Goal: Task Accomplishment & Management: Use online tool/utility

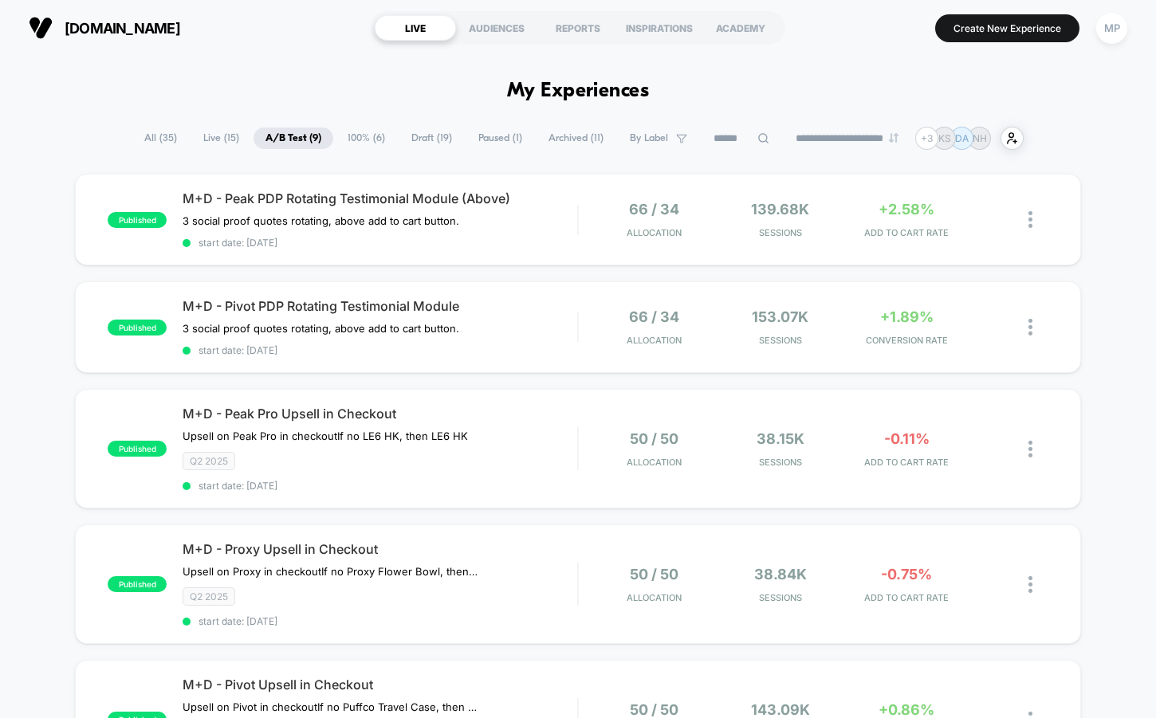
click at [406, 140] on span "Draft ( 19 )" at bounding box center [431, 139] width 65 height 22
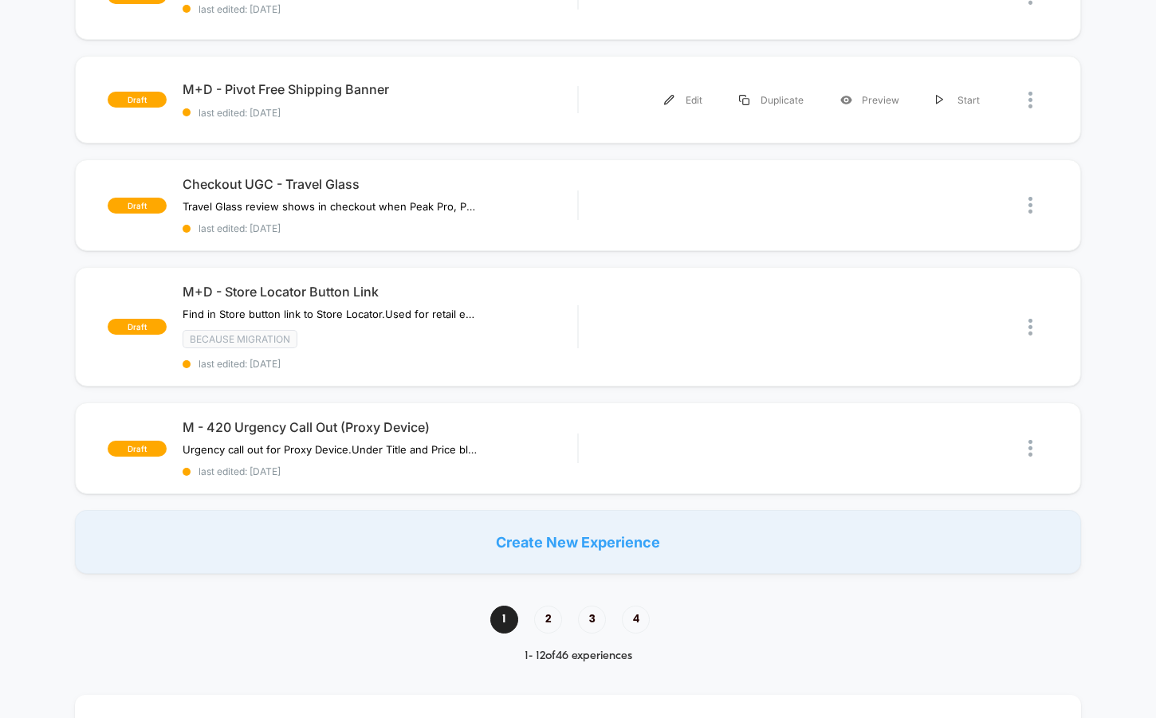
scroll to position [1095, 0]
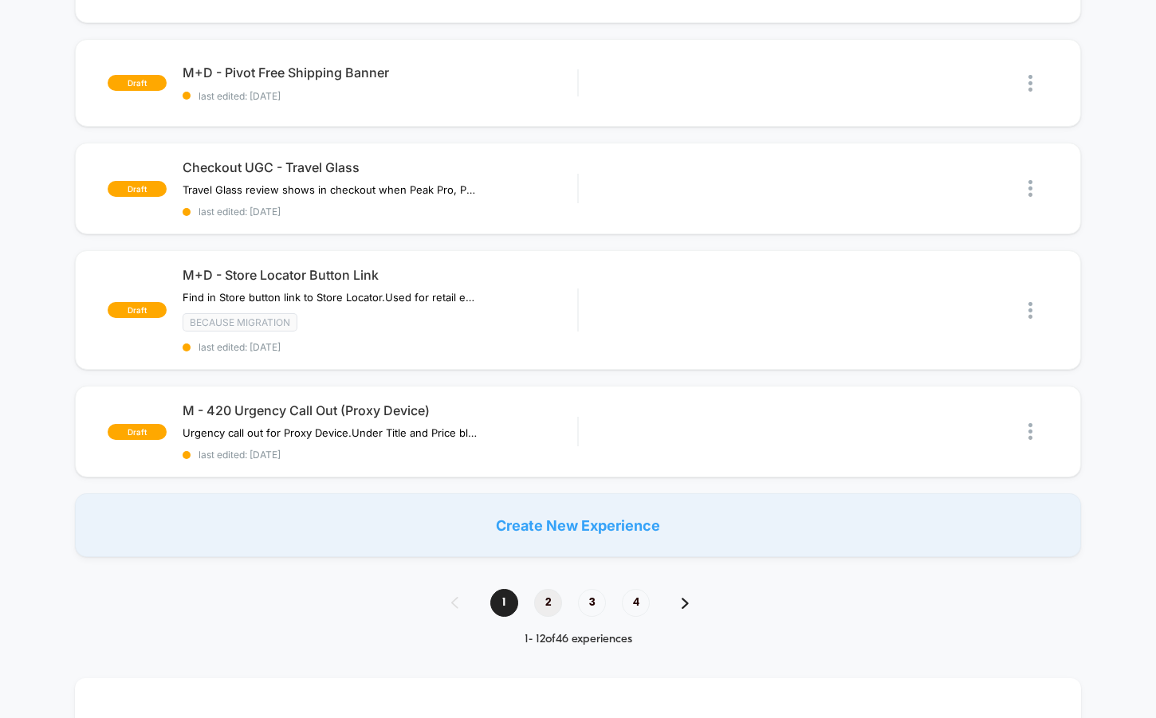
click at [545, 589] on span "2" at bounding box center [548, 603] width 28 height 28
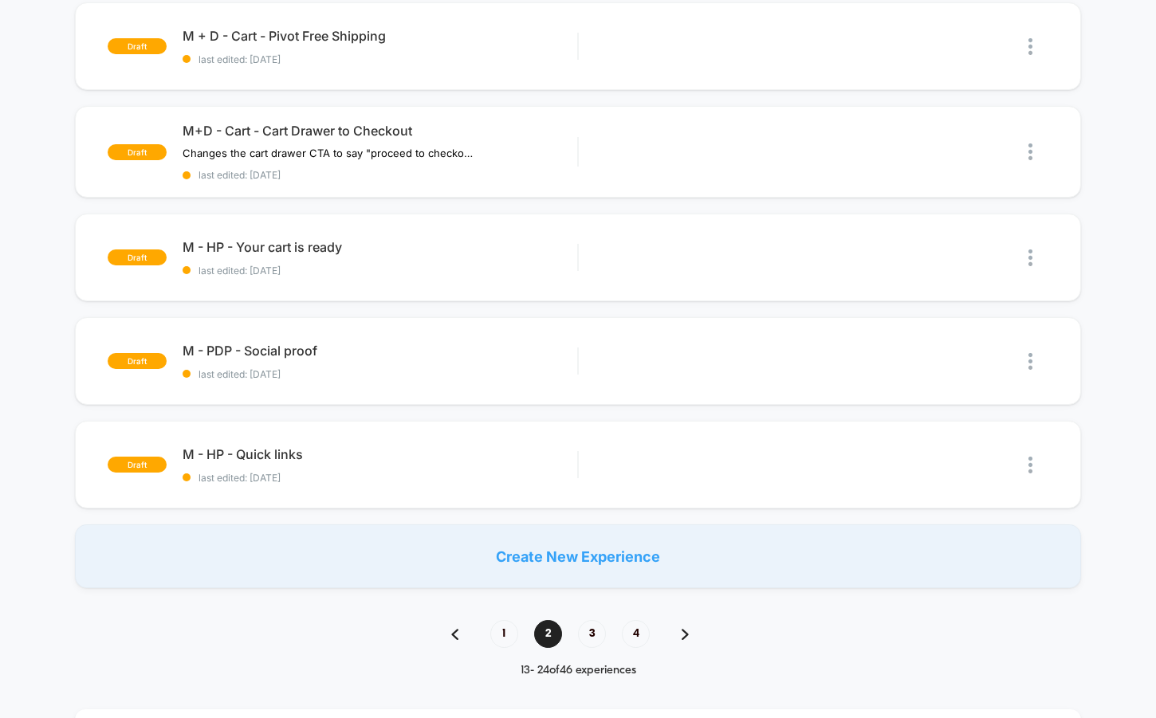
scroll to position [0, 0]
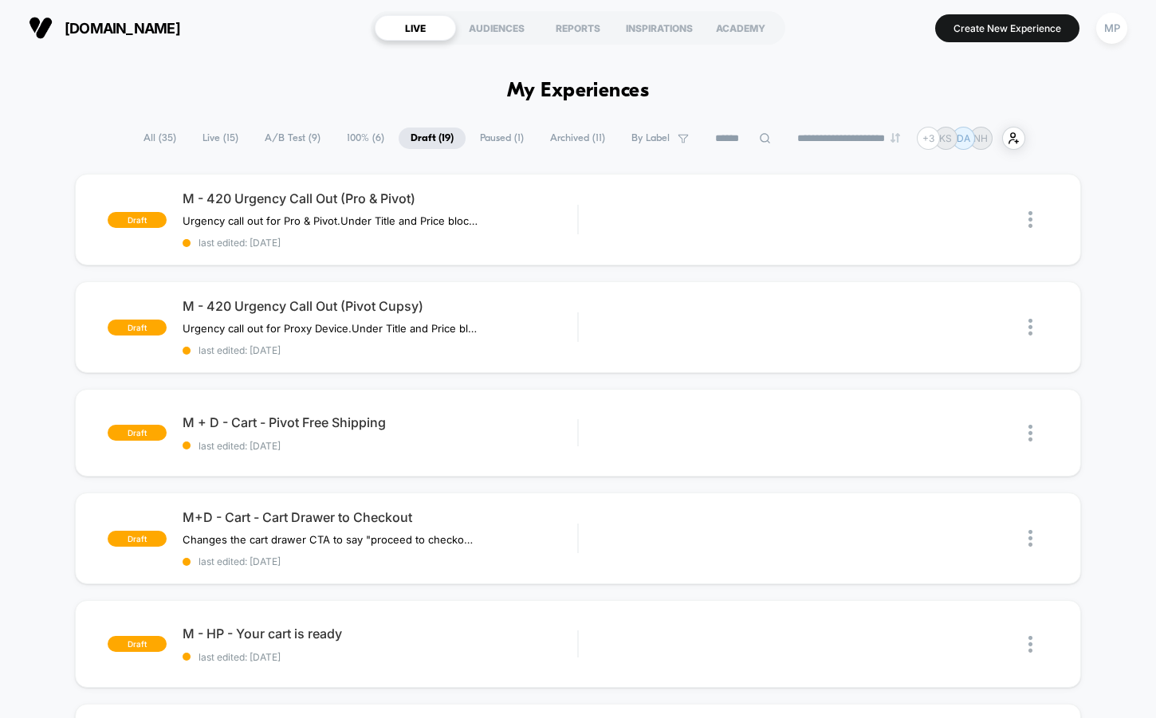
click at [292, 143] on span "A/B Test ( 9 )" at bounding box center [293, 139] width 80 height 22
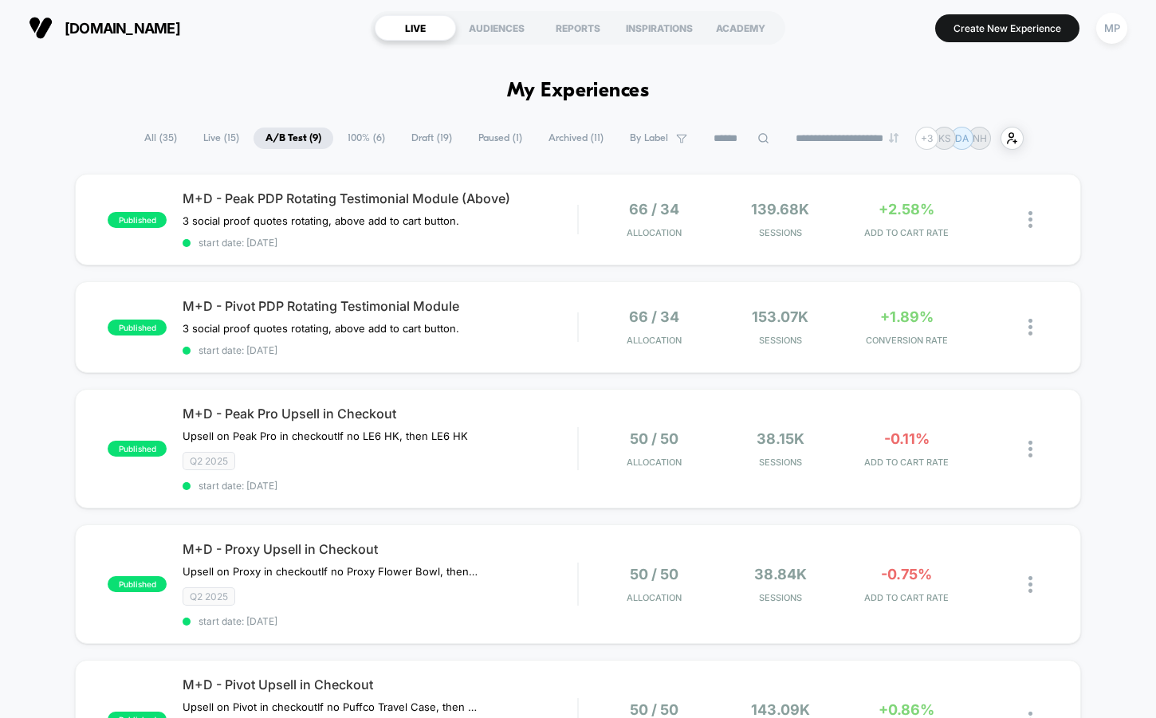
click at [340, 144] on span "100% ( 6 )" at bounding box center [366, 139] width 61 height 22
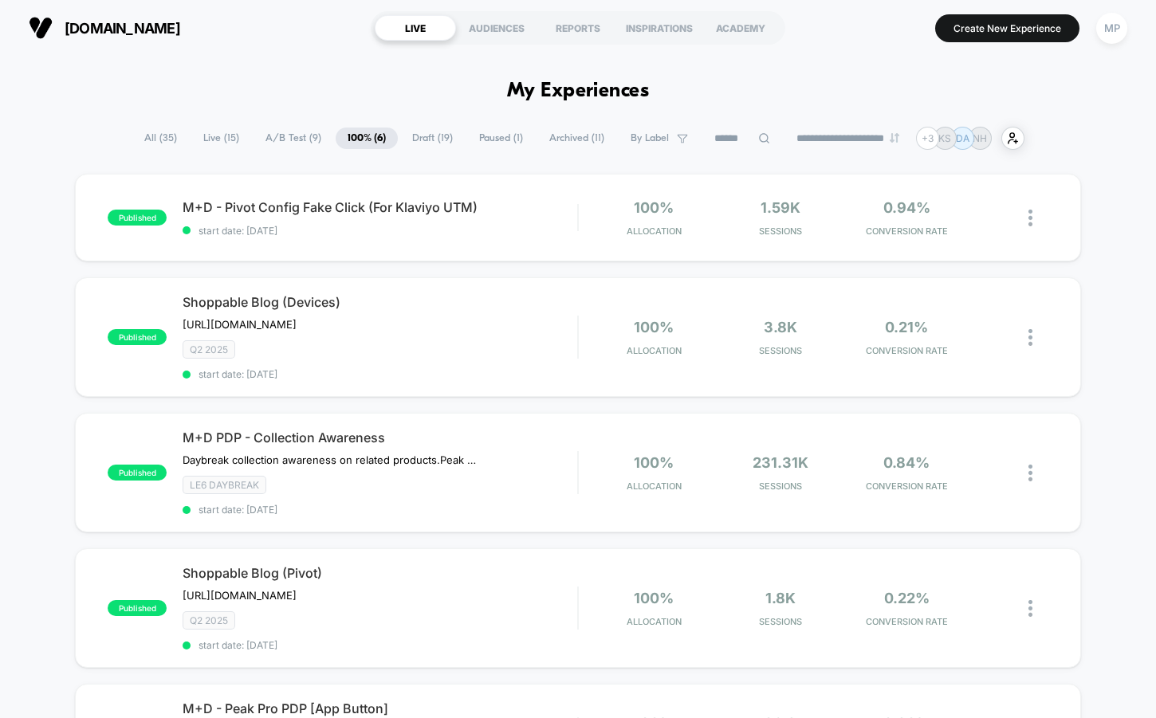
click at [277, 136] on span "A/B Test ( 9 )" at bounding box center [293, 139] width 80 height 22
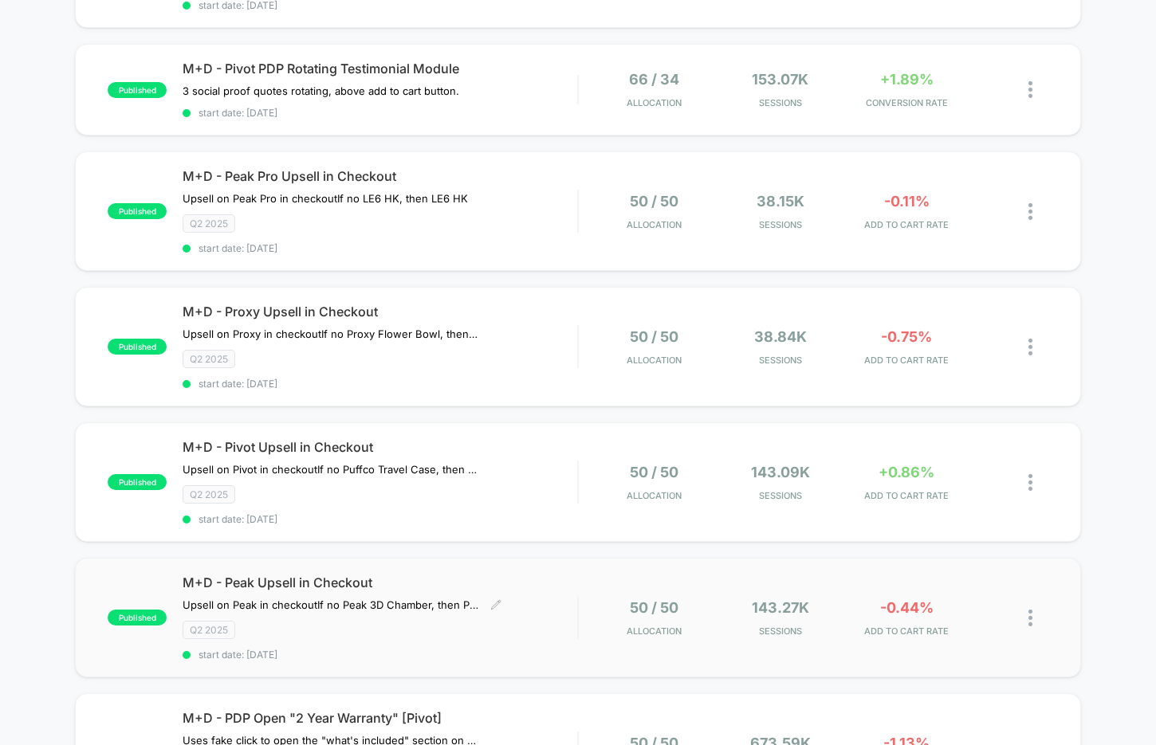
scroll to position [240, 0]
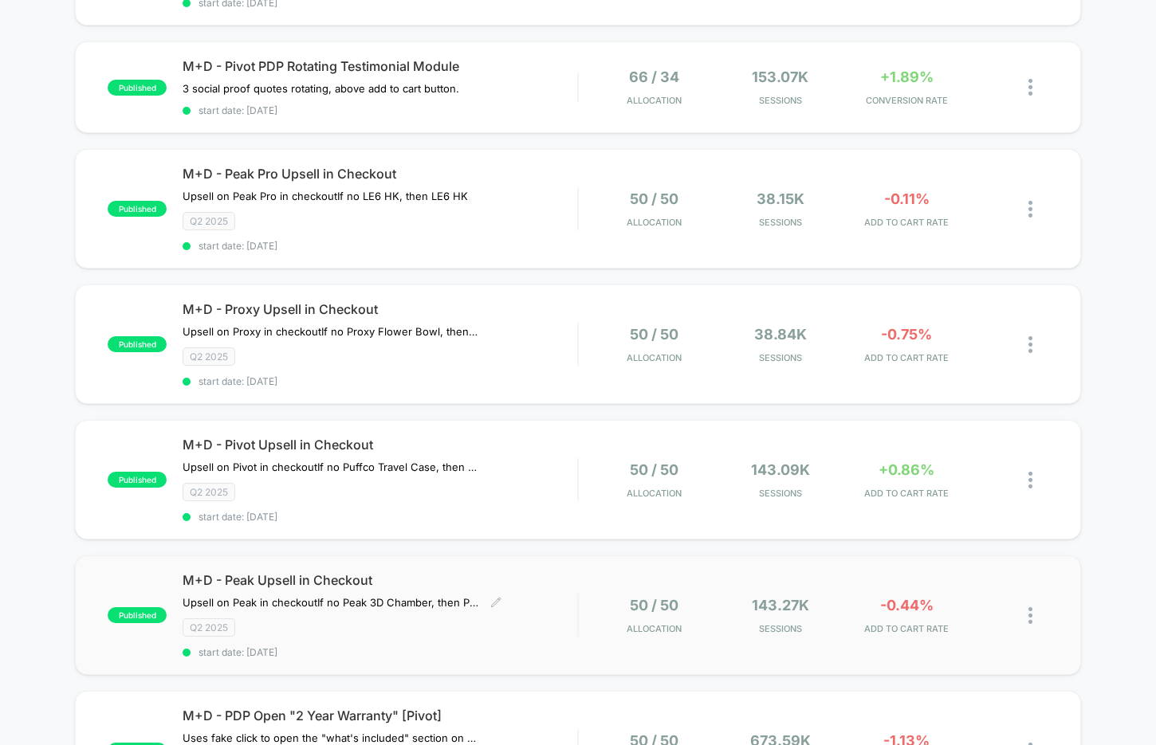
click at [455, 646] on span "start date: [DATE]" at bounding box center [380, 652] width 395 height 12
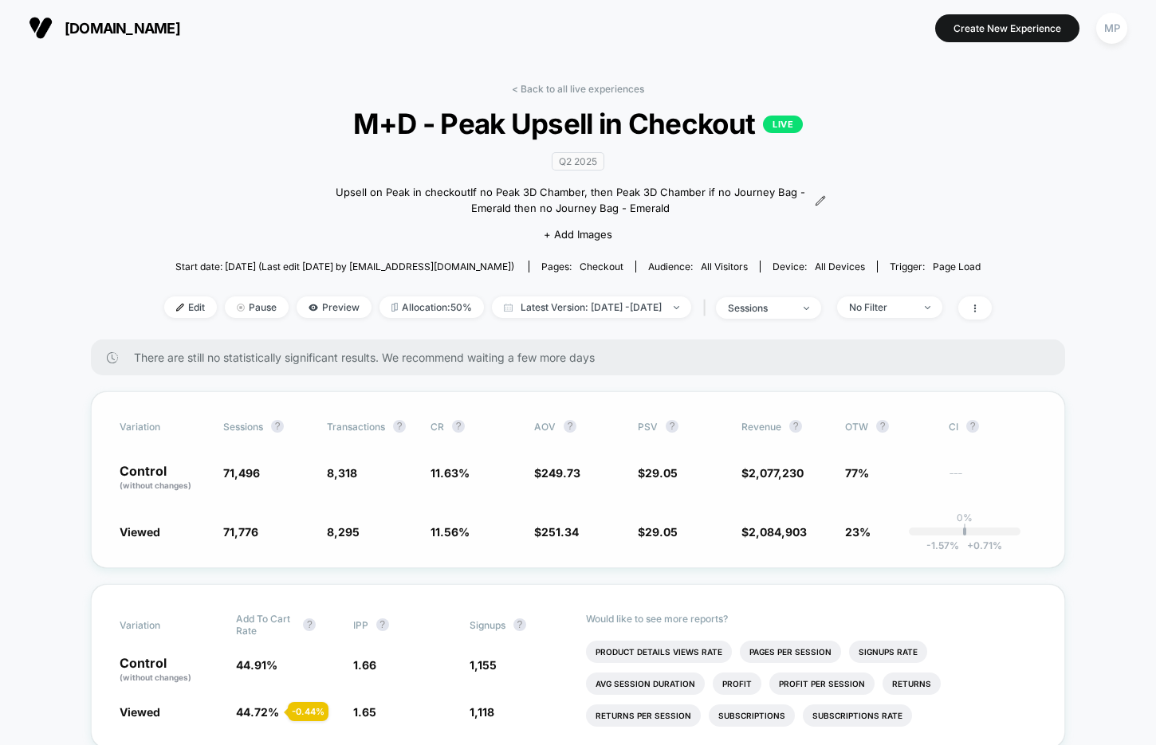
scroll to position [99, 0]
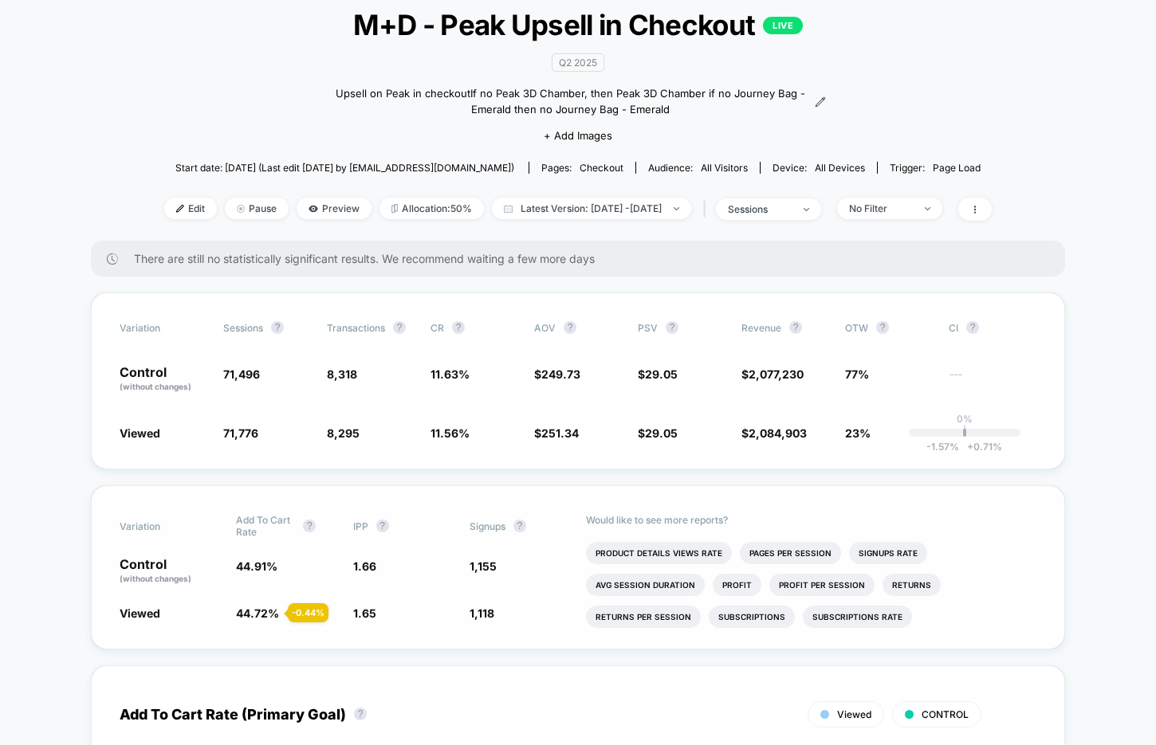
click at [290, 567] on span "44.91 %" at bounding box center [286, 571] width 100 height 27
click at [579, 171] on span "checkout" at bounding box center [601, 168] width 44 height 12
click at [709, 167] on span "All Visitors" at bounding box center [724, 168] width 47 height 12
click at [583, 171] on span "checkout" at bounding box center [601, 168] width 44 height 12
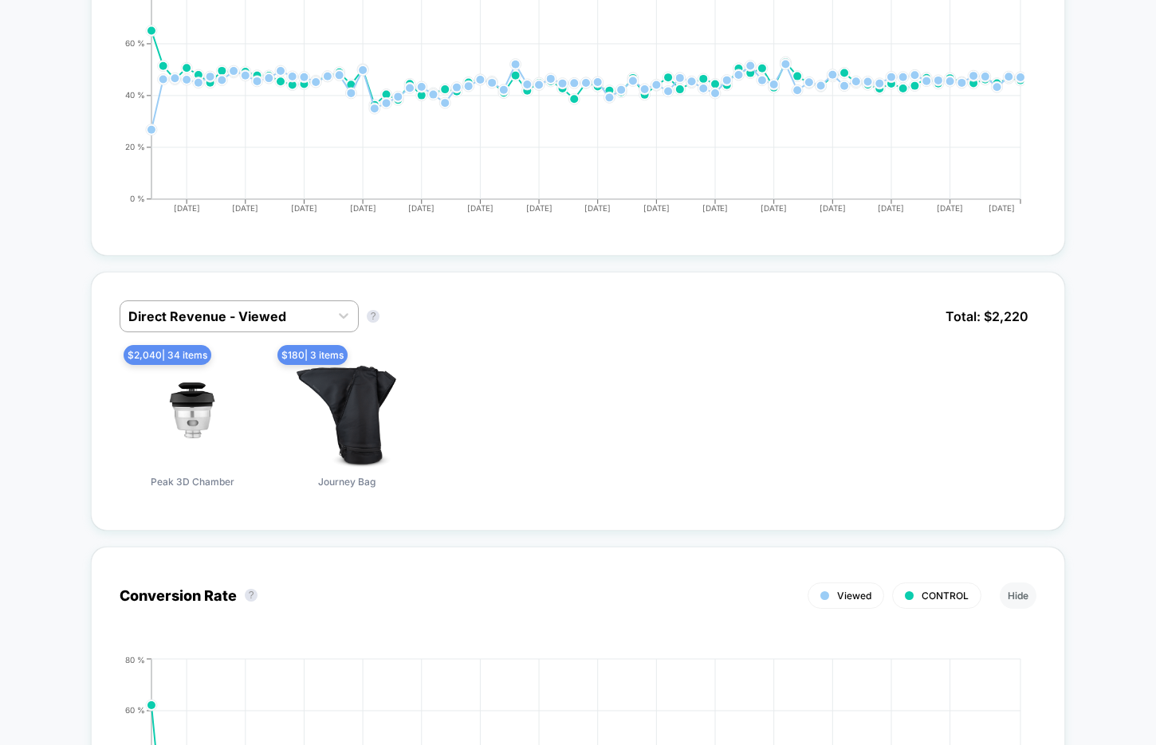
scroll to position [888, 0]
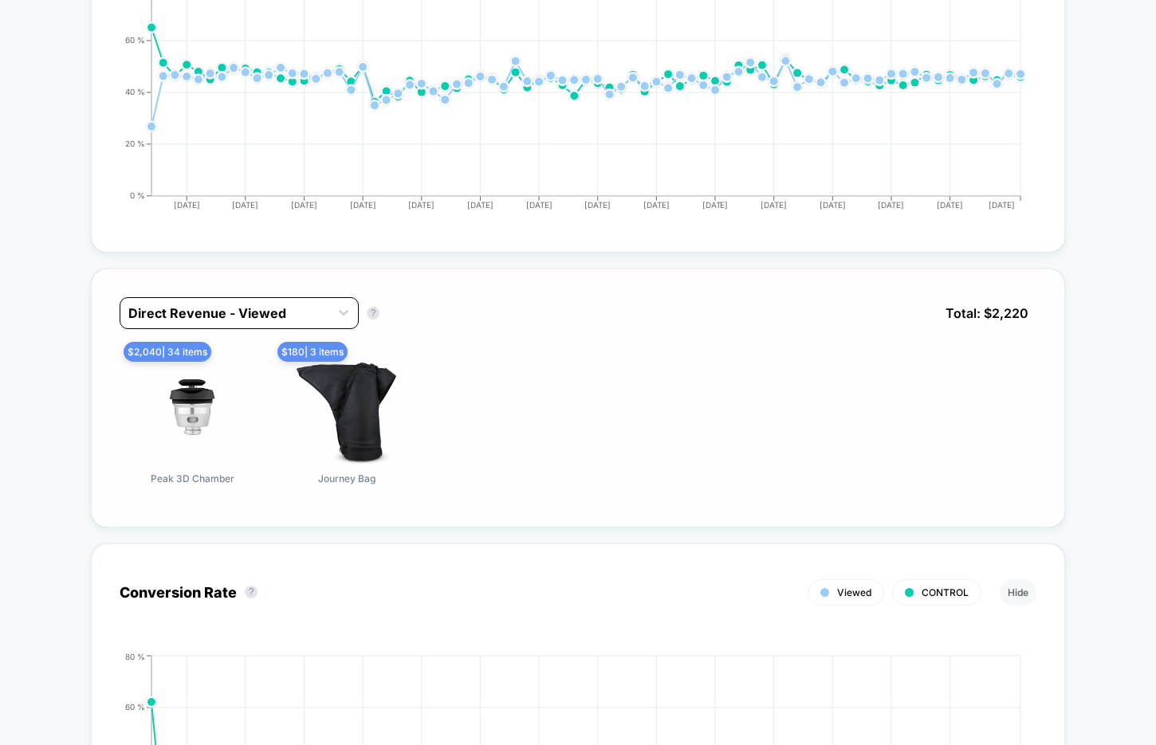
click at [269, 318] on div at bounding box center [224, 313] width 193 height 19
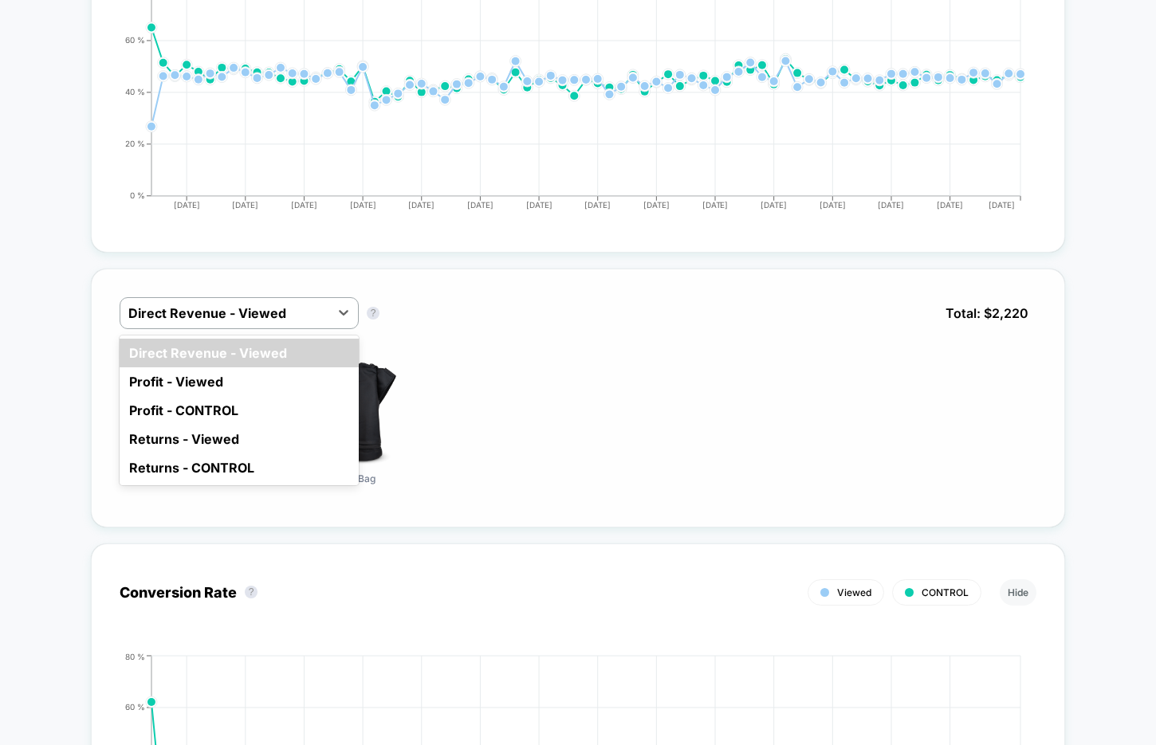
click at [446, 331] on div "option Direct Revenue - Viewed focused, 1 of 5. 5 results available. Use Up and…" at bounding box center [578, 325] width 917 height 56
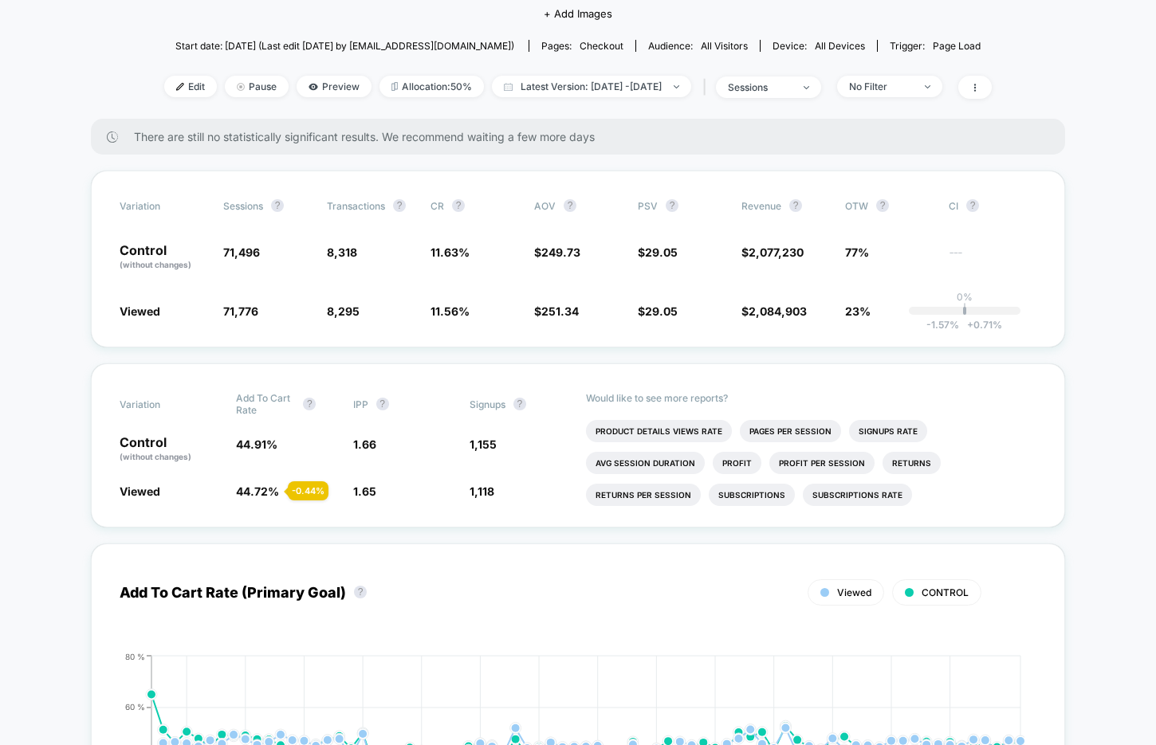
scroll to position [210, 0]
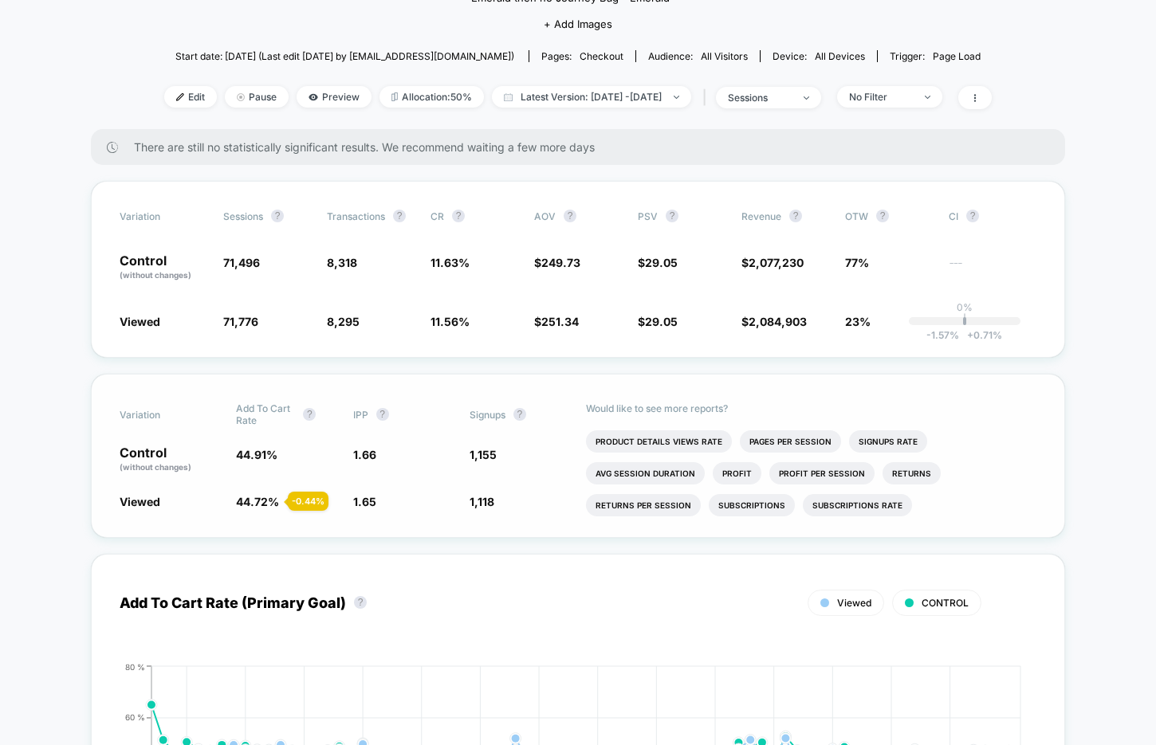
click at [249, 495] on span "44.72 %" at bounding box center [257, 502] width 43 height 14
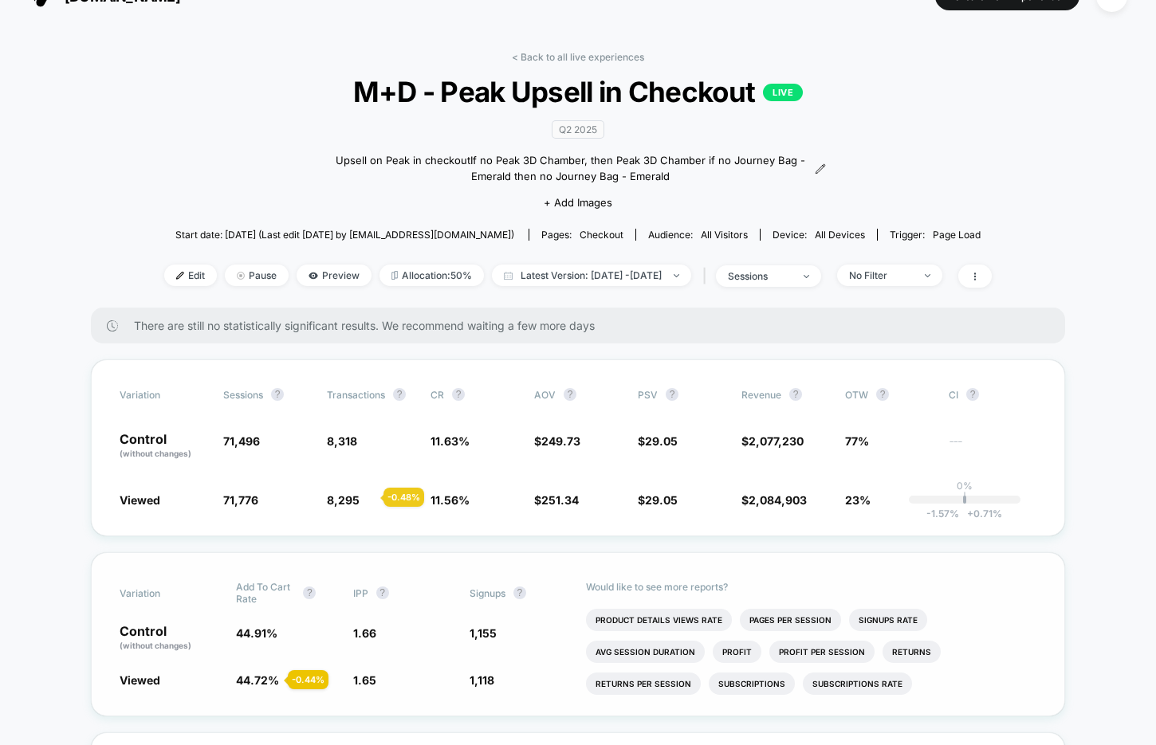
scroll to position [25, 0]
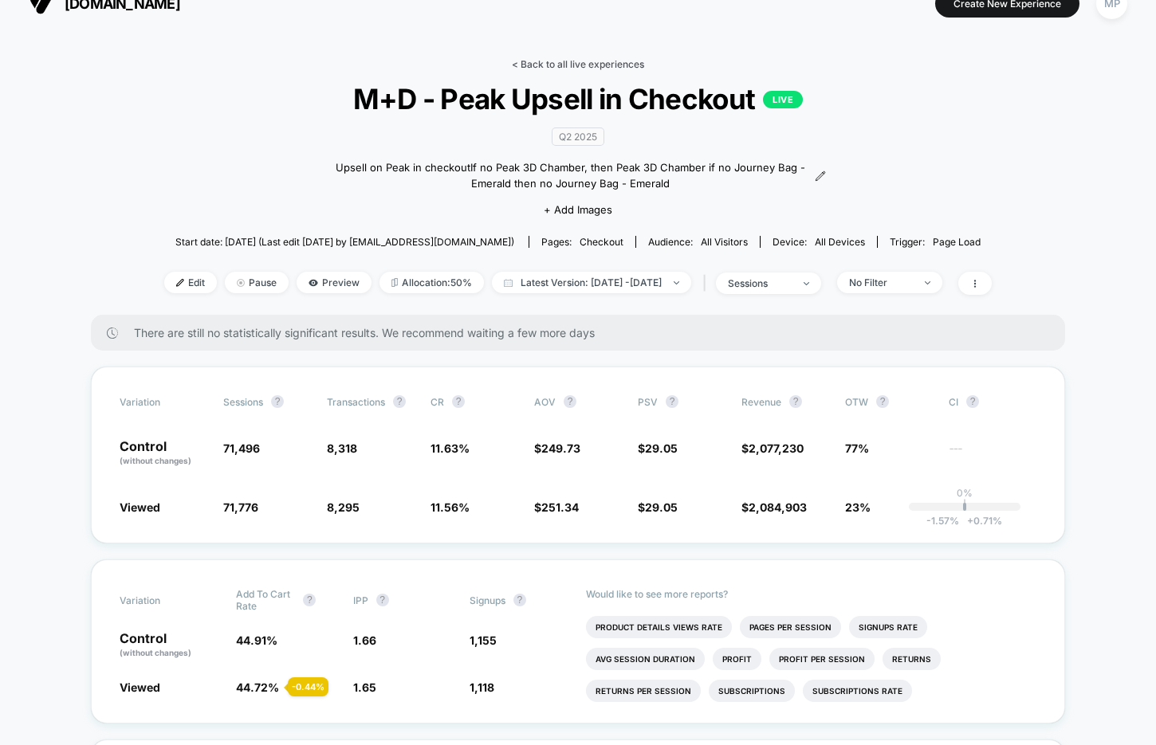
click at [573, 62] on link "< Back to all live experiences" at bounding box center [578, 64] width 132 height 12
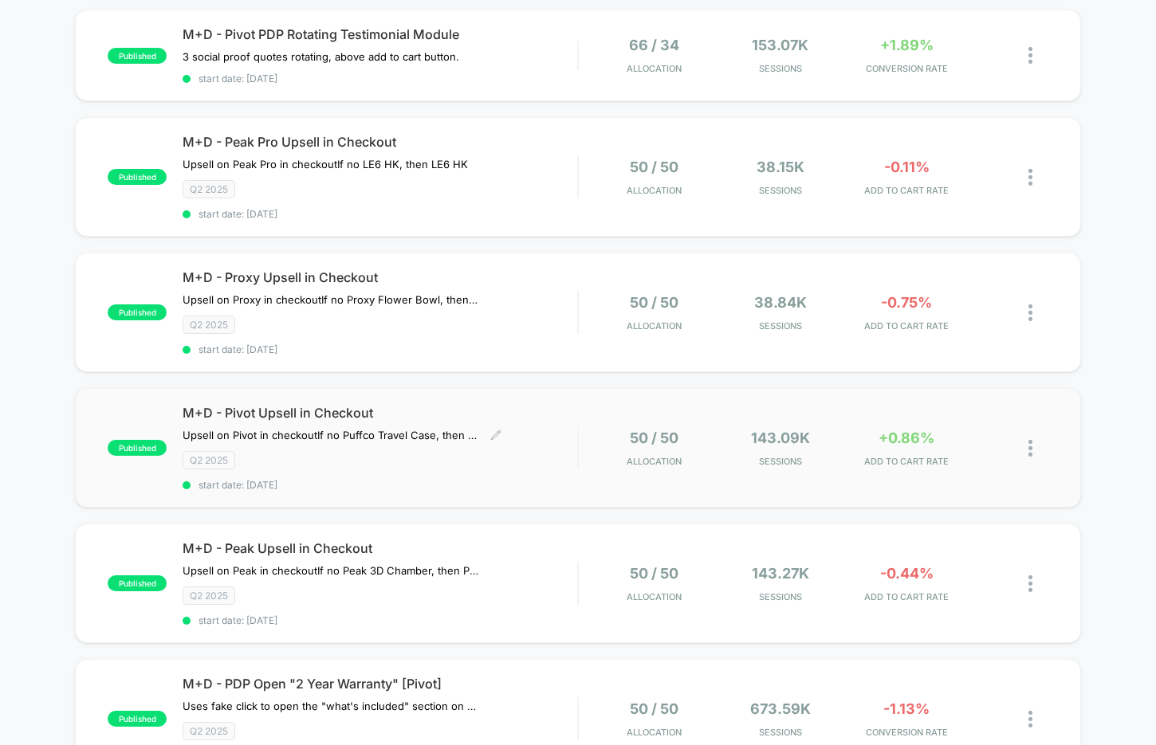
scroll to position [269, 0]
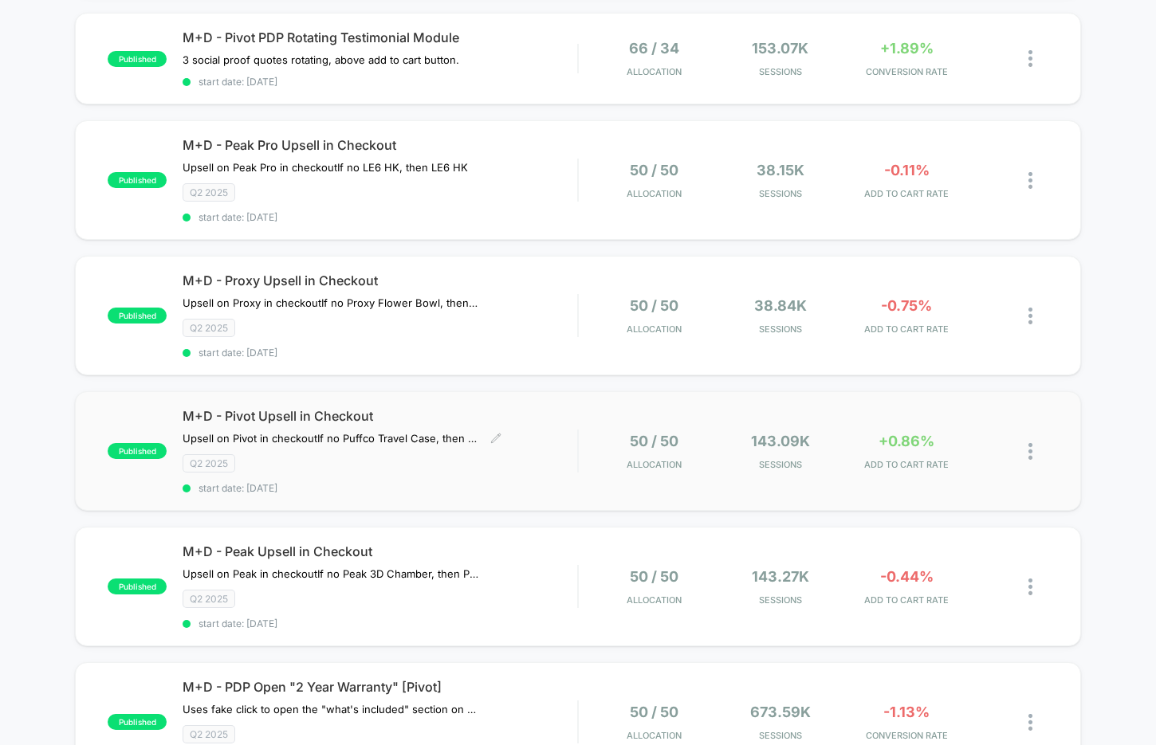
click at [344, 461] on div "Q2 2025" at bounding box center [380, 463] width 395 height 18
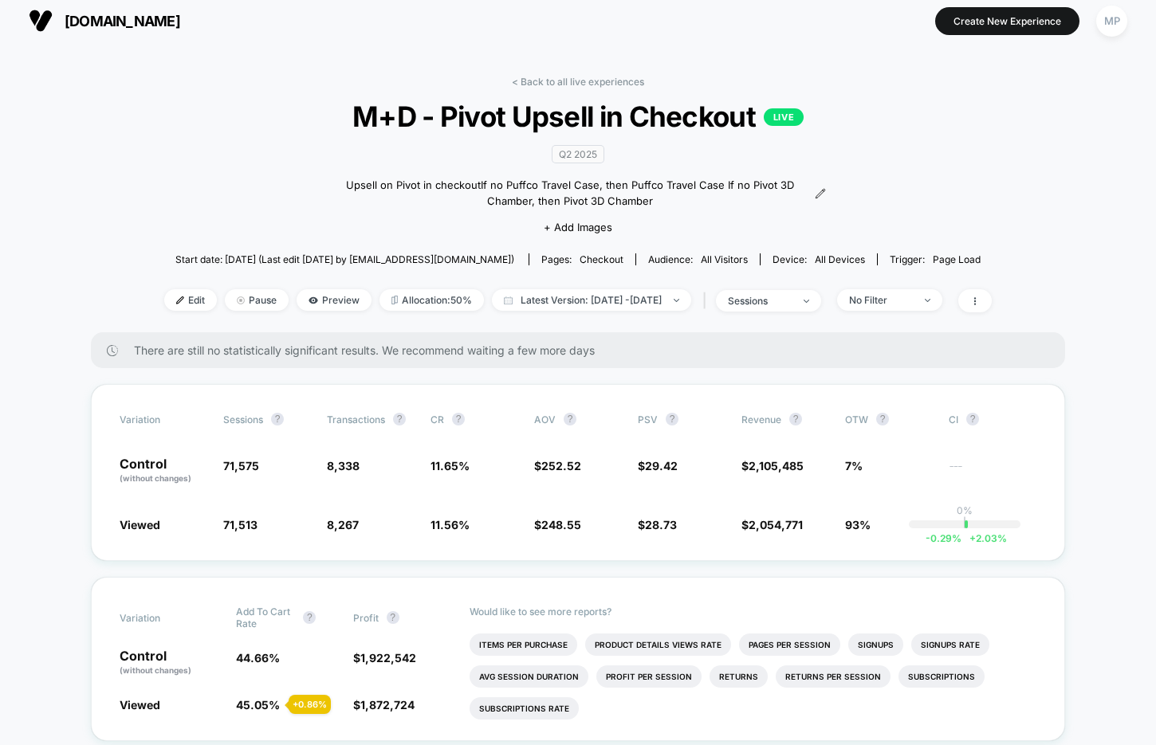
scroll to position [3, 0]
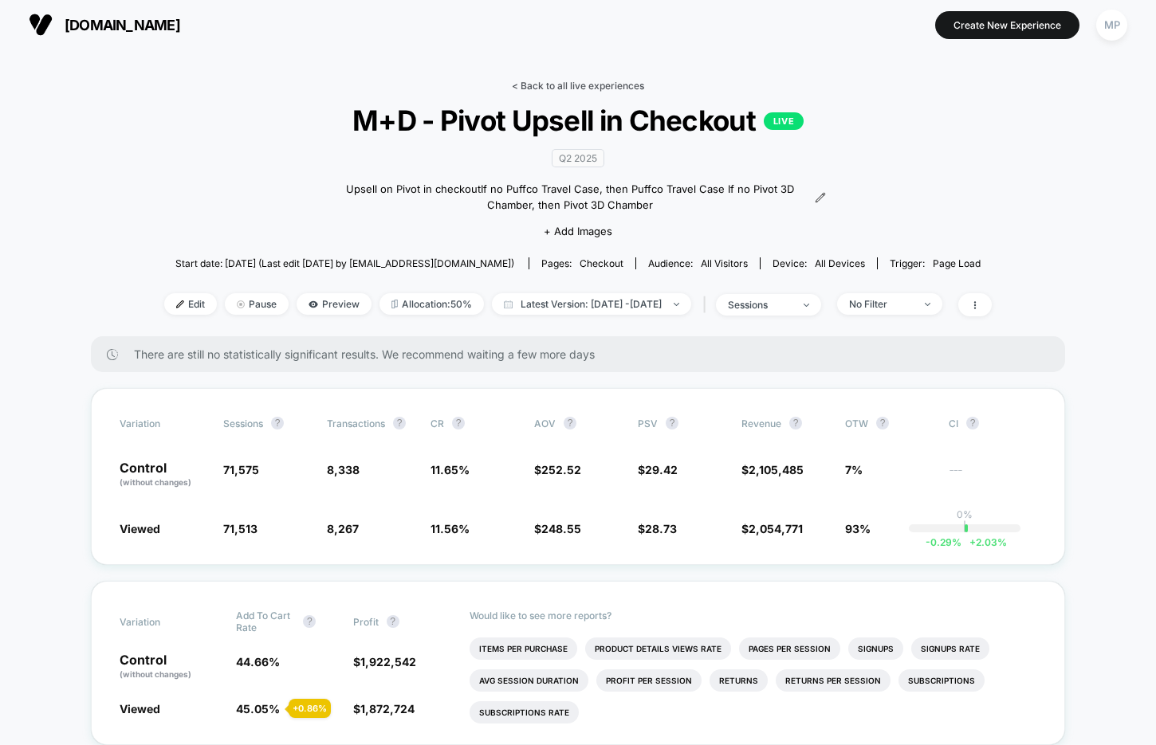
click at [572, 84] on link "< Back to all live experiences" at bounding box center [578, 86] width 132 height 12
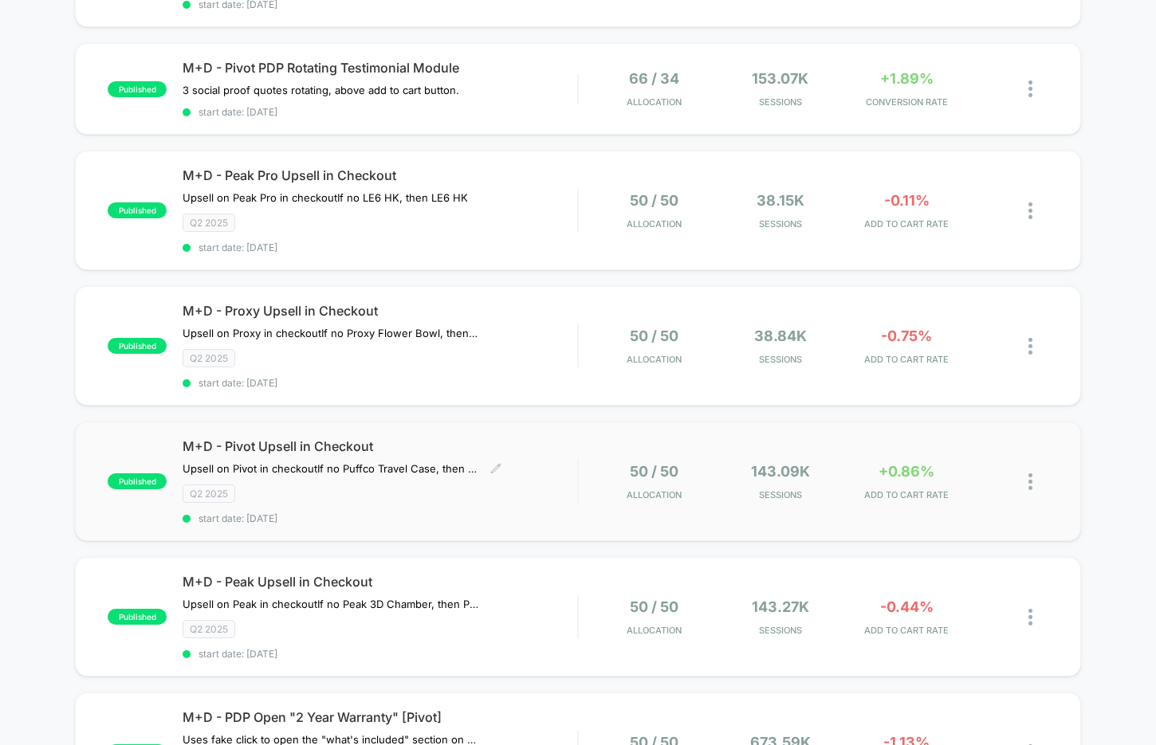
scroll to position [238, 0]
click at [472, 379] on span "start date: [DATE]" at bounding box center [380, 384] width 395 height 12
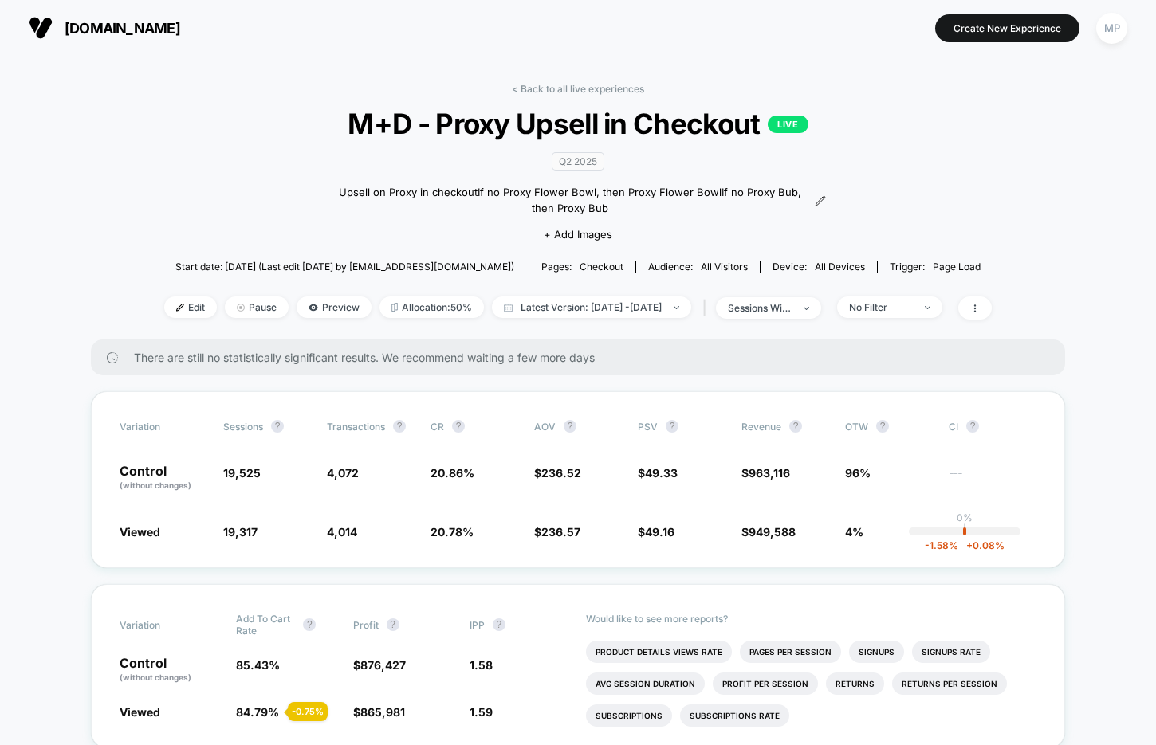
scroll to position [2, 0]
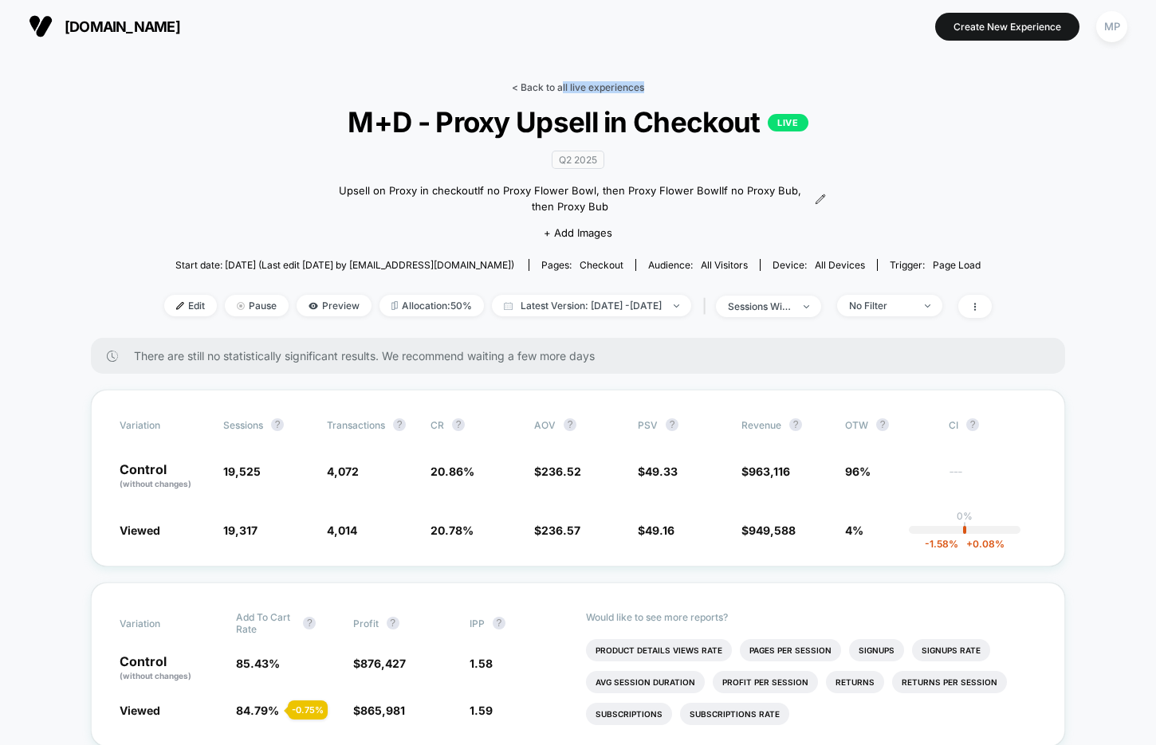
click at [561, 92] on div "< Back to all live experiences M+D - Proxy Upsell in Checkout LIVE Q2 2025 Upse…" at bounding box center [577, 209] width 827 height 257
click at [543, 88] on link "< Back to all live experiences" at bounding box center [578, 87] width 132 height 12
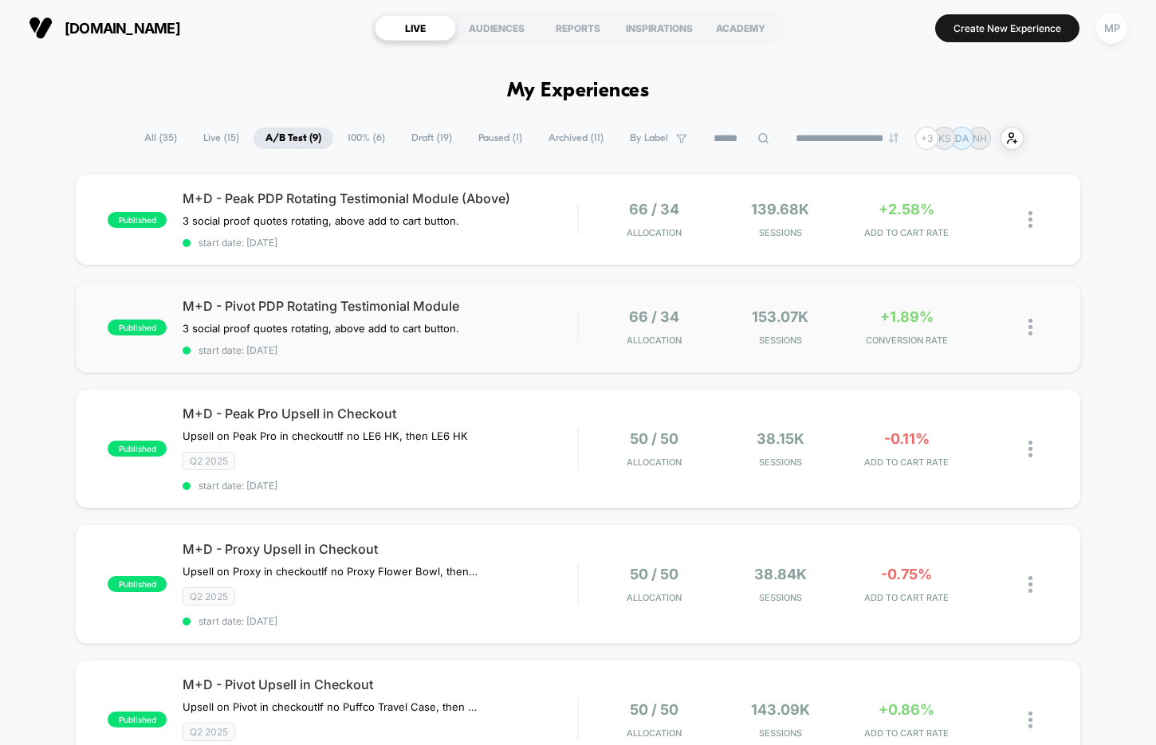
click at [459, 355] on div "published M+D - Pivot PDP Rotating Testimonial Module 3 social proof quotes rot…" at bounding box center [578, 327] width 1006 height 92
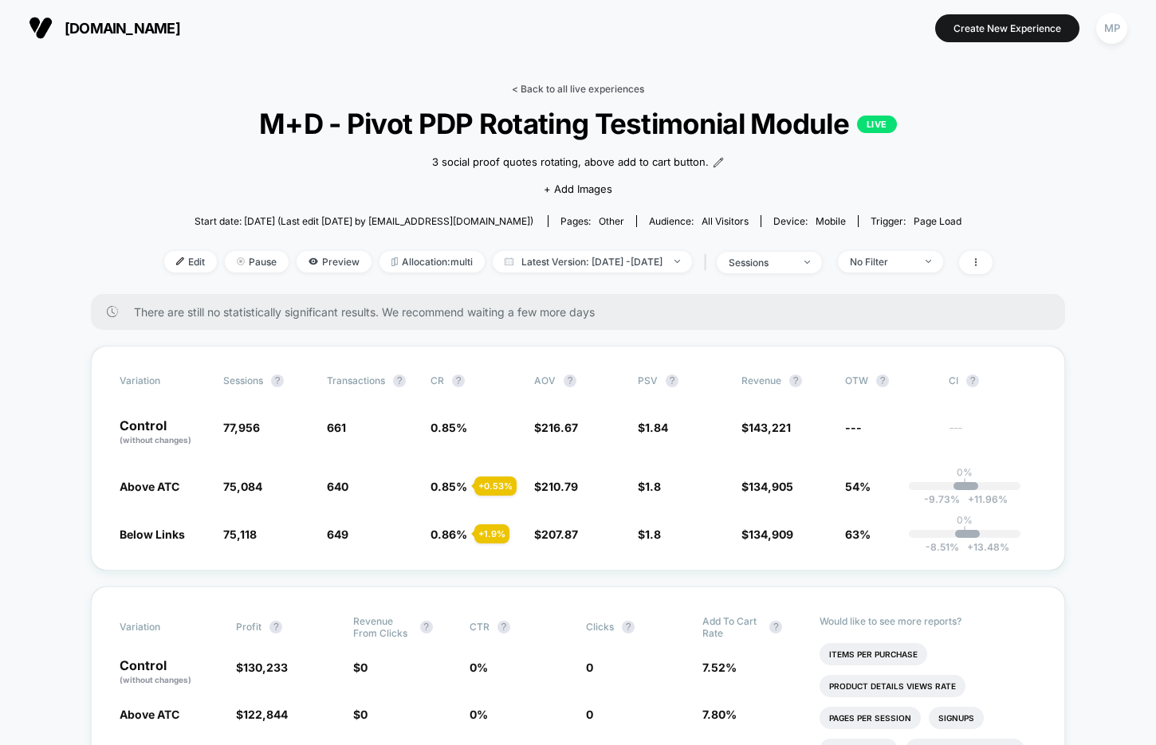
click at [545, 87] on link "< Back to all live experiences" at bounding box center [578, 89] width 132 height 12
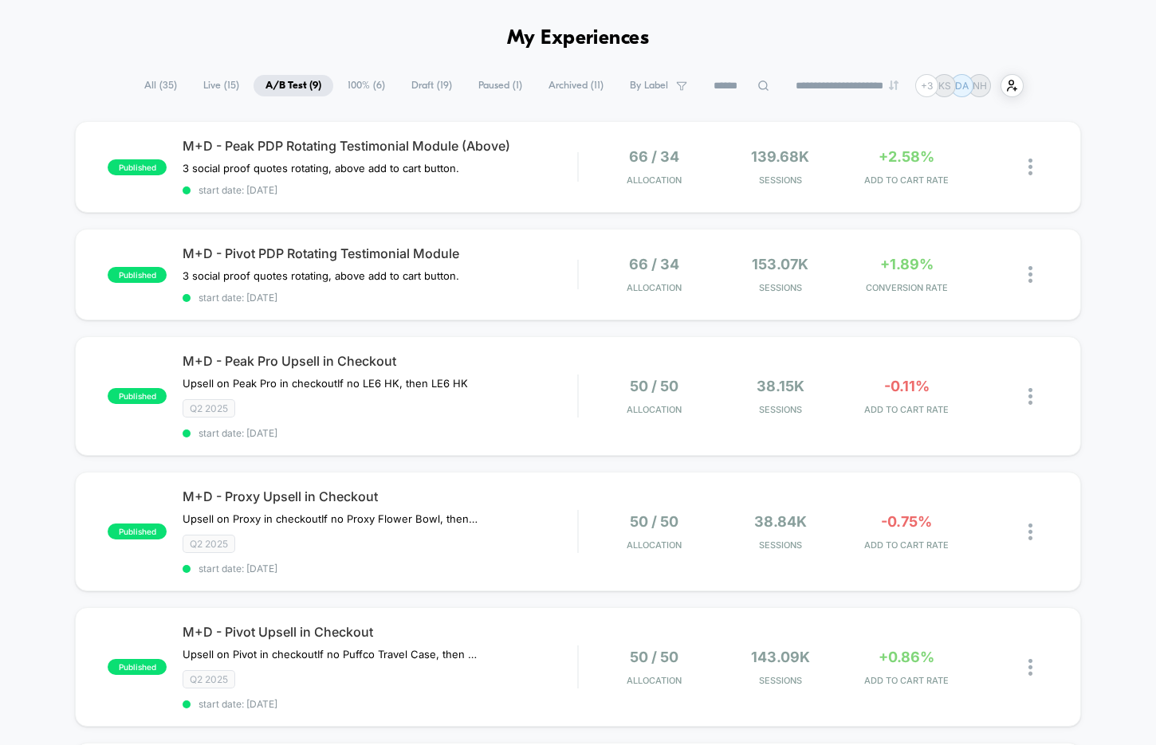
scroll to position [53, 0]
click at [388, 437] on div "published M+D - Peak Pro Upsell in Checkout Upsell on Peak Pro in checkout If n…" at bounding box center [578, 396] width 1006 height 120
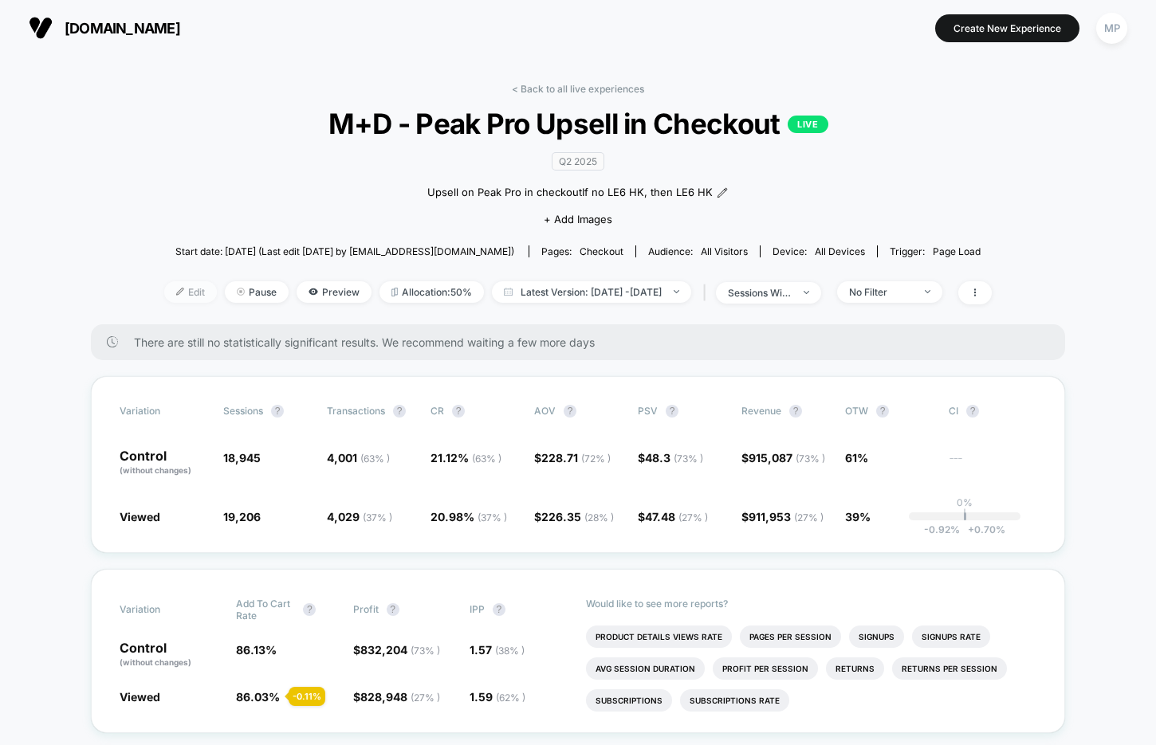
click at [164, 298] on span "Edit" at bounding box center [190, 292] width 53 height 22
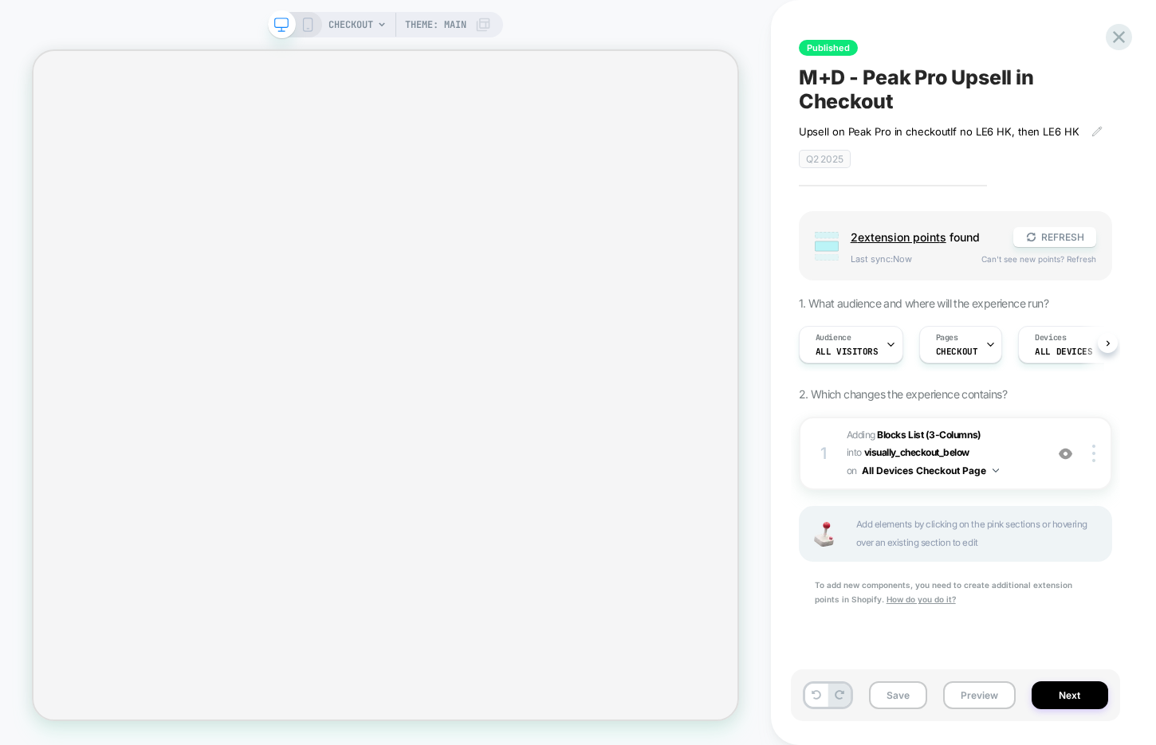
scroll to position [0, 1]
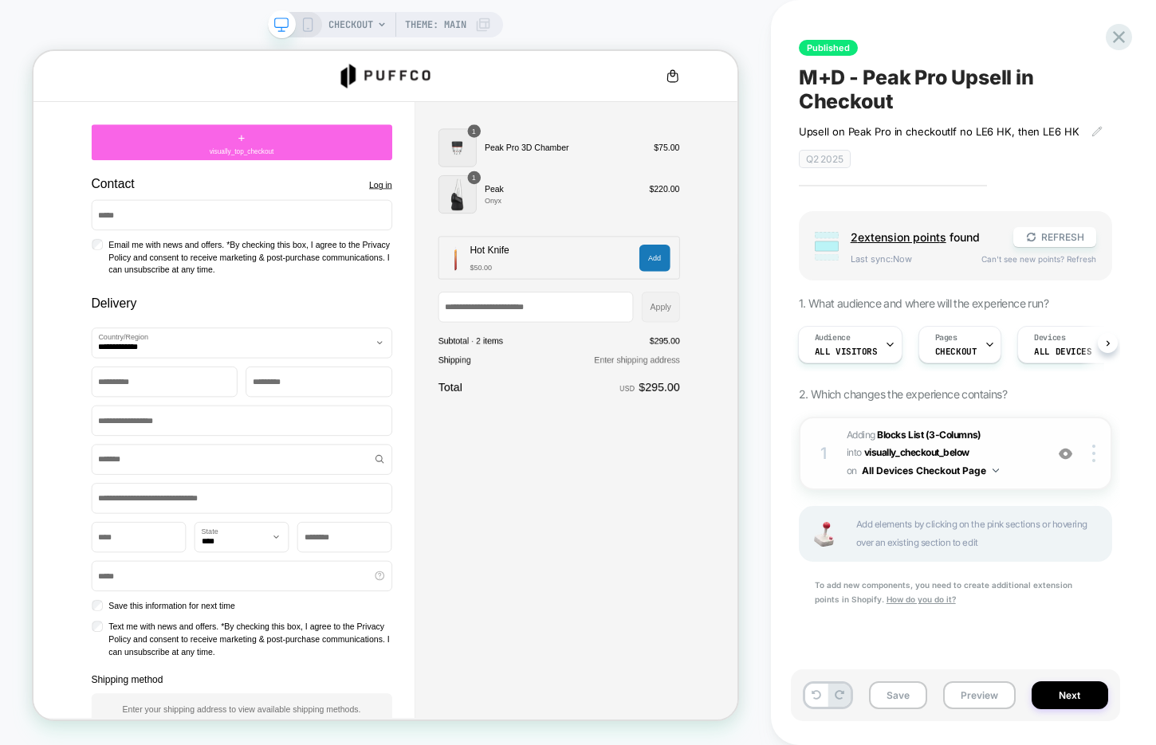
click at [1067, 456] on img at bounding box center [1066, 454] width 14 height 14
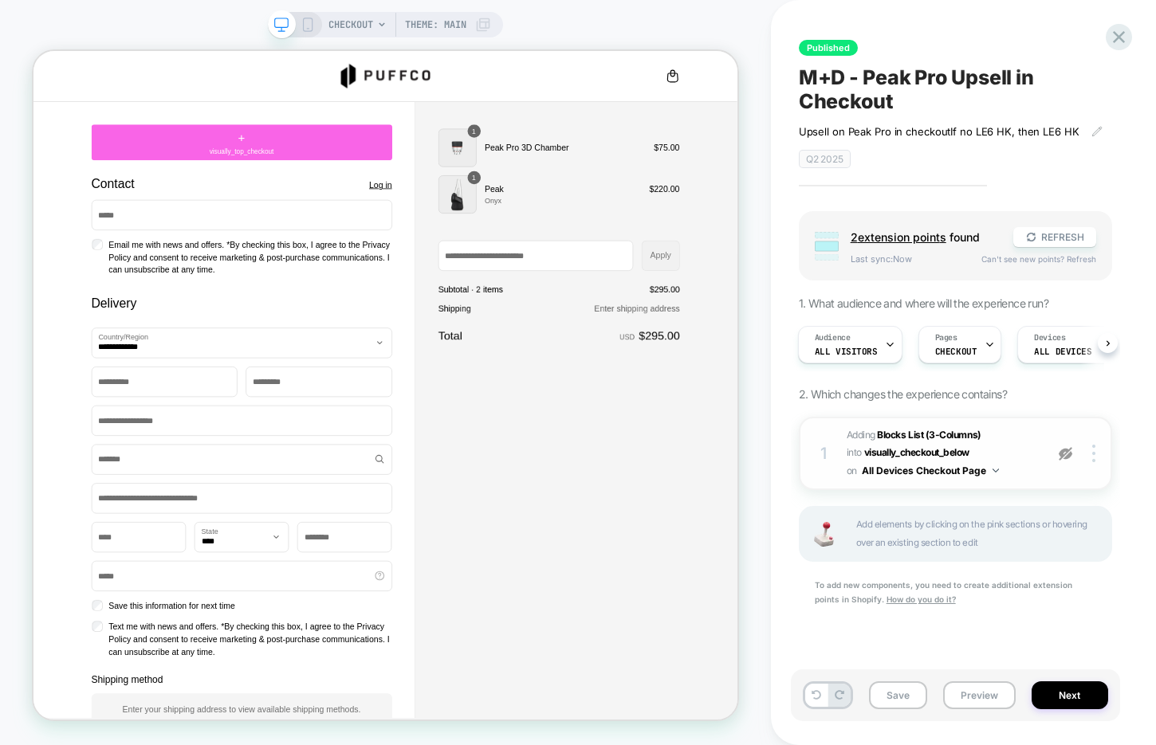
click at [1067, 455] on img at bounding box center [1066, 454] width 14 height 14
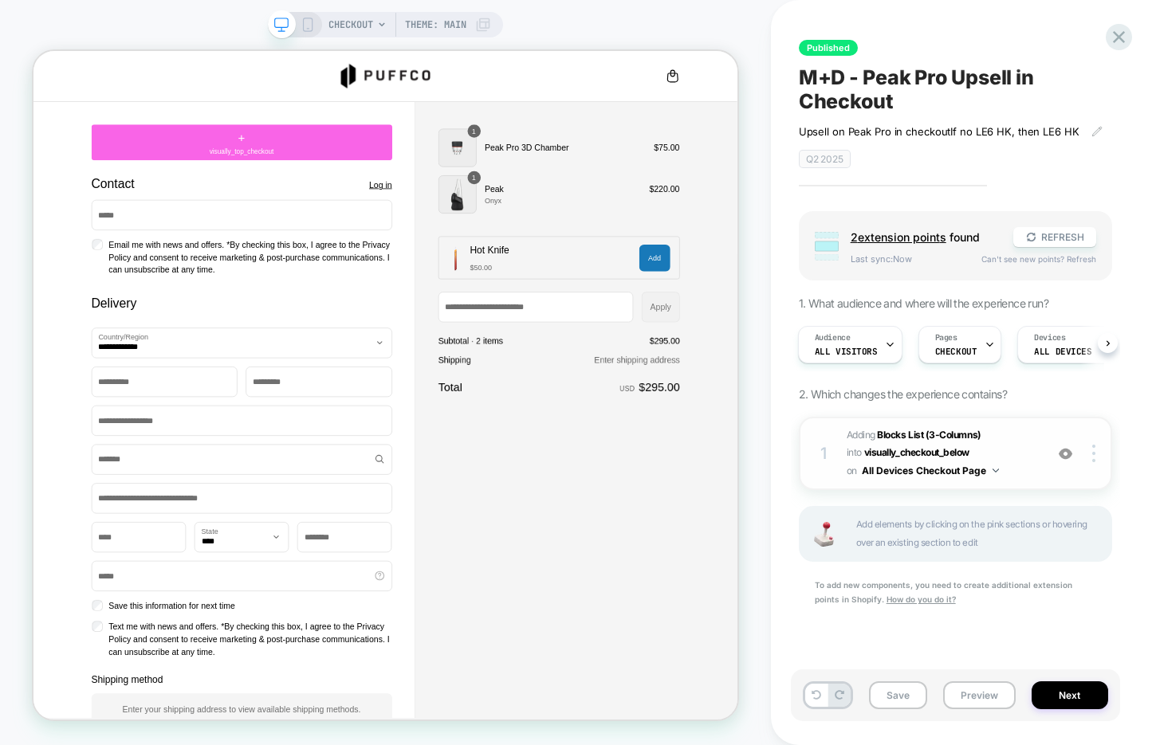
click at [1027, 464] on span "#_loomi_addon_1747349868824_dup1748641238_dup1748642001 Adding Blocks List (3-C…" at bounding box center [942, 453] width 190 height 54
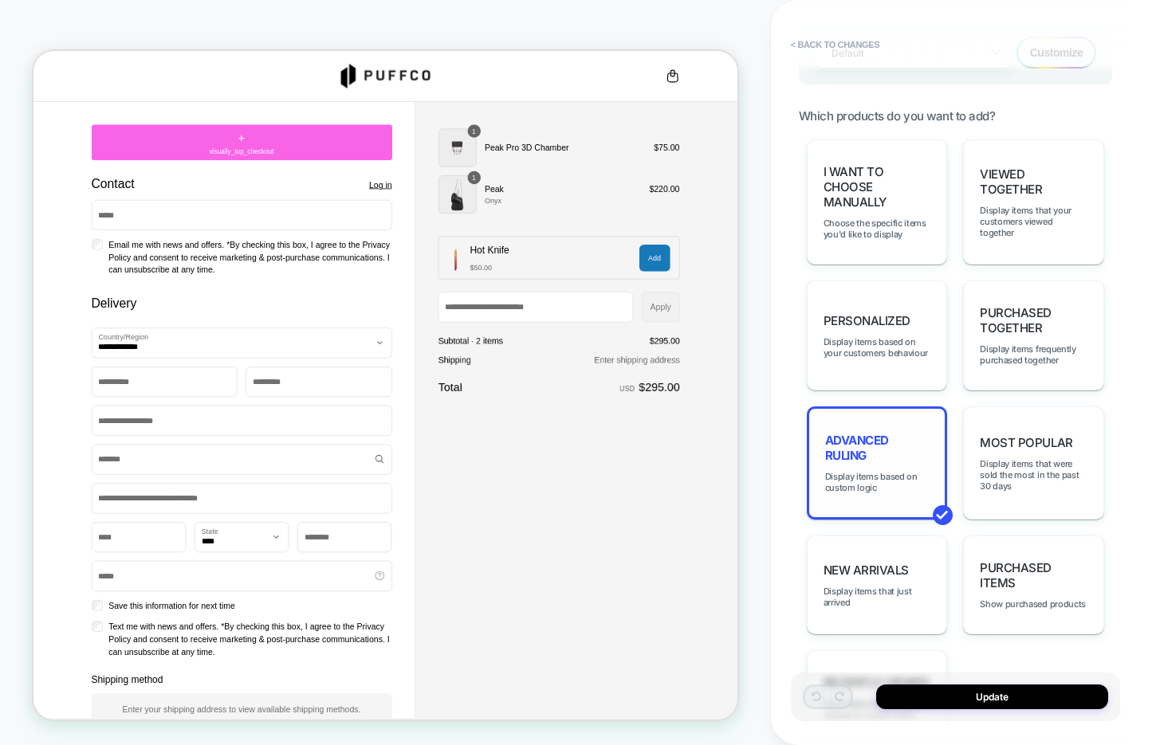
scroll to position [1005, 0]
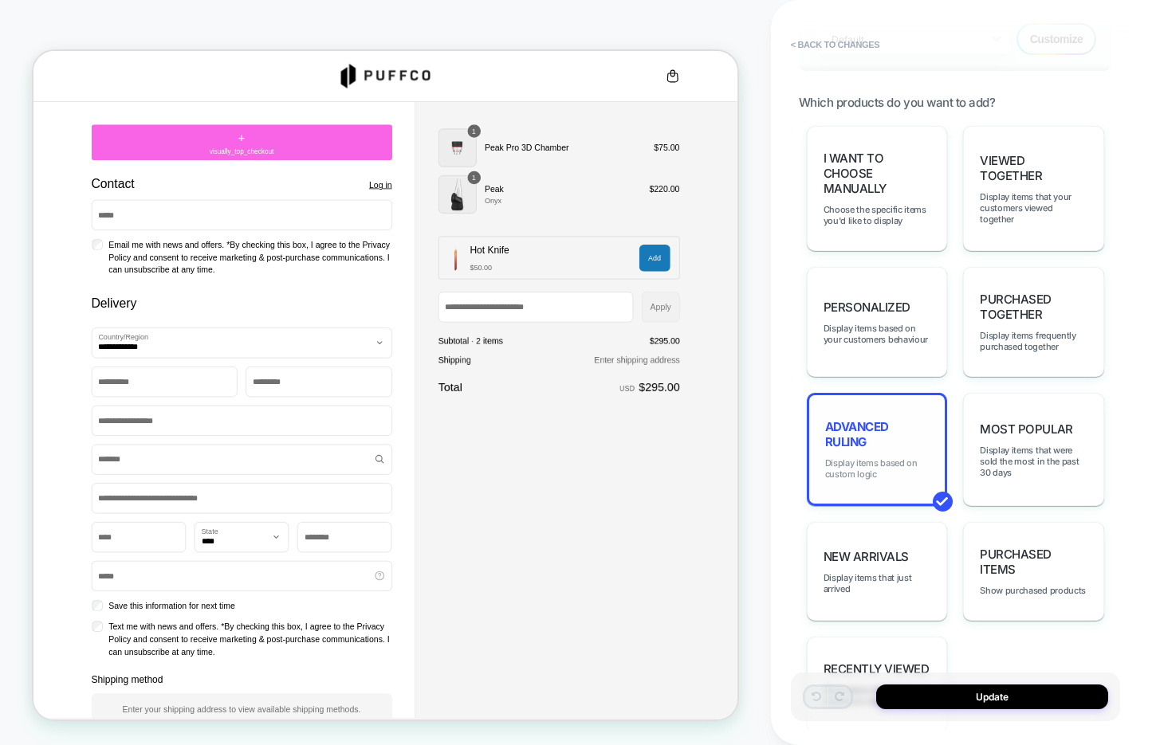
click at [886, 458] on span "Display items based on custom logic" at bounding box center [877, 469] width 104 height 22
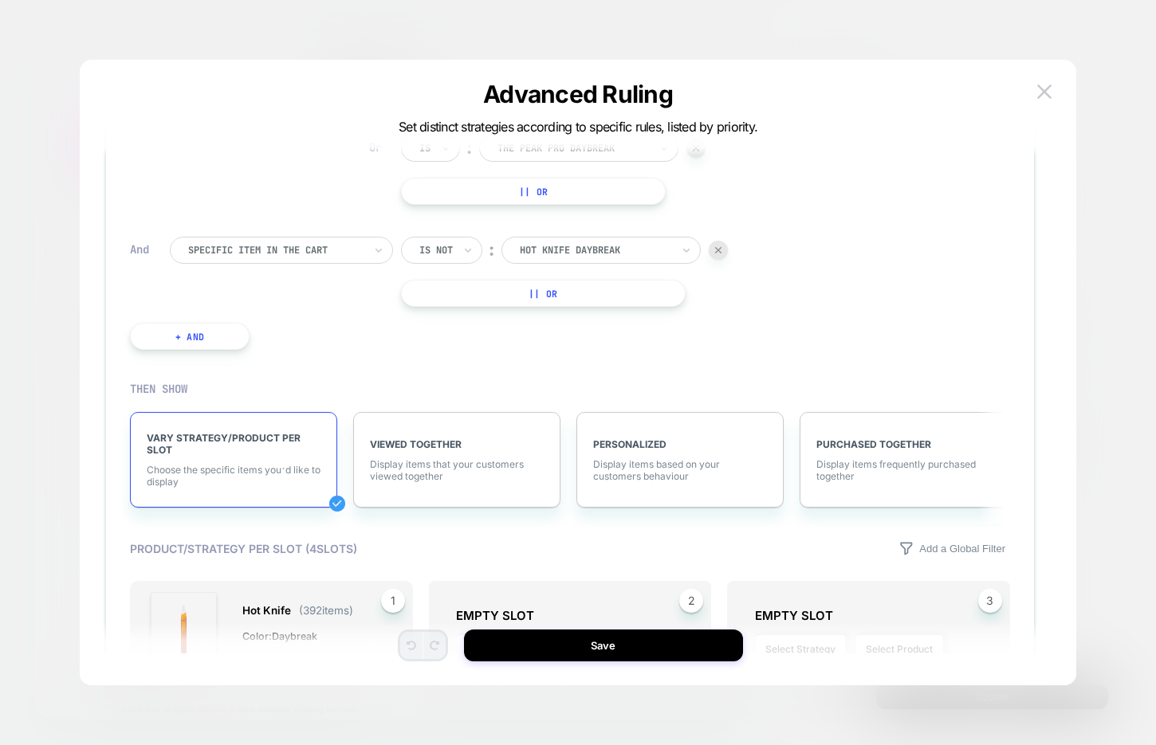
scroll to position [0, 0]
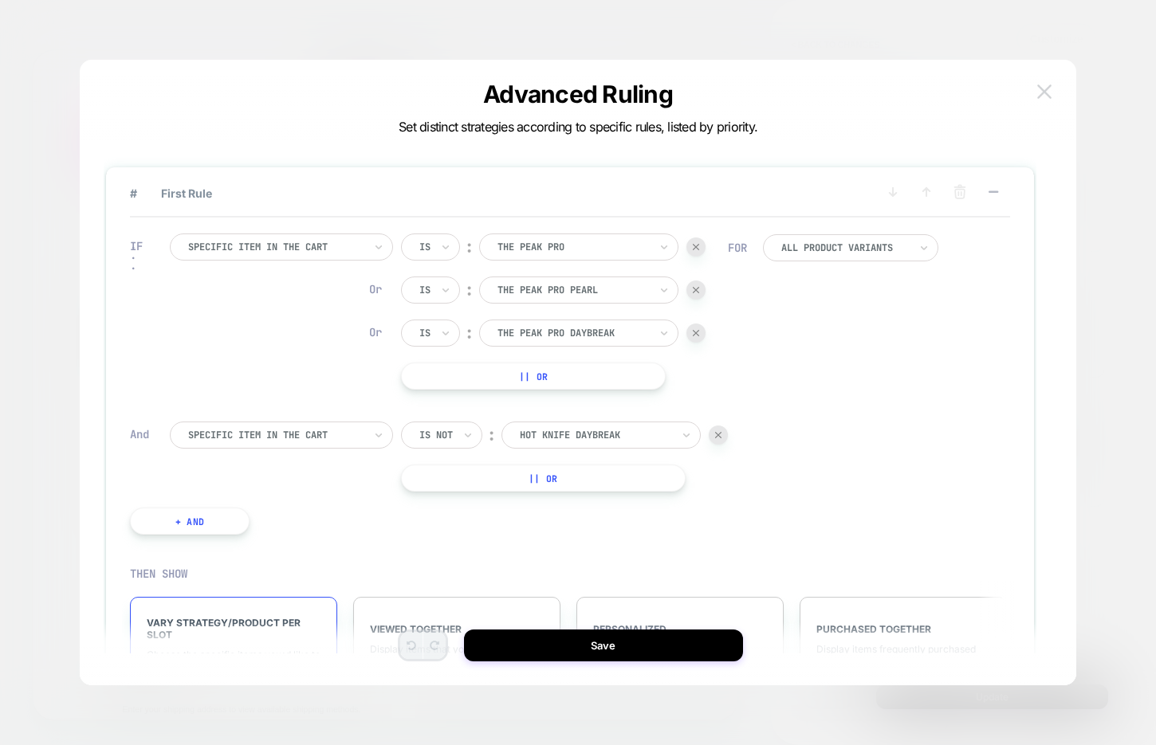
click at [1038, 96] on img at bounding box center [1044, 91] width 14 height 14
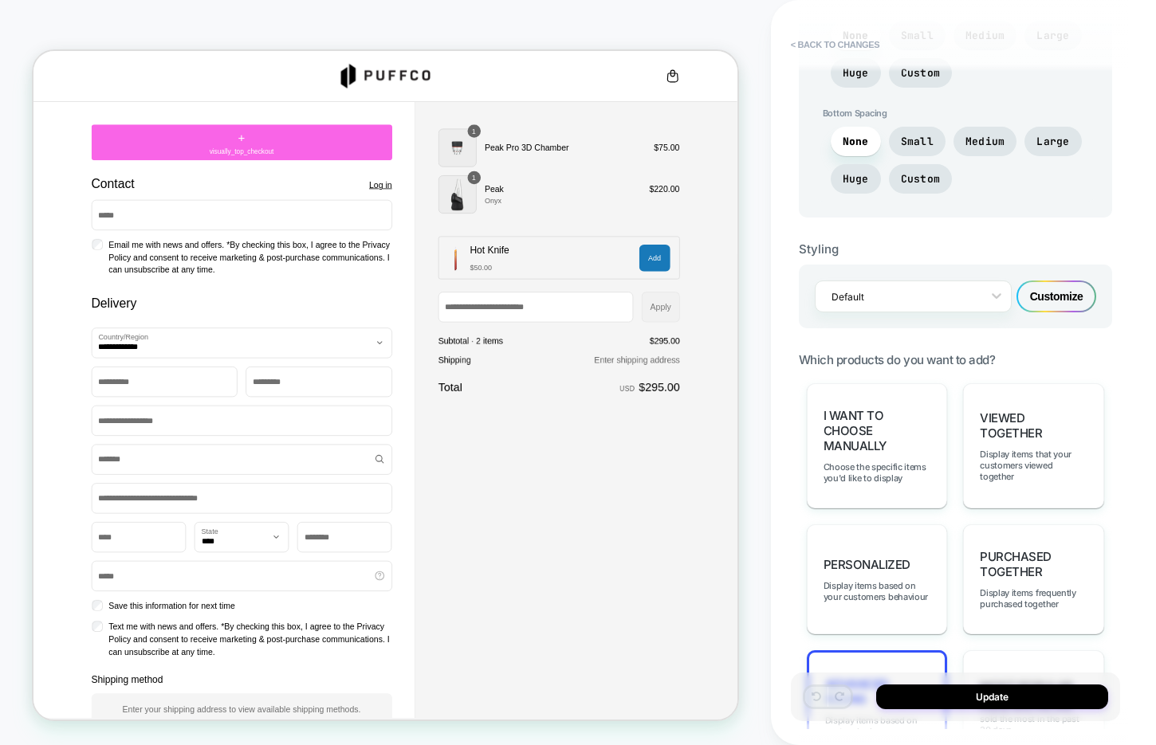
scroll to position [739, 0]
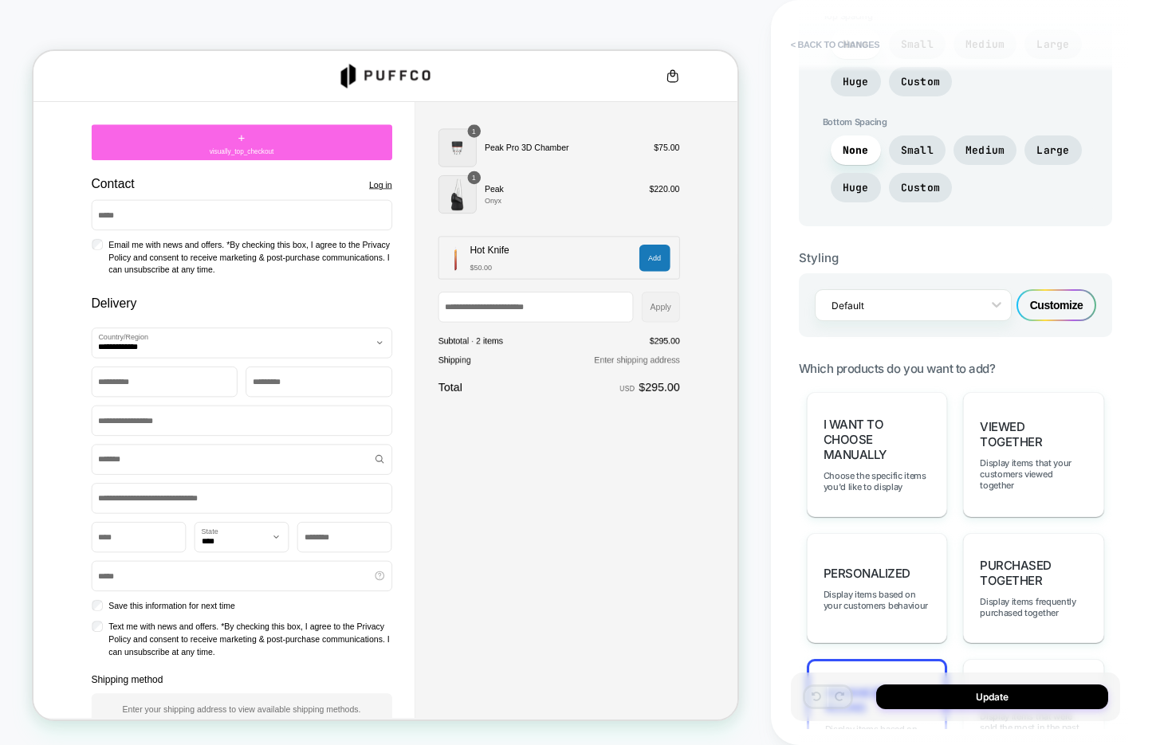
click at [839, 50] on button "< Back to changes" at bounding box center [835, 45] width 105 height 26
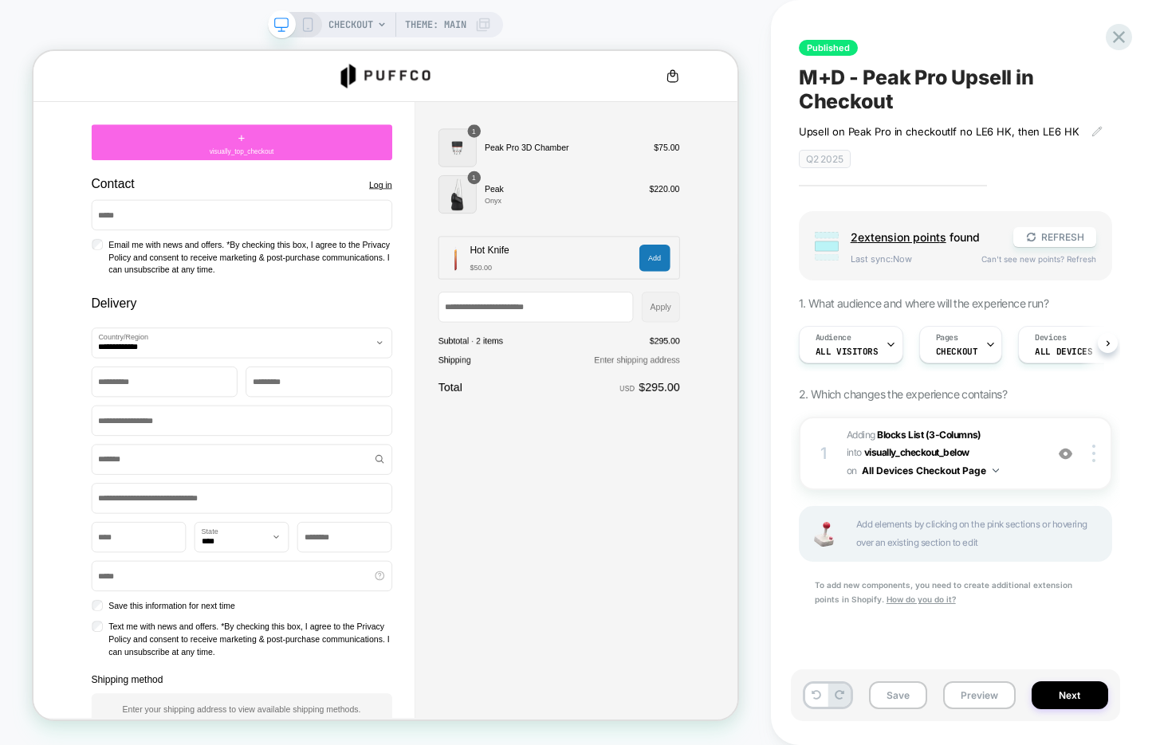
scroll to position [0, 1]
click at [1116, 46] on icon at bounding box center [1119, 37] width 22 height 22
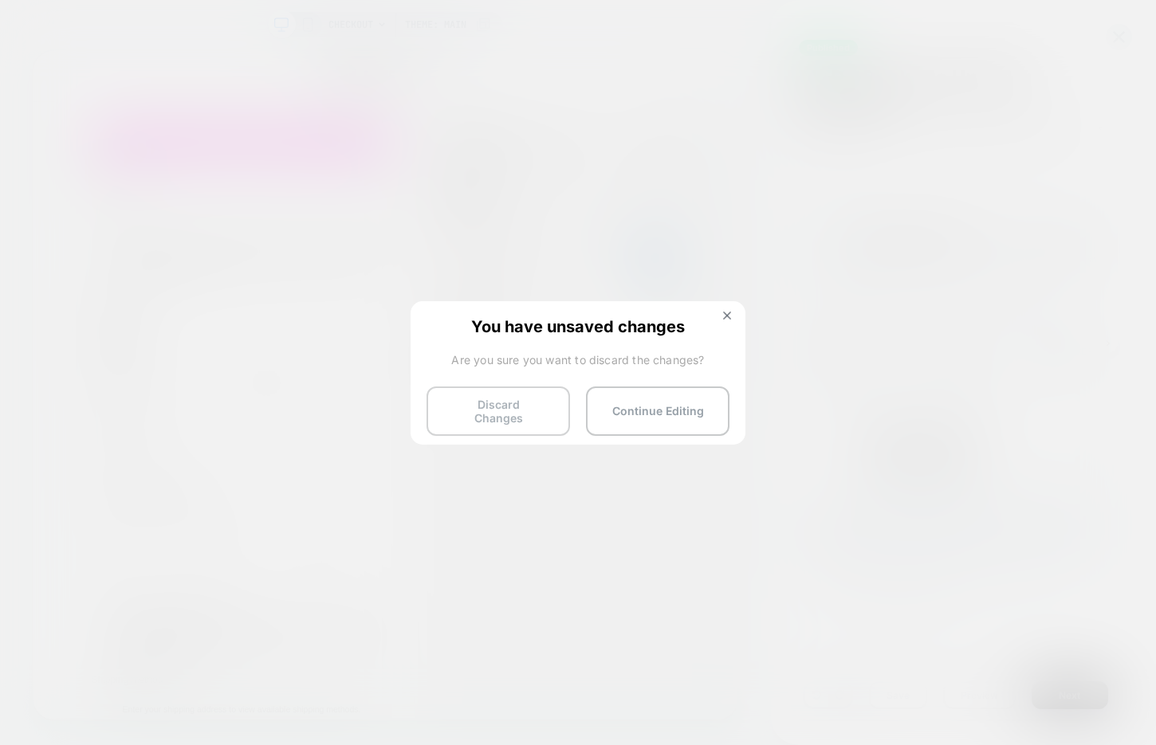
click at [471, 401] on button "Discard Changes" at bounding box center [497, 411] width 143 height 49
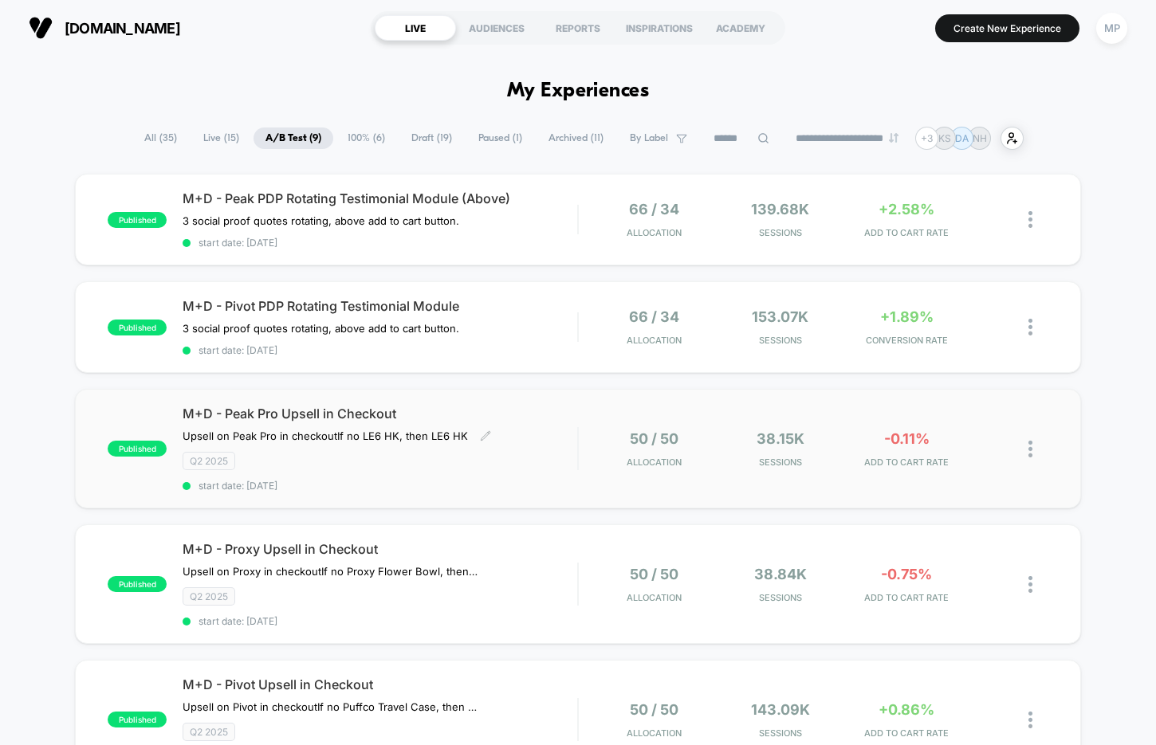
click at [411, 480] on span "start date: [DATE]" at bounding box center [380, 486] width 395 height 12
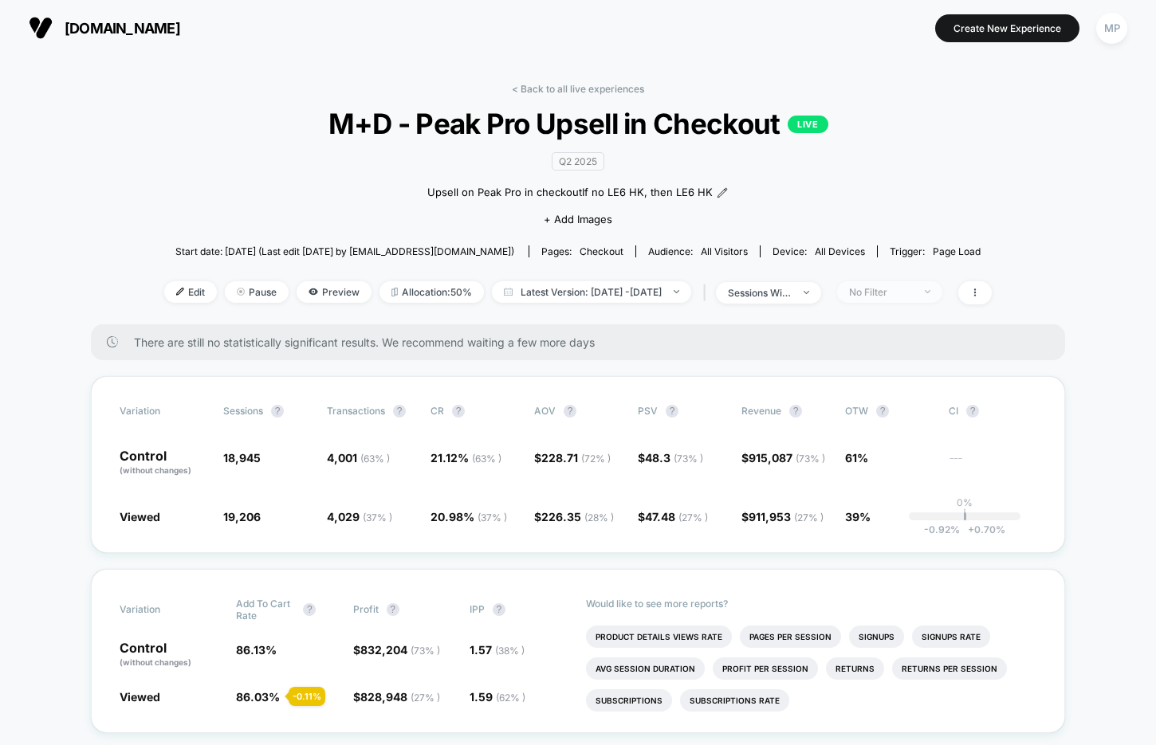
click at [904, 288] on div "No Filter" at bounding box center [881, 292] width 64 height 12
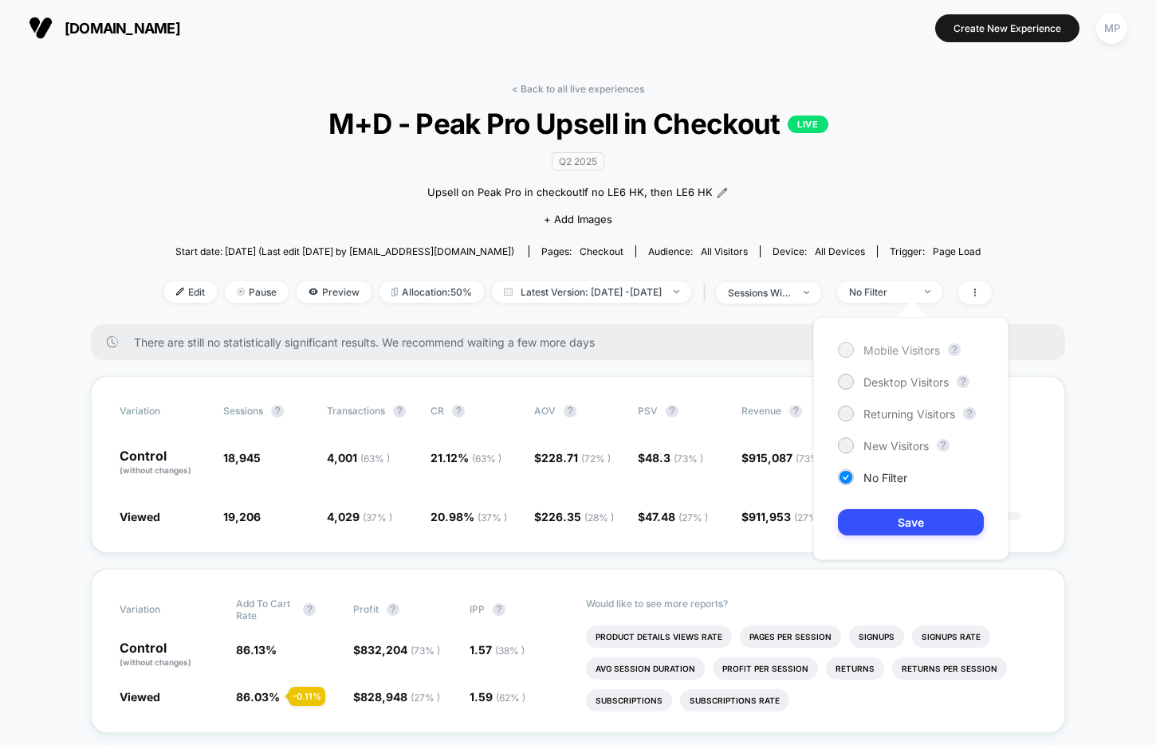
click at [903, 353] on span "Mobile Visitors" at bounding box center [901, 351] width 77 height 14
click at [886, 525] on button "Save" at bounding box center [911, 522] width 146 height 26
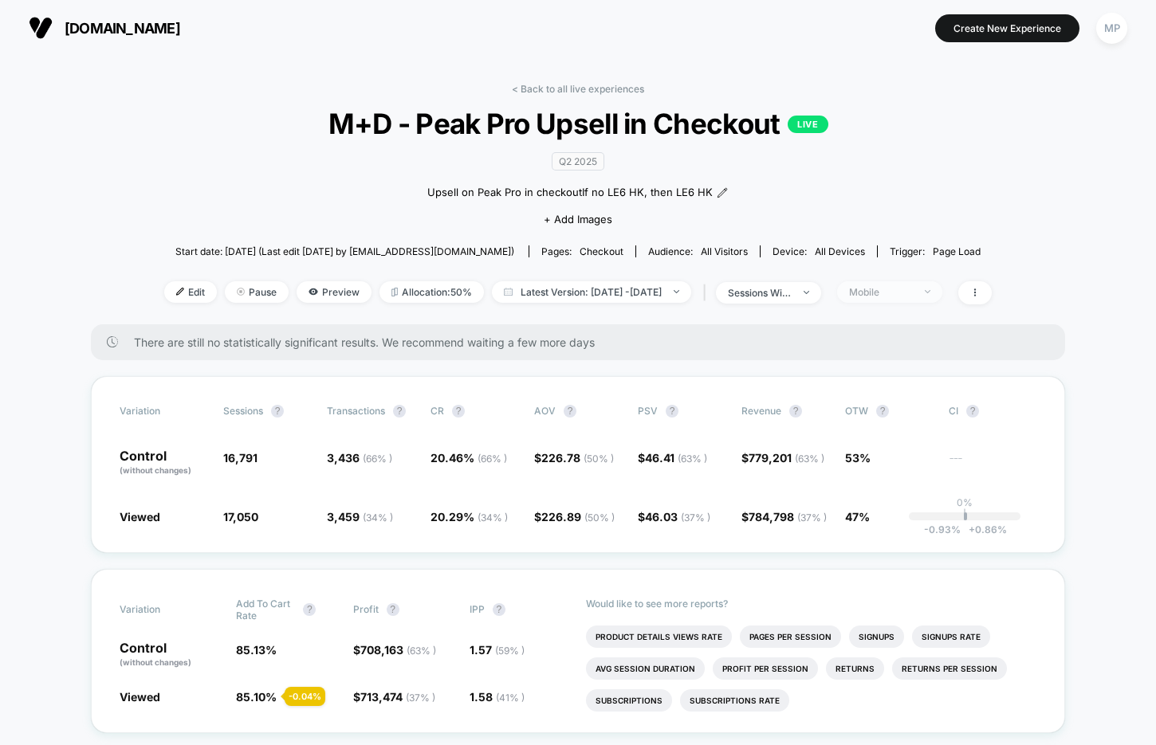
click at [902, 289] on div "Mobile" at bounding box center [881, 292] width 64 height 12
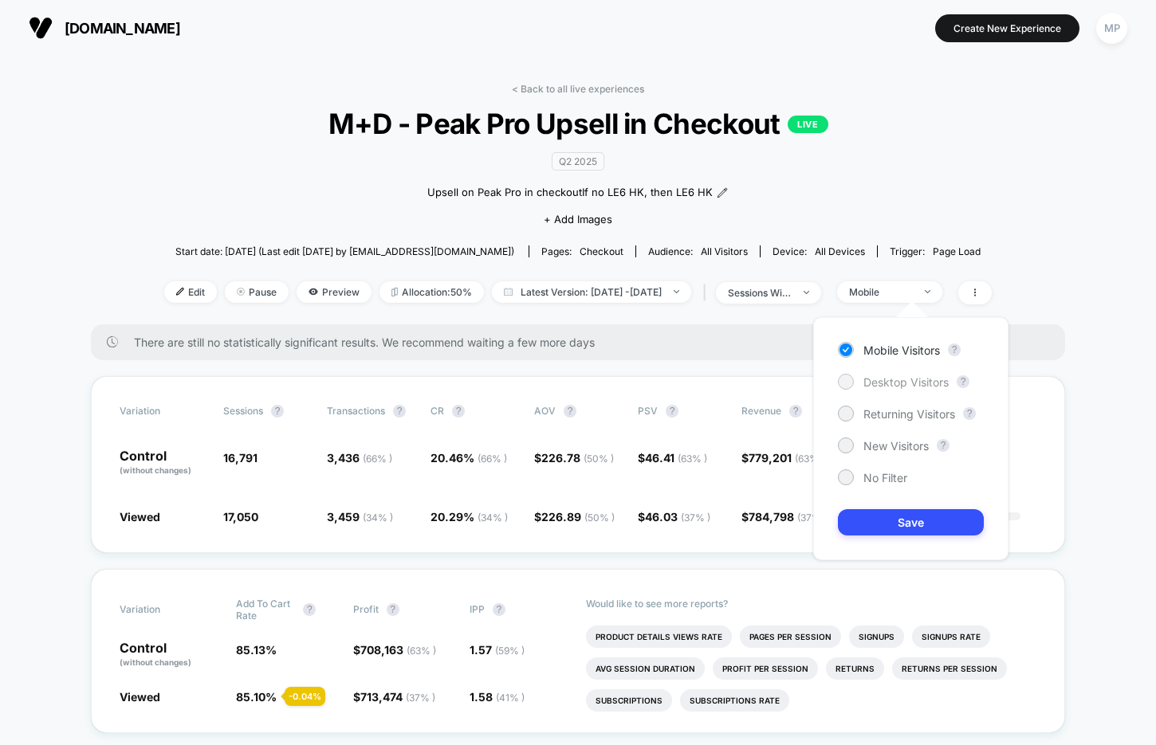
click at [878, 374] on div "Desktop Visitors" at bounding box center [893, 382] width 111 height 16
click at [869, 520] on button "Save" at bounding box center [911, 522] width 146 height 26
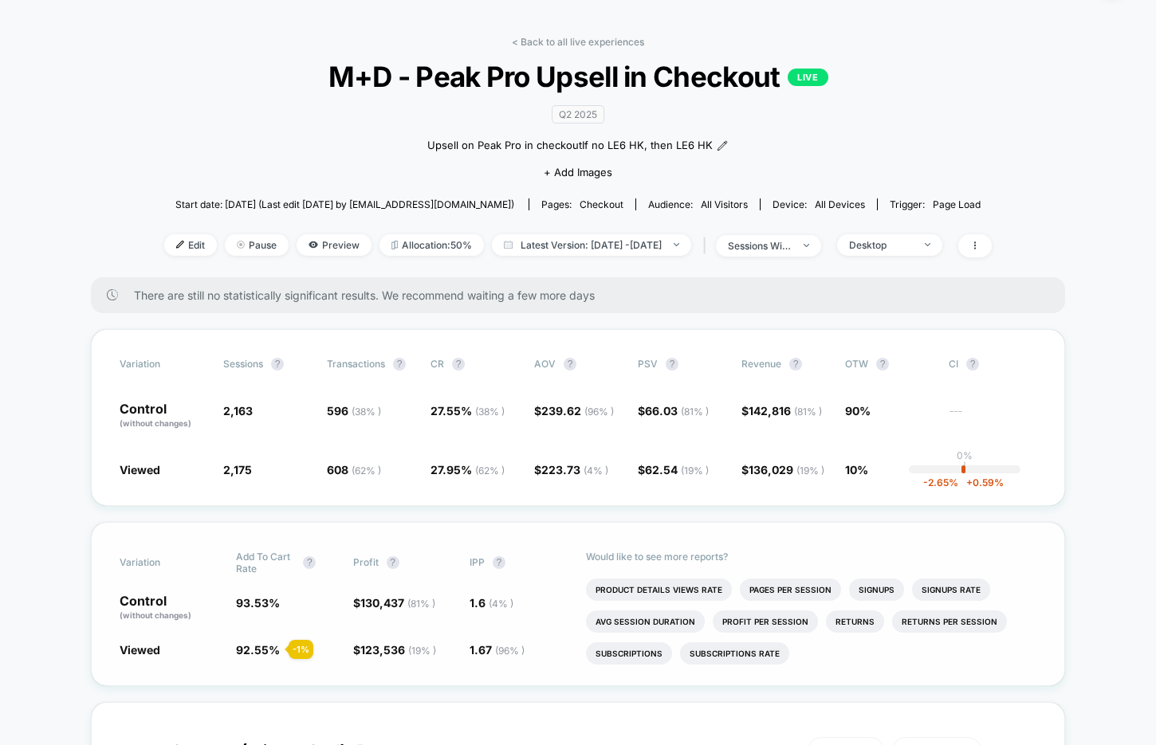
scroll to position [54, 0]
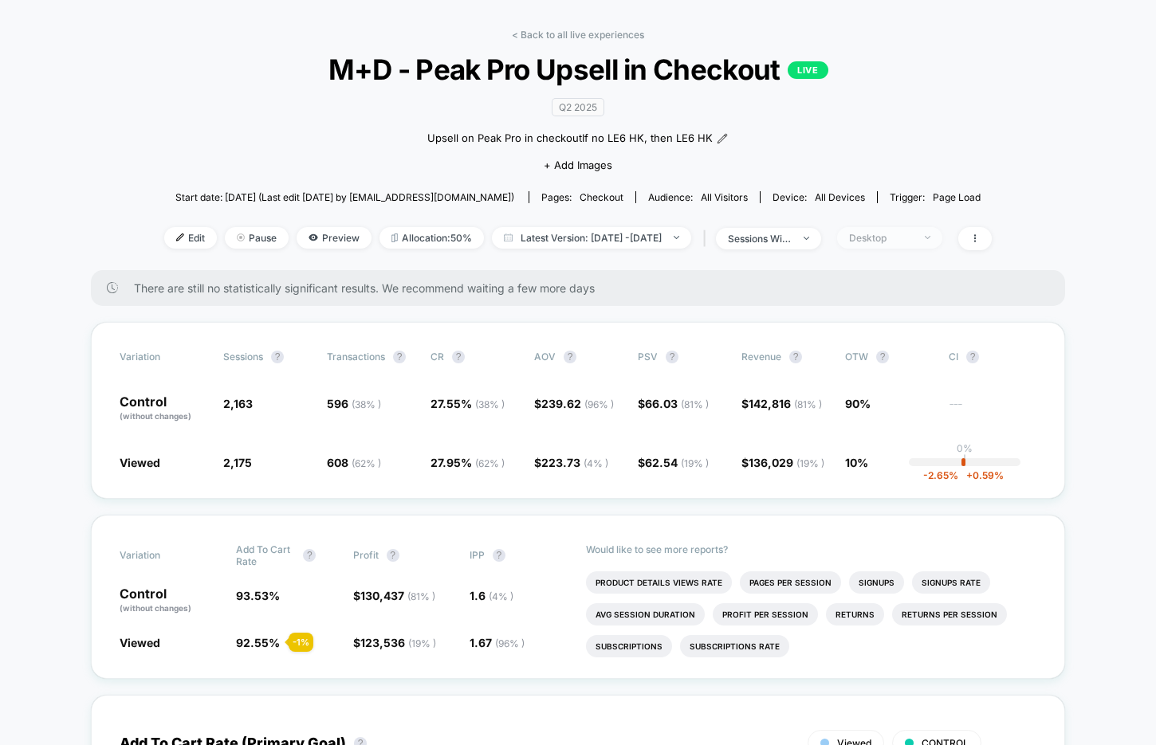
click at [905, 239] on div "Desktop" at bounding box center [881, 238] width 64 height 12
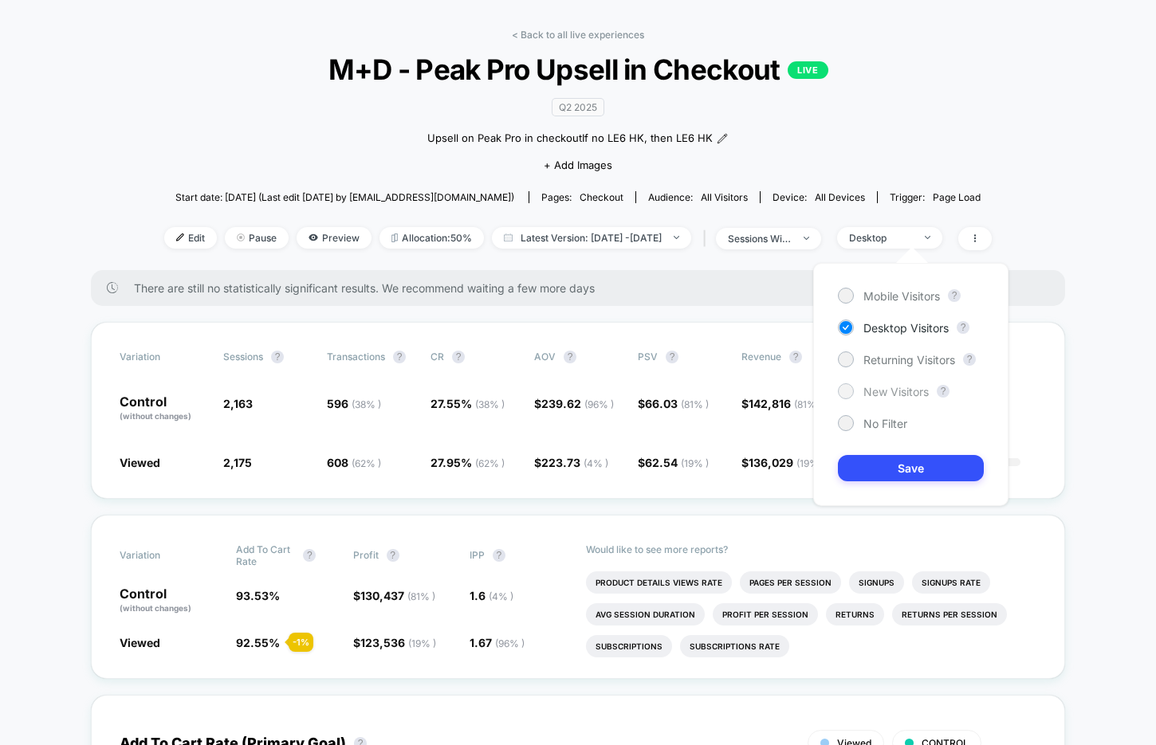
click at [898, 394] on span "New Visitors" at bounding box center [895, 392] width 65 height 14
click at [890, 455] on button "Save" at bounding box center [911, 468] width 146 height 26
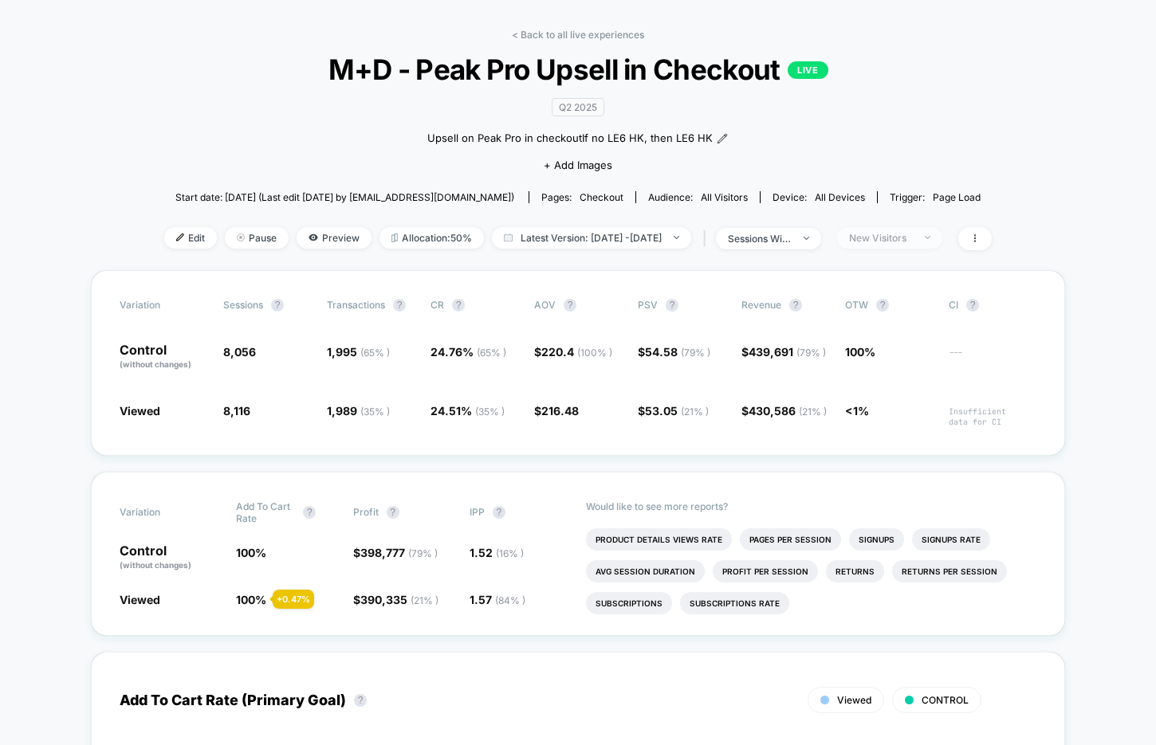
click at [886, 244] on span "New Visitors" at bounding box center [889, 238] width 105 height 22
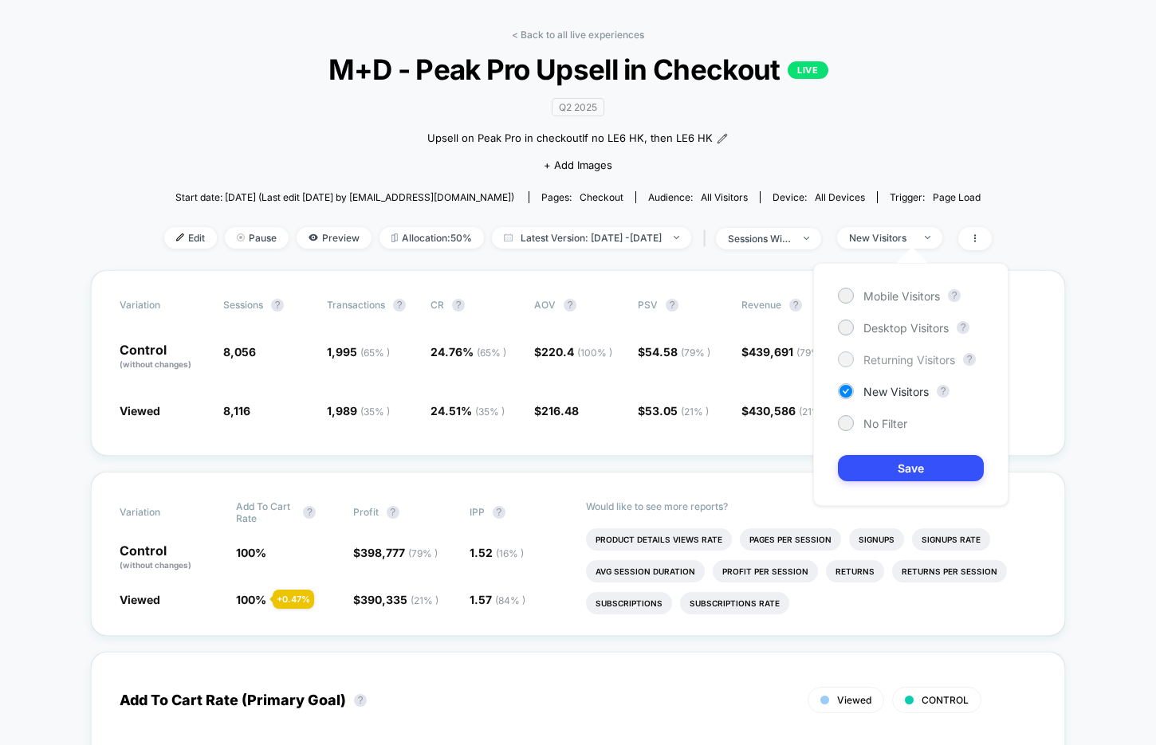
click at [870, 354] on span "Returning Visitors" at bounding box center [909, 360] width 92 height 14
click at [857, 462] on button "Save" at bounding box center [911, 468] width 146 height 26
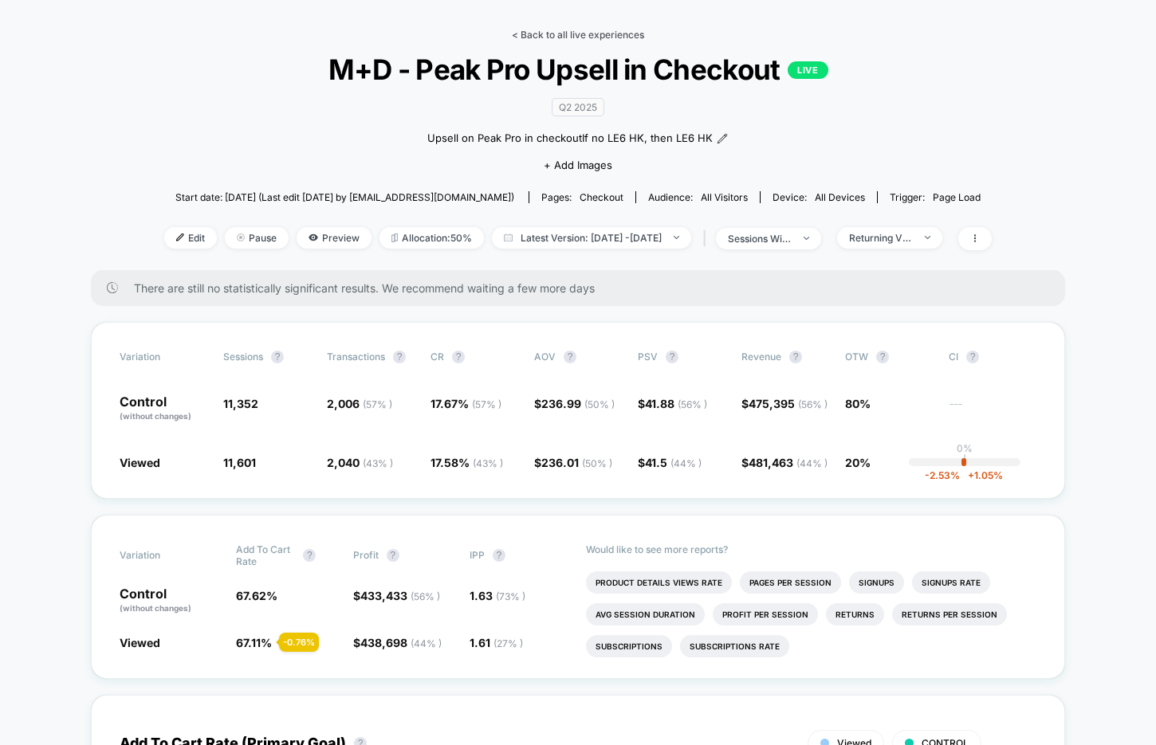
click at [544, 36] on link "< Back to all live experiences" at bounding box center [578, 35] width 132 height 12
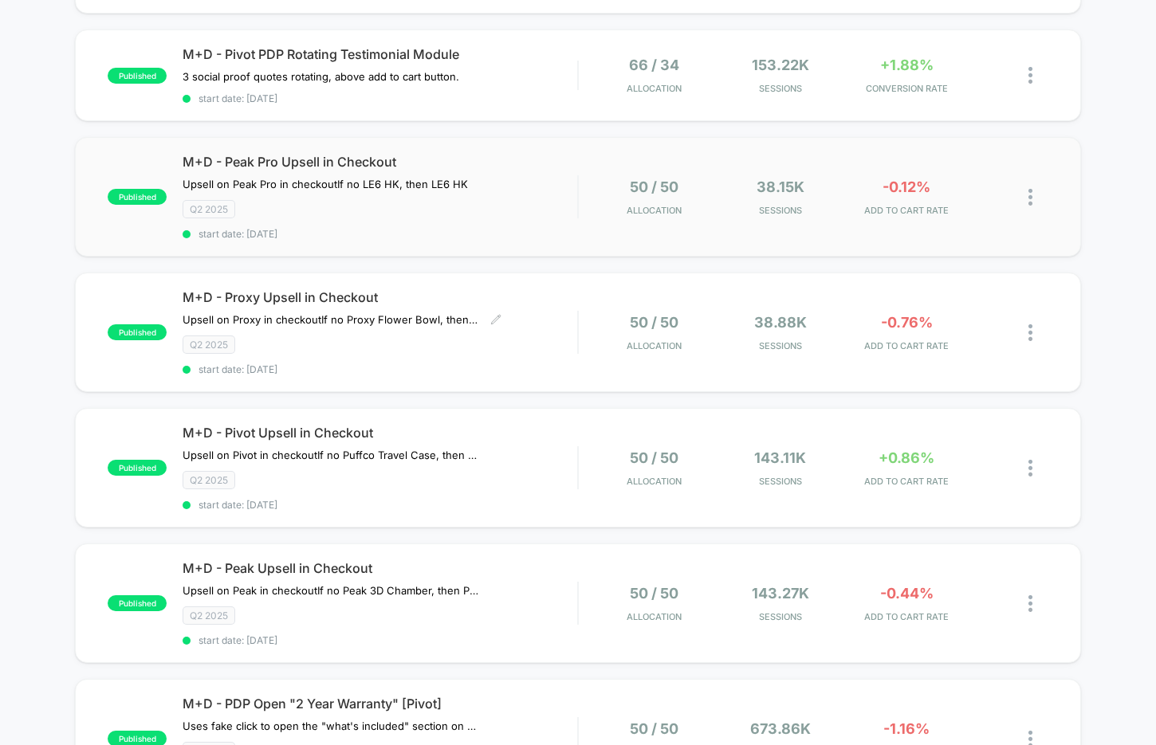
scroll to position [253, 0]
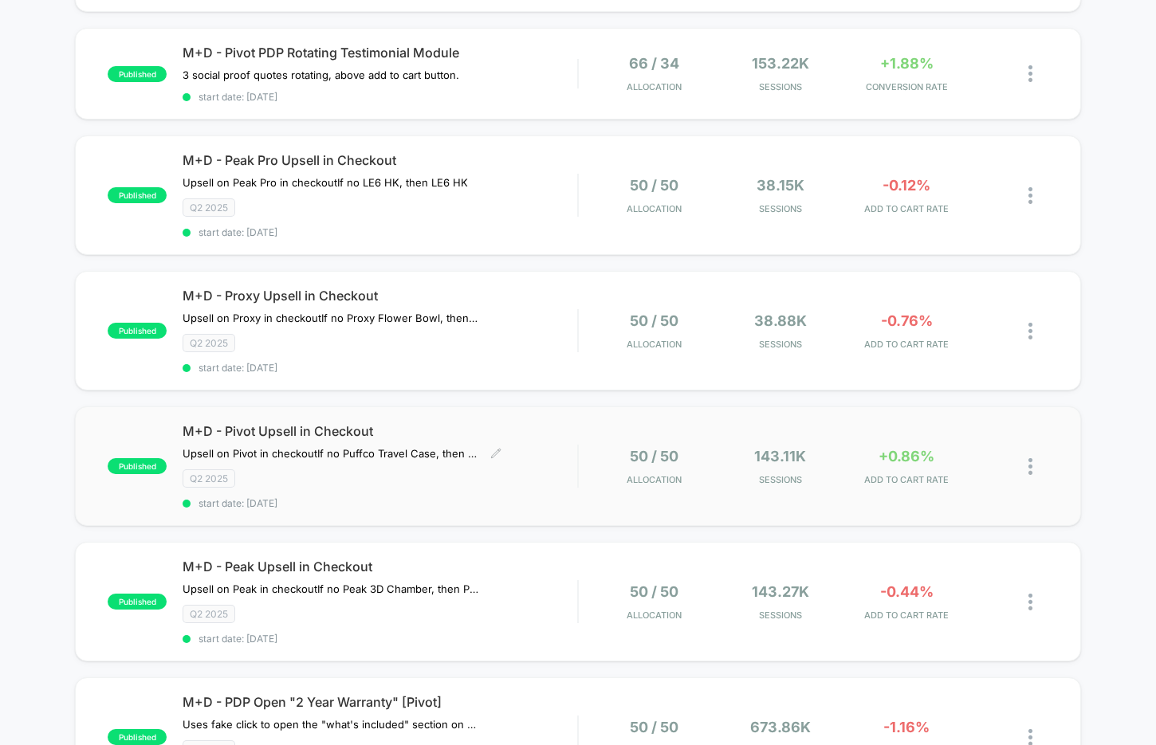
click at [467, 497] on span "start date: [DATE]" at bounding box center [380, 503] width 395 height 12
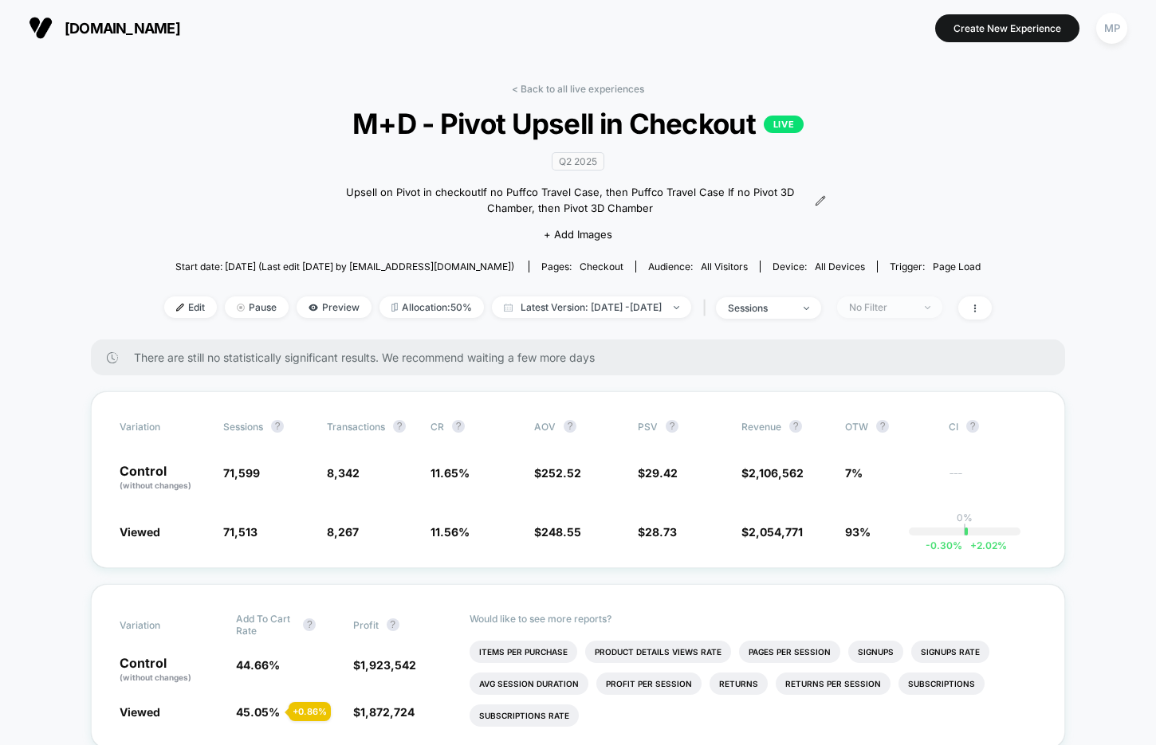
click at [913, 306] on div "No Filter" at bounding box center [881, 307] width 64 height 12
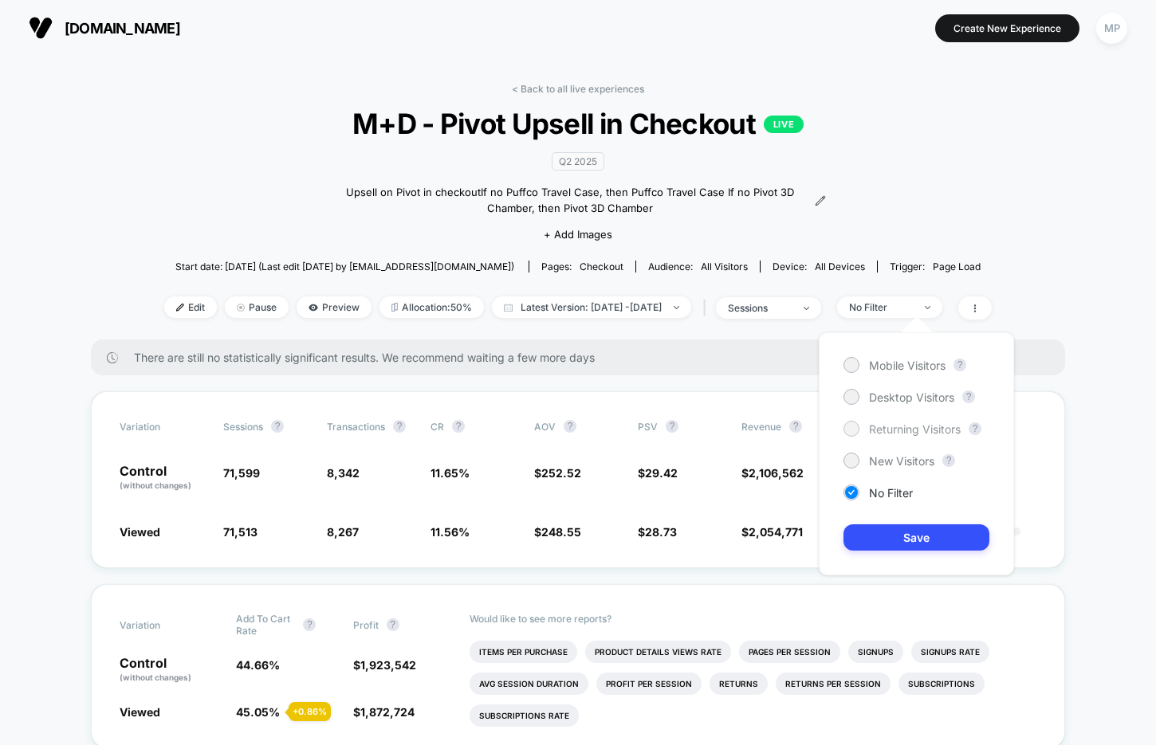
click at [906, 432] on span "Returning Visitors" at bounding box center [915, 429] width 92 height 14
click at [880, 540] on button "Save" at bounding box center [916, 537] width 146 height 26
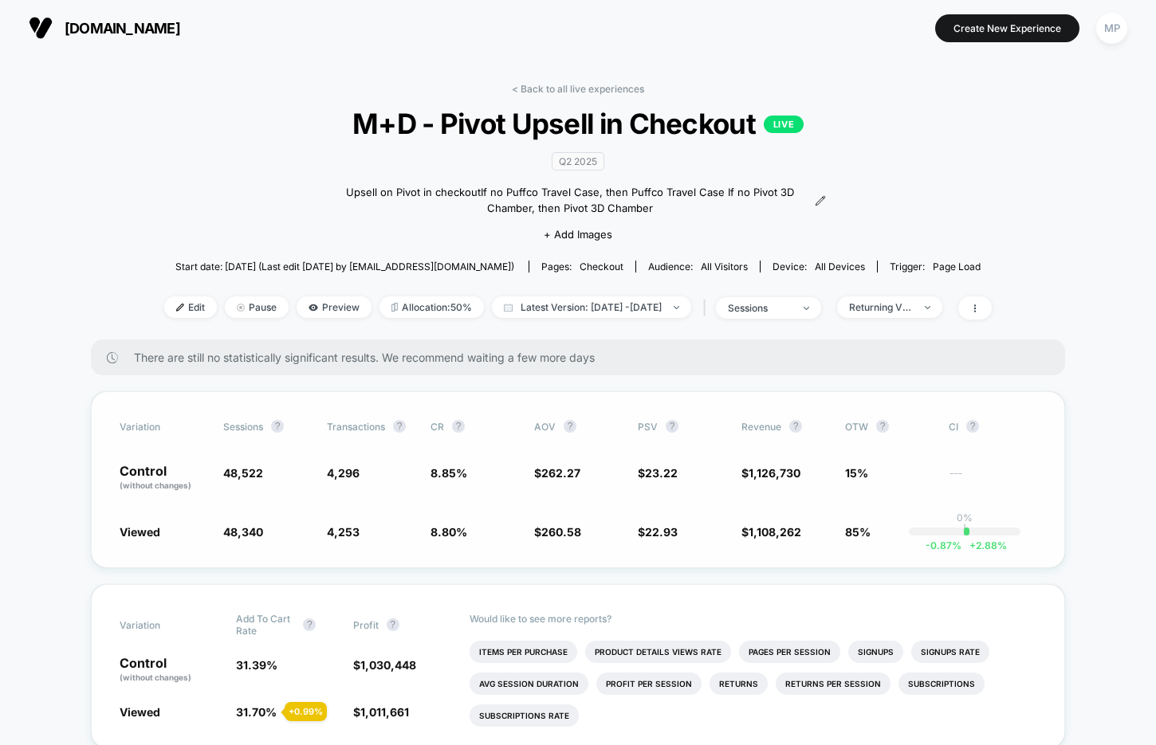
scroll to position [122, 0]
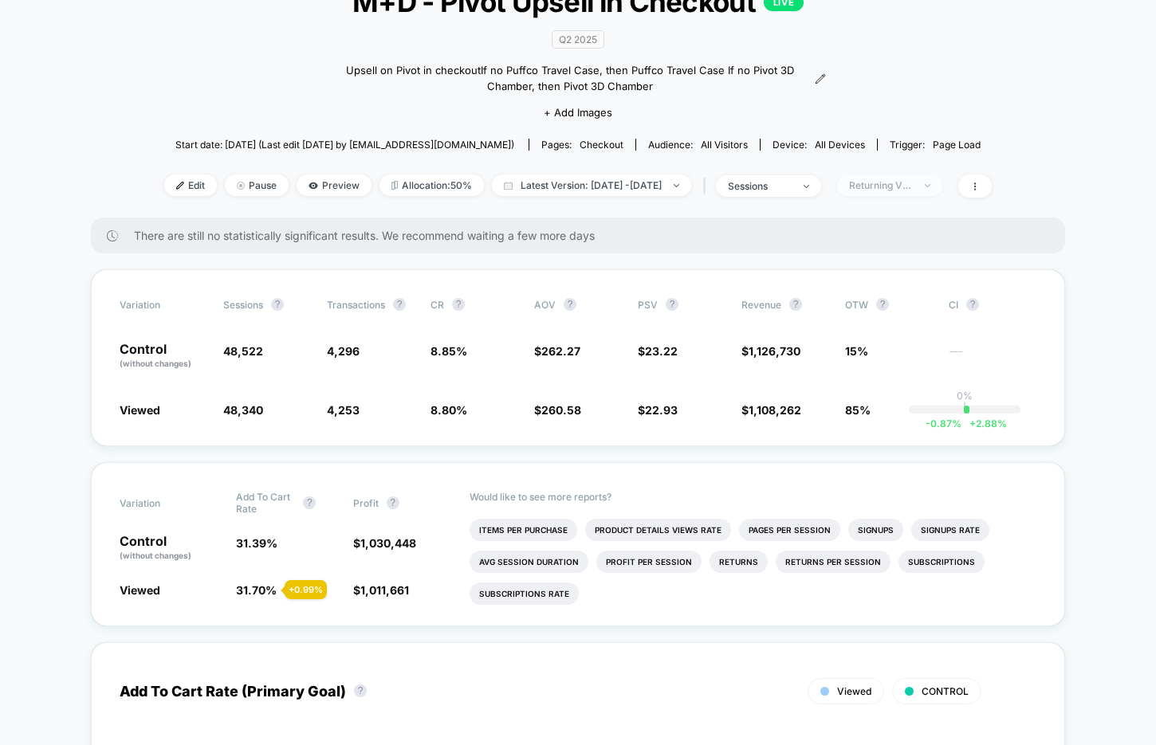
click at [902, 181] on div "Returning Visitors" at bounding box center [881, 185] width 64 height 12
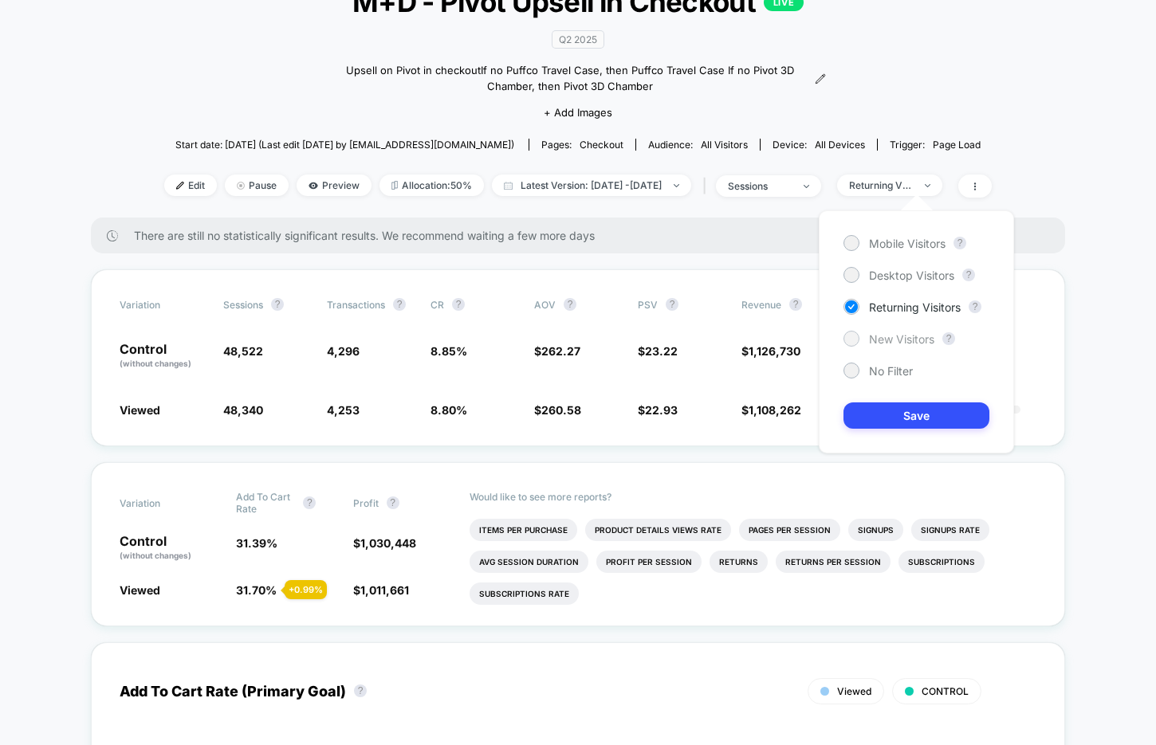
click at [877, 333] on span "New Visitors" at bounding box center [901, 339] width 65 height 14
click at [866, 431] on div "Mobile Visitors ? Desktop Visitors ? Returning Visitors ? New Visitors ? No Fil…" at bounding box center [916, 331] width 195 height 243
click at [877, 412] on button "Save" at bounding box center [916, 416] width 146 height 26
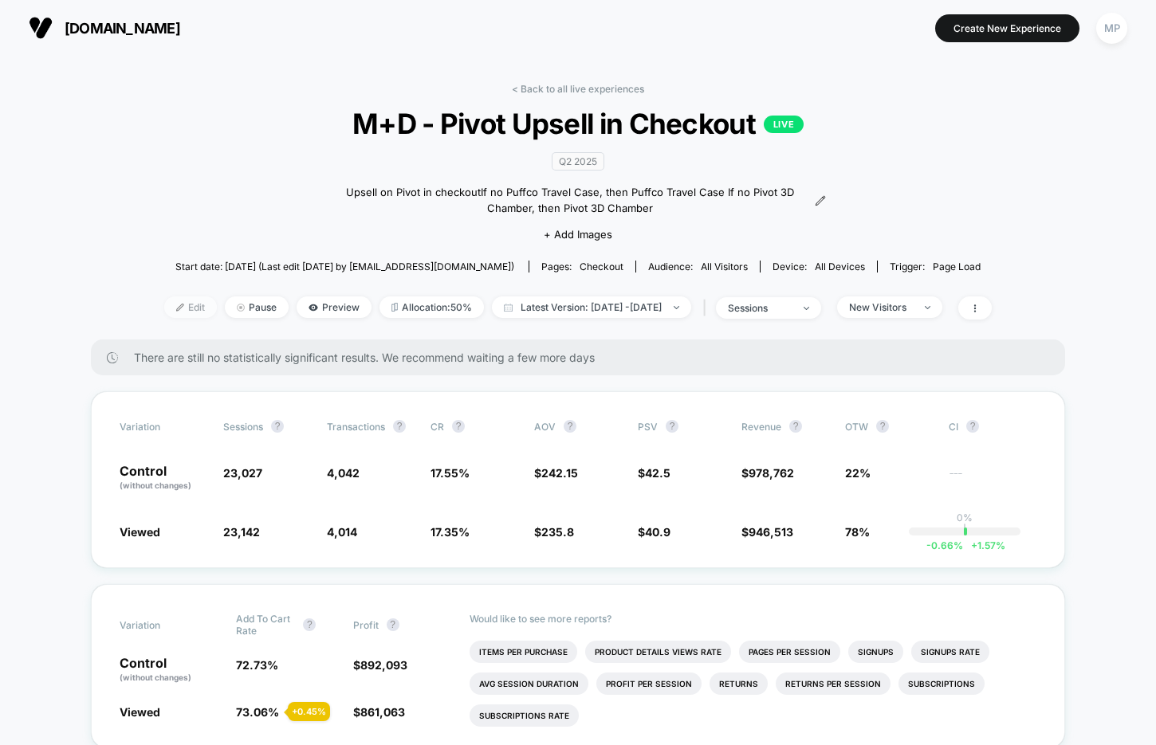
click at [164, 304] on span "Edit" at bounding box center [190, 308] width 53 height 22
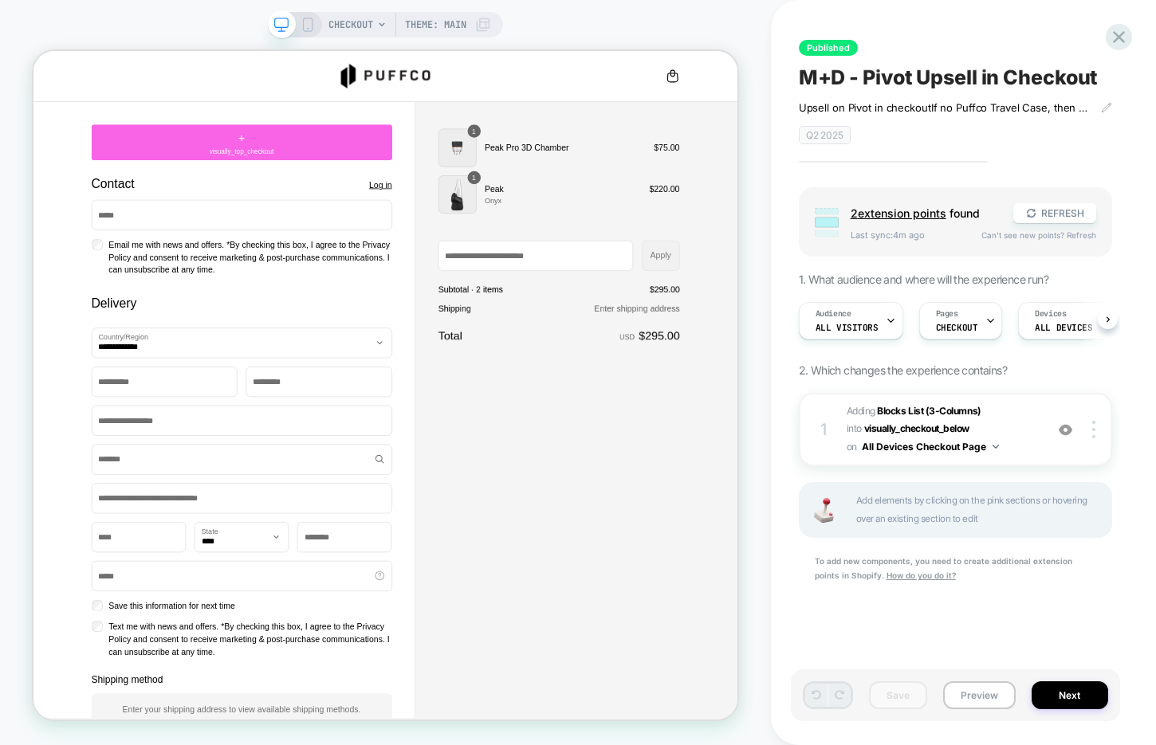
scroll to position [0, 1]
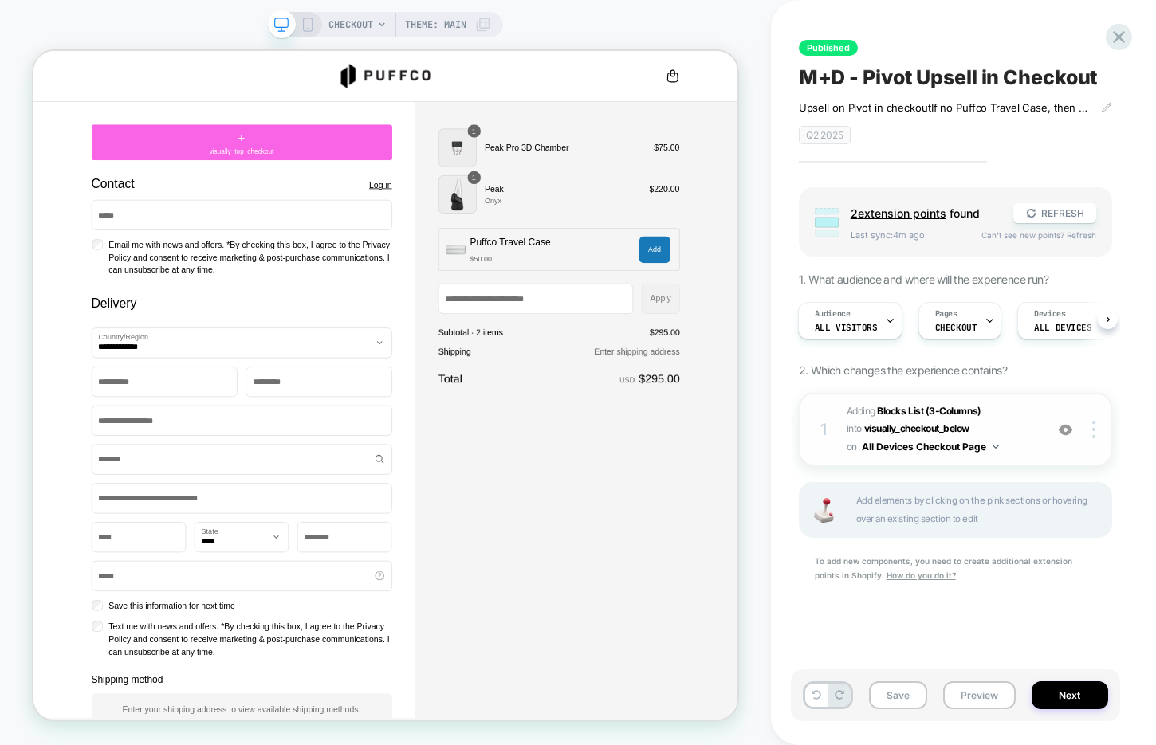
click at [1030, 432] on span "#_loomi_addon_1747349868824 Adding Blocks List (3-Columns) INTO visually_checko…" at bounding box center [942, 430] width 190 height 54
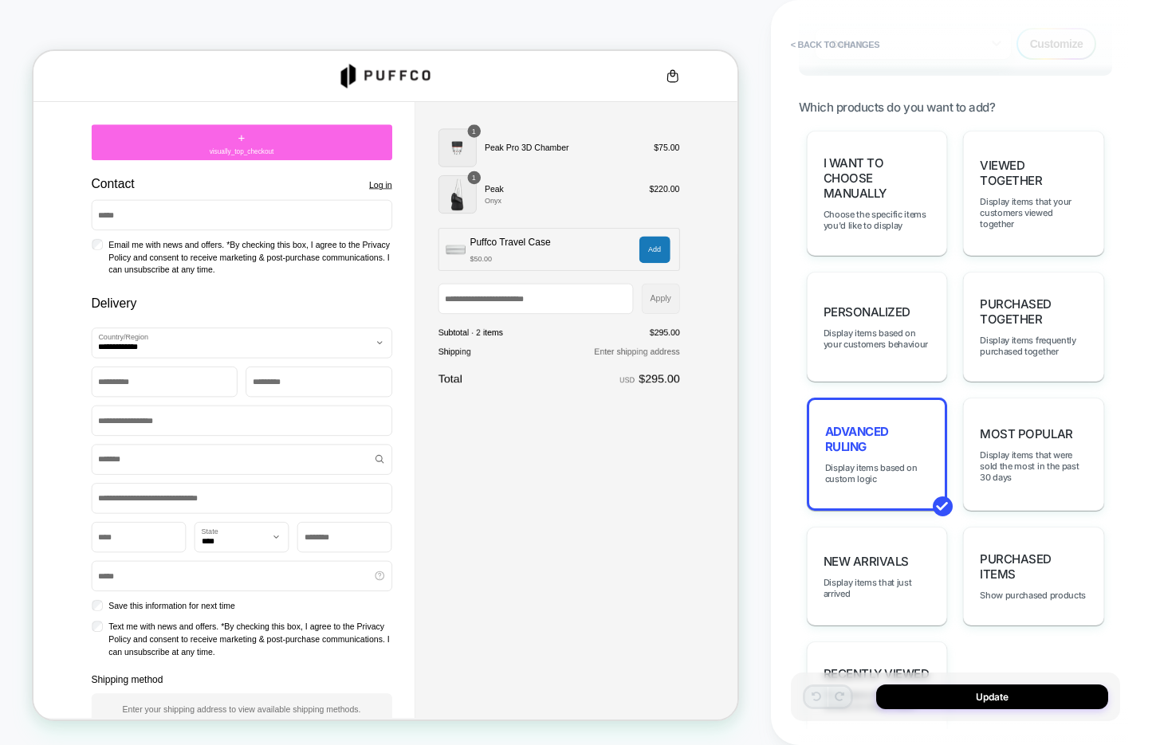
scroll to position [1014, 0]
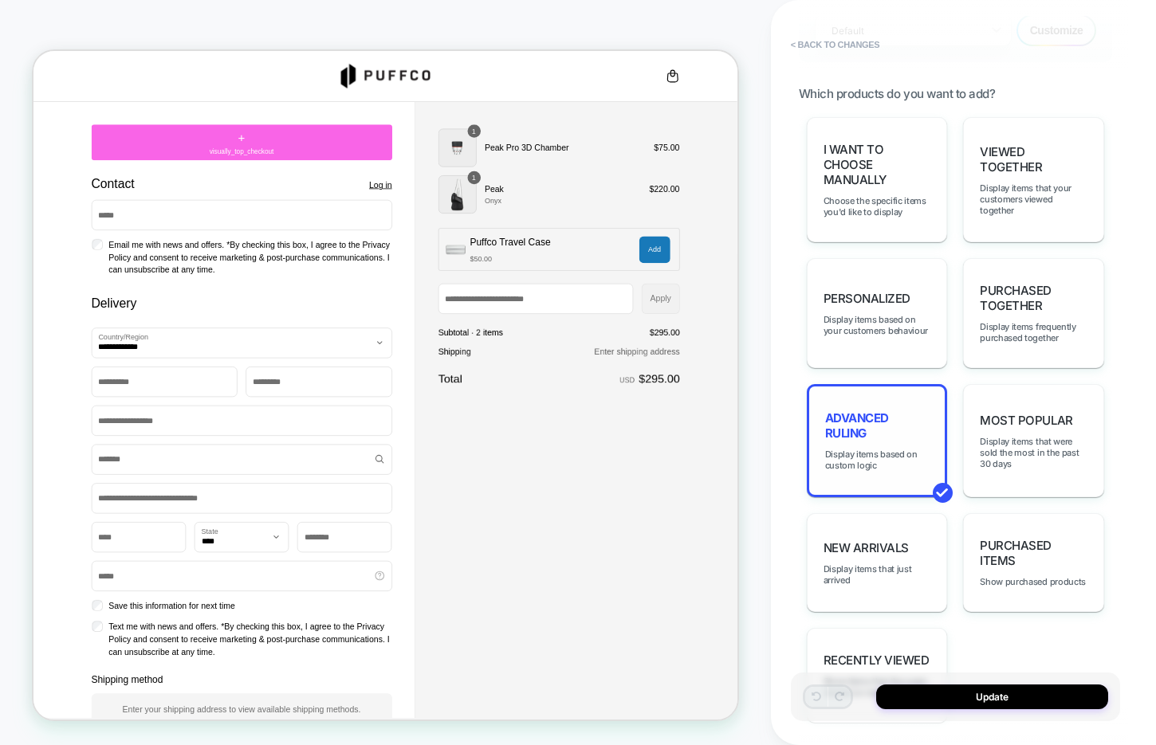
click at [902, 411] on span "Advanced Ruling" at bounding box center [877, 426] width 104 height 30
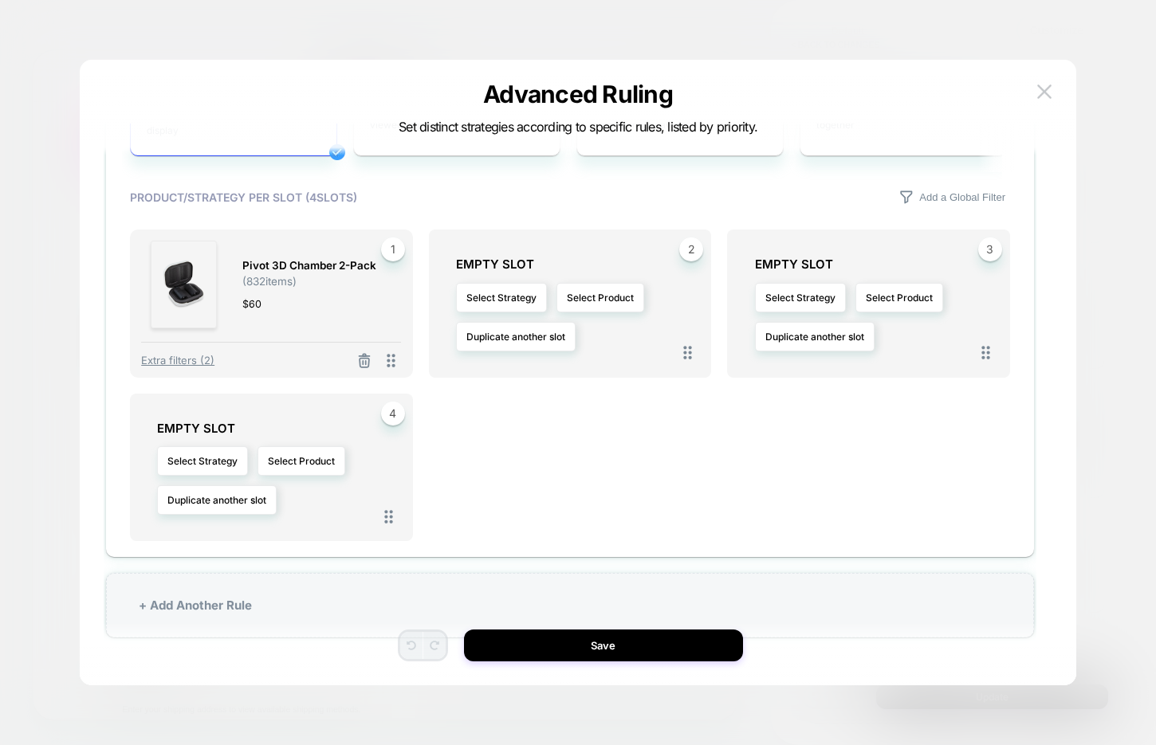
scroll to position [0, 0]
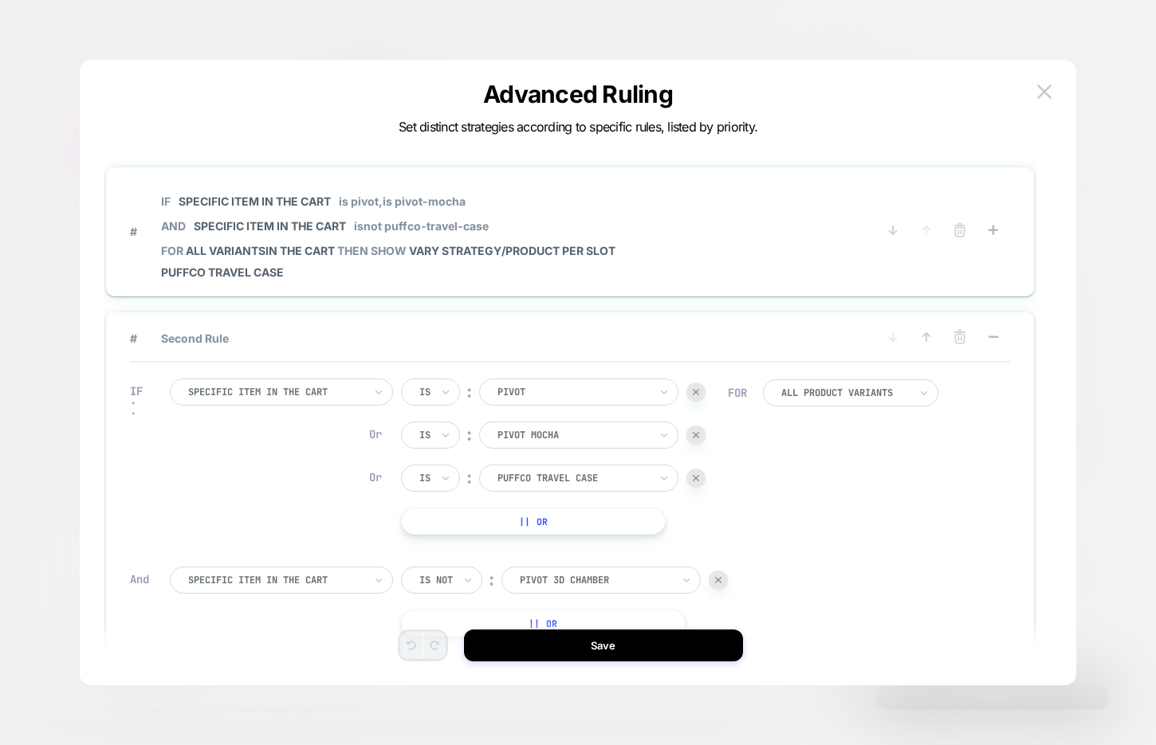
click at [1126, 316] on div at bounding box center [578, 372] width 1156 height 745
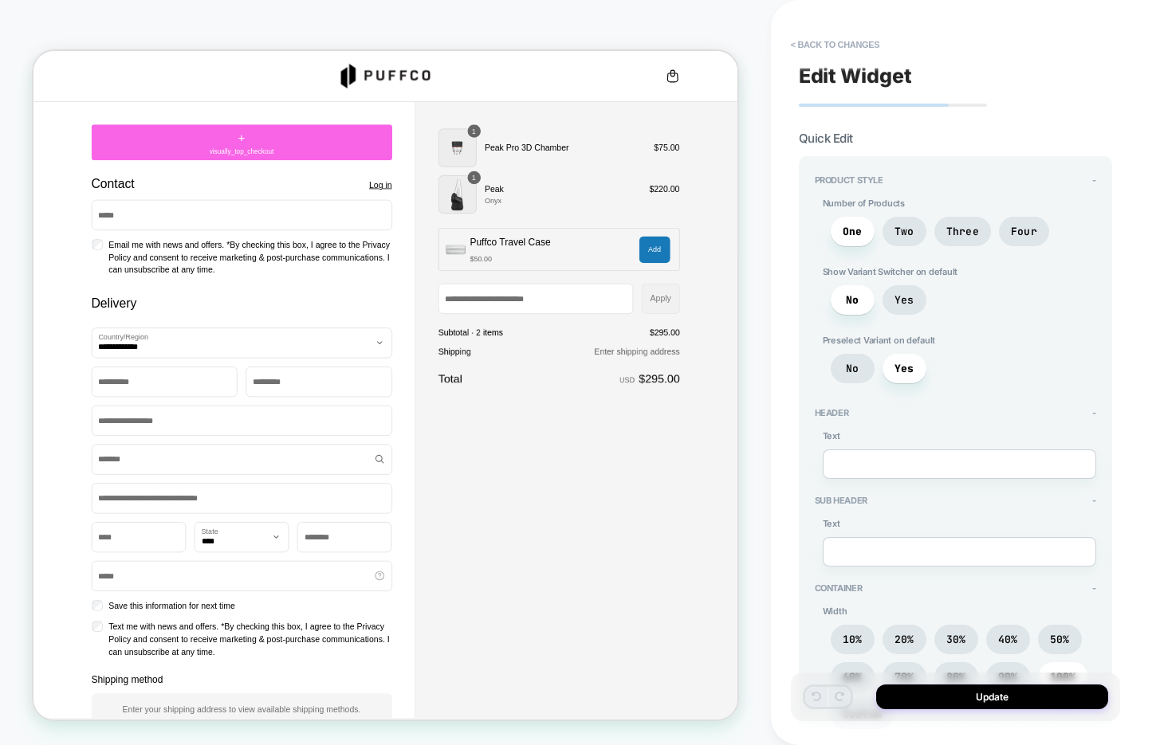
click at [853, 460] on textarea at bounding box center [959, 464] width 273 height 29
type textarea "*"
type textarea "**"
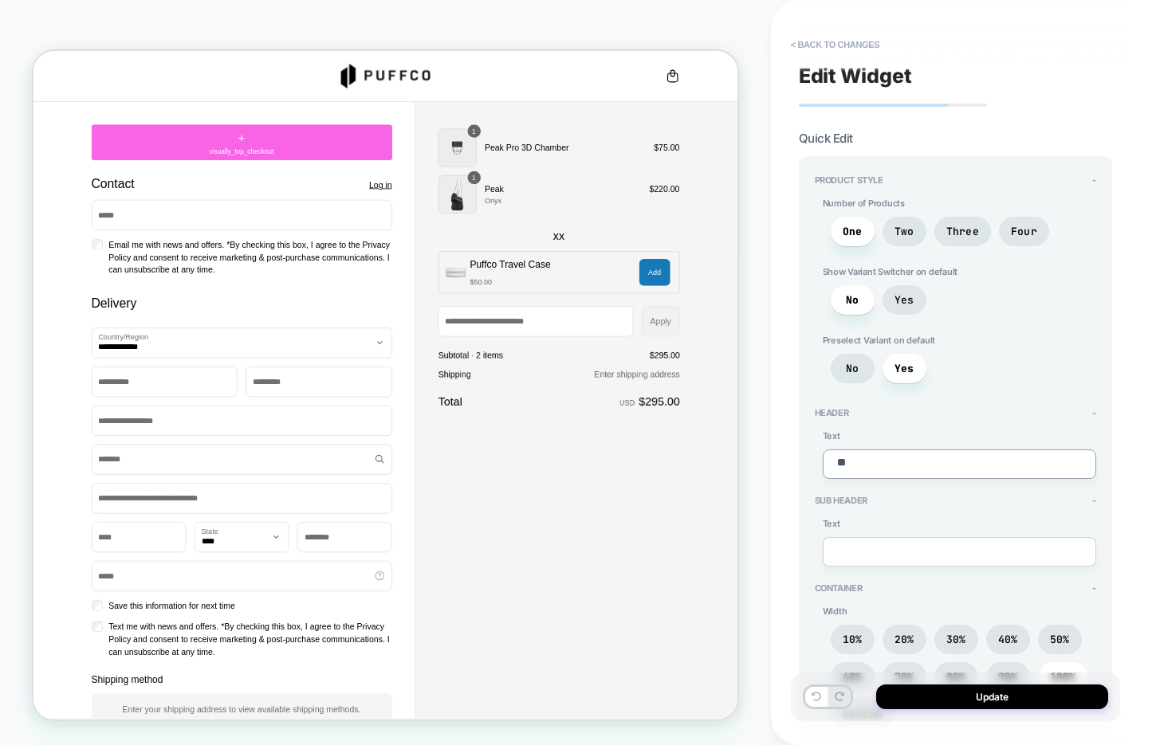
type textarea "*"
type textarea "***"
type textarea "*"
type textarea "***"
click at [866, 549] on textarea at bounding box center [959, 551] width 273 height 29
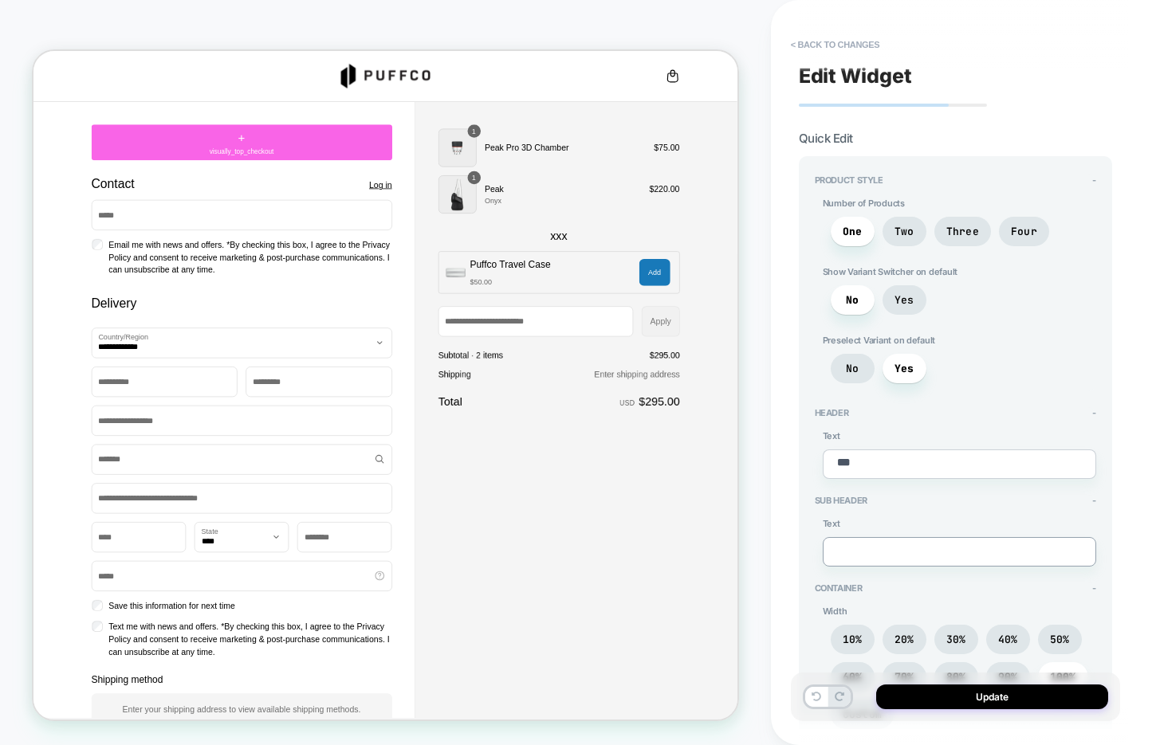
type textarea "*"
type textarea "**"
type textarea "*"
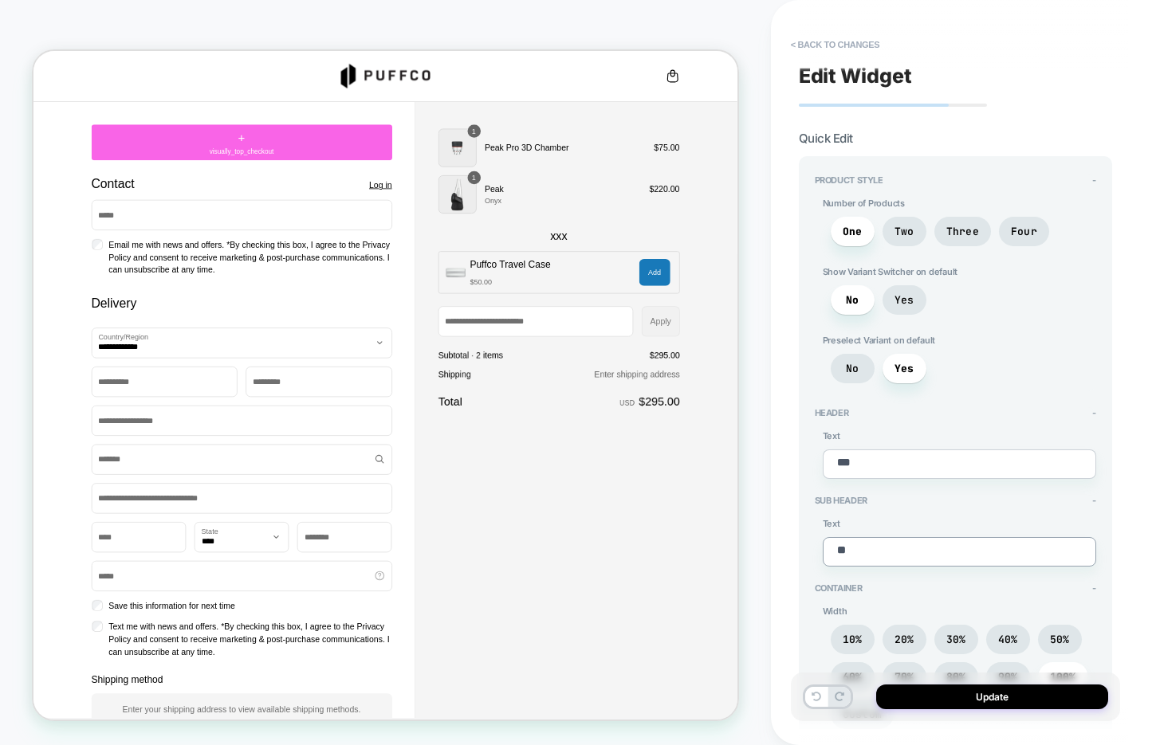
type textarea "***"
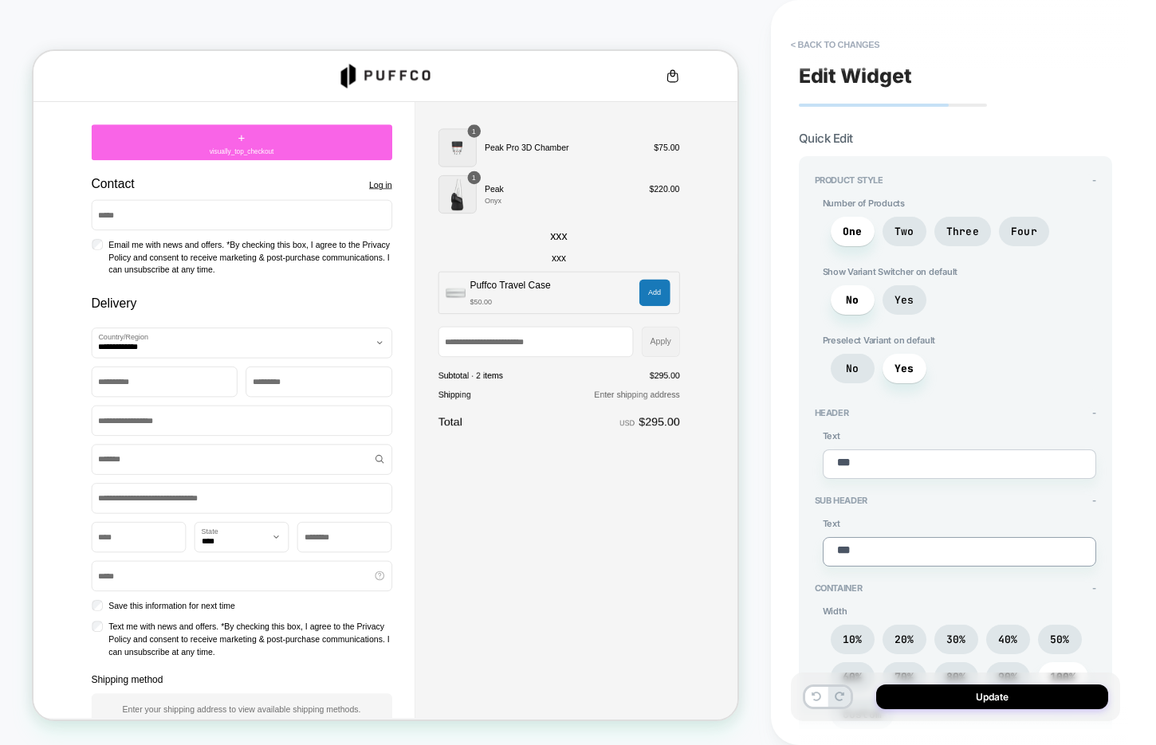
drag, startPoint x: 847, startPoint y: 545, endPoint x: 822, endPoint y: 545, distance: 25.5
click at [823, 545] on textarea "***" at bounding box center [959, 551] width 273 height 29
type textarea "*"
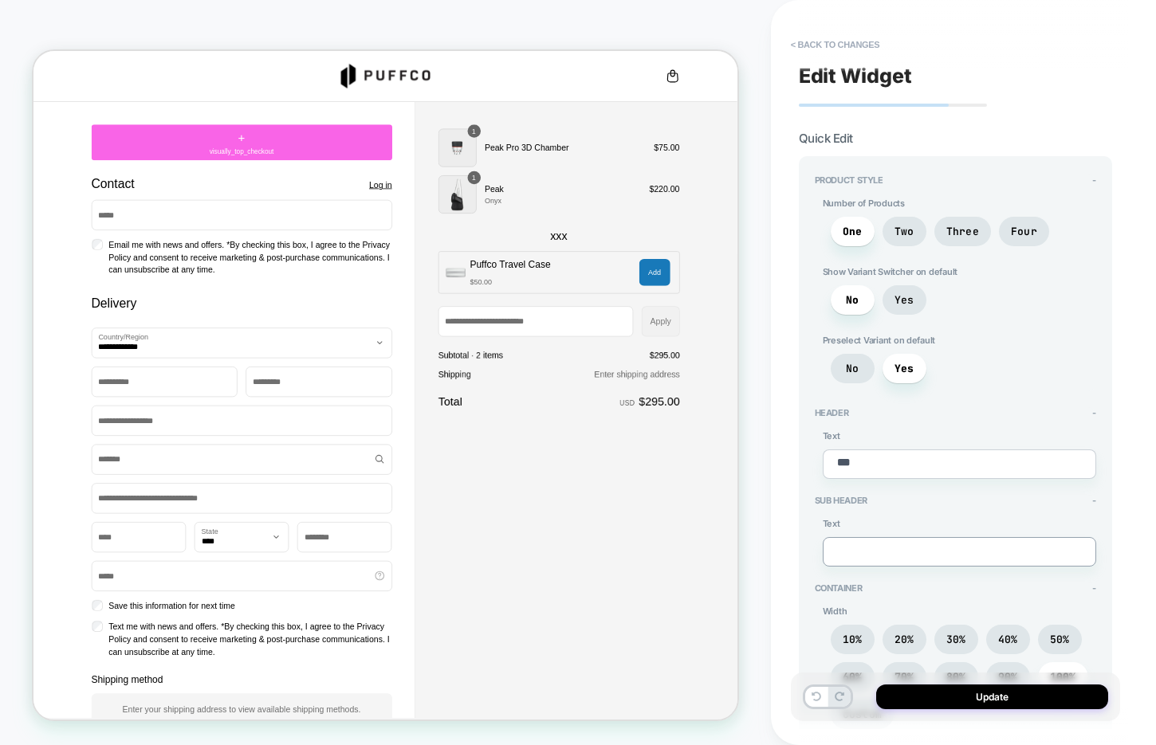
type textarea "*"
drag, startPoint x: 862, startPoint y: 456, endPoint x: 811, endPoint y: 456, distance: 51.0
click at [812, 456] on div "Product Style - Number of Products One Two Three Four Show Variant Switcher on …" at bounding box center [955, 560] width 313 height 809
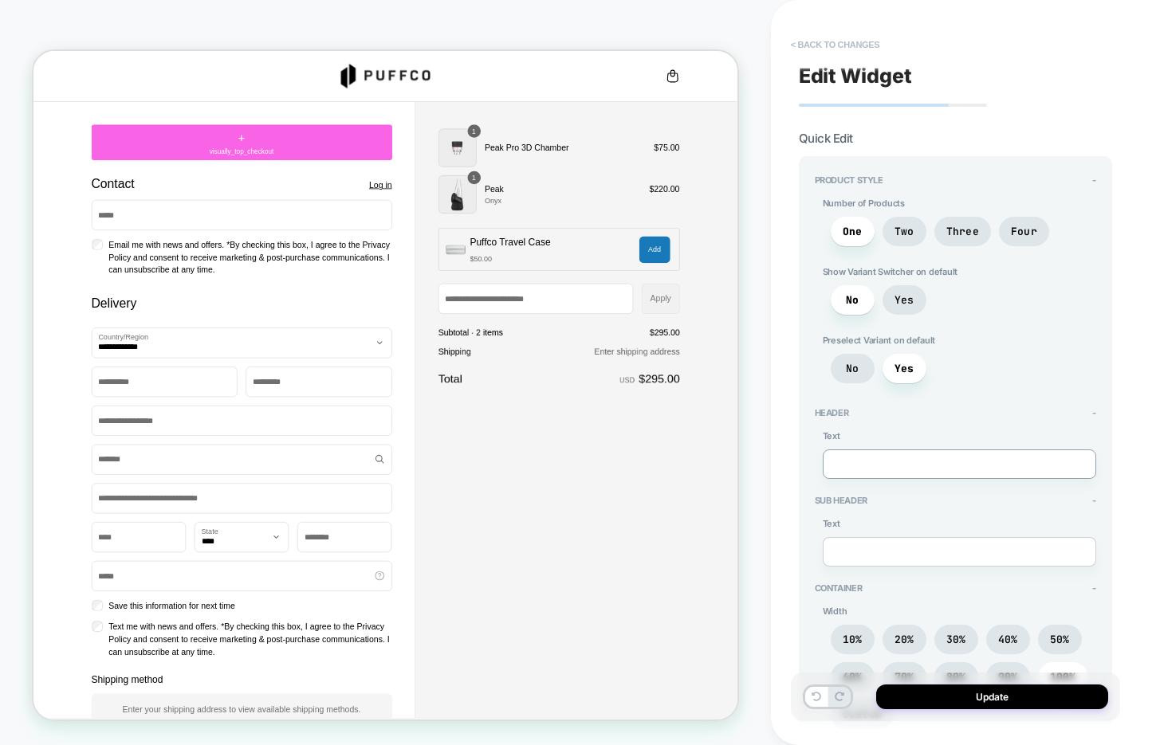
click at [835, 47] on button "< Back to changes" at bounding box center [835, 45] width 105 height 26
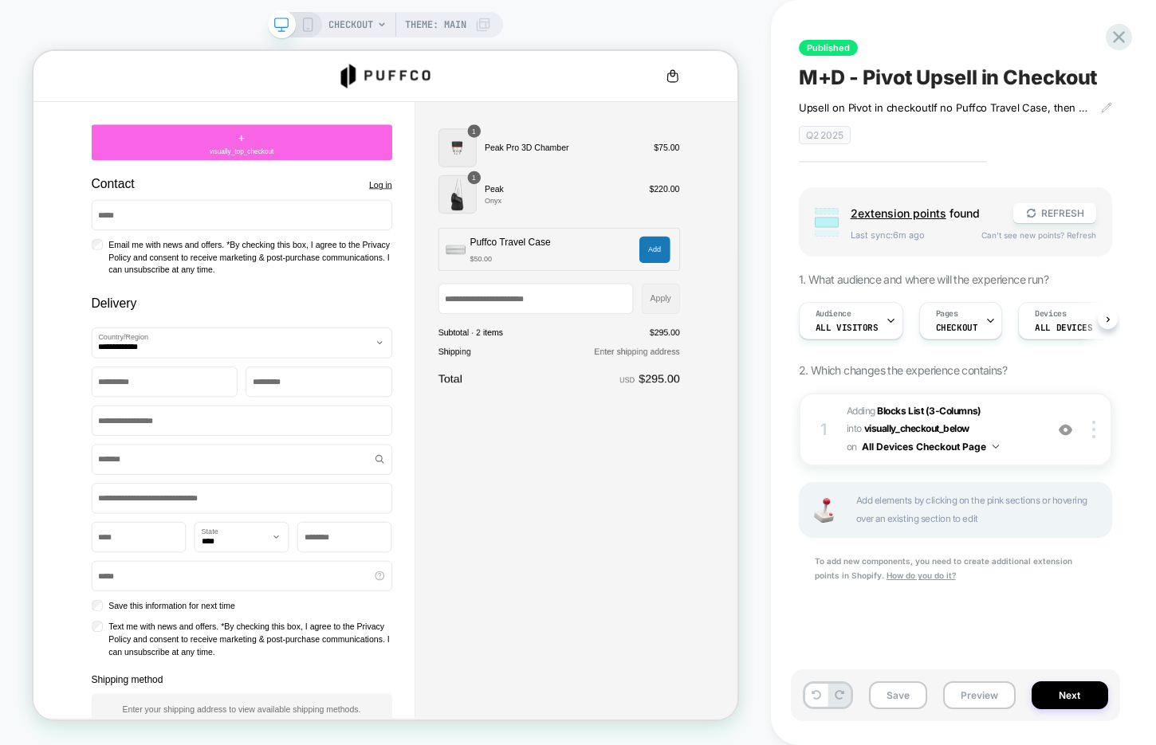
scroll to position [0, 1]
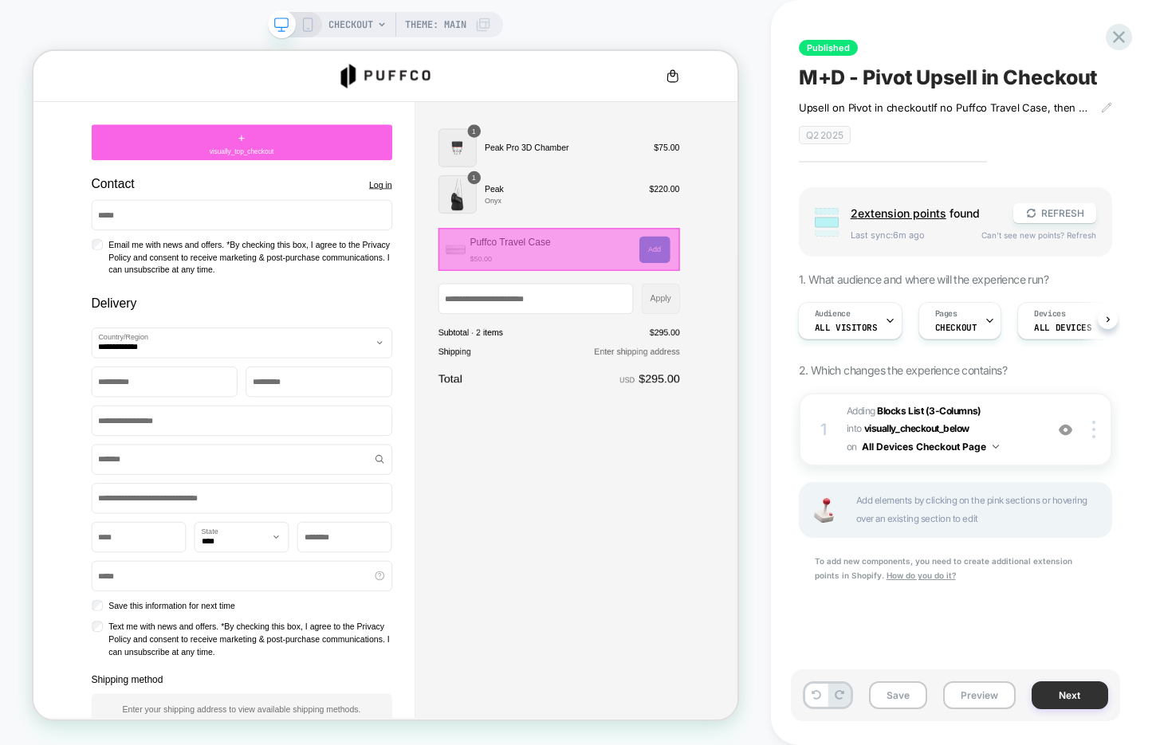
click at [1077, 694] on button "Next" at bounding box center [1069, 696] width 77 height 28
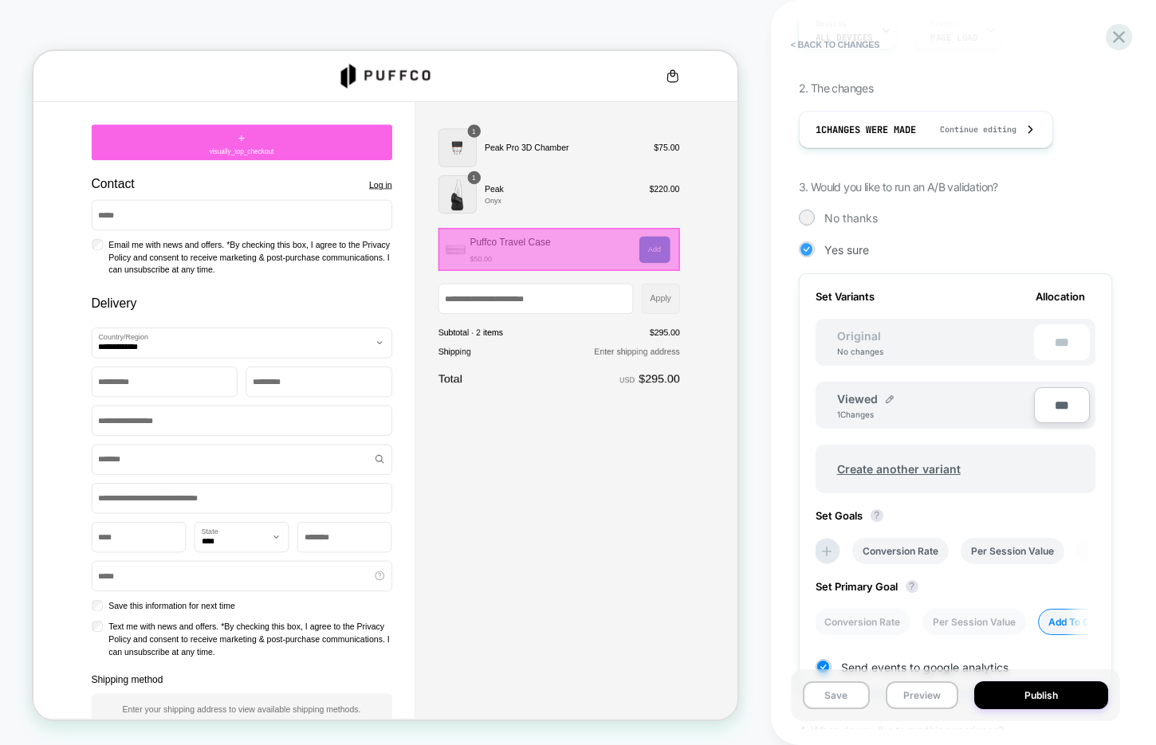
scroll to position [282, 0]
click at [874, 469] on span "Create another variant" at bounding box center [898, 468] width 155 height 37
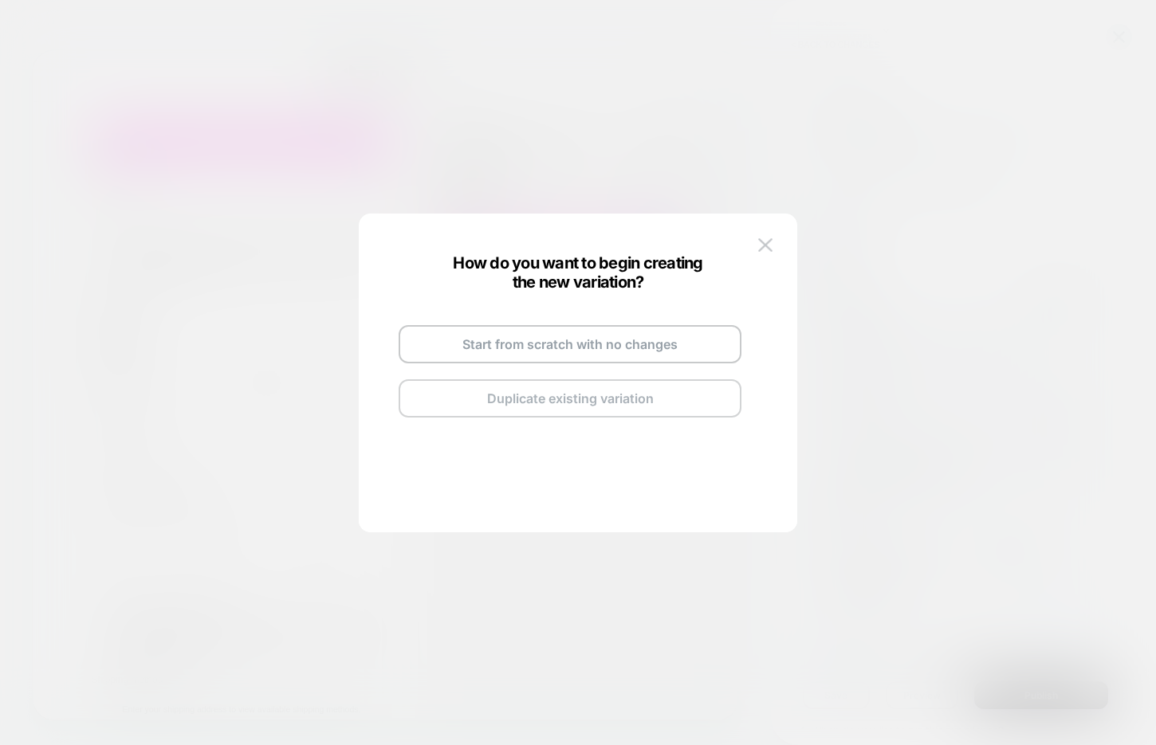
click at [569, 400] on button "Duplicate existing variation" at bounding box center [570, 398] width 343 height 38
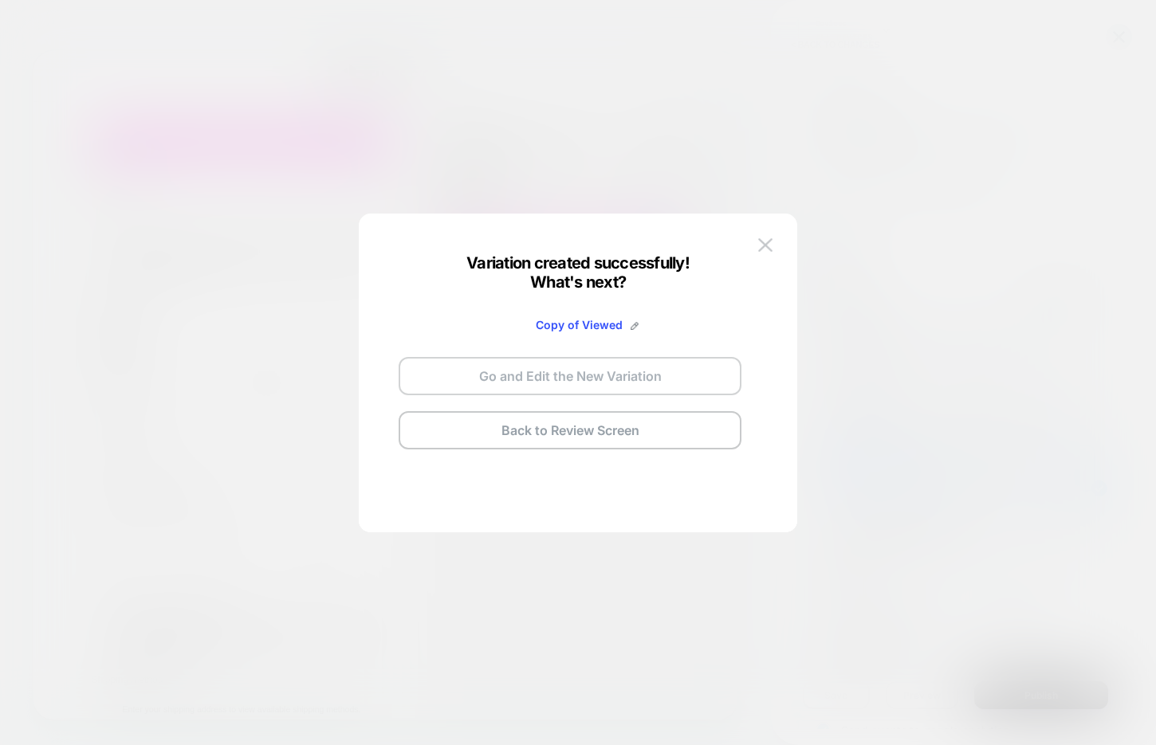
click at [576, 382] on button "Go and Edit the New Variation" at bounding box center [570, 376] width 343 height 38
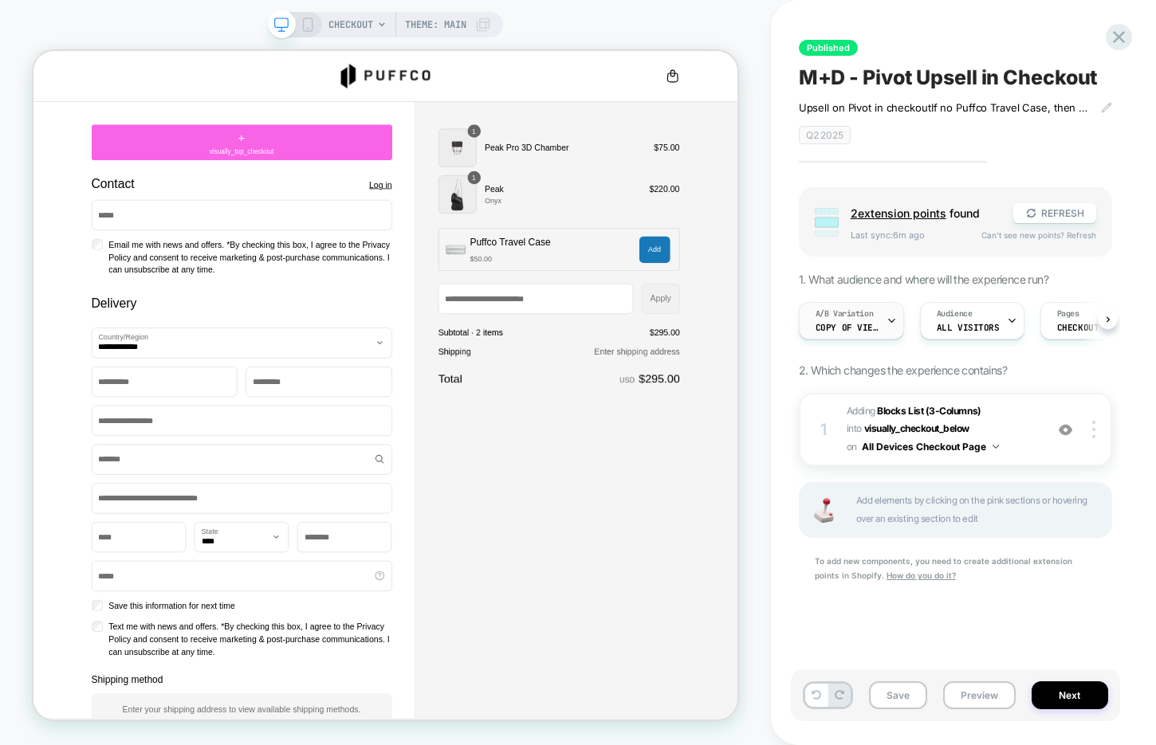
scroll to position [0, 1]
click at [871, 327] on span "Copy of Viewed" at bounding box center [847, 327] width 64 height 11
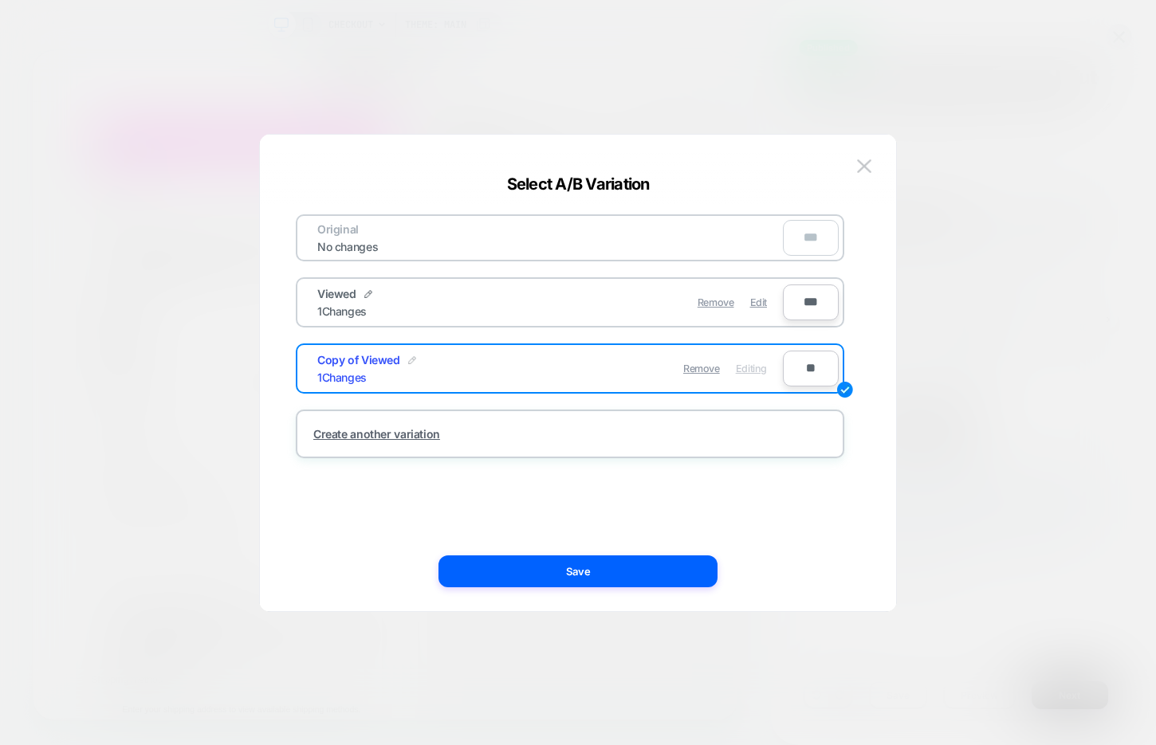
click at [409, 360] on img at bounding box center [412, 360] width 8 height 8
click at [379, 372] on input "**********" at bounding box center [375, 368] width 116 height 31
type input "**********"
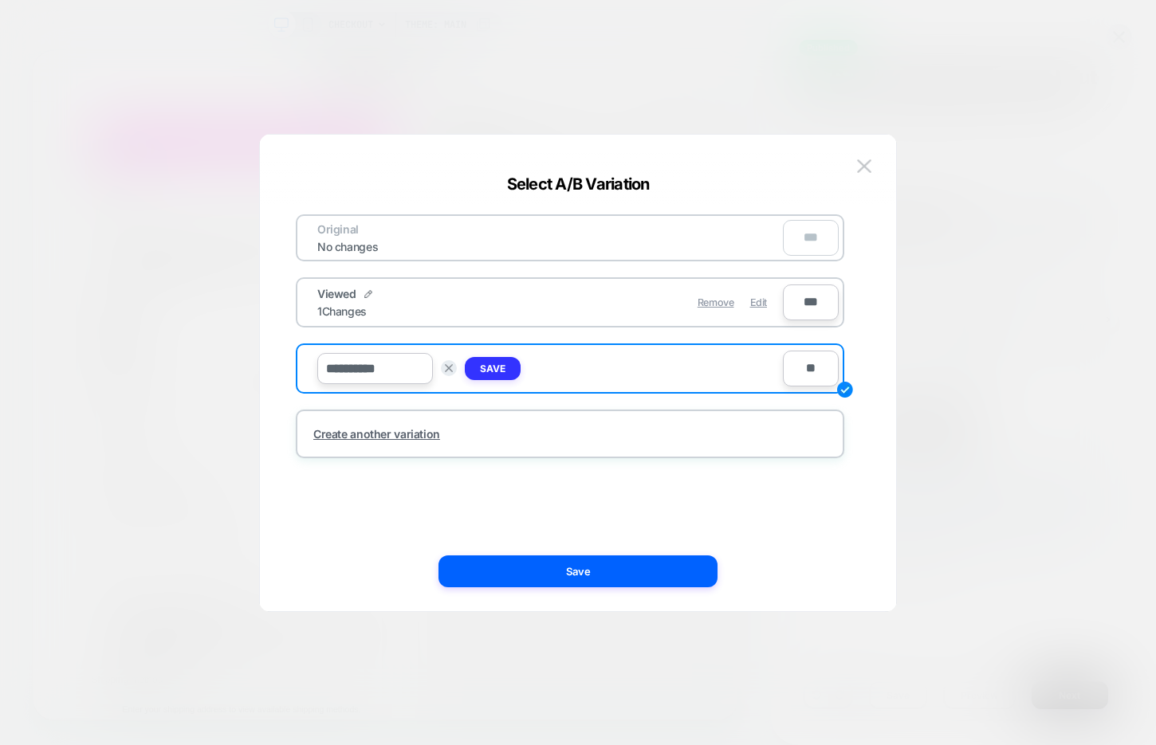
click at [502, 369] on strong "Save" at bounding box center [493, 369] width 26 height 12
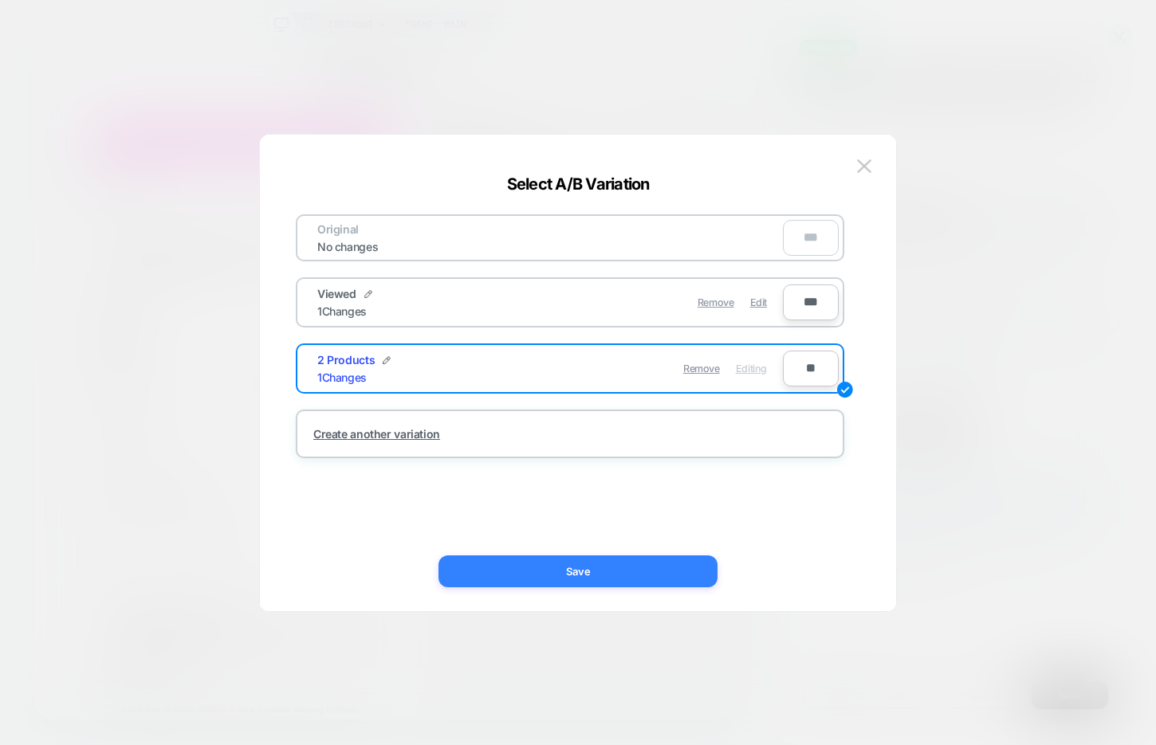
click at [665, 567] on button "Save" at bounding box center [577, 572] width 279 height 32
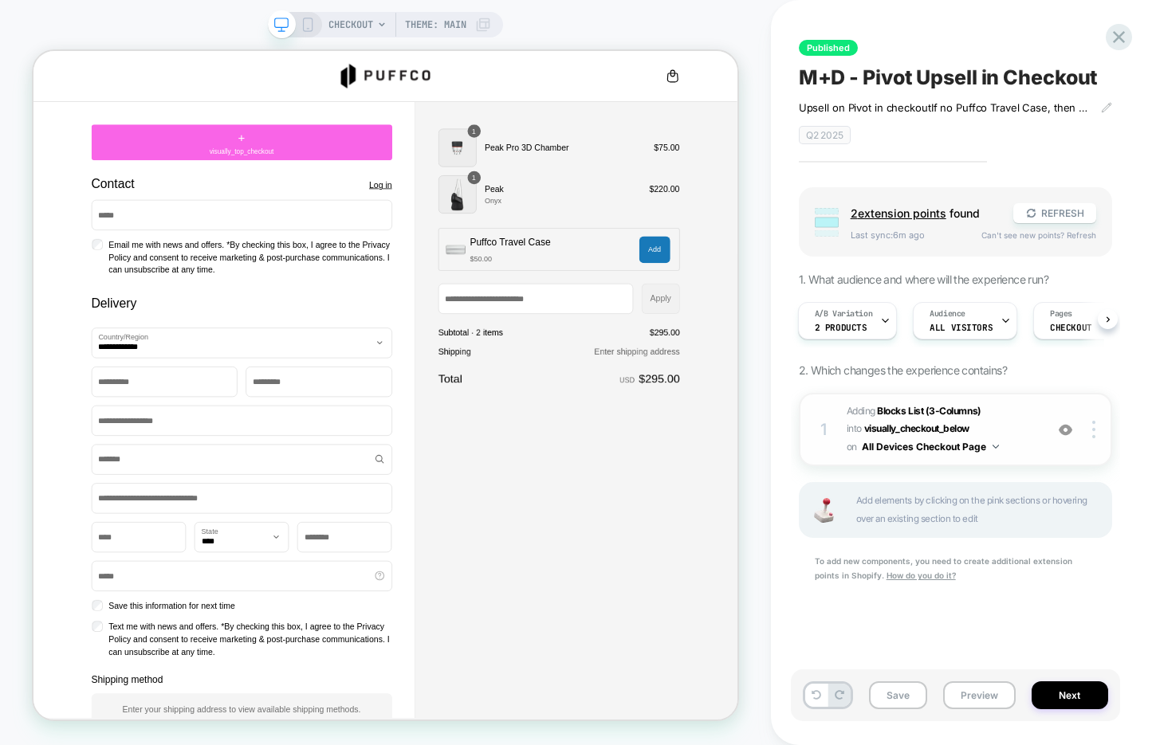
click at [1008, 436] on span "#_loomi_addon_1747349868824 Adding Blocks List (3-Columns) INTO visually_checko…" at bounding box center [942, 430] width 190 height 54
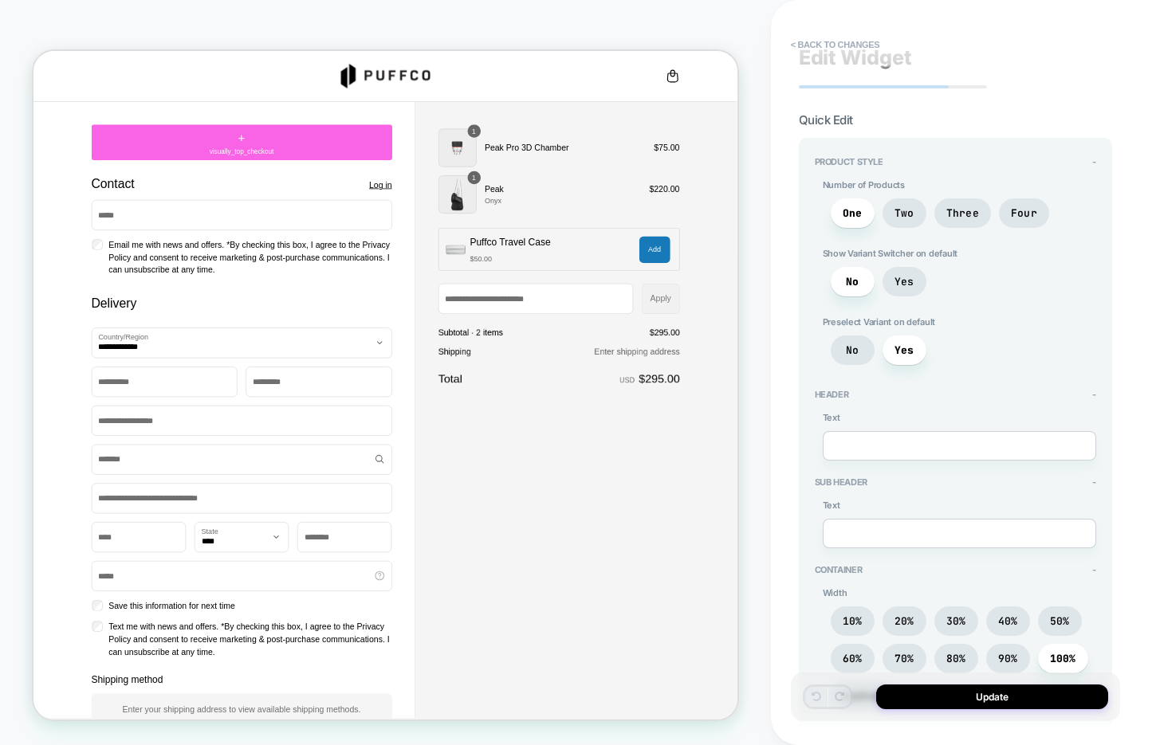
scroll to position [0, 0]
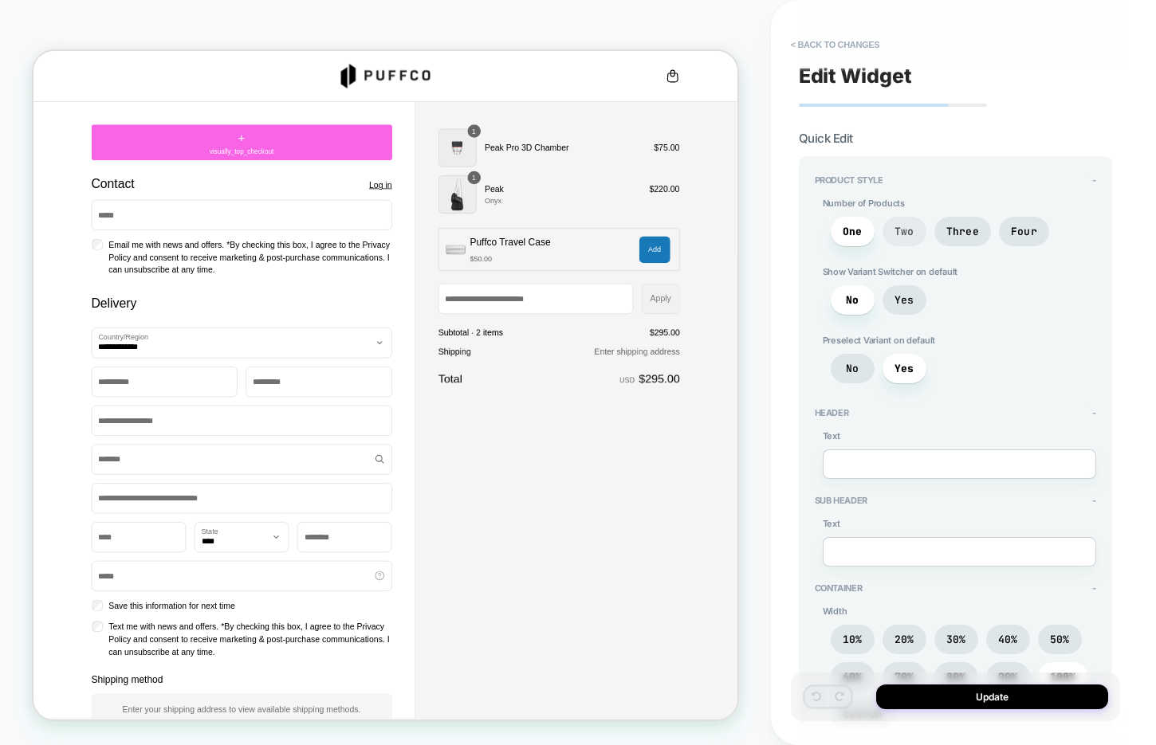
click at [903, 230] on span "Two" at bounding box center [904, 232] width 20 height 14
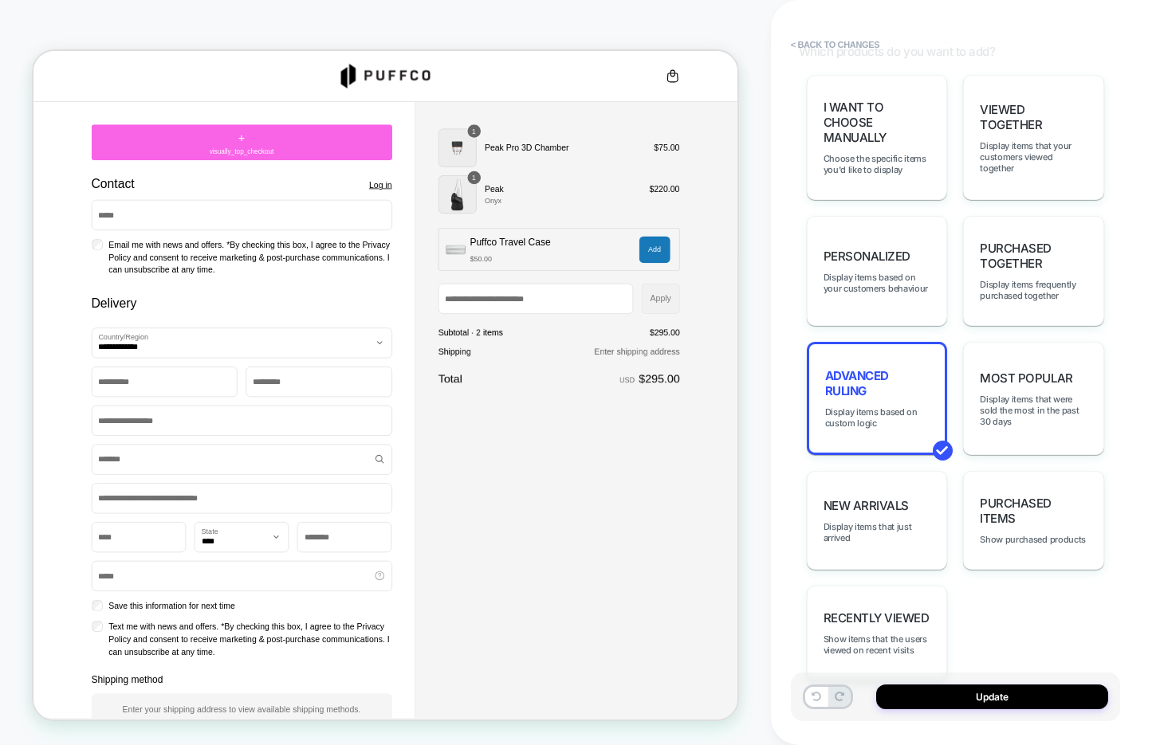
scroll to position [1077, 0]
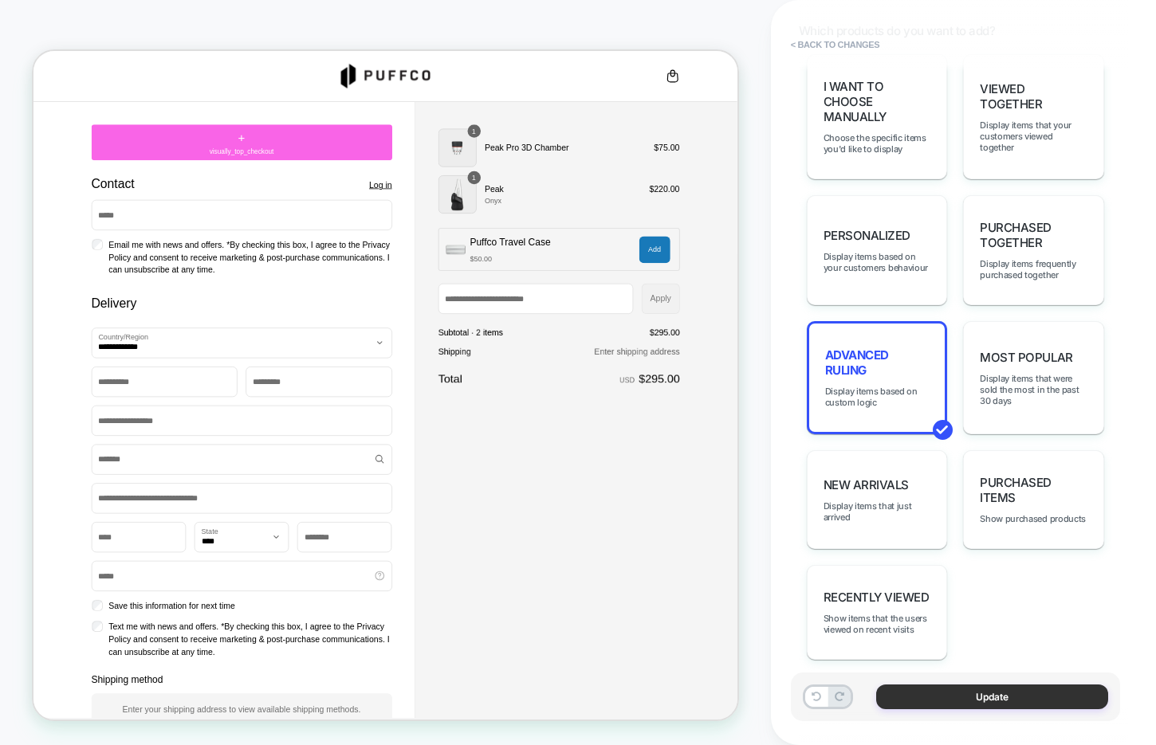
click at [933, 689] on button "Update" at bounding box center [992, 697] width 232 height 25
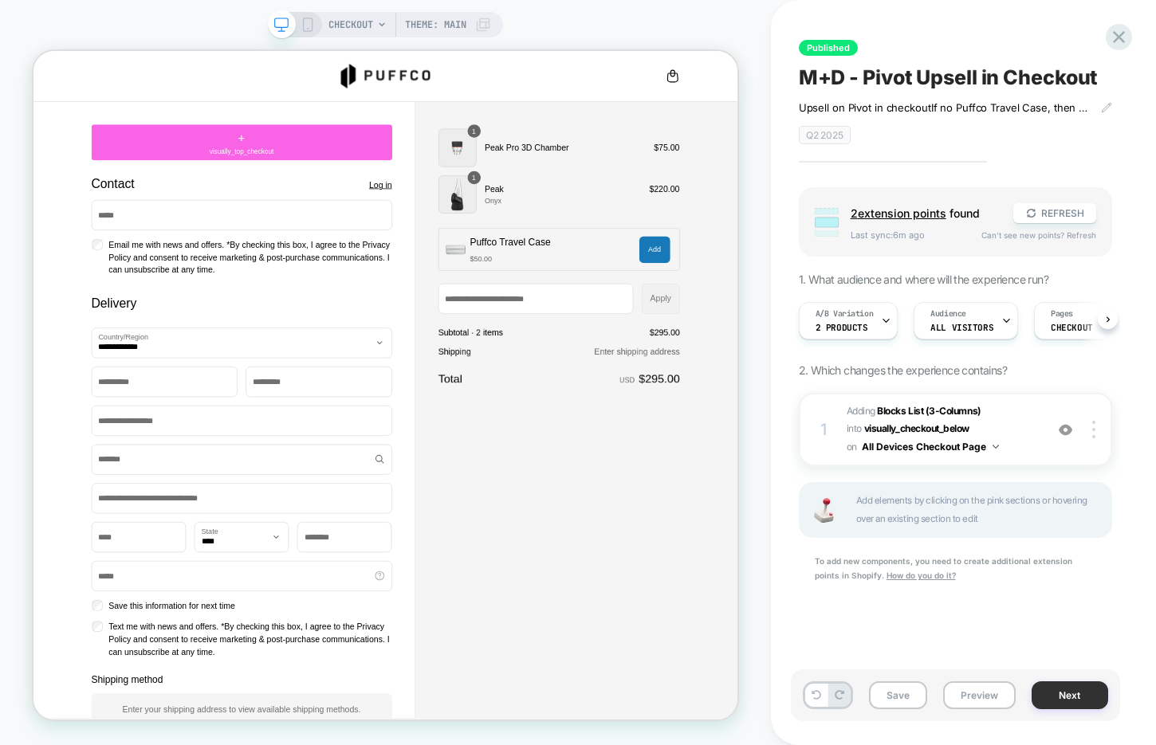
click at [1050, 697] on button "Next" at bounding box center [1069, 696] width 77 height 28
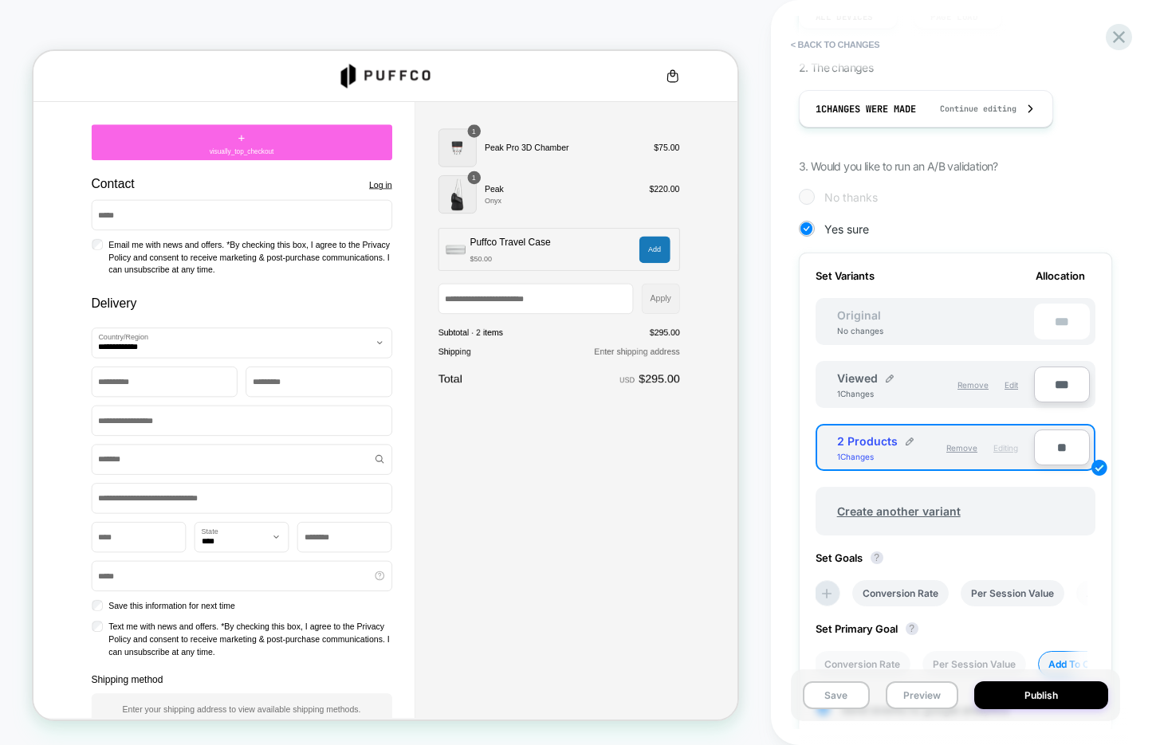
scroll to position [310, 0]
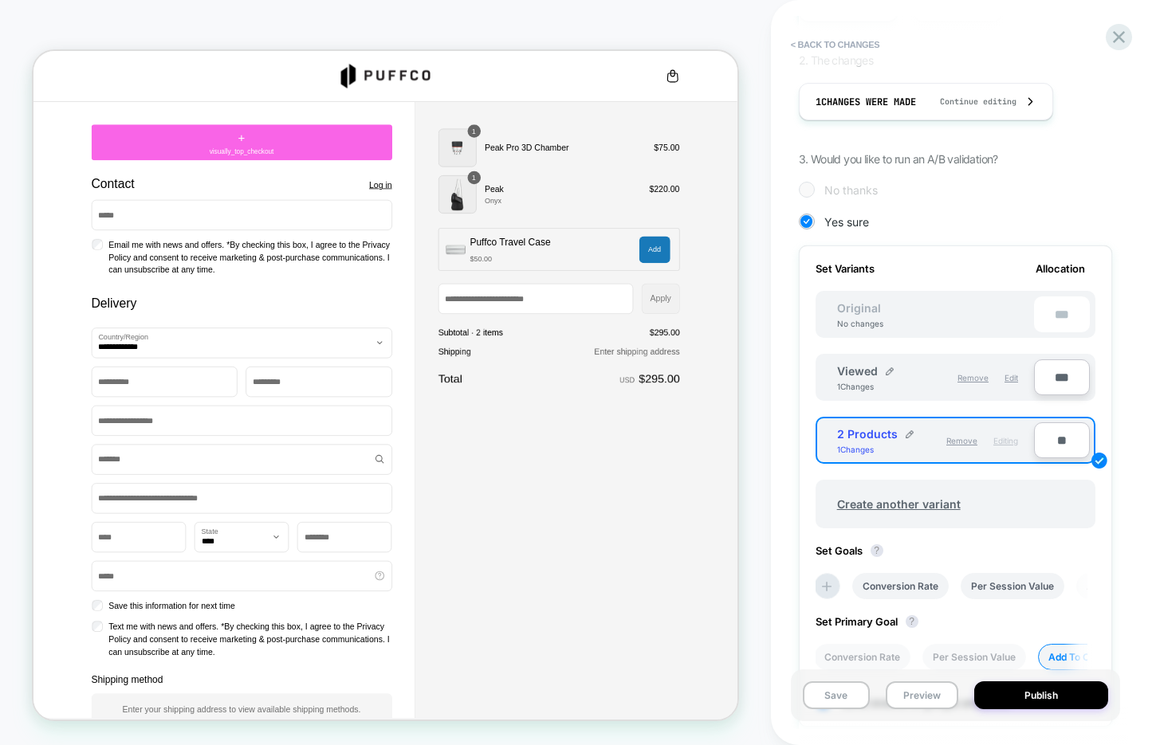
click at [1050, 383] on input "***" at bounding box center [1062, 377] width 56 height 36
type input "***"
type input "**"
type input "***"
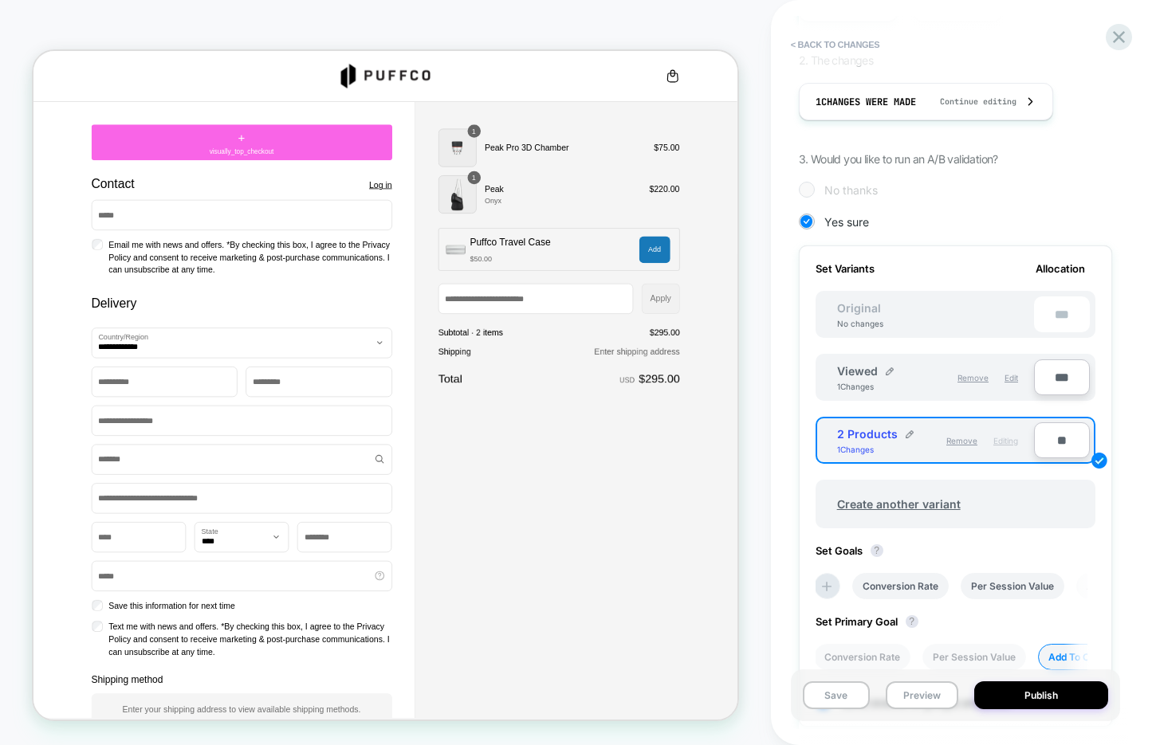
type input "***"
click at [1051, 441] on input "**" at bounding box center [1062, 440] width 56 height 36
type input "***"
type input "**"
type input "***"
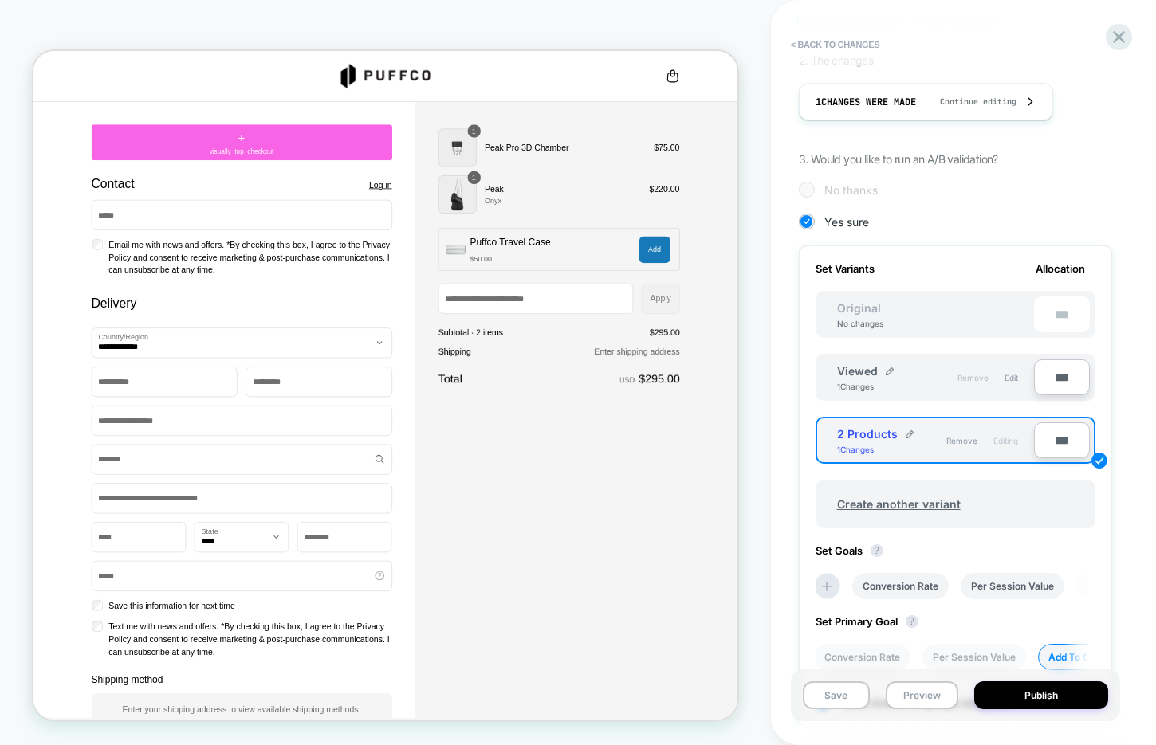
scroll to position [0, 0]
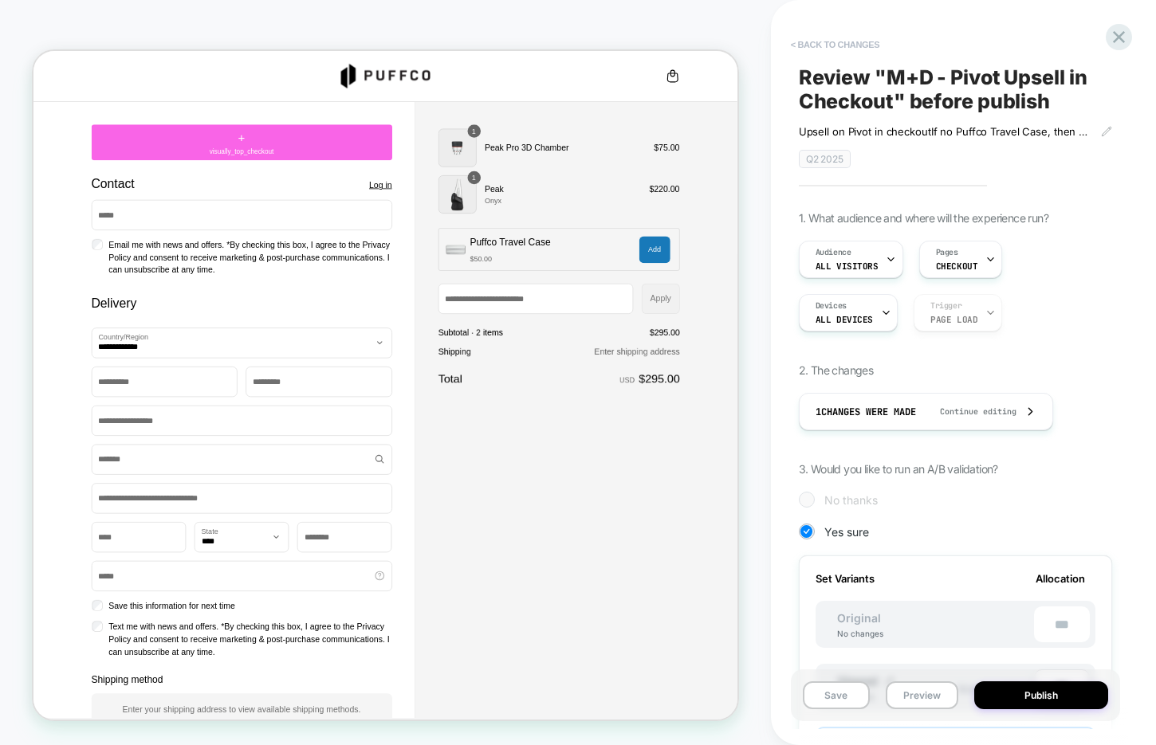
type input "***"
click at [847, 46] on button "< Back to changes" at bounding box center [835, 45] width 105 height 26
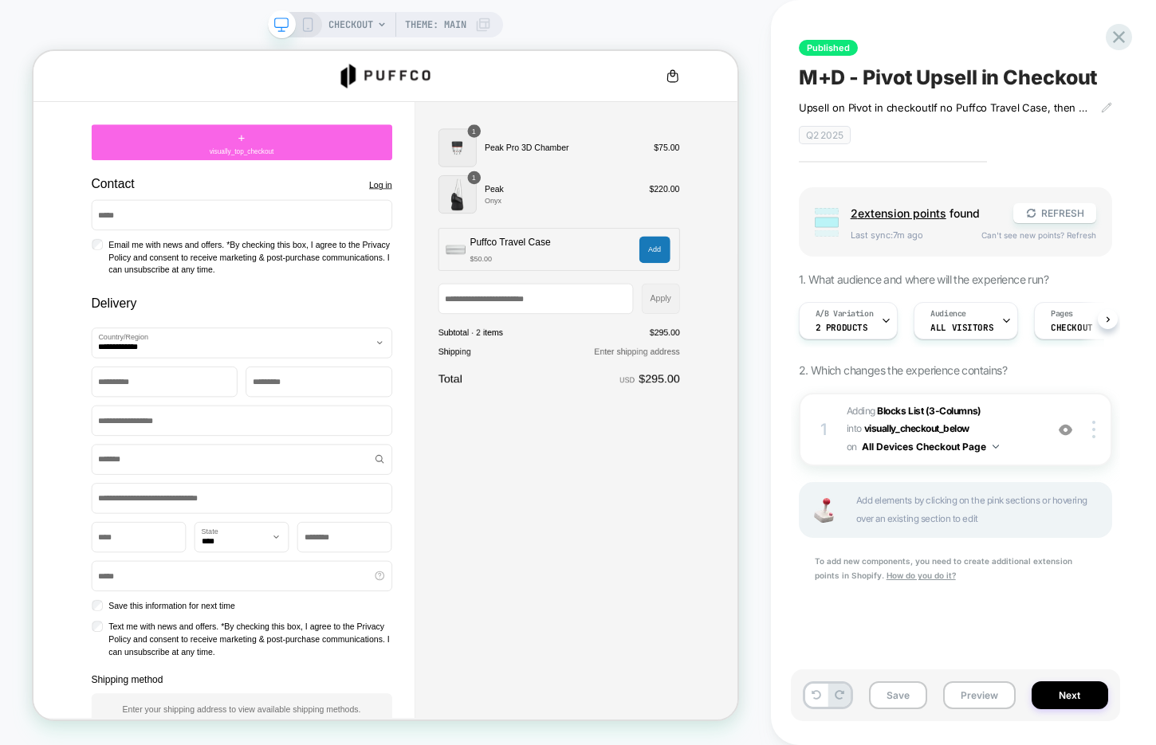
scroll to position [0, 1]
click at [1123, 36] on icon at bounding box center [1119, 37] width 22 height 22
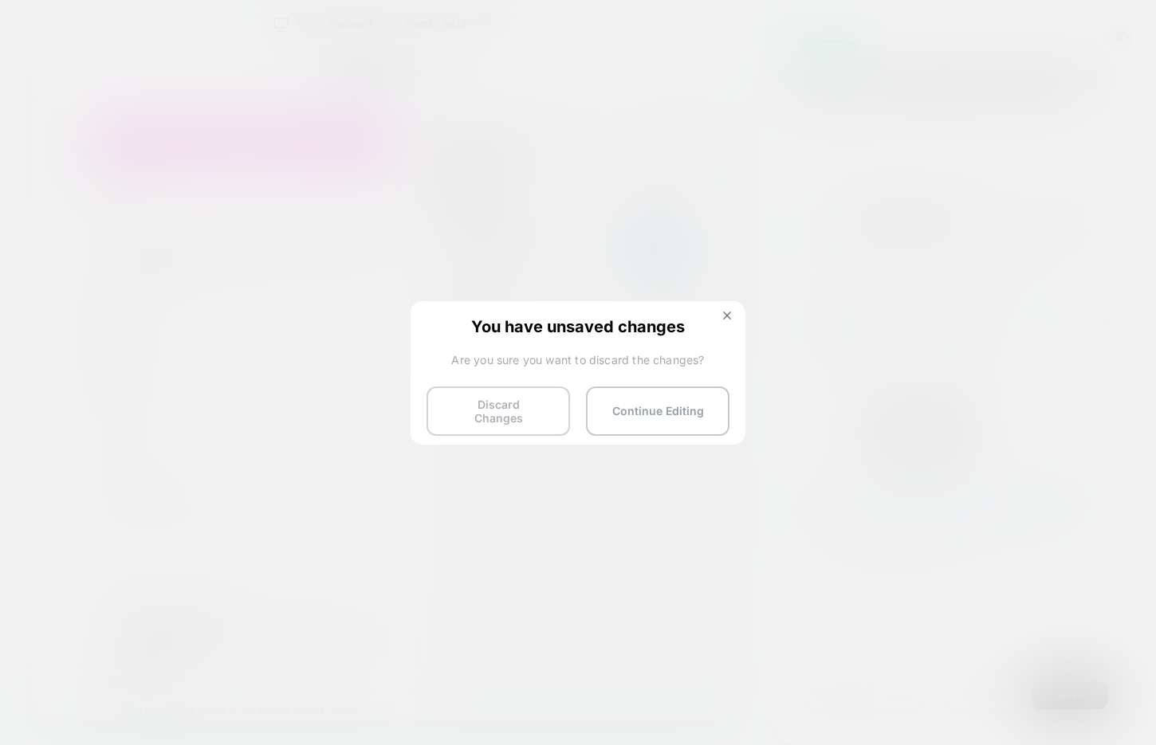
click at [495, 392] on button "Discard Changes" at bounding box center [497, 411] width 143 height 49
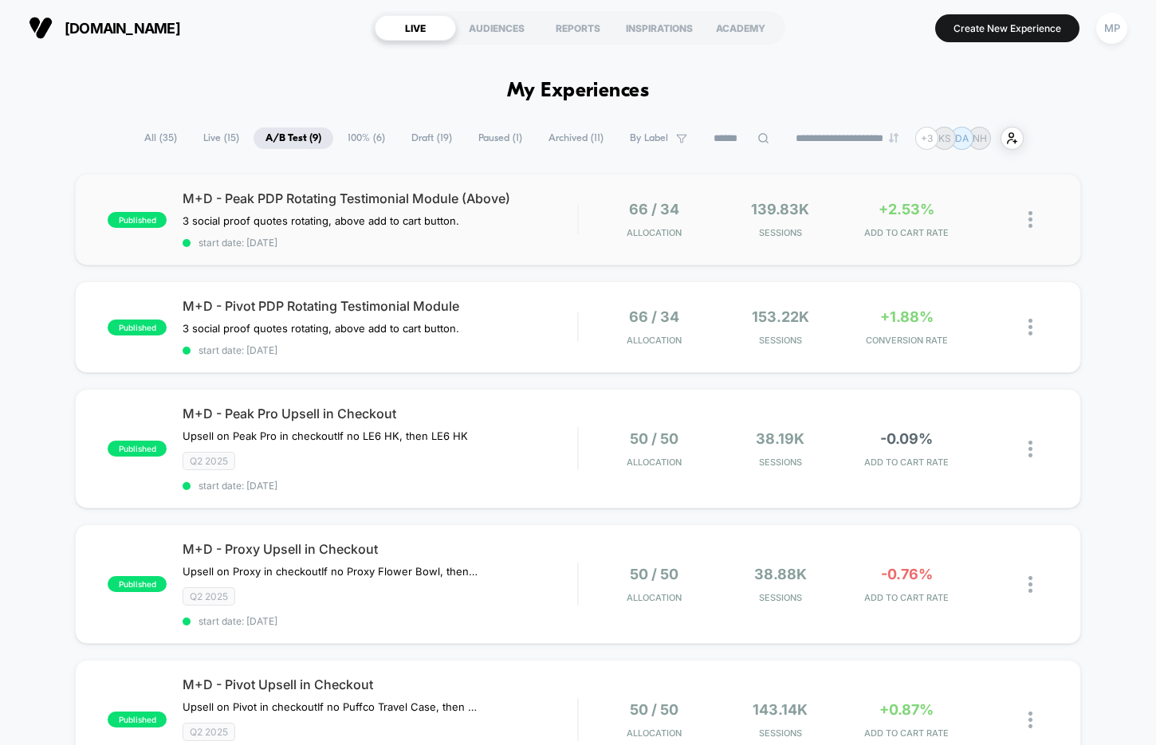
click at [378, 254] on div "published M+D - Peak PDP Rotating Testimonial Module (Above) 3 social proof quo…" at bounding box center [578, 220] width 1006 height 92
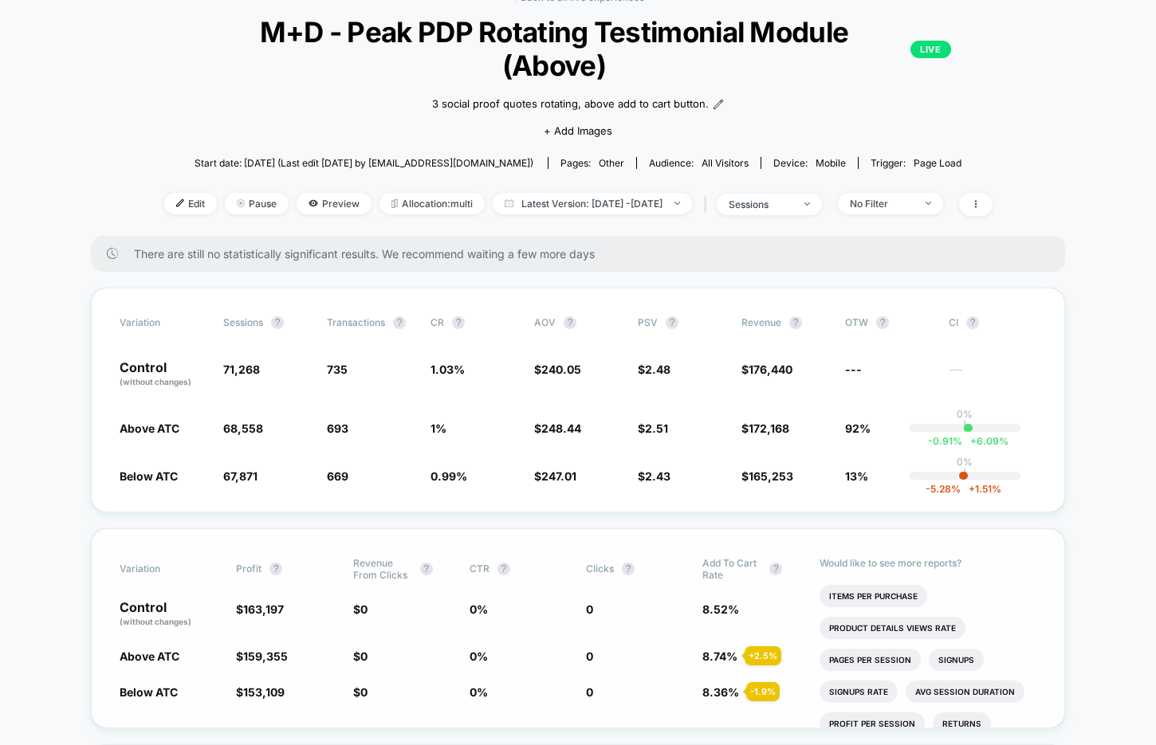
scroll to position [101, 0]
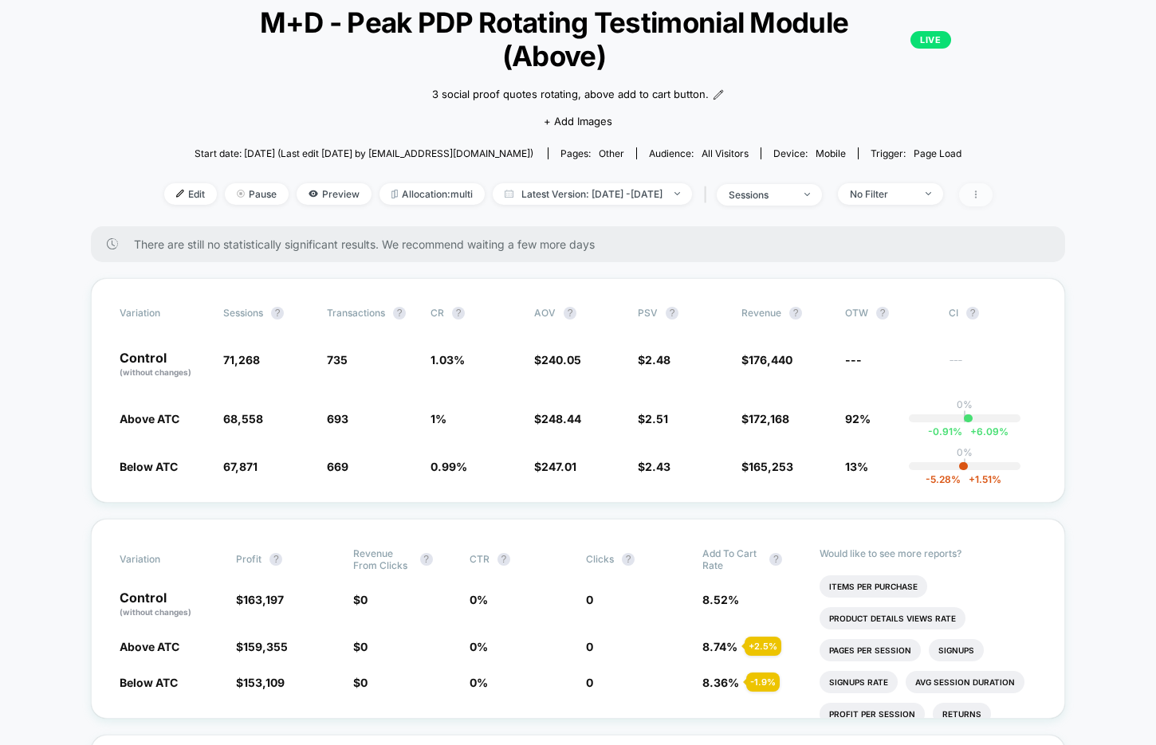
click at [980, 190] on icon at bounding box center [976, 195] width 10 height 10
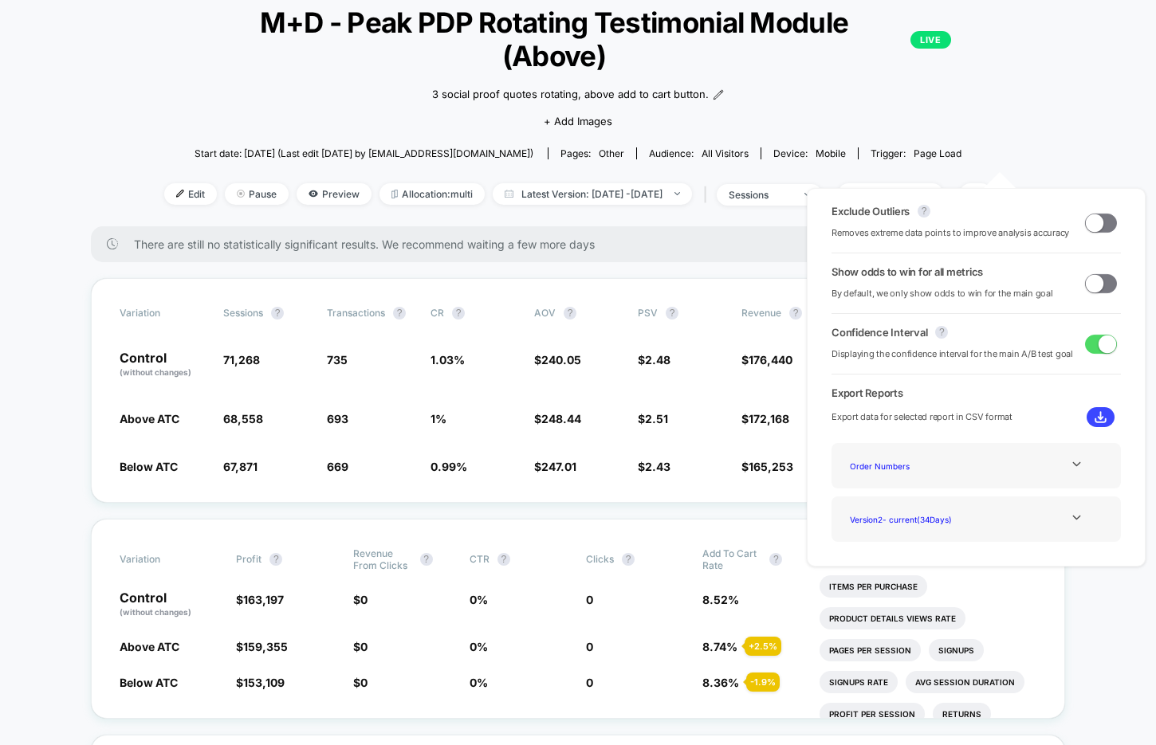
click at [1102, 285] on span at bounding box center [1101, 283] width 32 height 19
click at [992, 139] on div "Start date: [DATE] (Last edit [DATE] by [EMAIL_ADDRESS][DOMAIN_NAME]) Pages: ot…" at bounding box center [578, 153] width 828 height 28
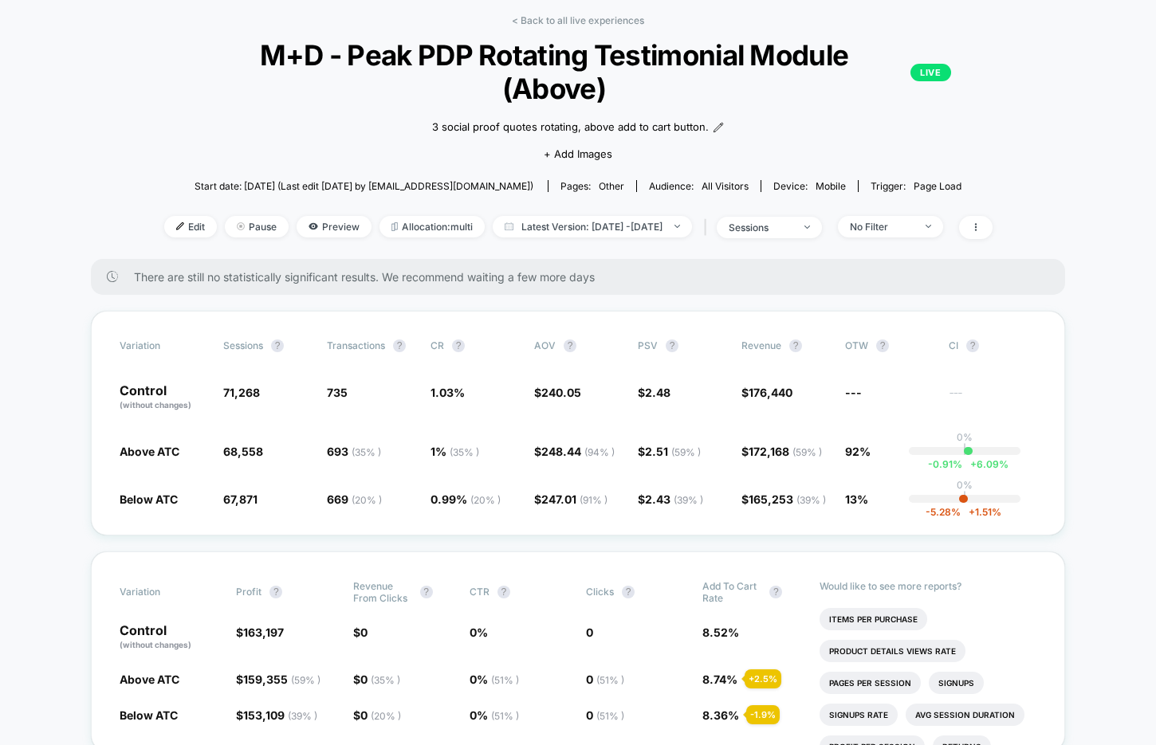
scroll to position [65, 0]
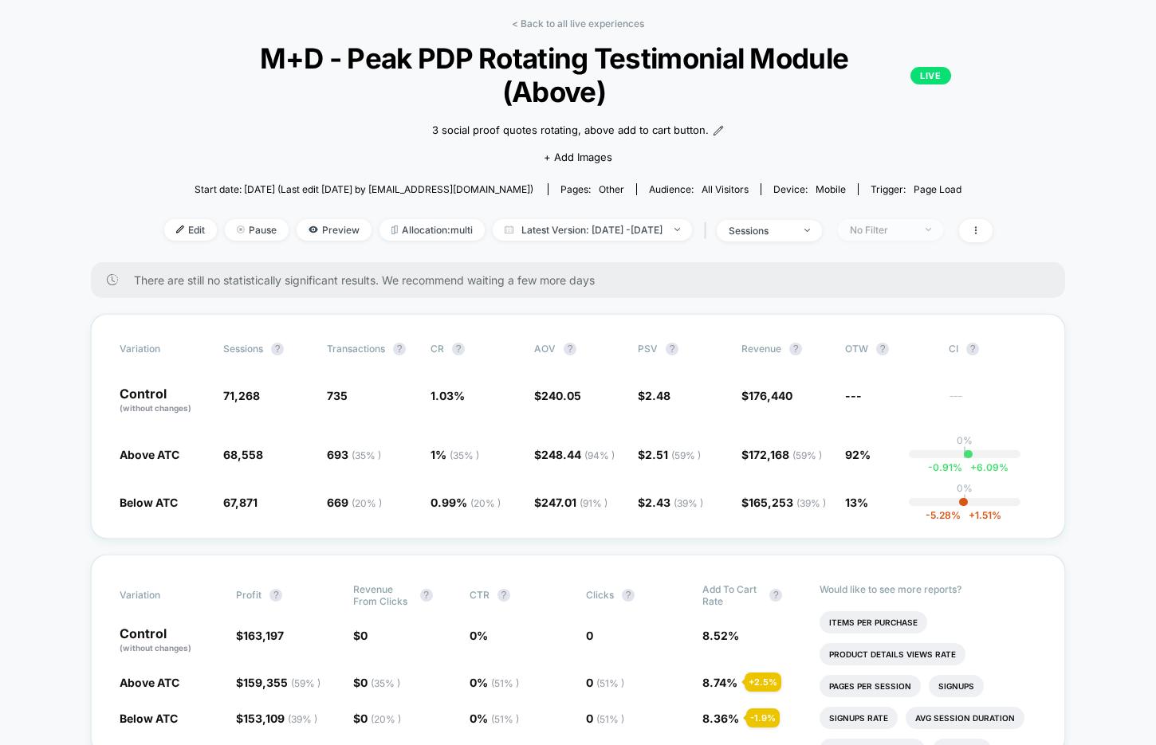
click at [905, 224] on div "No Filter" at bounding box center [882, 230] width 64 height 12
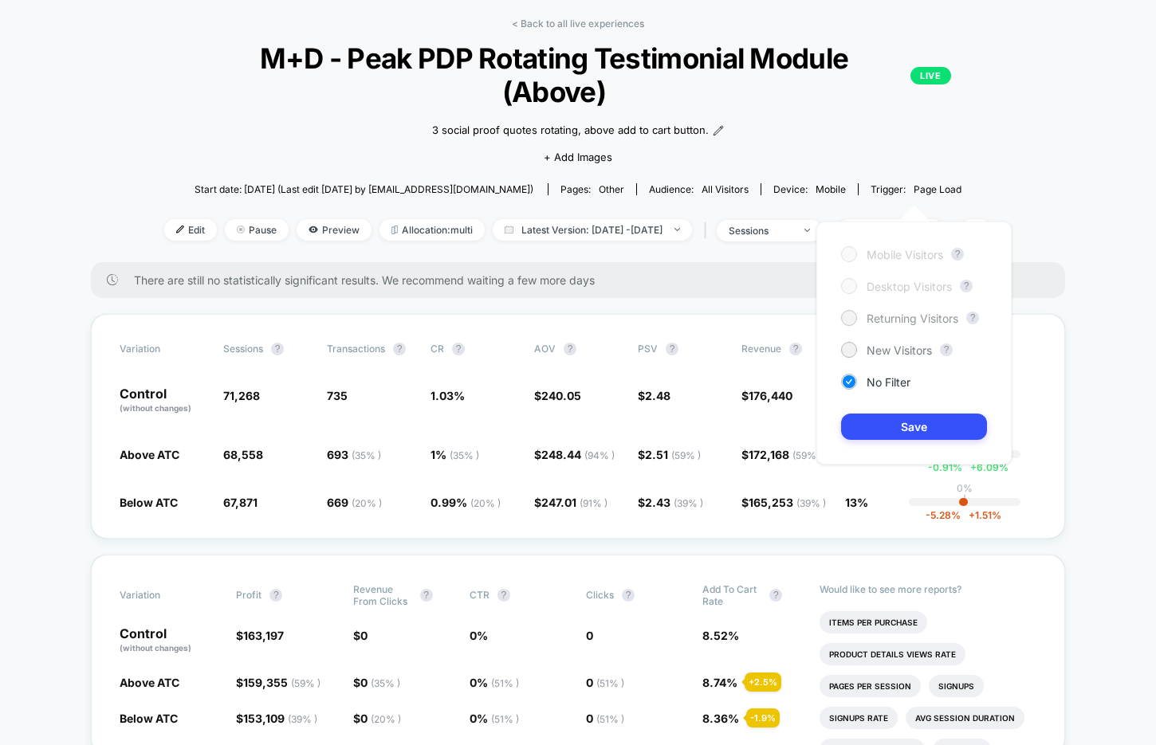
click at [904, 322] on span "Returning Visitors" at bounding box center [912, 319] width 92 height 14
click at [882, 431] on button "Save" at bounding box center [914, 427] width 146 height 26
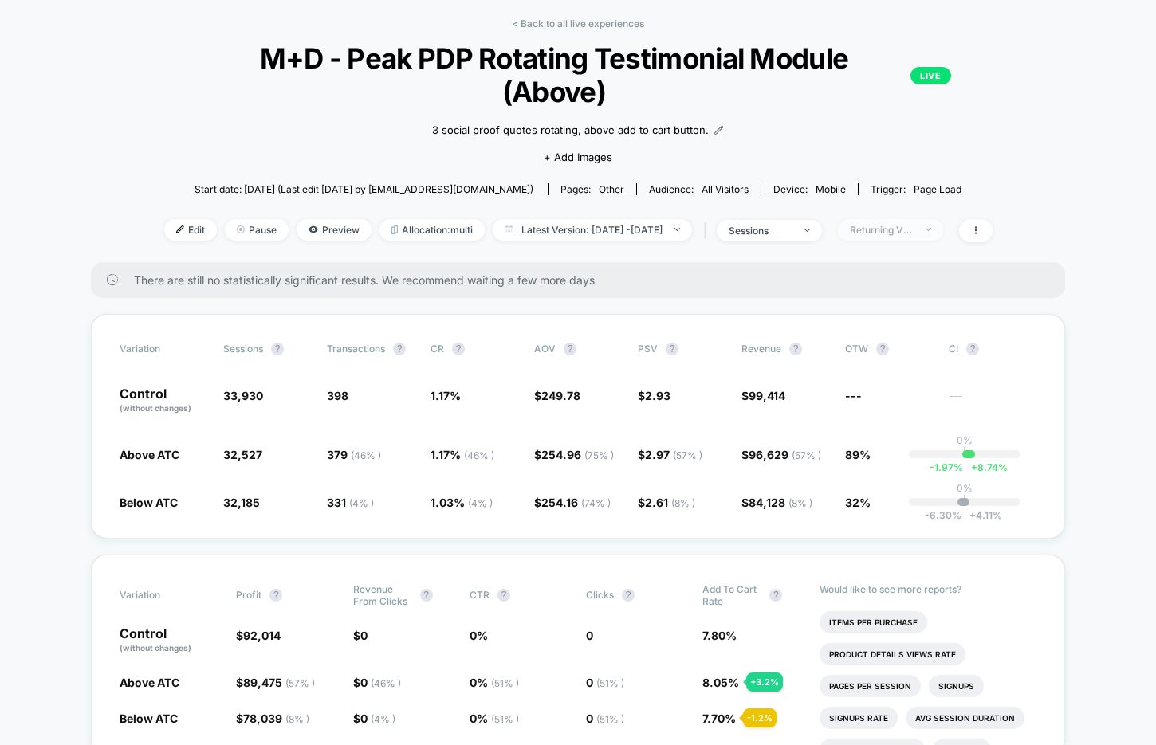
click at [898, 219] on span "Returning Visitors" at bounding box center [890, 230] width 105 height 22
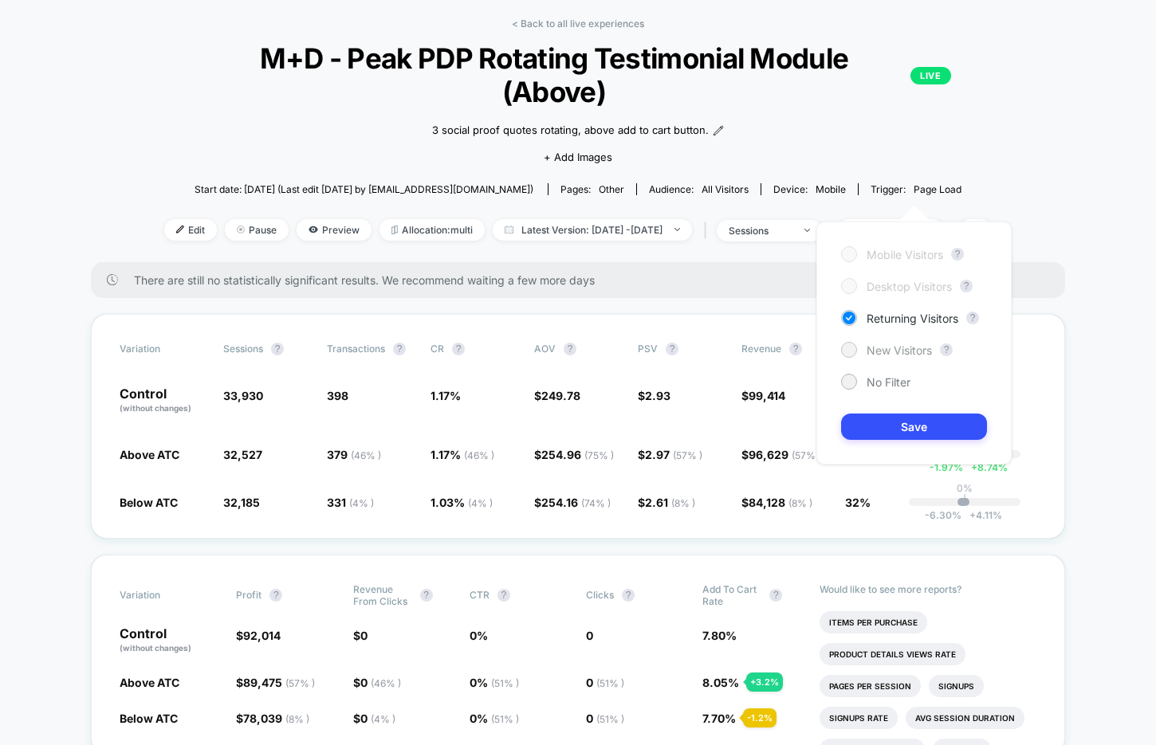
click at [878, 345] on span "New Visitors" at bounding box center [898, 351] width 65 height 14
click at [865, 427] on button "Save" at bounding box center [914, 427] width 146 height 26
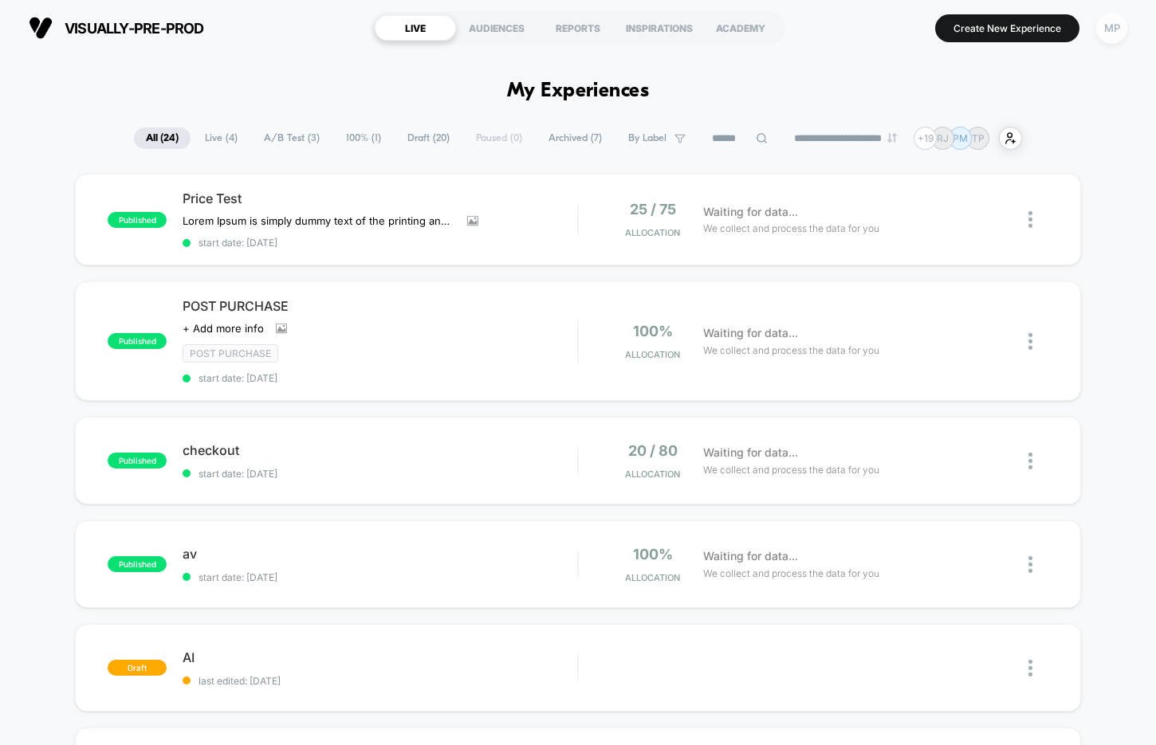
click at [1106, 17] on div "MP" at bounding box center [1111, 28] width 31 height 31
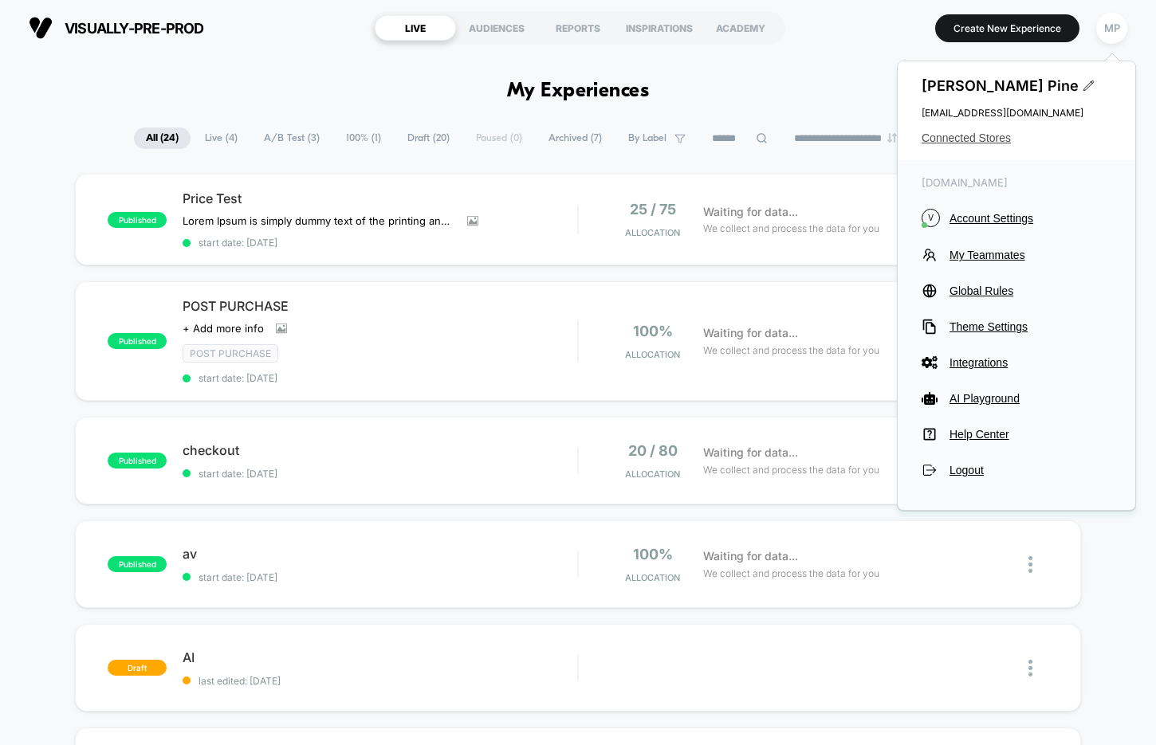
click at [980, 134] on span "Connected Stores" at bounding box center [1016, 138] width 190 height 13
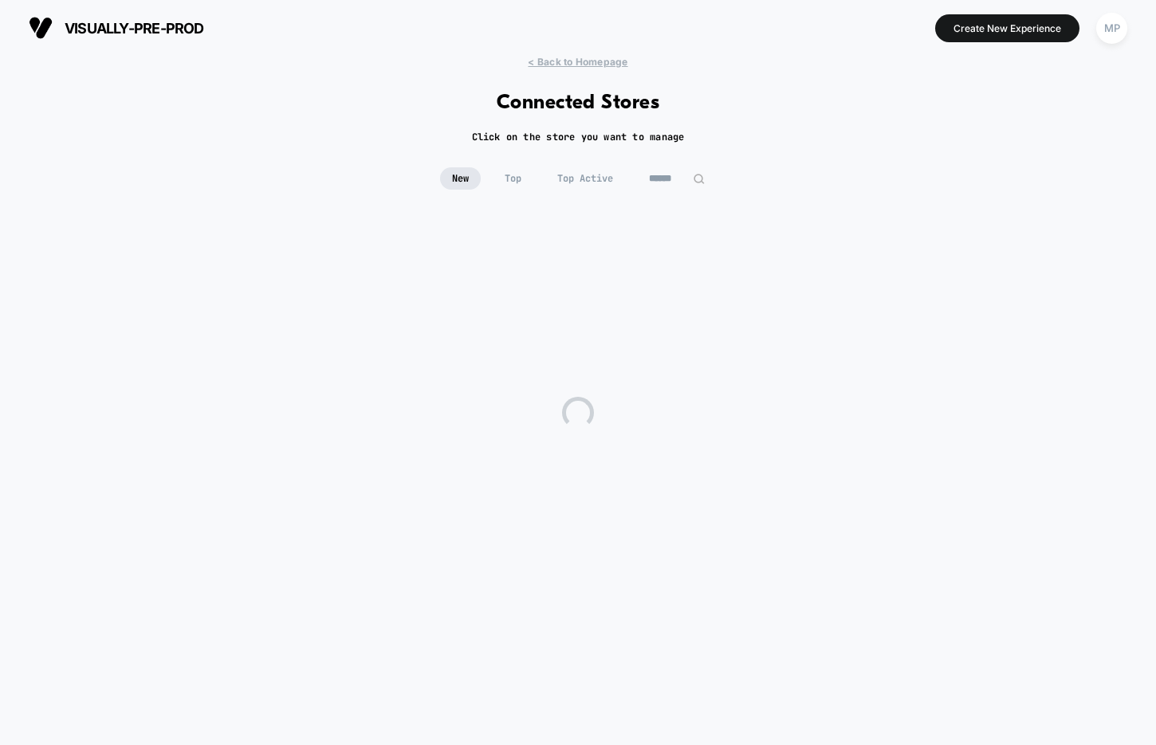
click at [662, 172] on input at bounding box center [677, 178] width 80 height 22
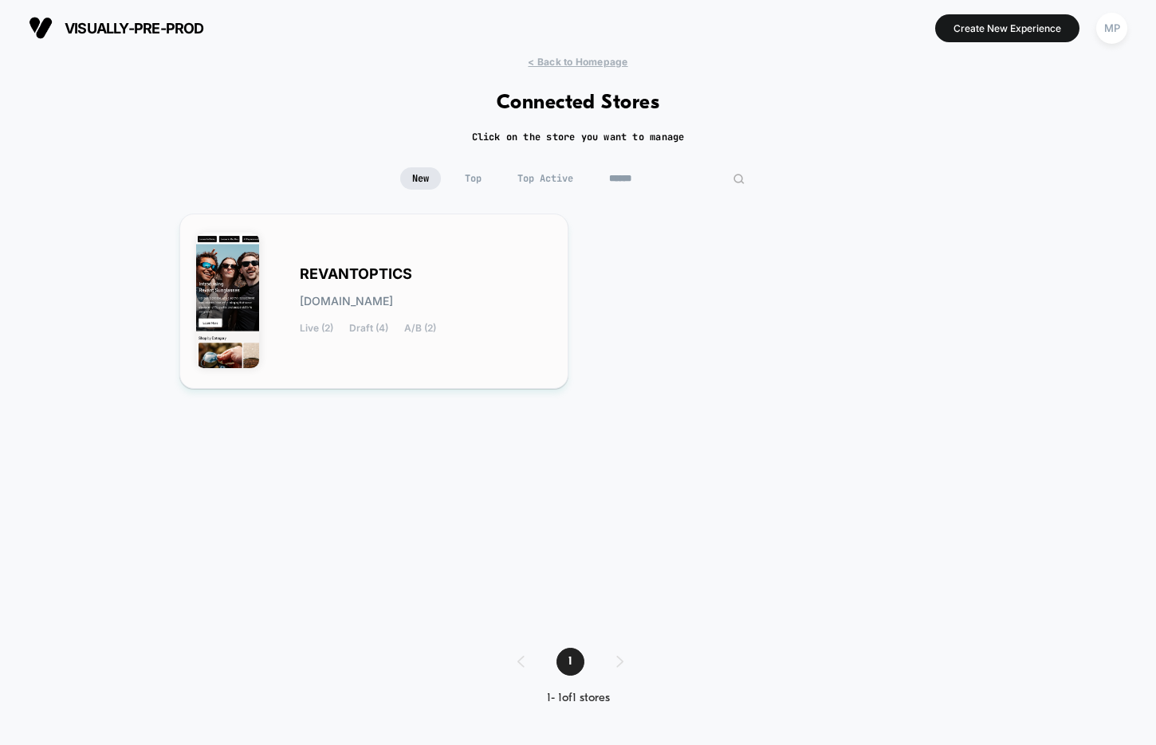
type input "******"
click at [439, 241] on div "REVANTOPTICS [DOMAIN_NAME] Live (2) Draft (4) A/B (2)" at bounding box center [374, 301] width 356 height 142
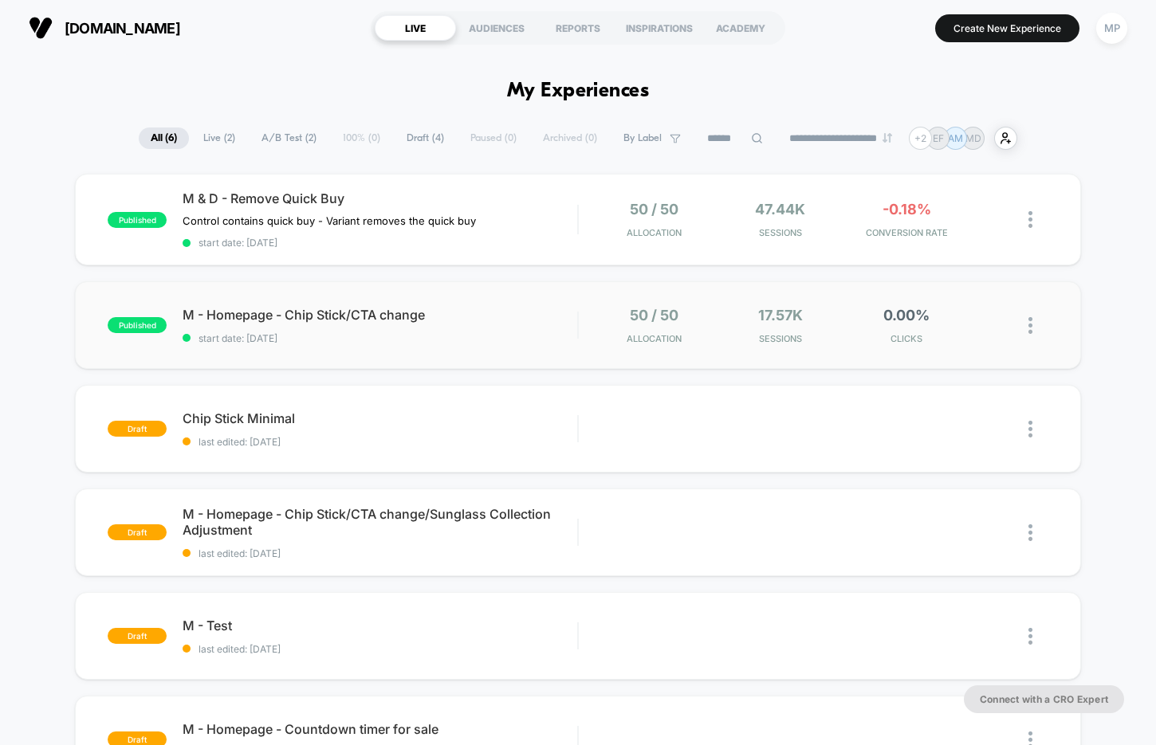
click at [446, 354] on div "published M - Homepage - Chip Stick/CTA change start date: [DATE] 50 / 50 Alloc…" at bounding box center [578, 325] width 1006 height 88
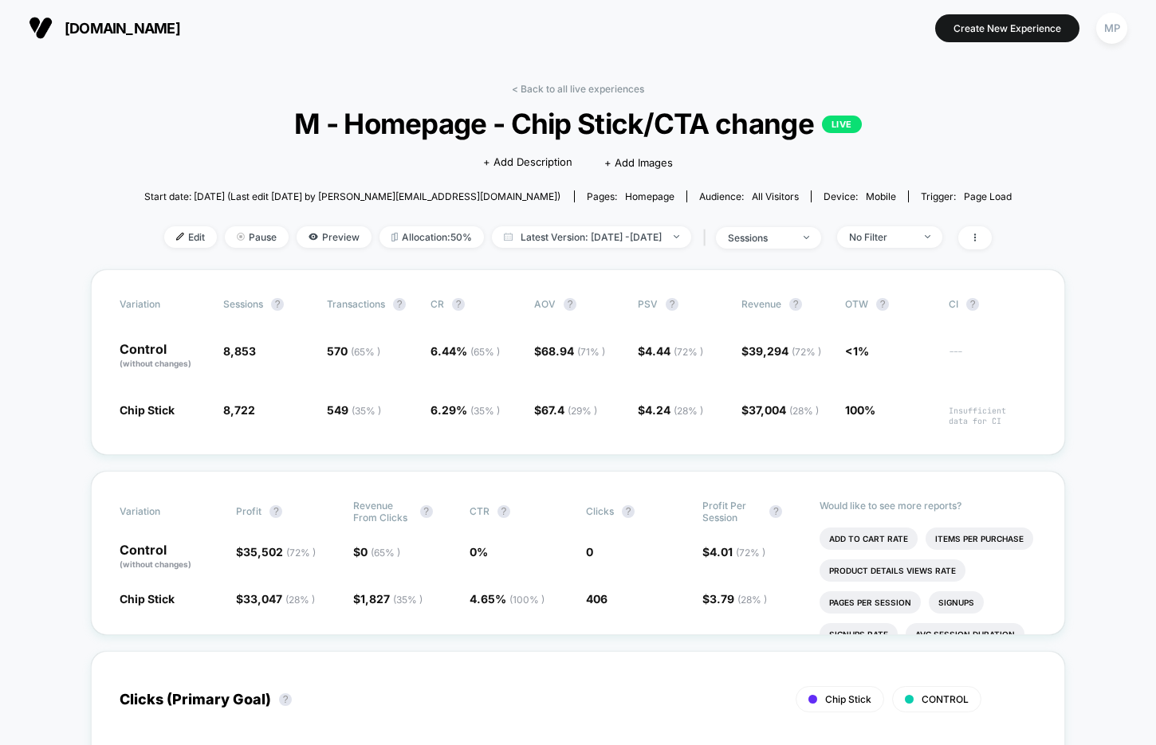
click at [476, 131] on span "M - Homepage - Chip Stick/CTA change LIVE" at bounding box center [577, 123] width 781 height 33
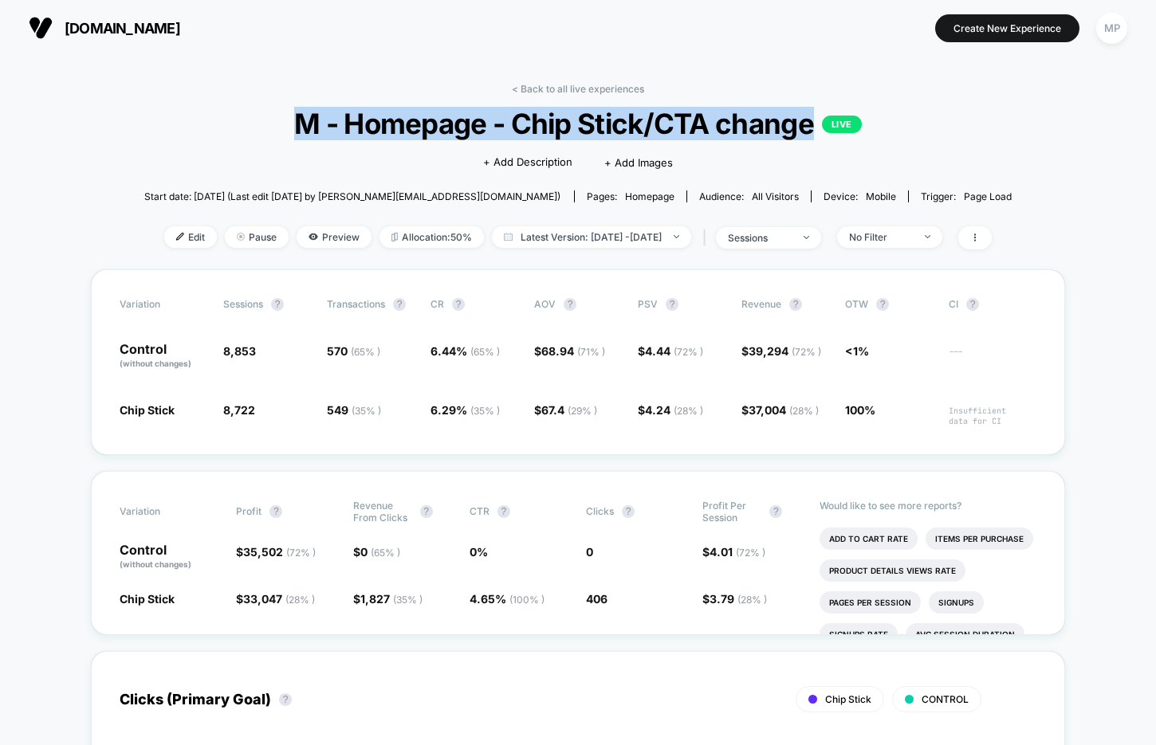
copy span "M - Homepage - Chip Stick/CTA change"
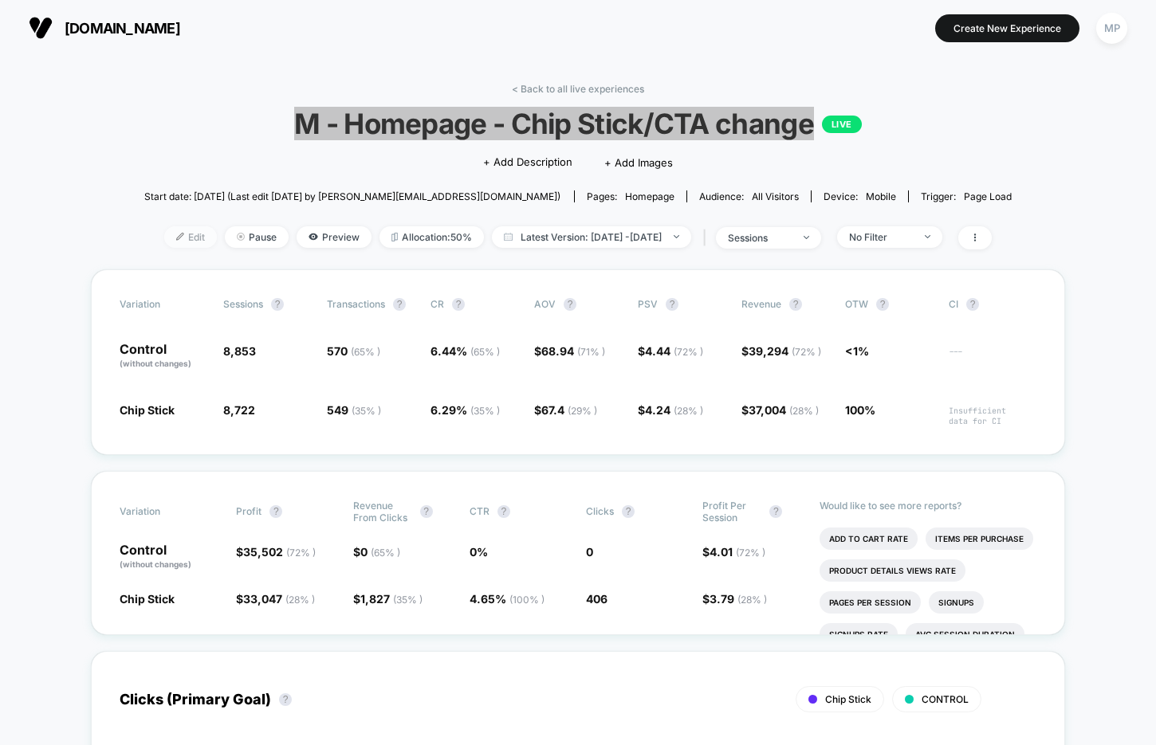
click at [166, 238] on span "Edit" at bounding box center [190, 237] width 53 height 22
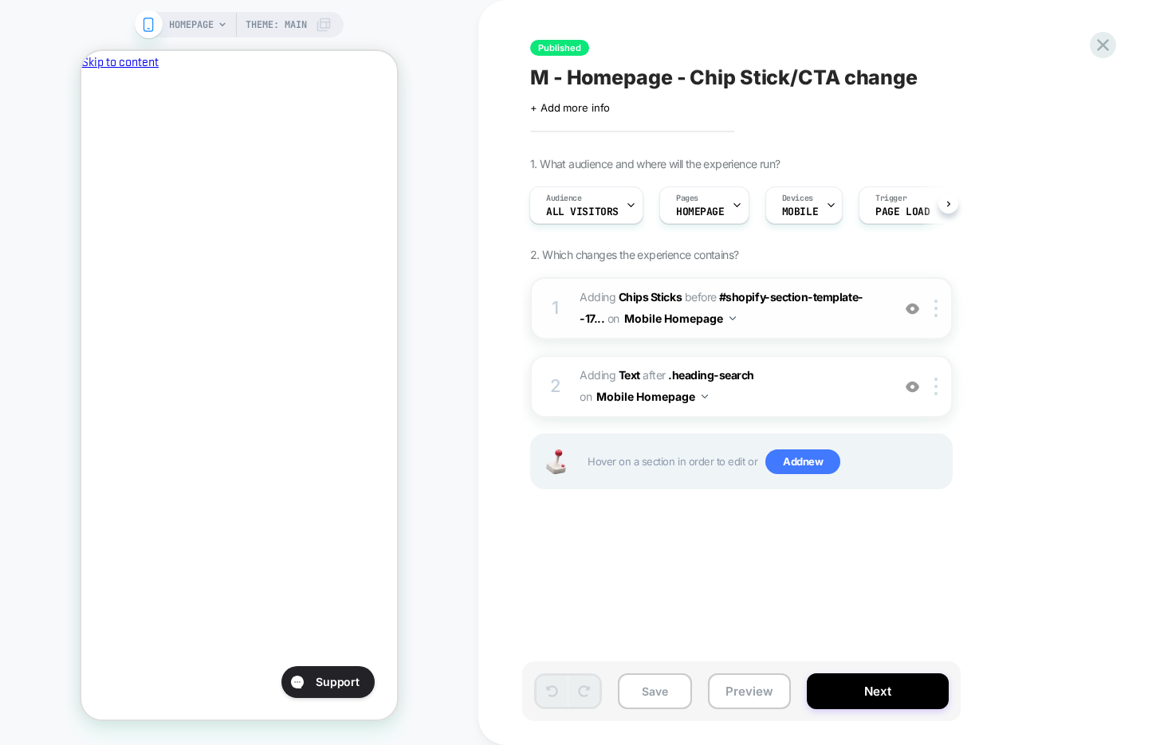
click at [913, 311] on img at bounding box center [913, 309] width 14 height 14
click at [94, 134] on button "Close" at bounding box center [87, 142] width 13 height 17
click at [910, 390] on img at bounding box center [913, 387] width 14 height 14
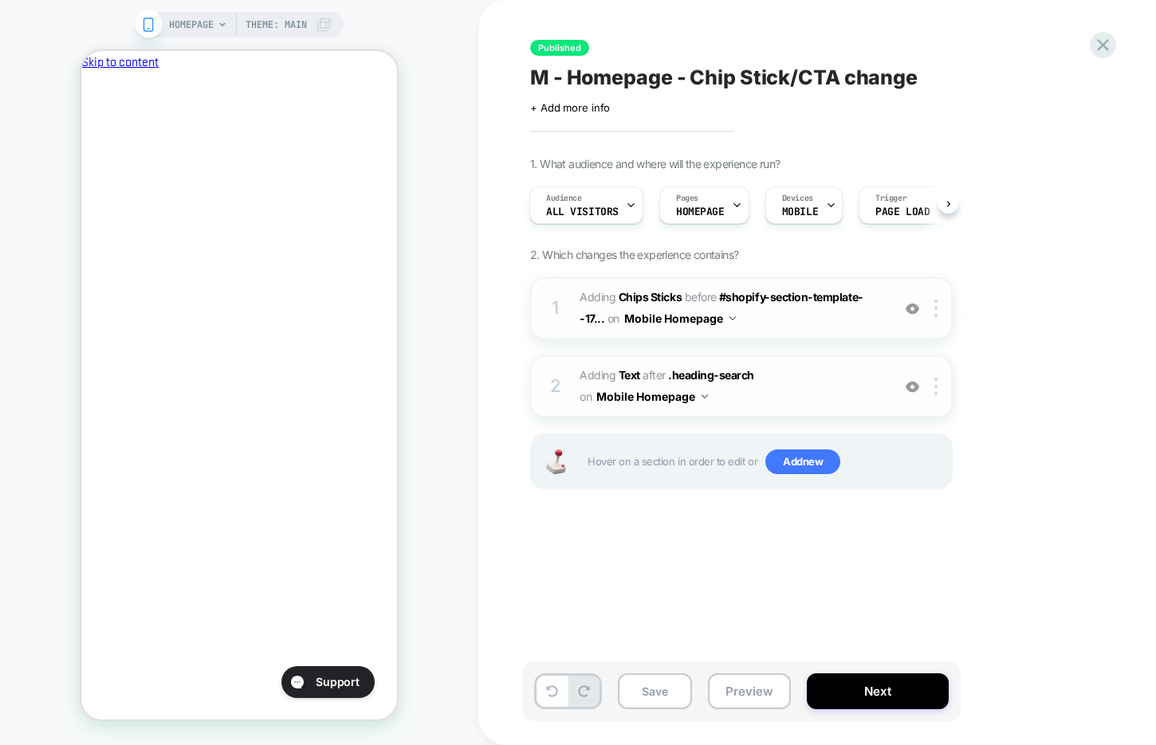
scroll to position [0, 274]
click at [932, 310] on div at bounding box center [938, 309] width 26 height 18
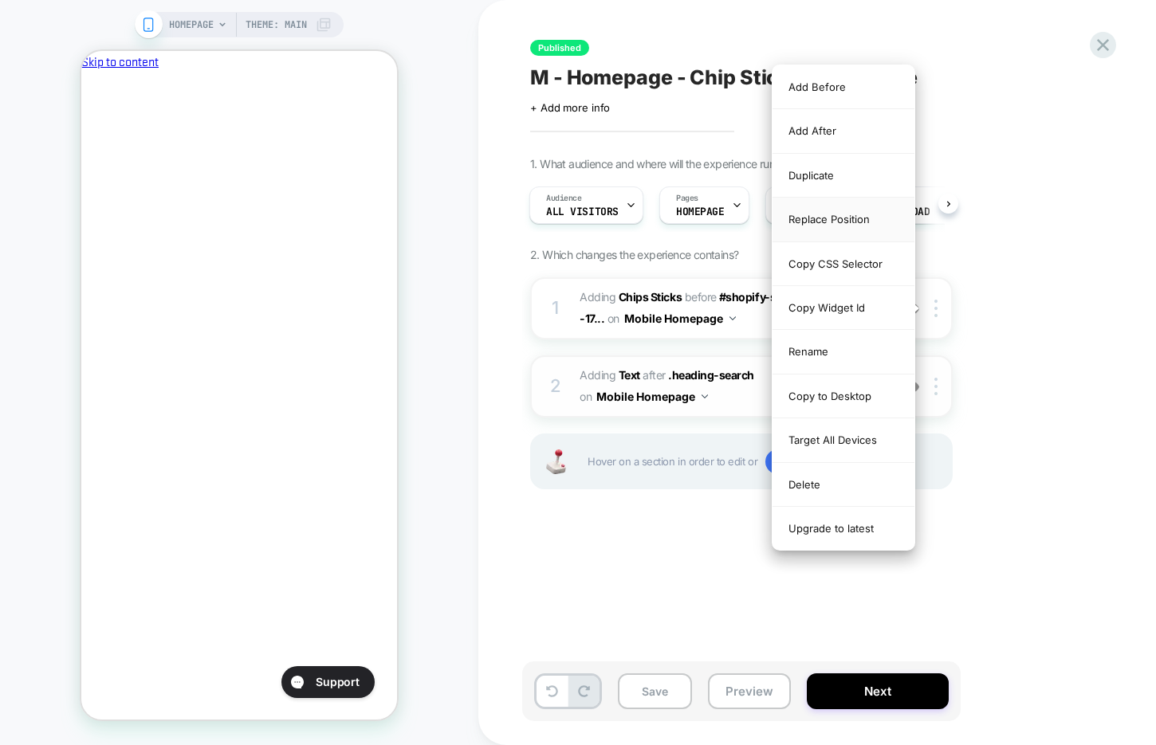
click at [844, 222] on div "Replace Position" at bounding box center [843, 220] width 142 height 44
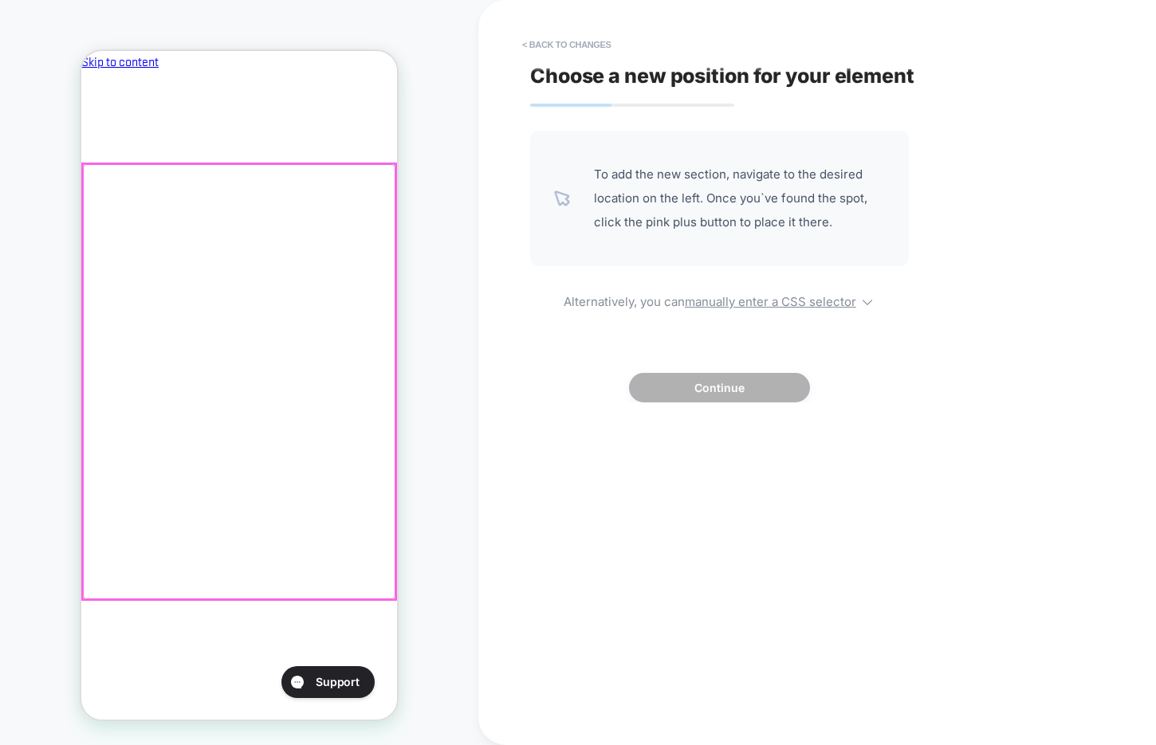
scroll to position [0, 0]
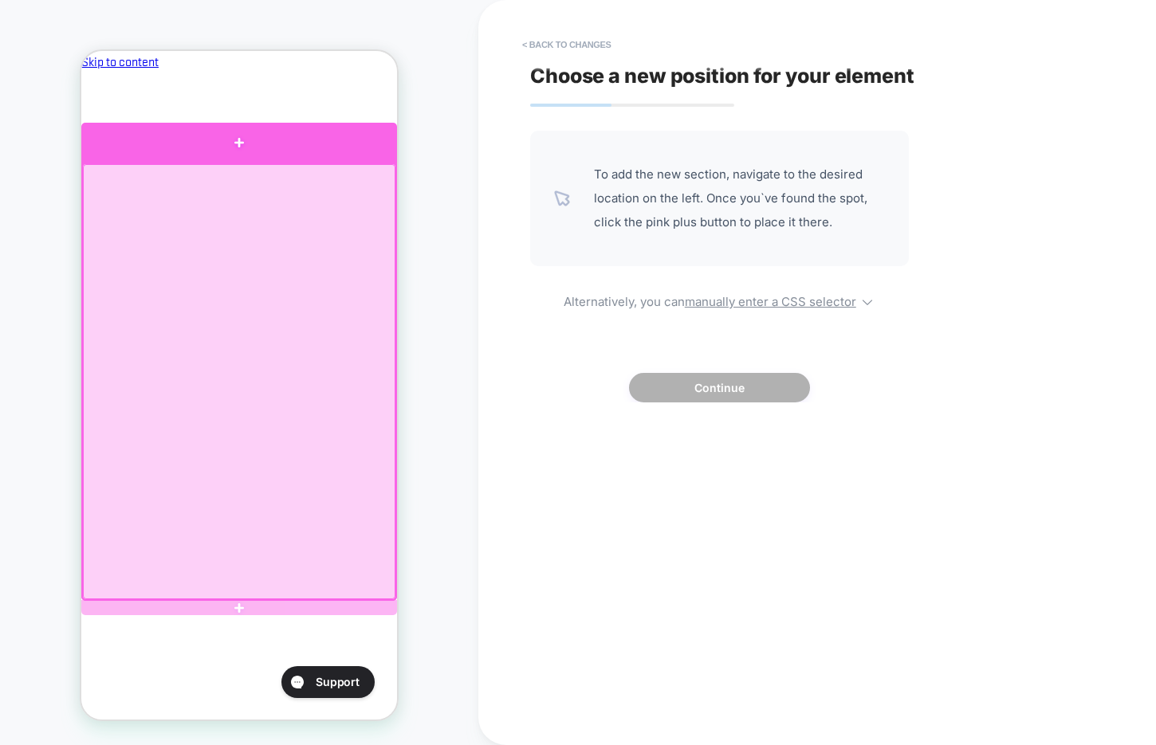
click at [319, 147] on div at bounding box center [239, 143] width 316 height 40
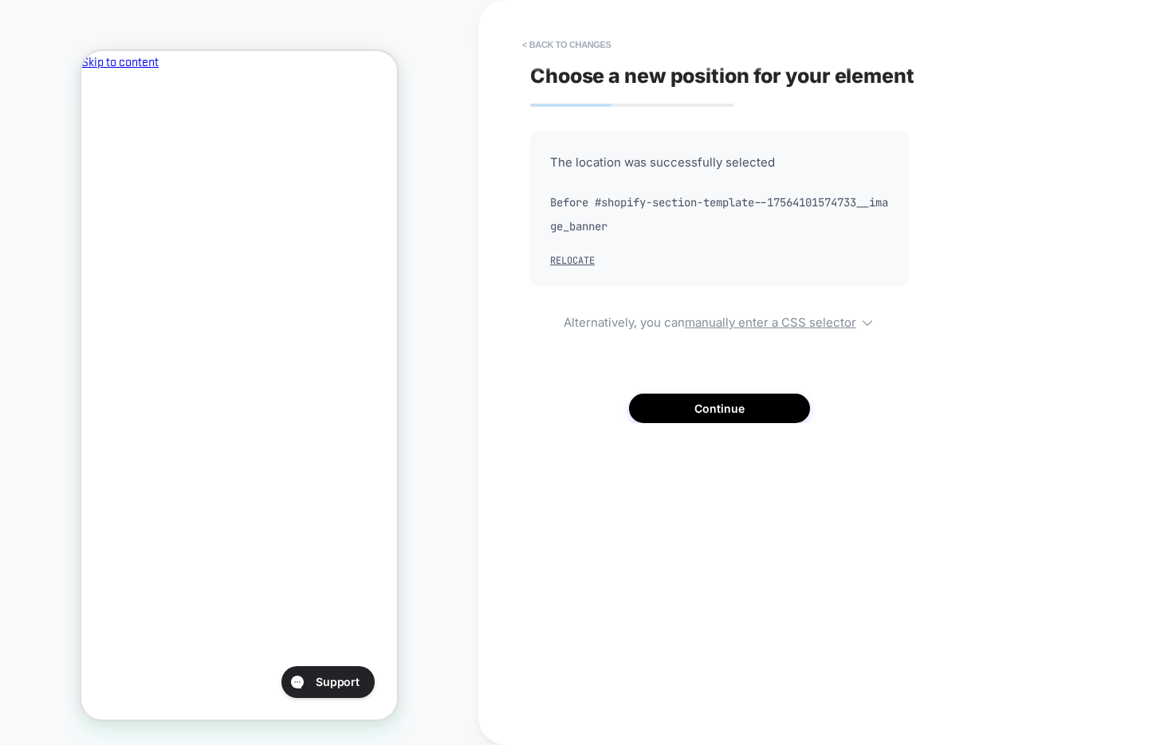
scroll to position [0, 274]
click at [648, 409] on button "Continue" at bounding box center [719, 408] width 181 height 29
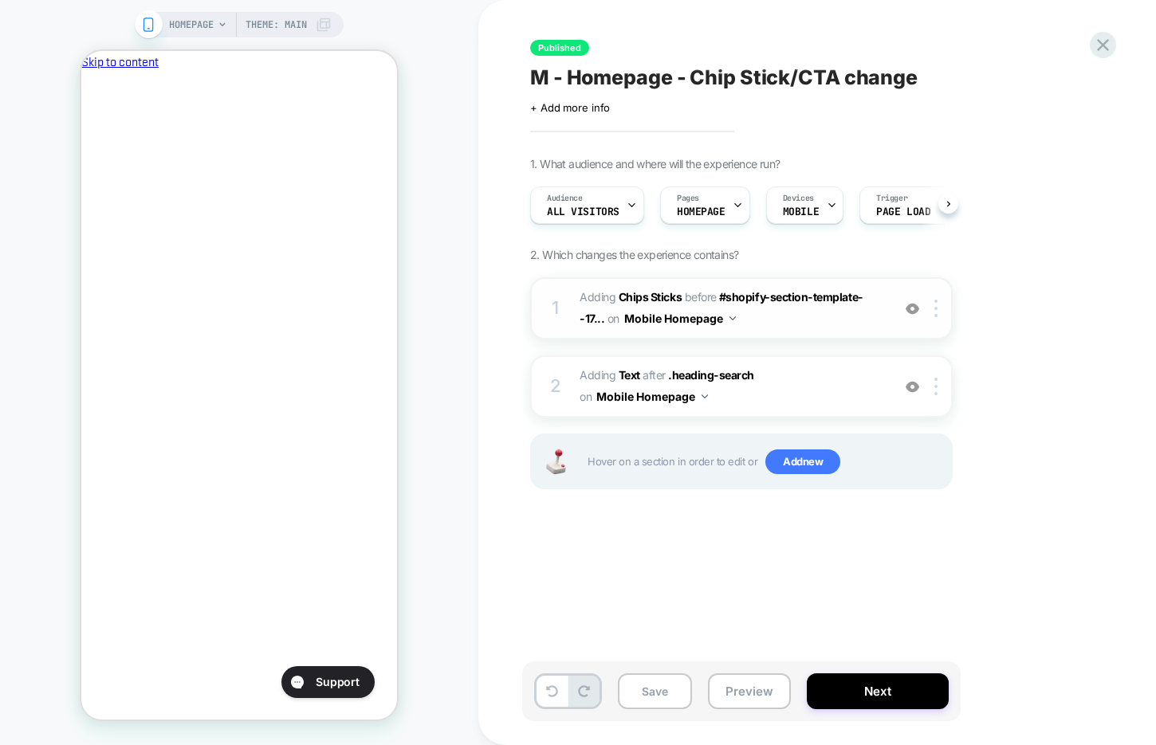
scroll to position [0, 1]
click at [914, 386] on img at bounding box center [913, 387] width 14 height 14
click at [943, 391] on div at bounding box center [938, 387] width 26 height 18
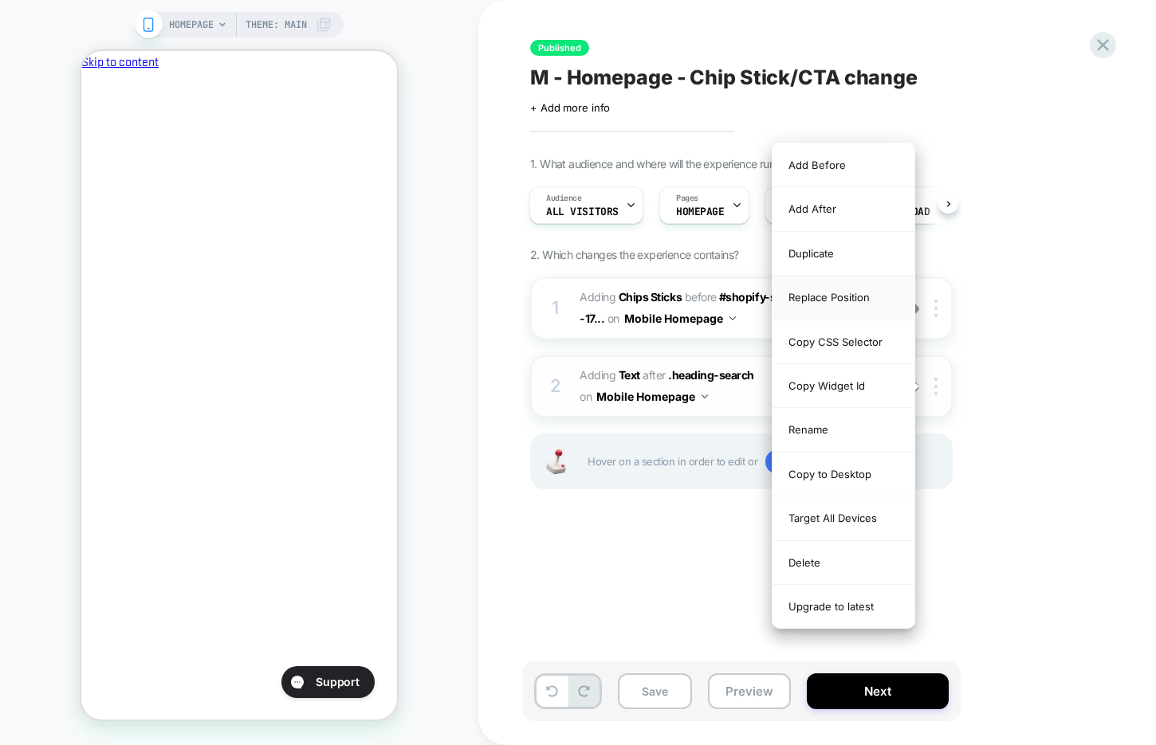
click at [834, 297] on div "Replace Position" at bounding box center [843, 298] width 142 height 44
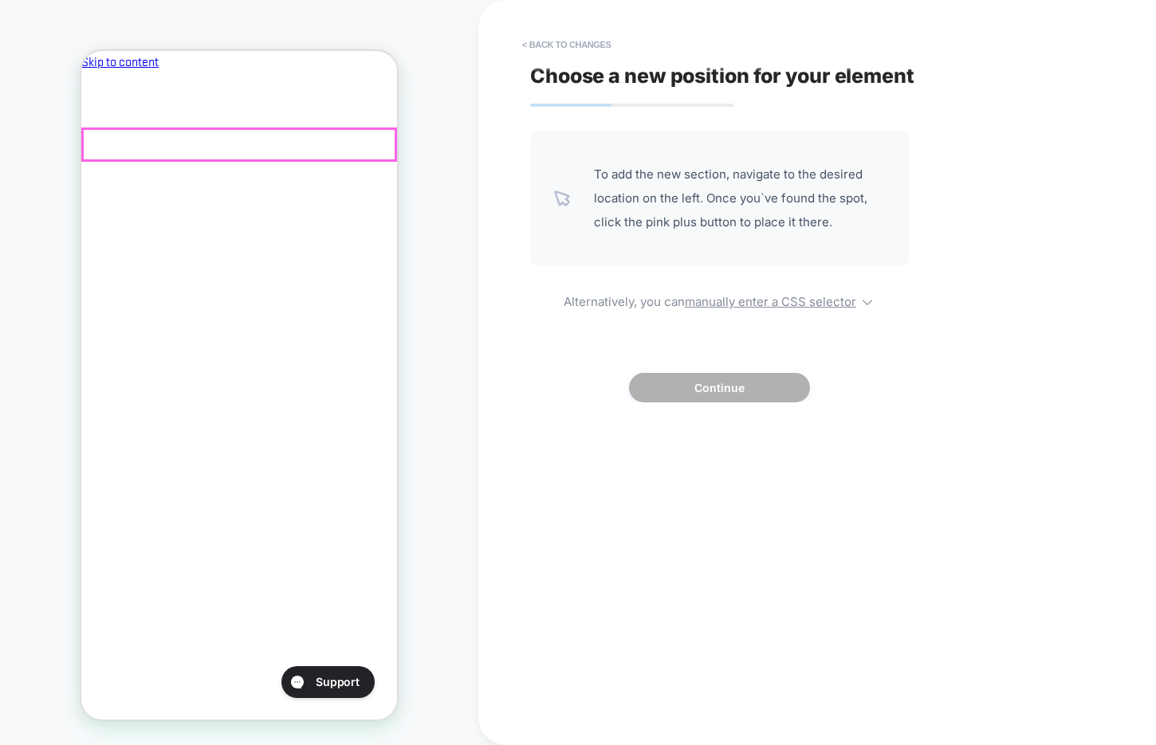
scroll to position [0, 274]
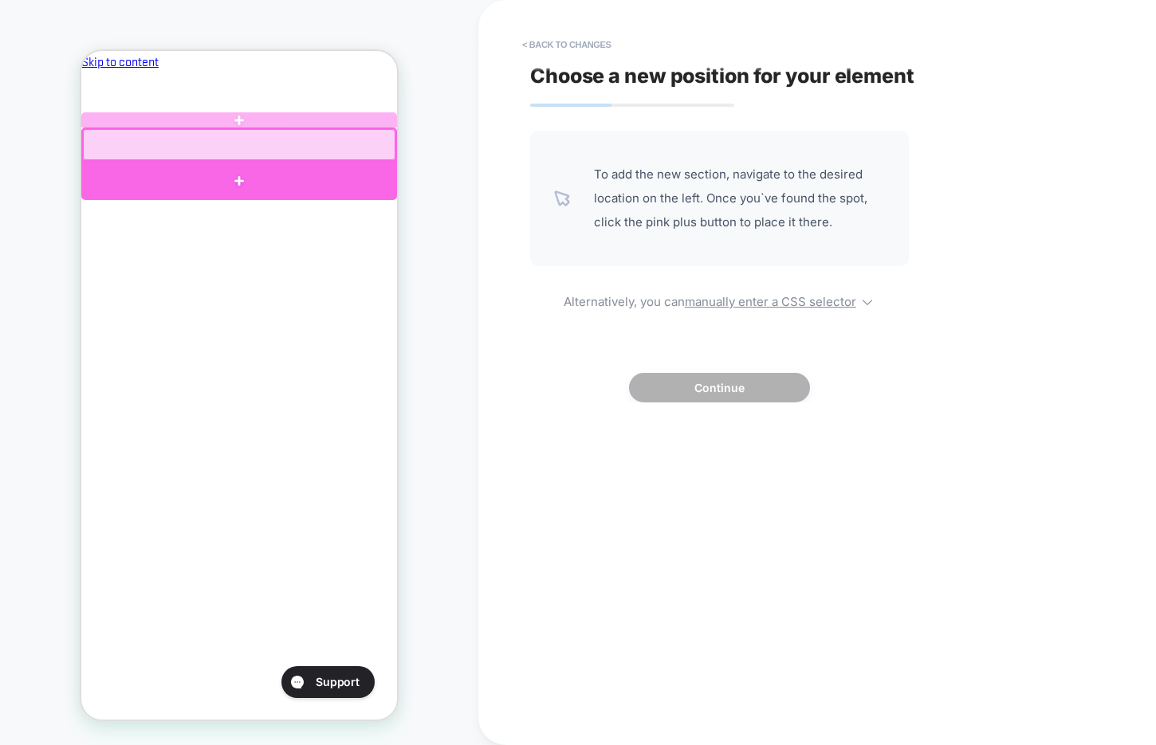
click at [311, 179] on div at bounding box center [239, 180] width 316 height 39
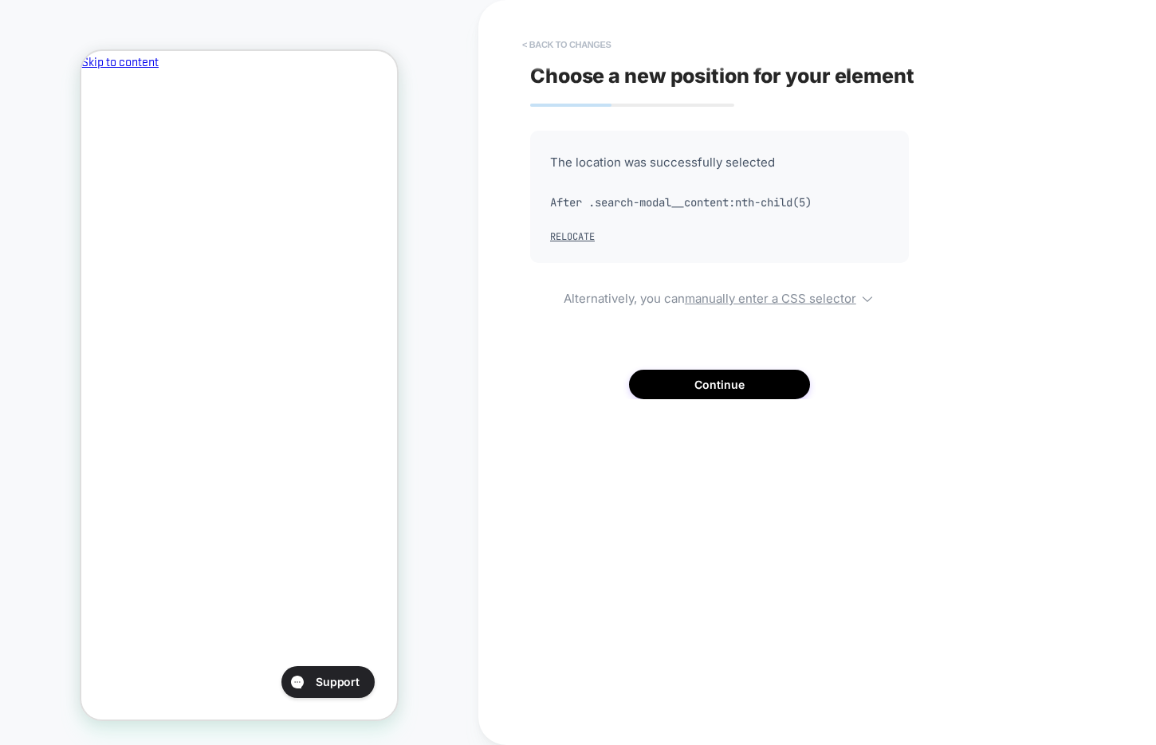
click at [537, 41] on button "< Back to changes" at bounding box center [566, 45] width 105 height 26
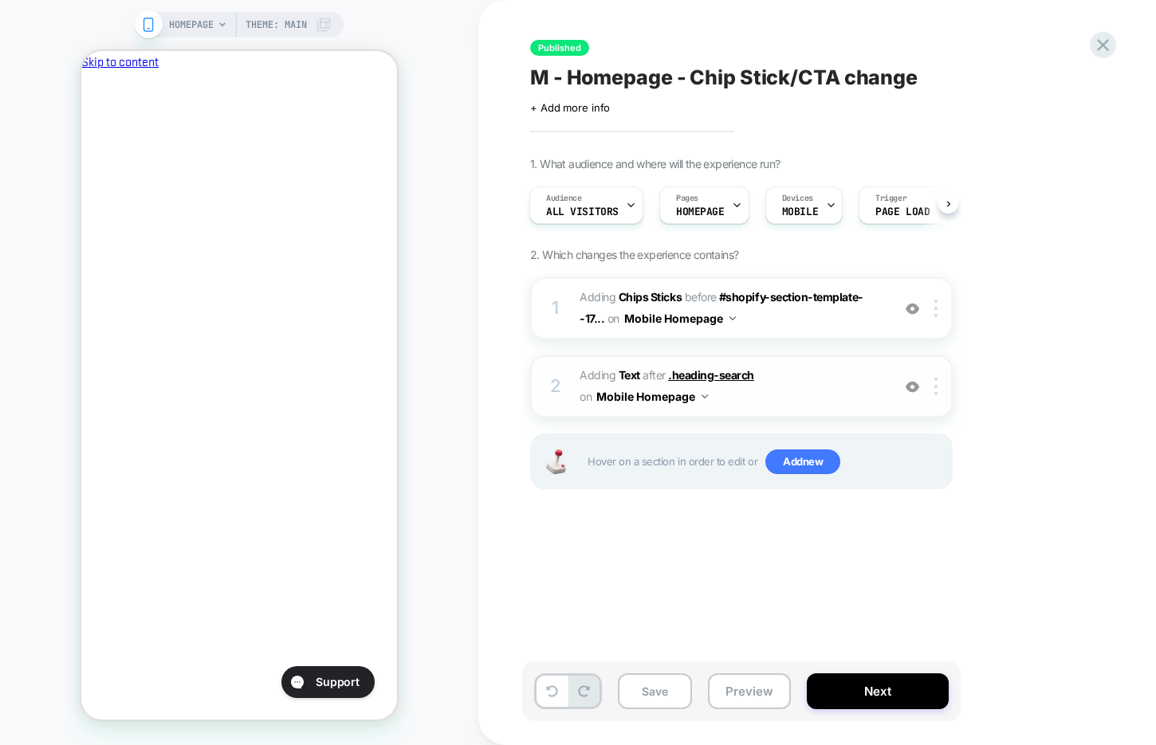
scroll to position [0, 0]
click at [936, 303] on img at bounding box center [935, 309] width 3 height 18
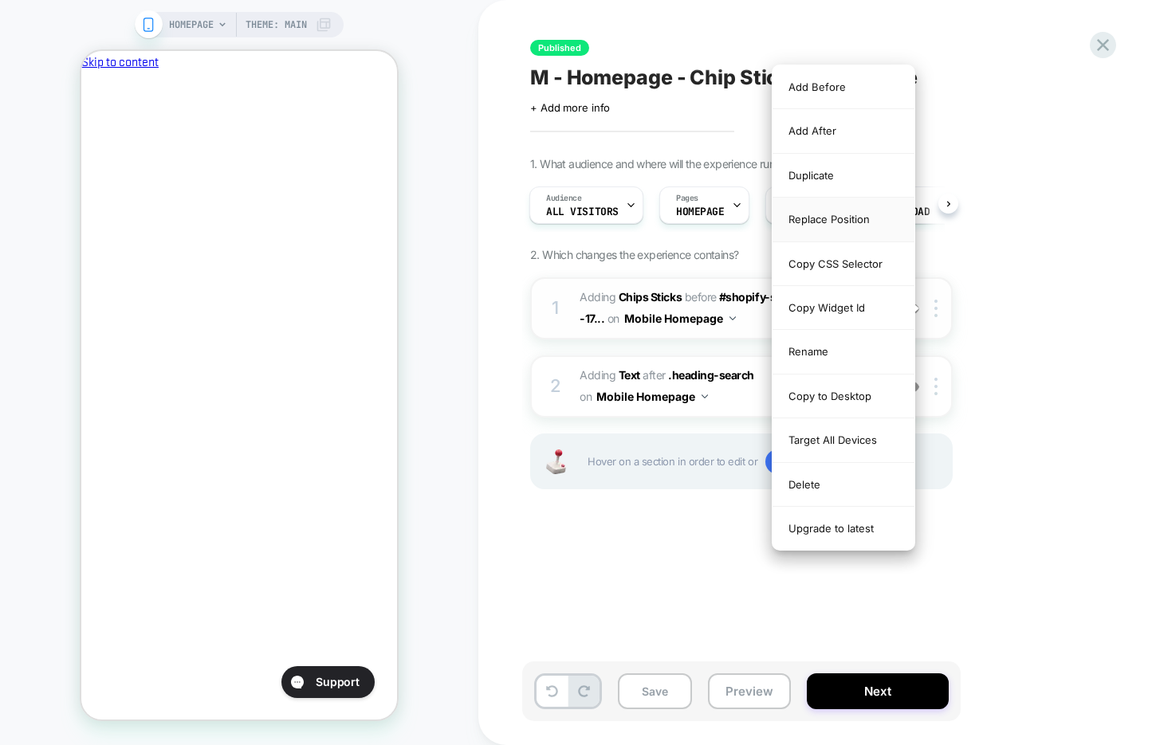
click at [860, 221] on div "Replace Position" at bounding box center [843, 220] width 142 height 44
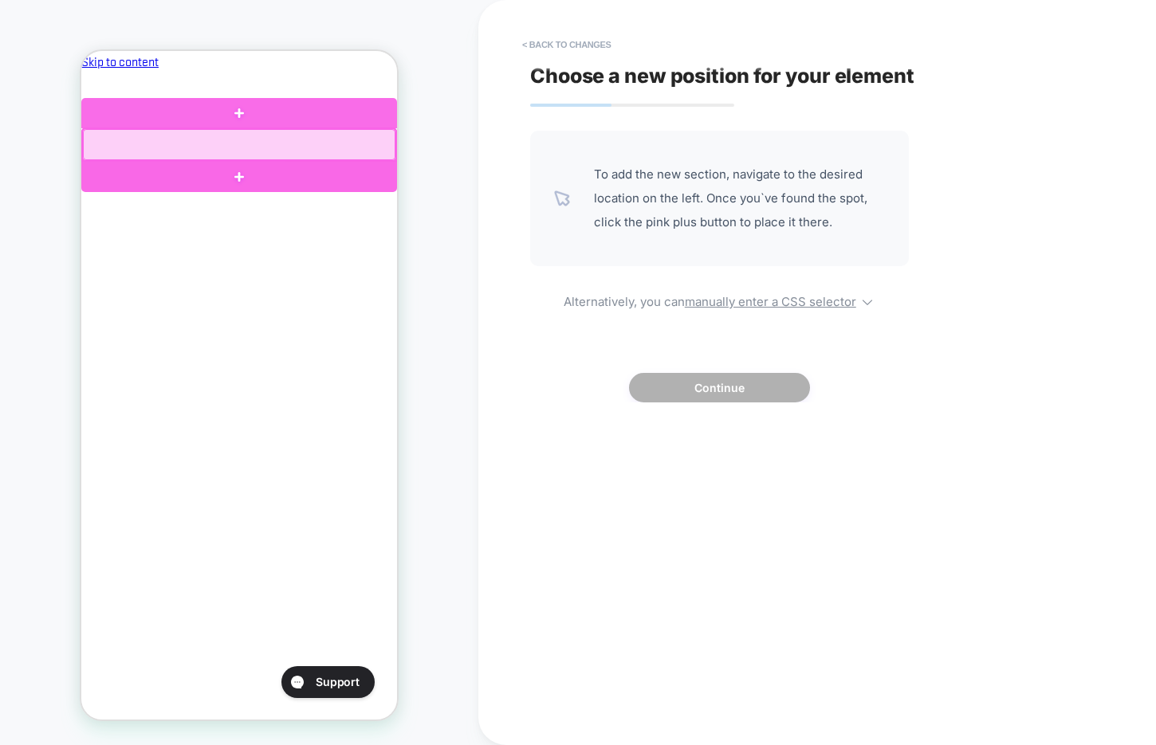
click at [316, 178] on div at bounding box center [239, 176] width 316 height 31
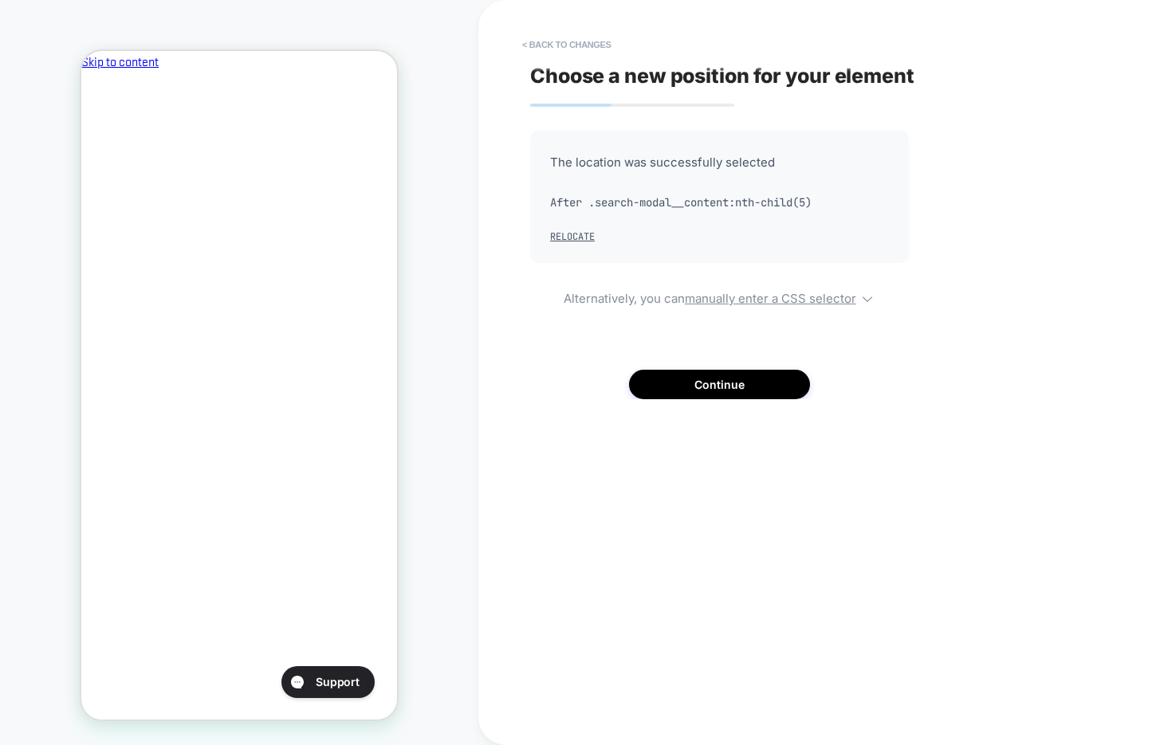
drag, startPoint x: 737, startPoint y: 202, endPoint x: 639, endPoint y: 202, distance: 98.0
click at [641, 202] on span "After .search-modal__content:nth-child(5)" at bounding box center [719, 203] width 339 height 24
click at [568, 232] on button "Relocate" at bounding box center [572, 236] width 45 height 13
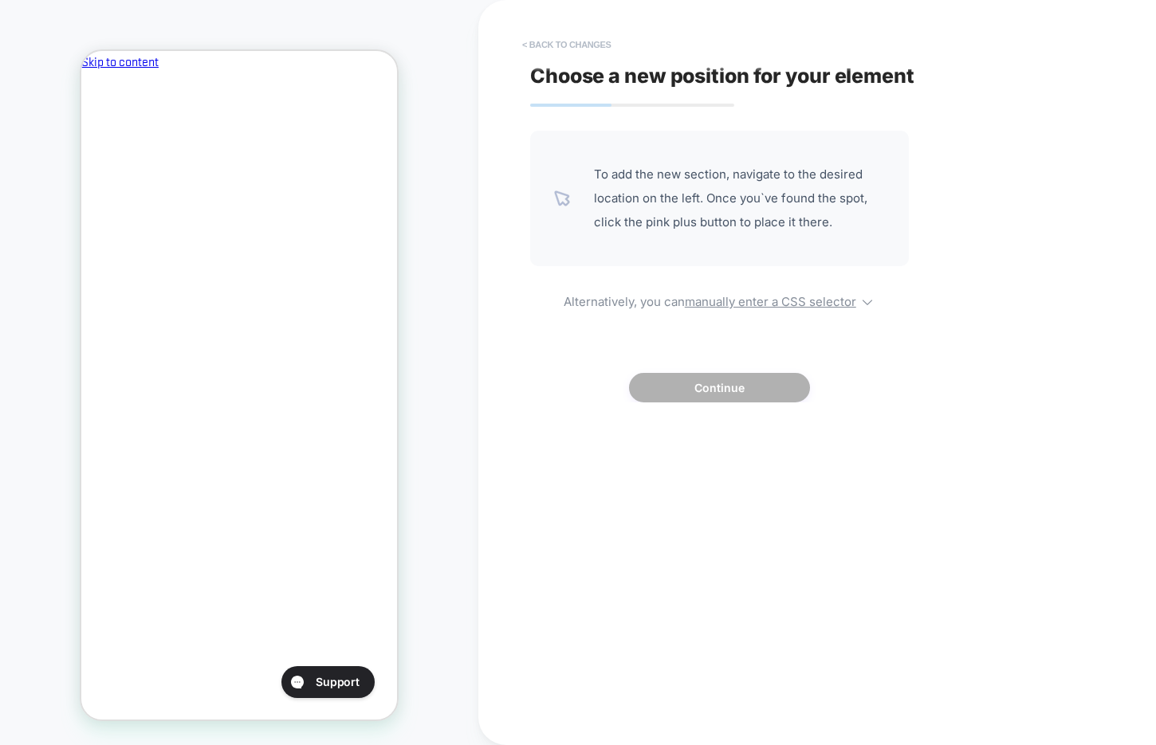
click at [561, 45] on button "< Back to changes" at bounding box center [566, 45] width 105 height 26
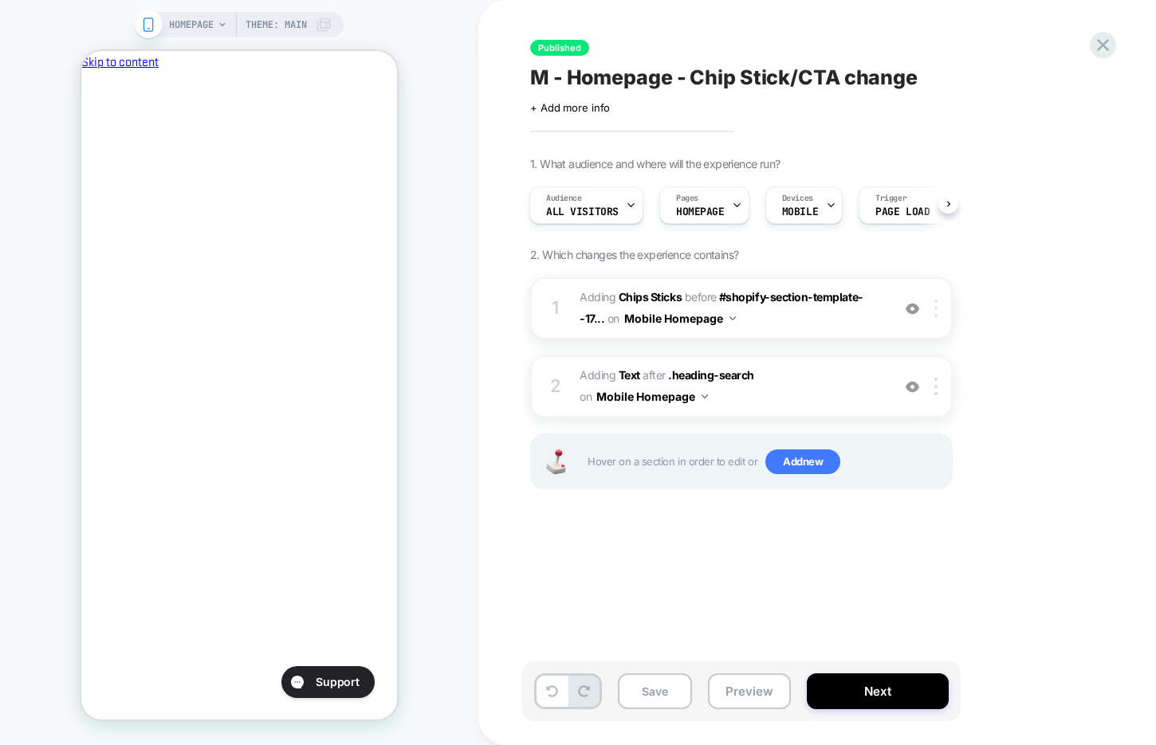
scroll to position [0, 274]
click at [937, 311] on div at bounding box center [938, 309] width 26 height 18
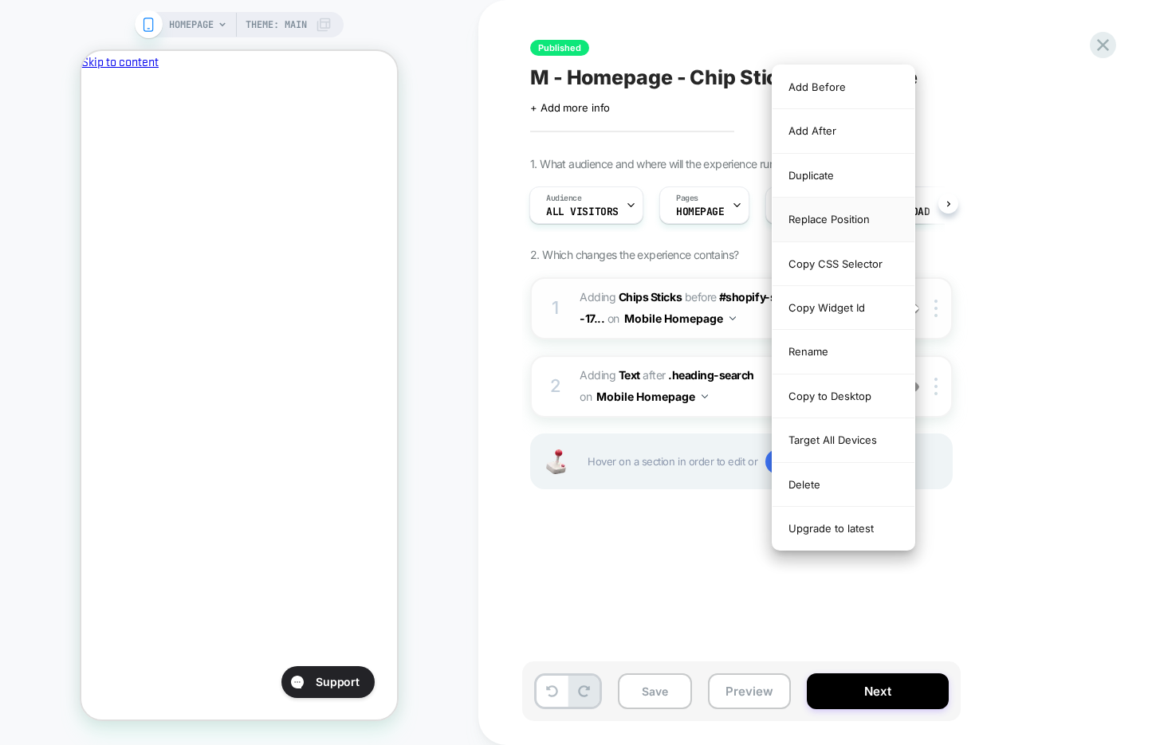
click at [866, 226] on div "Replace Position" at bounding box center [843, 220] width 142 height 44
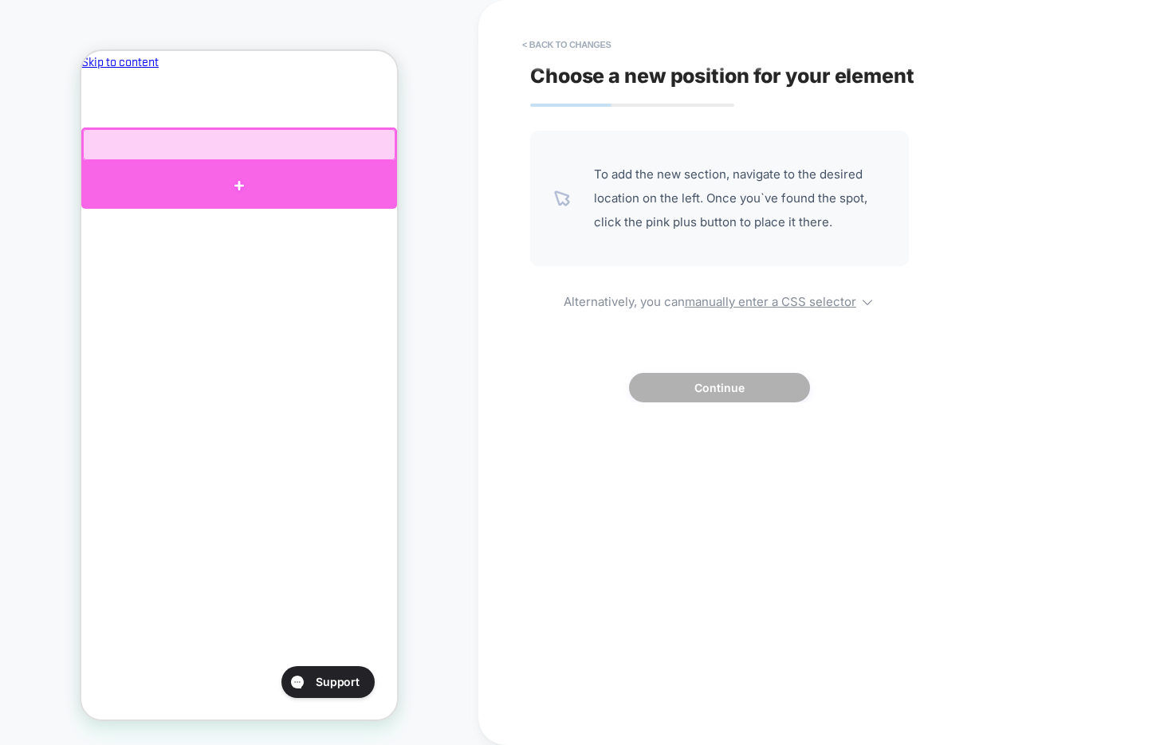
click at [320, 179] on div at bounding box center [239, 186] width 316 height 48
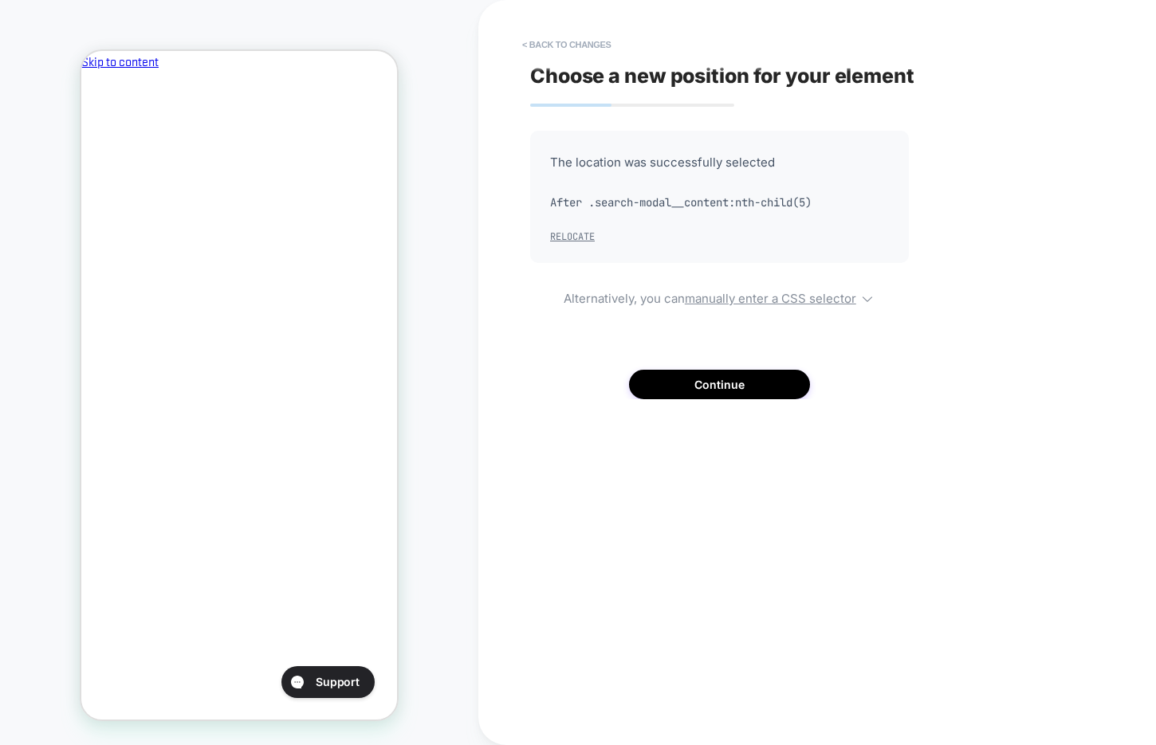
scroll to position [0, 0]
click at [692, 374] on button "Continue" at bounding box center [719, 384] width 181 height 29
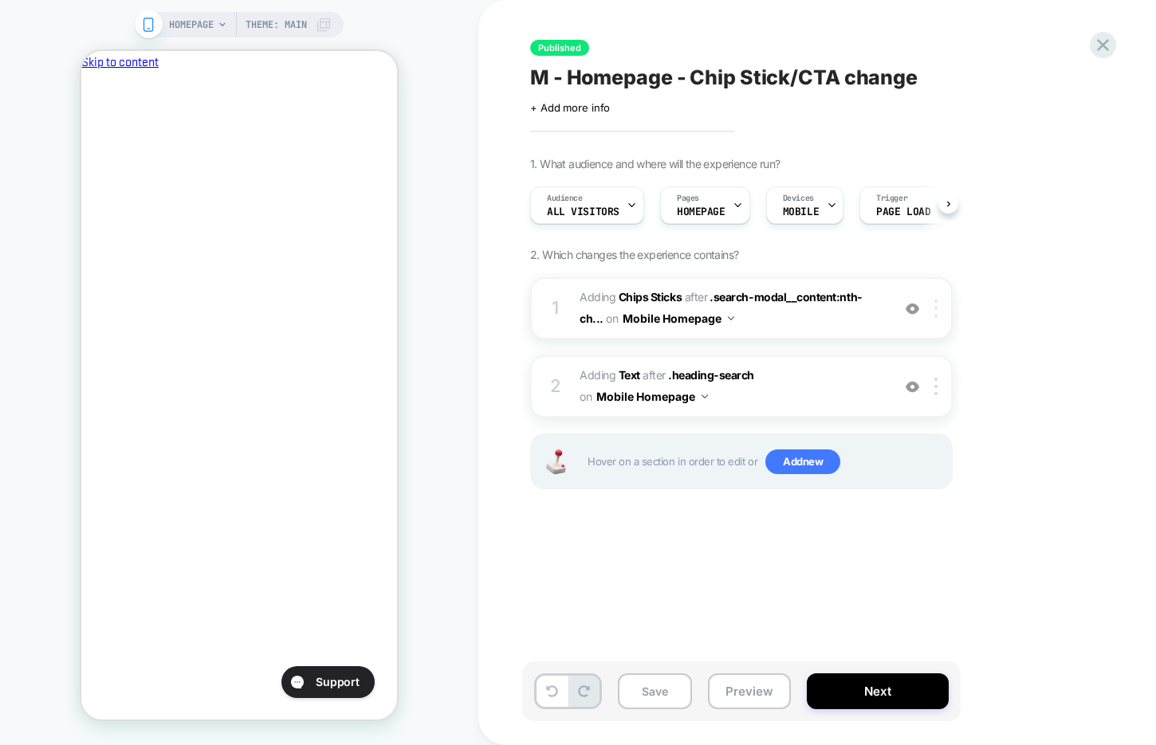
scroll to position [0, 1]
click at [937, 314] on div at bounding box center [938, 309] width 26 height 18
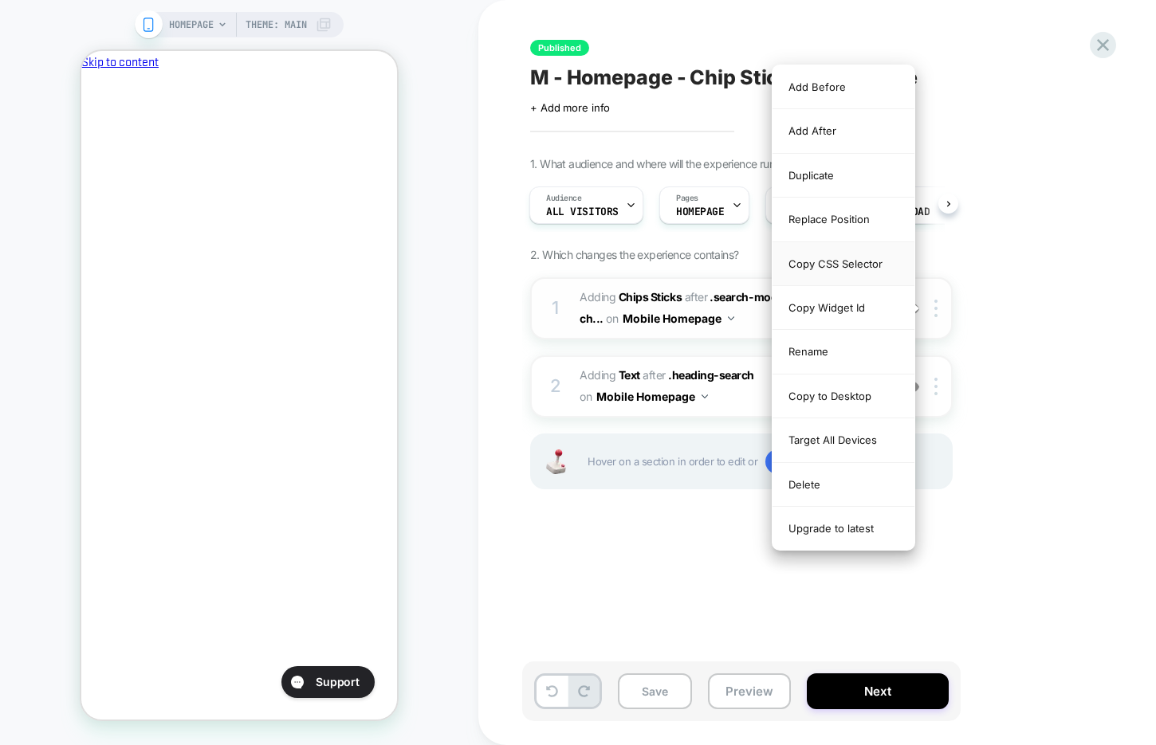
click at [857, 261] on div "Copy CSS Selector" at bounding box center [843, 264] width 142 height 44
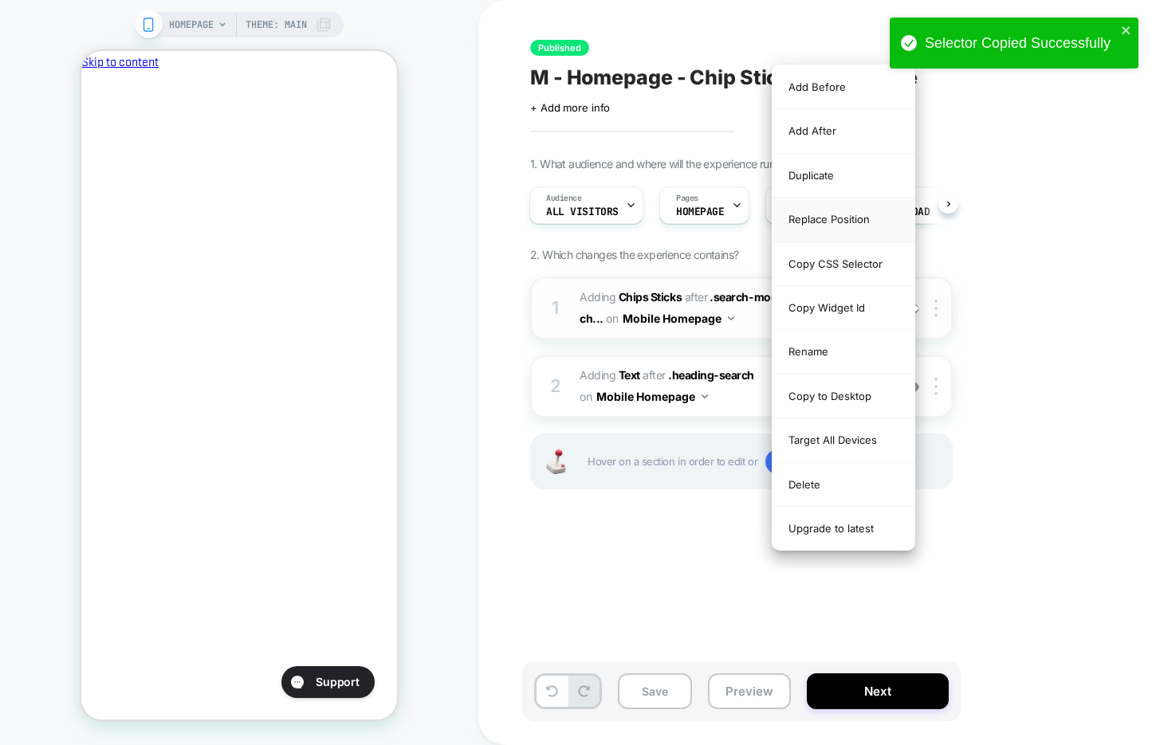
click at [854, 228] on div "Replace Position" at bounding box center [843, 220] width 142 height 44
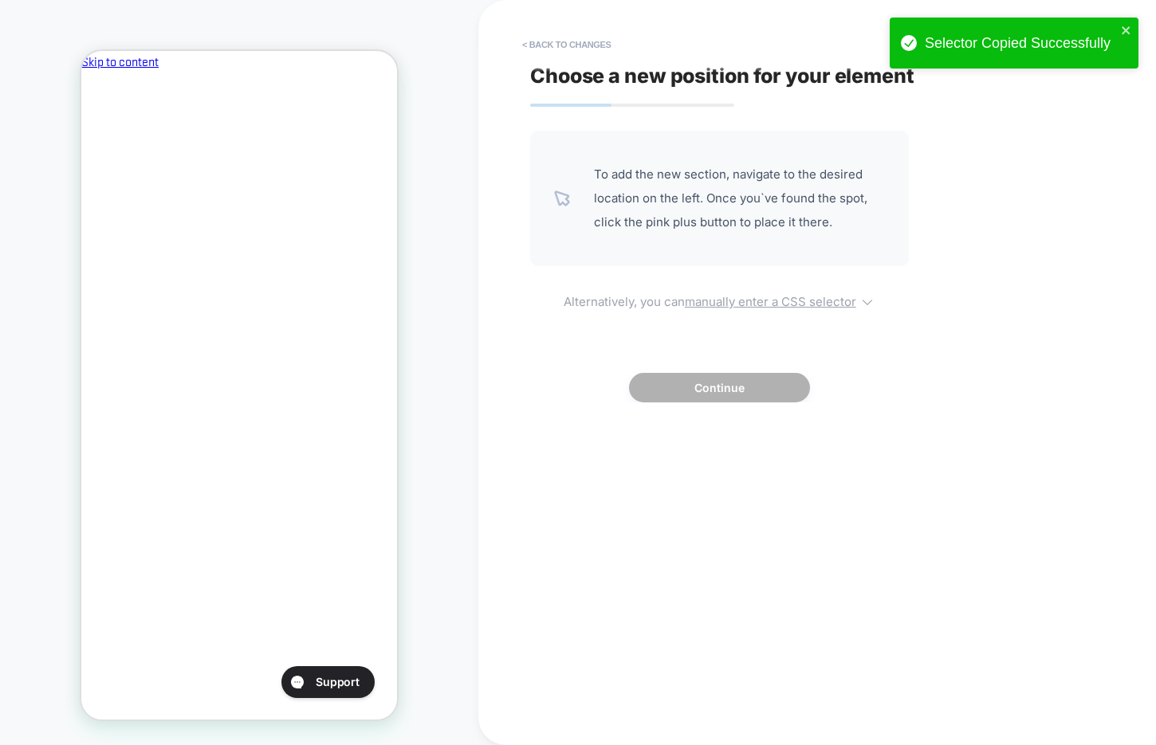
click at [752, 301] on u "manually enter a CSS selector" at bounding box center [770, 301] width 171 height 15
select select "*******"
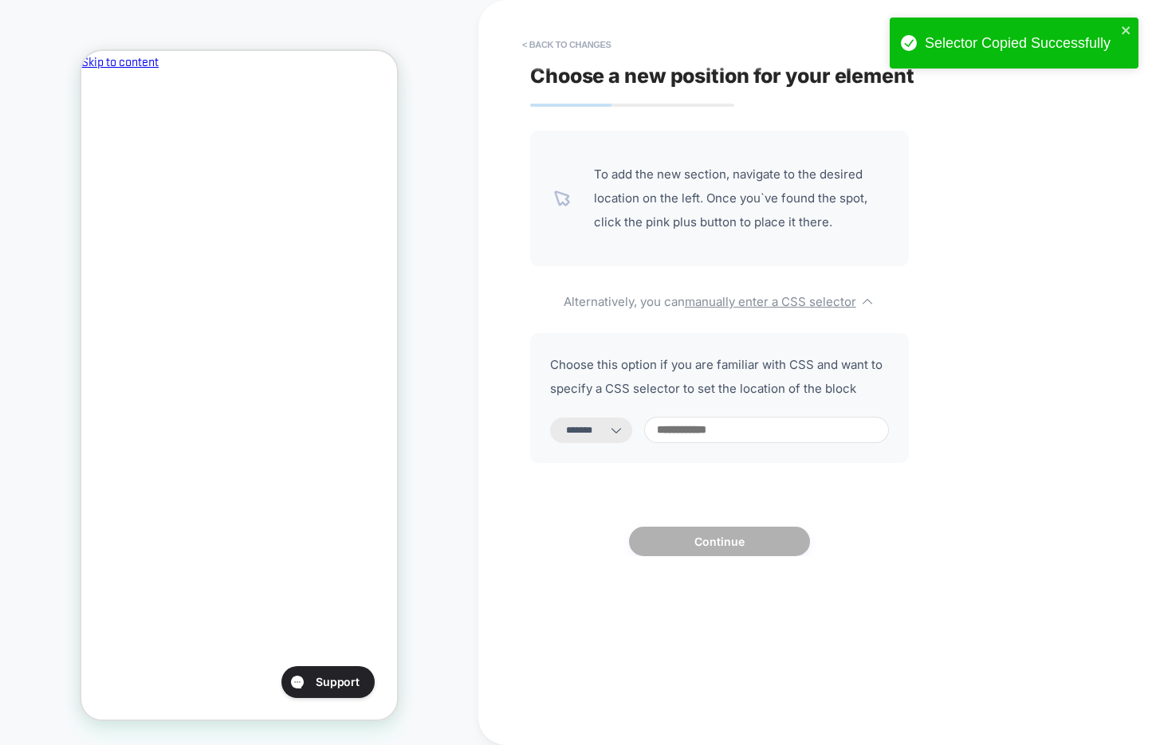
scroll to position [0, 274]
click at [718, 430] on input at bounding box center [766, 430] width 245 height 26
paste input "**********"
type input "**********"
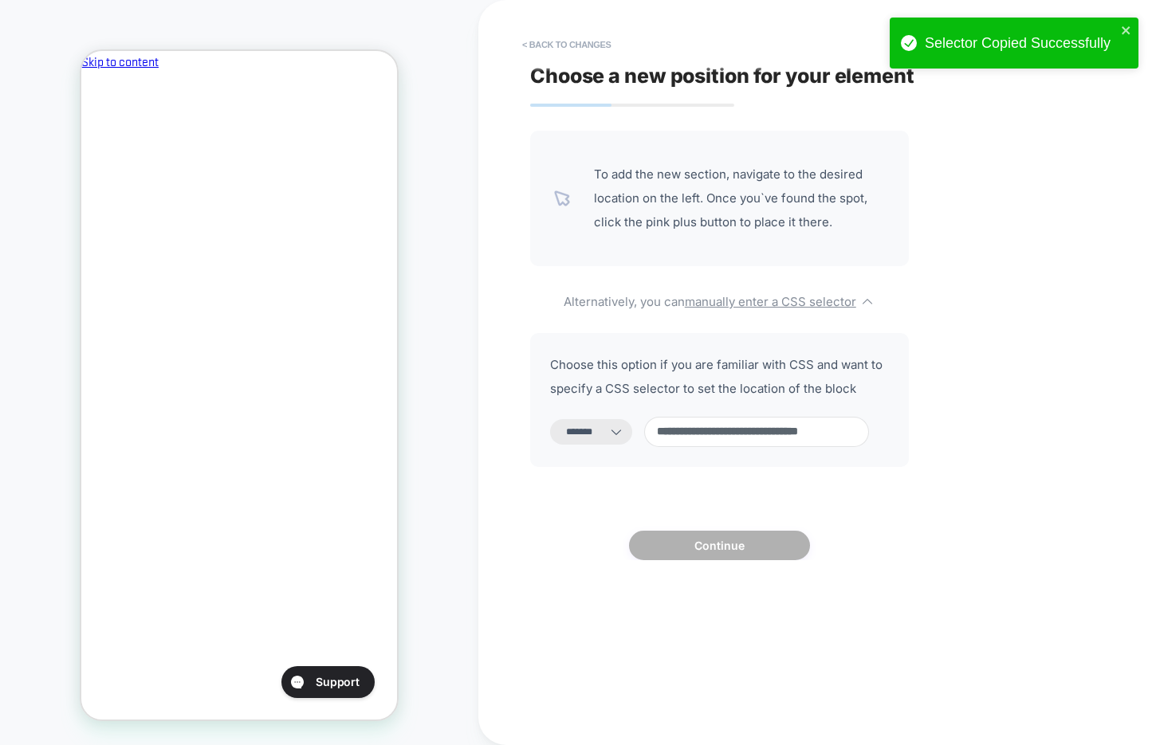
select select "*********"
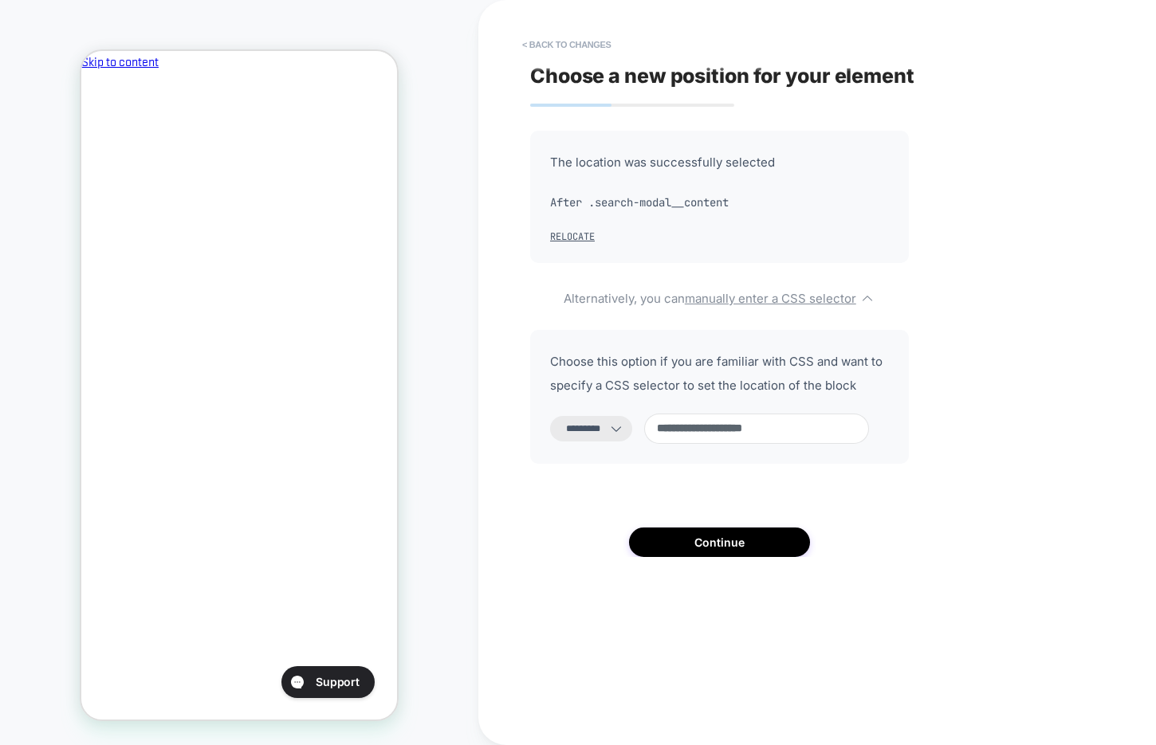
scroll to position [0, 274]
type input "**********"
click at [575, 36] on button "< Back to changes" at bounding box center [566, 45] width 105 height 26
select select "*******"
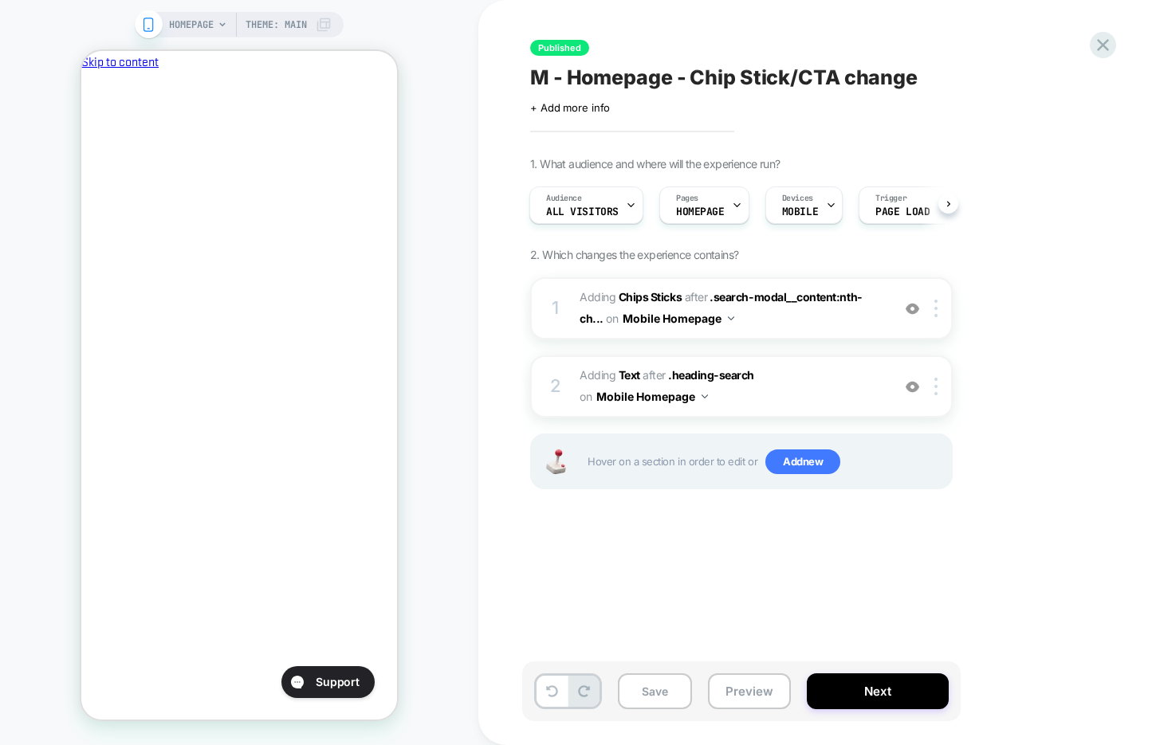
scroll to position [0, 0]
click at [550, 688] on icon at bounding box center [552, 692] width 12 height 12
click at [555, 690] on icon at bounding box center [552, 692] width 12 height 12
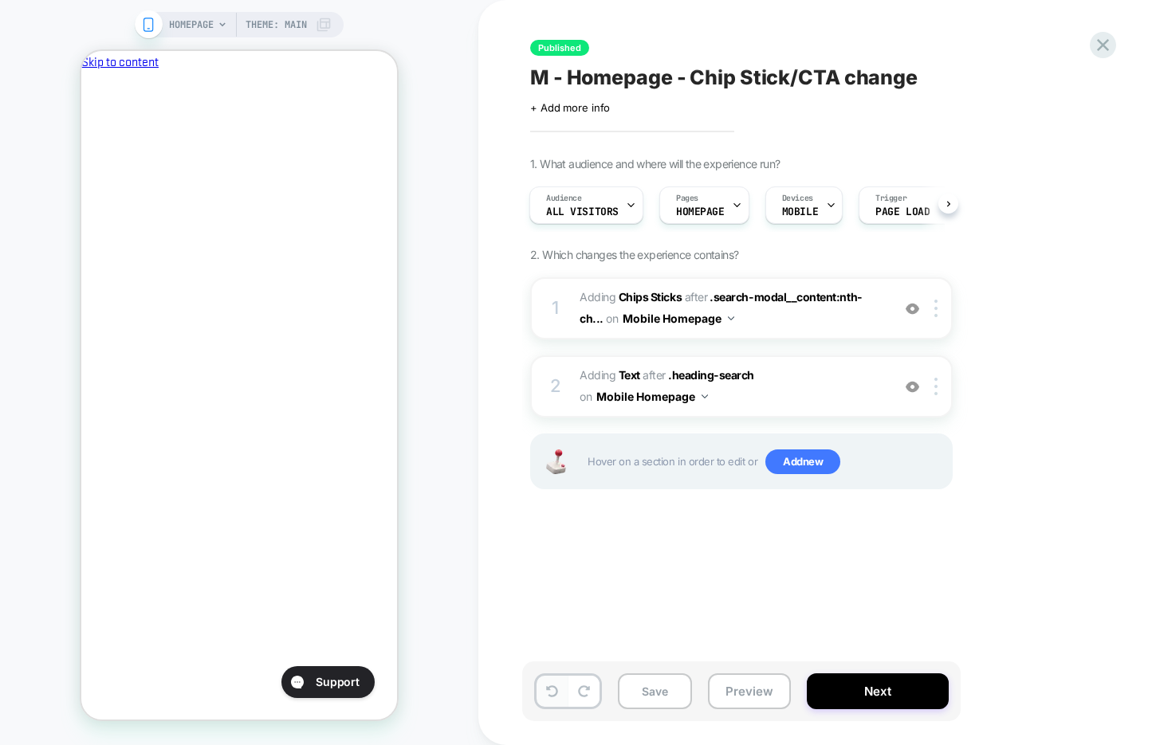
click at [555, 690] on icon at bounding box center [552, 692] width 12 height 12
click at [937, 310] on div at bounding box center [938, 309] width 26 height 18
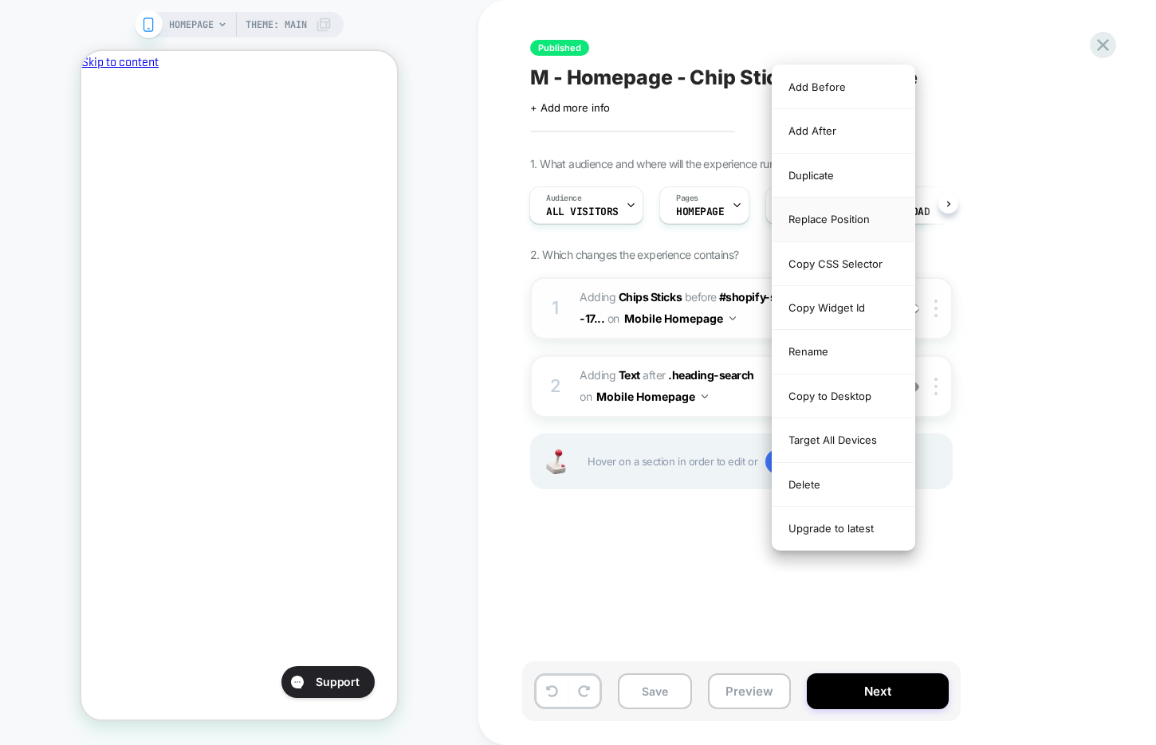
click at [875, 226] on div "Replace Position" at bounding box center [843, 220] width 142 height 44
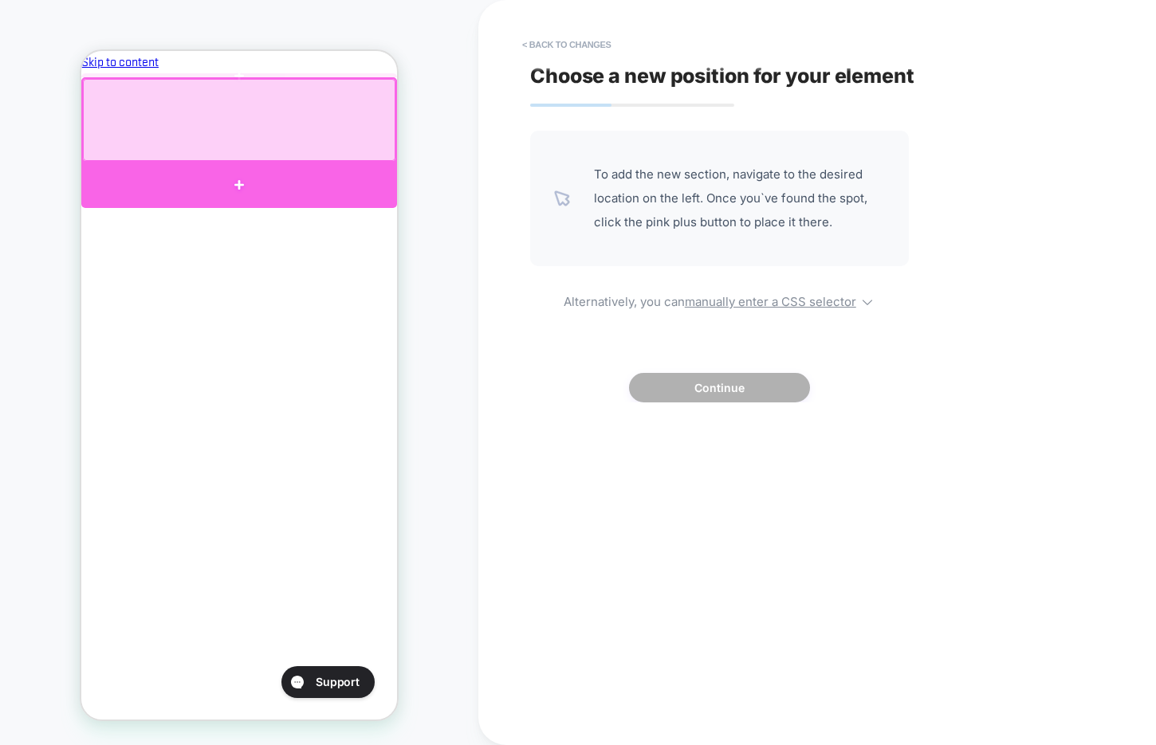
scroll to position [0, 0]
click at [242, 181] on div at bounding box center [239, 186] width 316 height 46
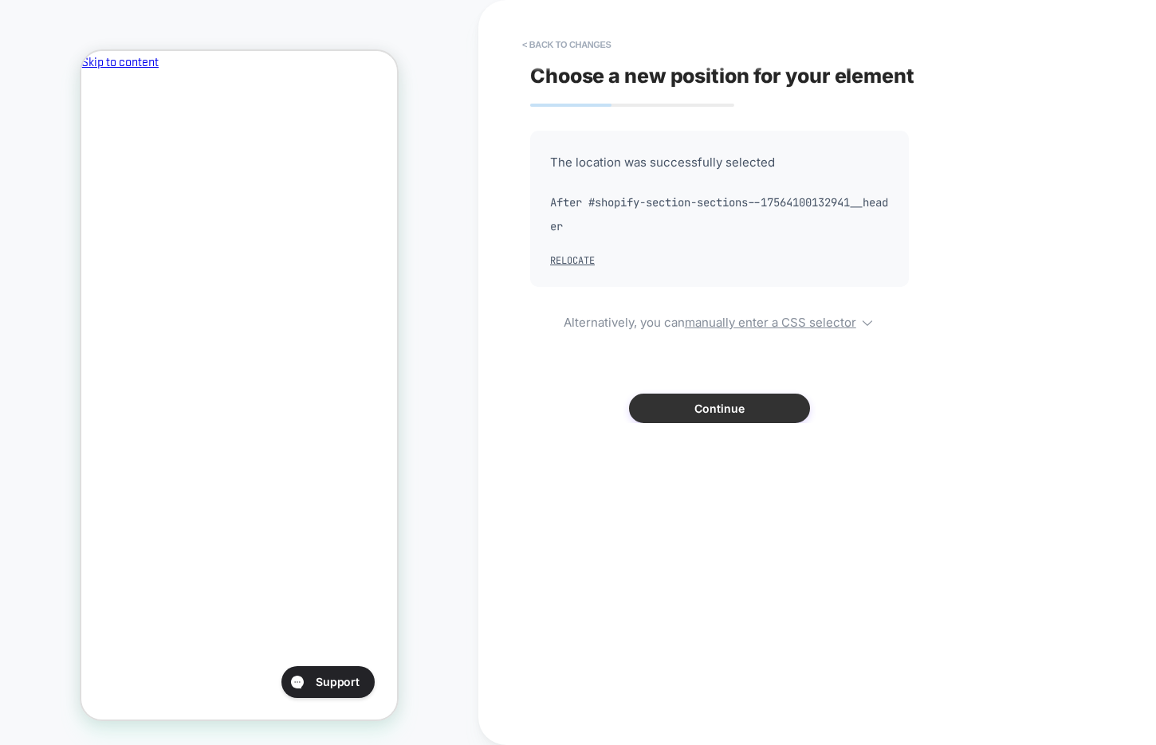
scroll to position [0, 274]
click at [670, 408] on button "Continue" at bounding box center [719, 408] width 181 height 29
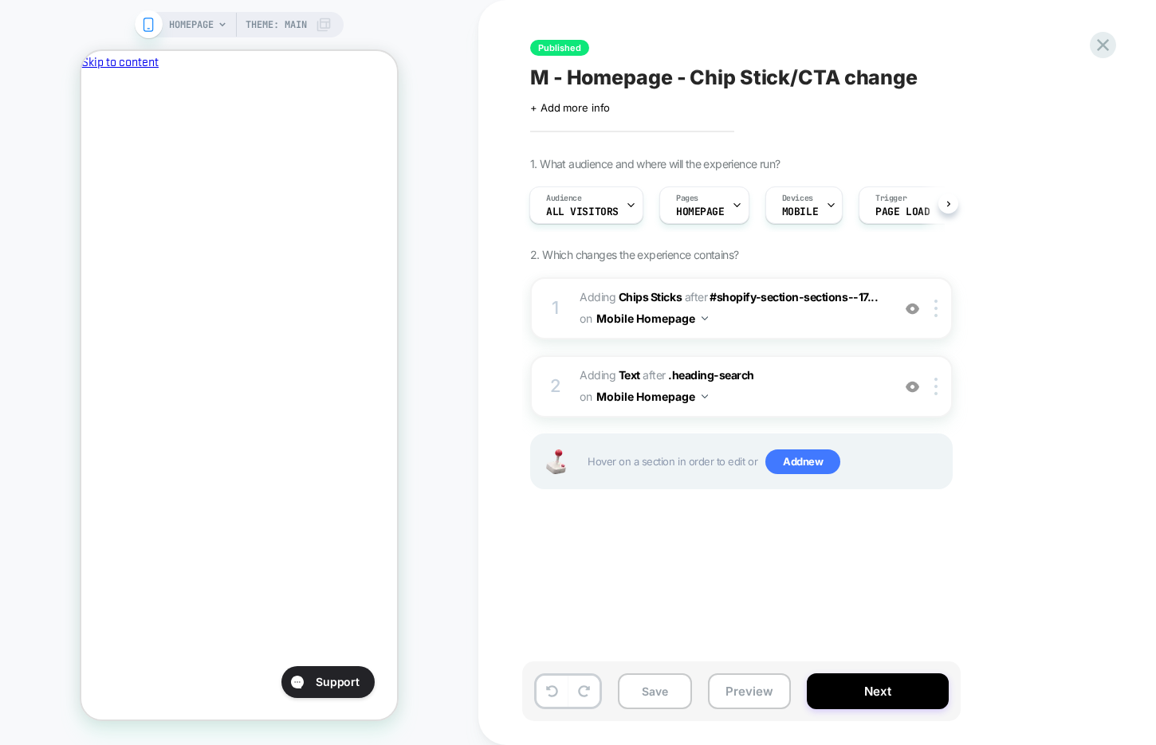
scroll to position [0, 0]
click at [934, 303] on img at bounding box center [935, 309] width 3 height 18
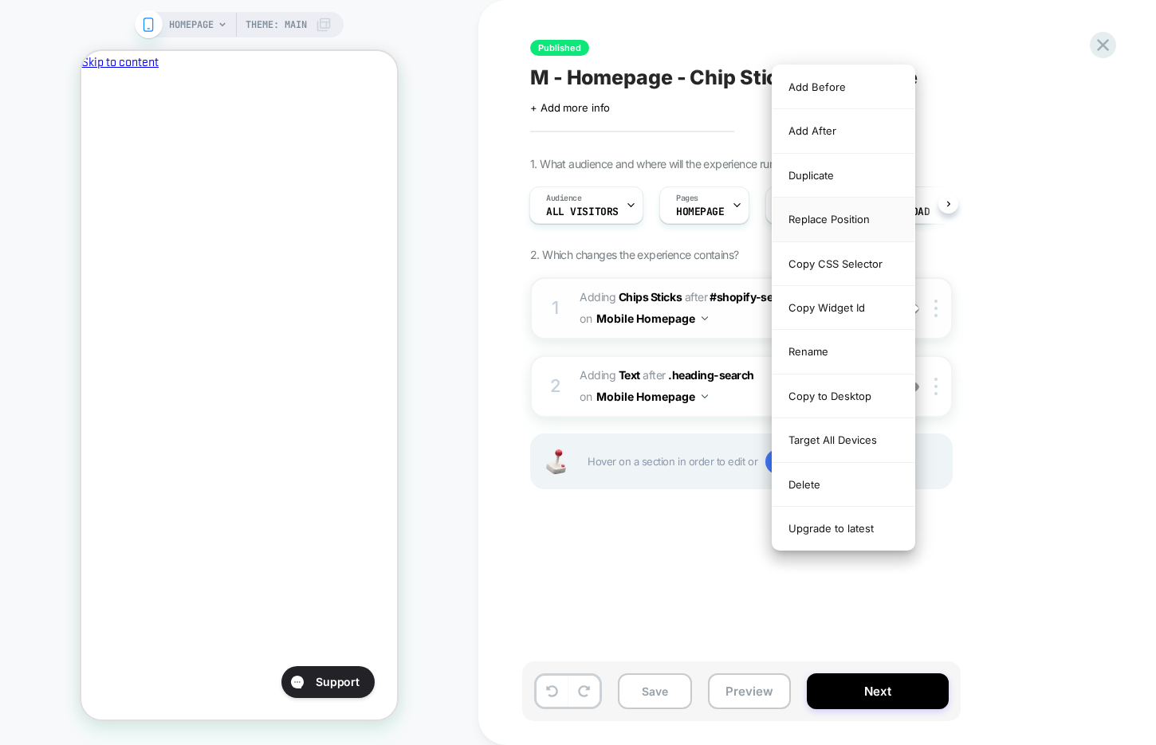
click at [857, 222] on div "Replace Position" at bounding box center [843, 220] width 142 height 44
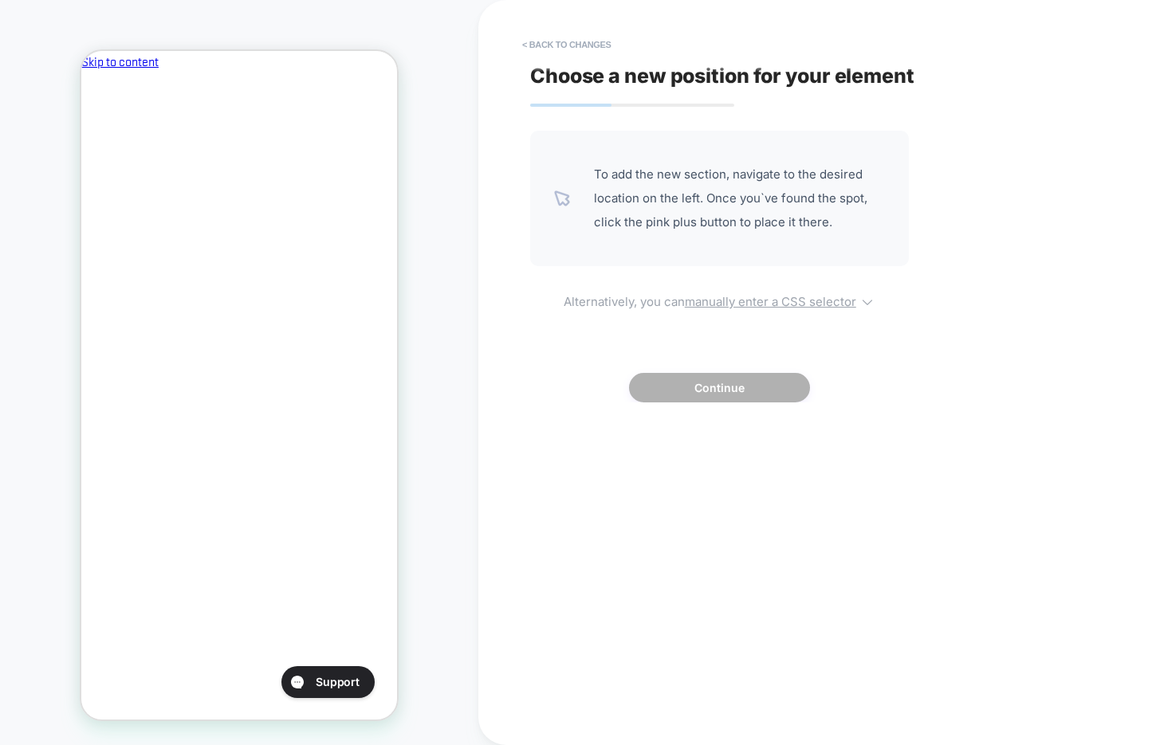
click at [796, 305] on u "manually enter a CSS selector" at bounding box center [770, 301] width 171 height 15
select select "*******"
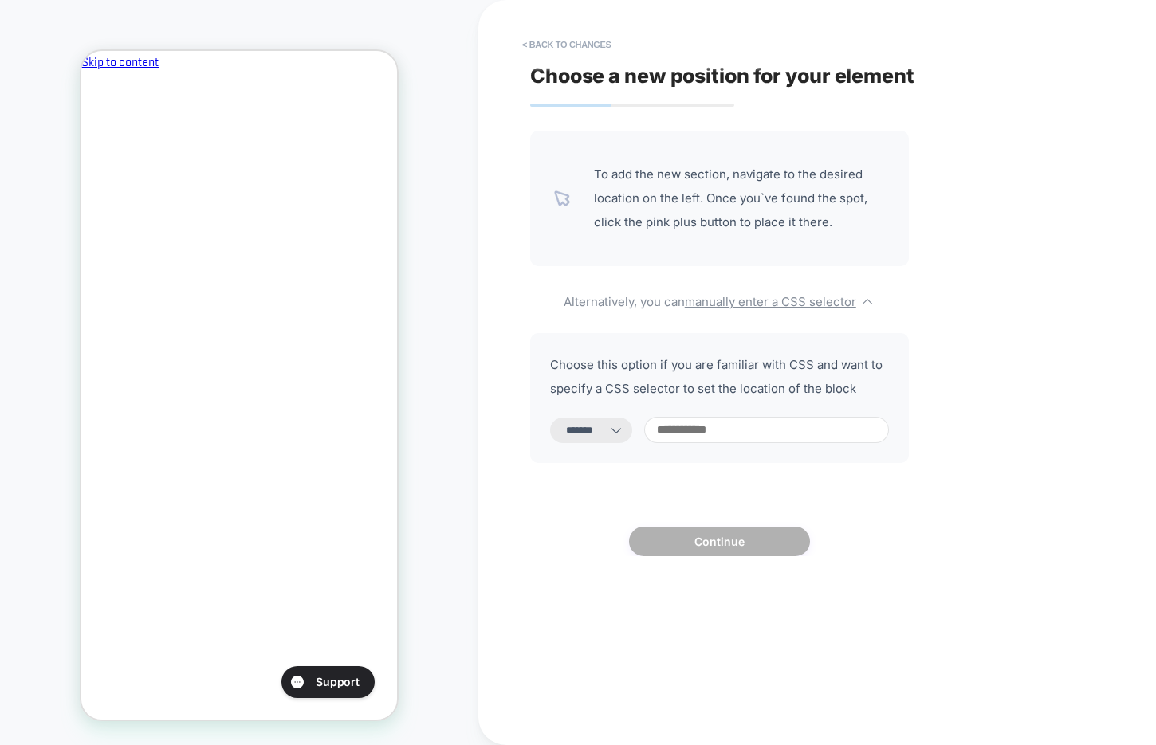
click at [729, 426] on input at bounding box center [766, 430] width 245 height 26
paste input "**********"
type input "**********"
select select "*********"
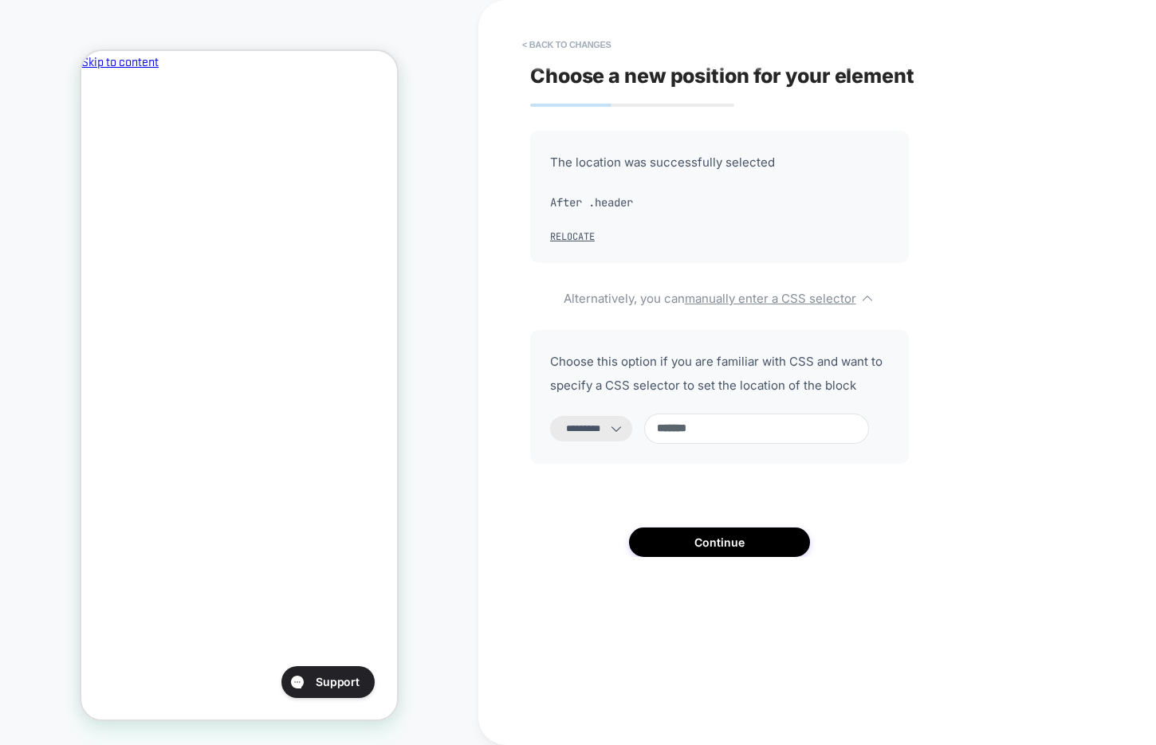
scroll to position [0, 274]
paste input "**********"
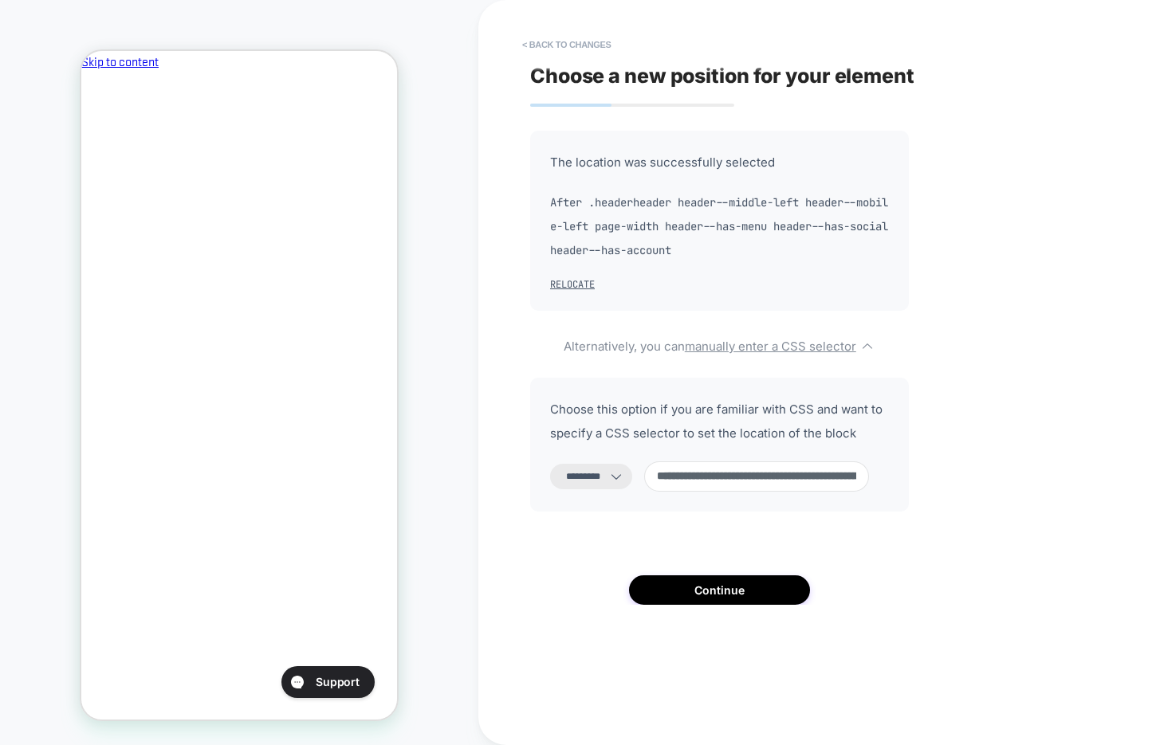
scroll to position [0, 0]
drag, startPoint x: 771, startPoint y: 473, endPoint x: 721, endPoint y: 471, distance: 50.3
click at [721, 471] on input "**********" at bounding box center [756, 477] width 225 height 30
click at [784, 477] on input "**********" at bounding box center [756, 477] width 225 height 30
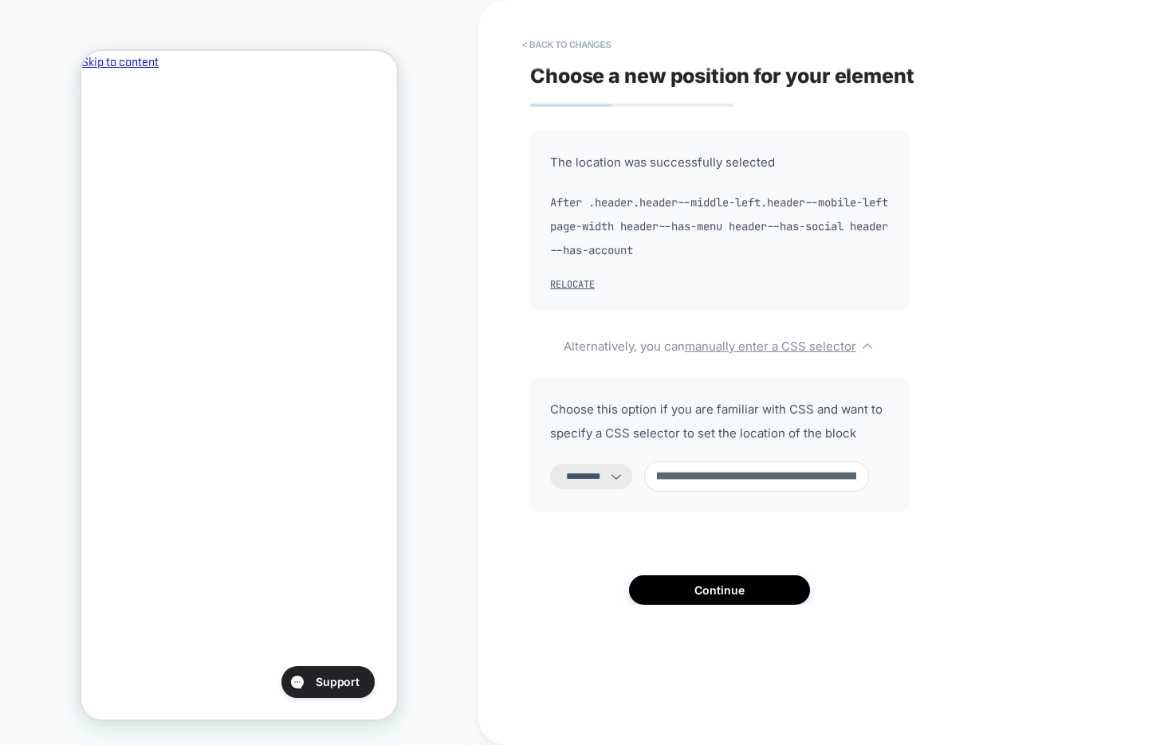
scroll to position [0, 274]
click at [774, 477] on input "**********" at bounding box center [756, 477] width 225 height 30
click at [705, 475] on input "**********" at bounding box center [756, 477] width 225 height 30
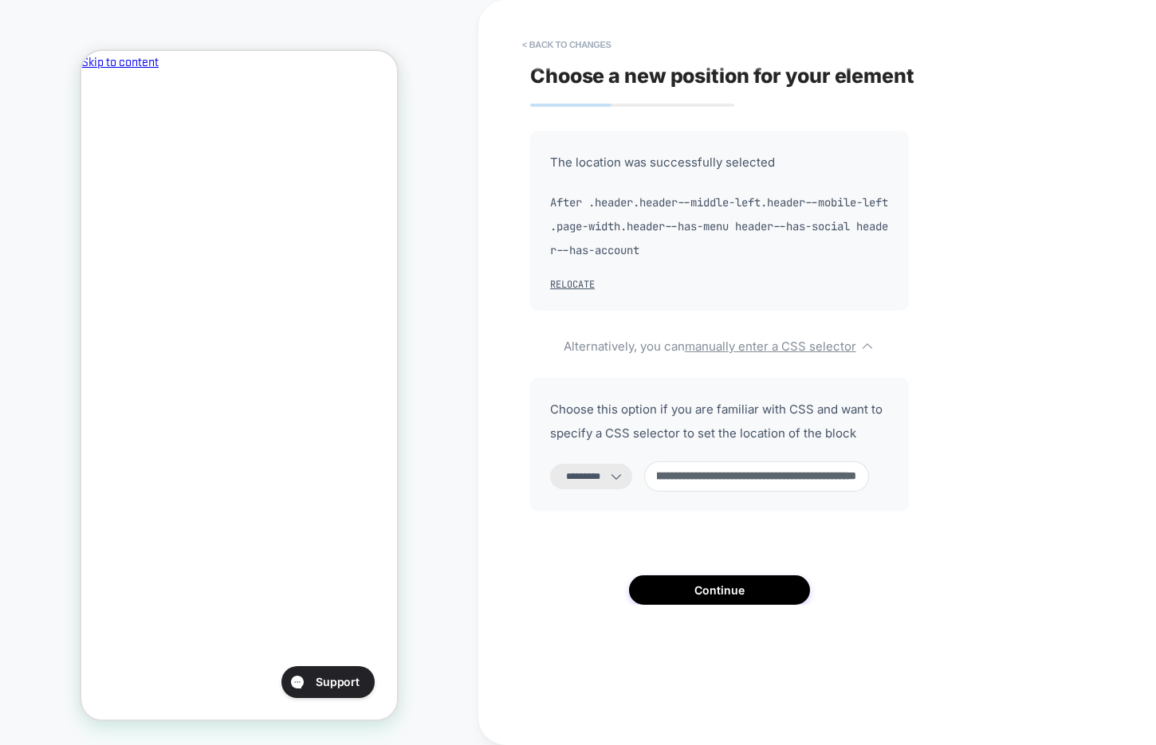
click at [784, 475] on input "**********" at bounding box center [756, 477] width 225 height 30
click at [780, 476] on input "**********" at bounding box center [756, 477] width 225 height 30
type input "**********"
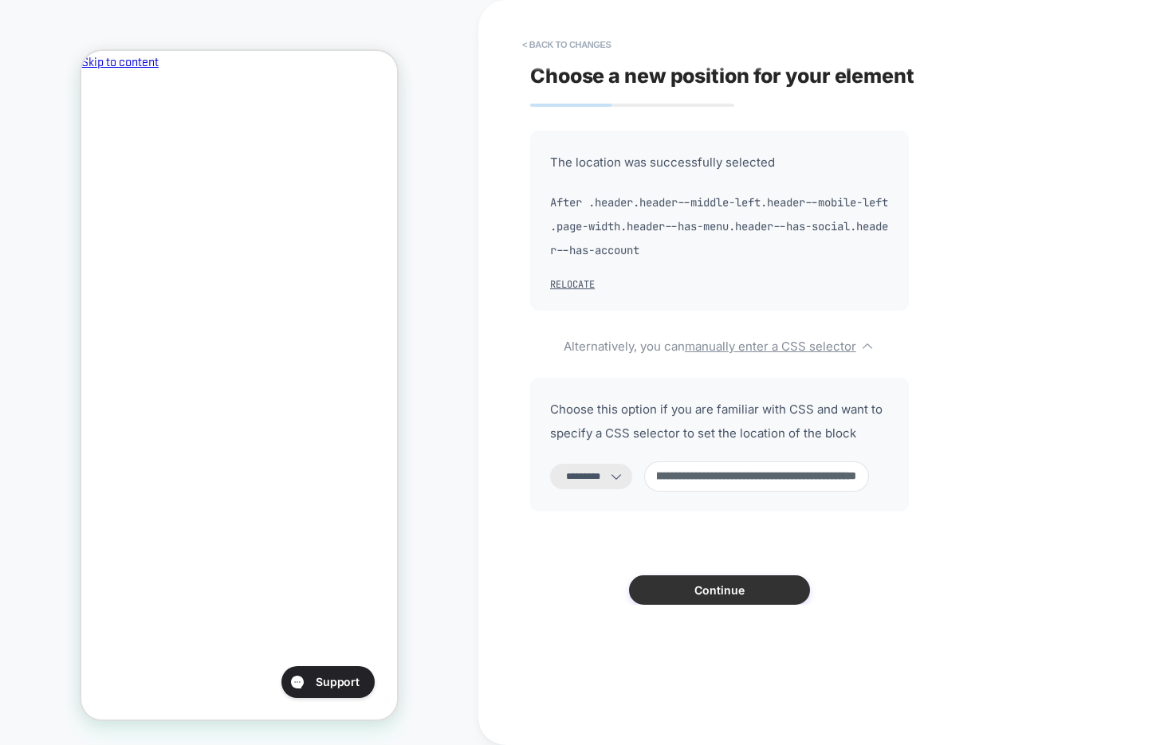
click at [739, 591] on button "Continue" at bounding box center [719, 590] width 181 height 29
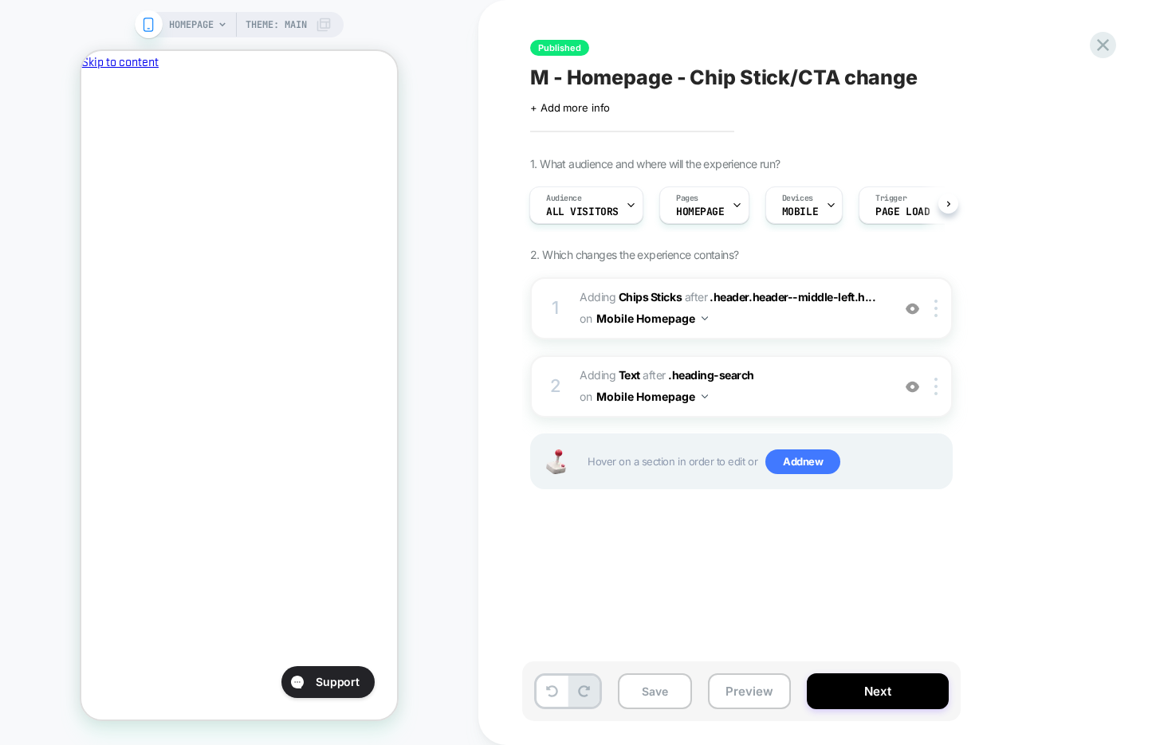
scroll to position [0, 0]
click at [936, 306] on img at bounding box center [935, 309] width 3 height 18
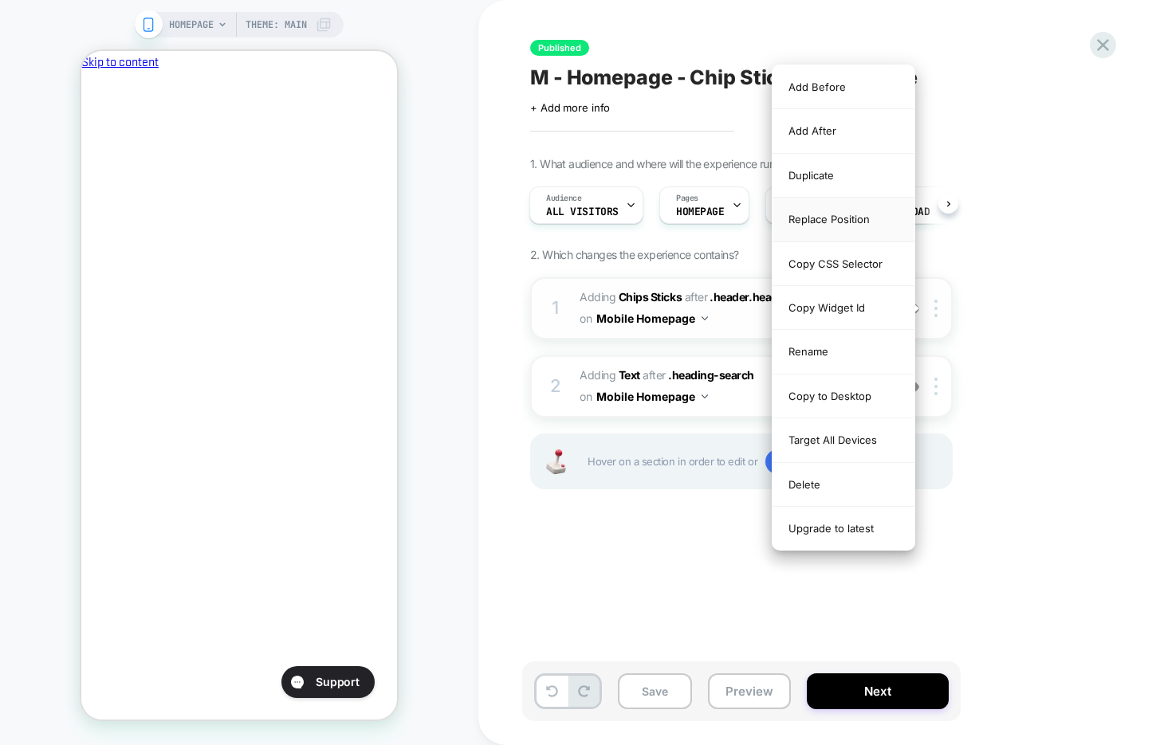
scroll to position [0, 274]
click at [867, 227] on div "Replace Position" at bounding box center [843, 220] width 142 height 44
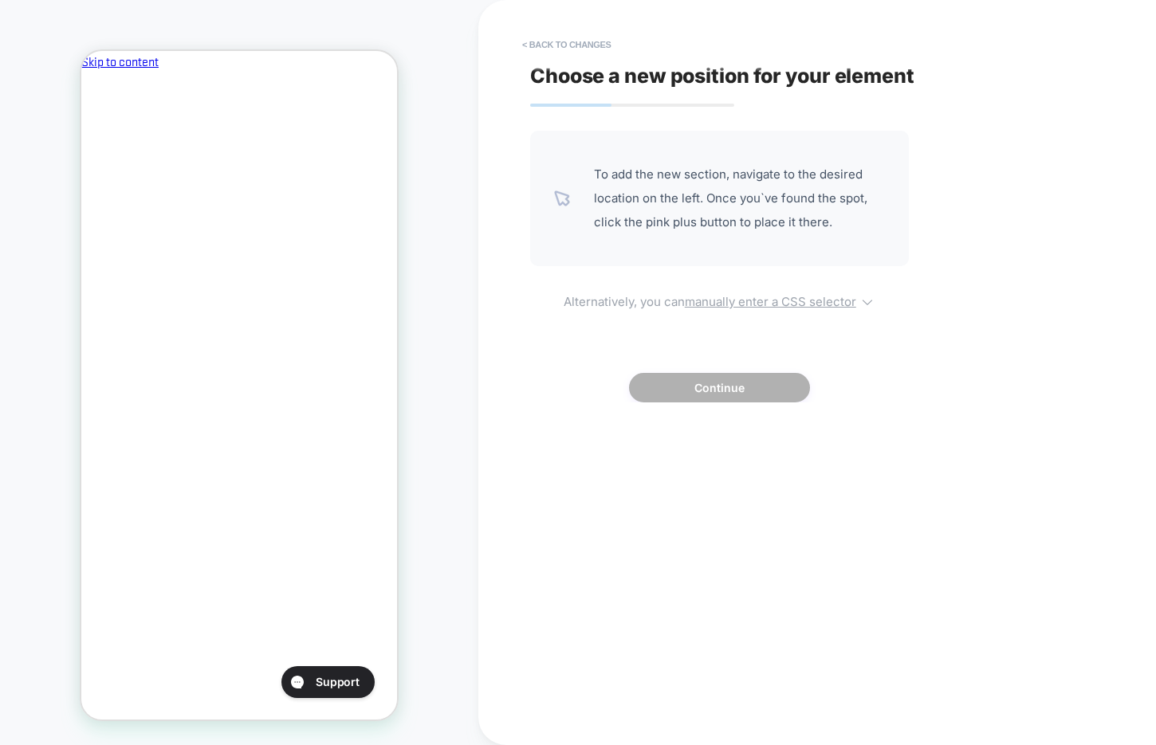
click at [806, 306] on u "manually enter a CSS selector" at bounding box center [770, 301] width 171 height 15
select select "*******"
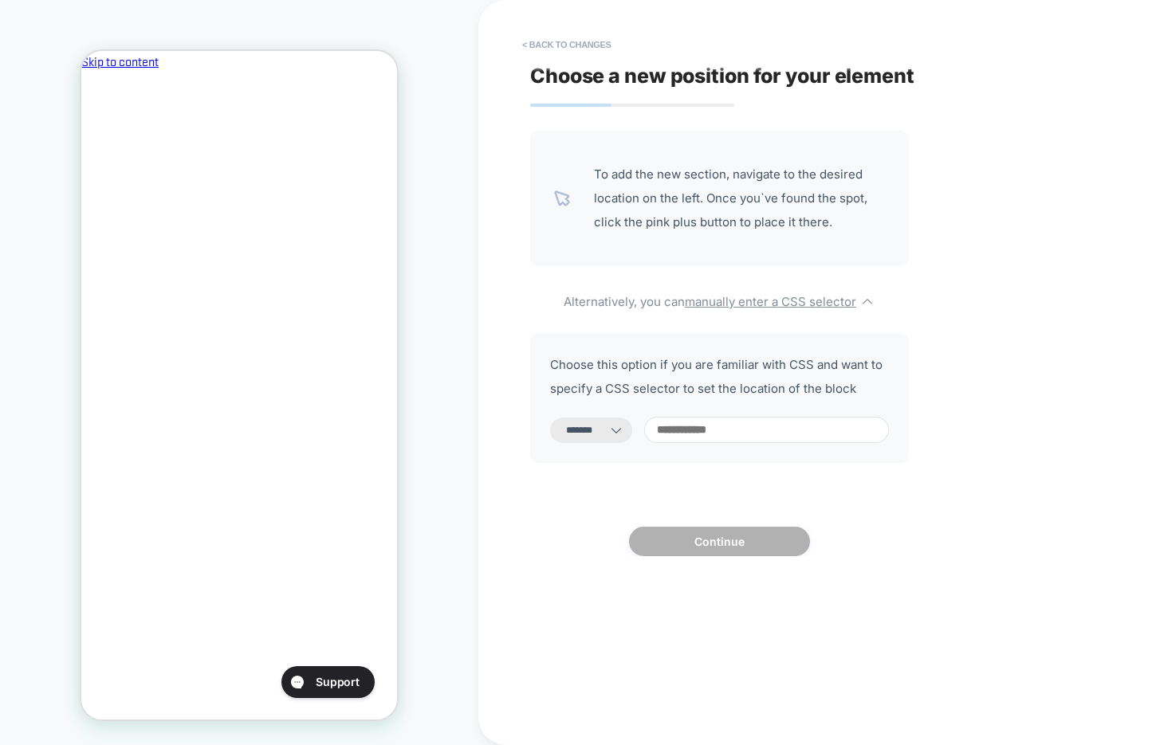
click at [744, 433] on input at bounding box center [766, 430] width 245 height 26
paste input "**********"
type input "**********"
select select "*********"
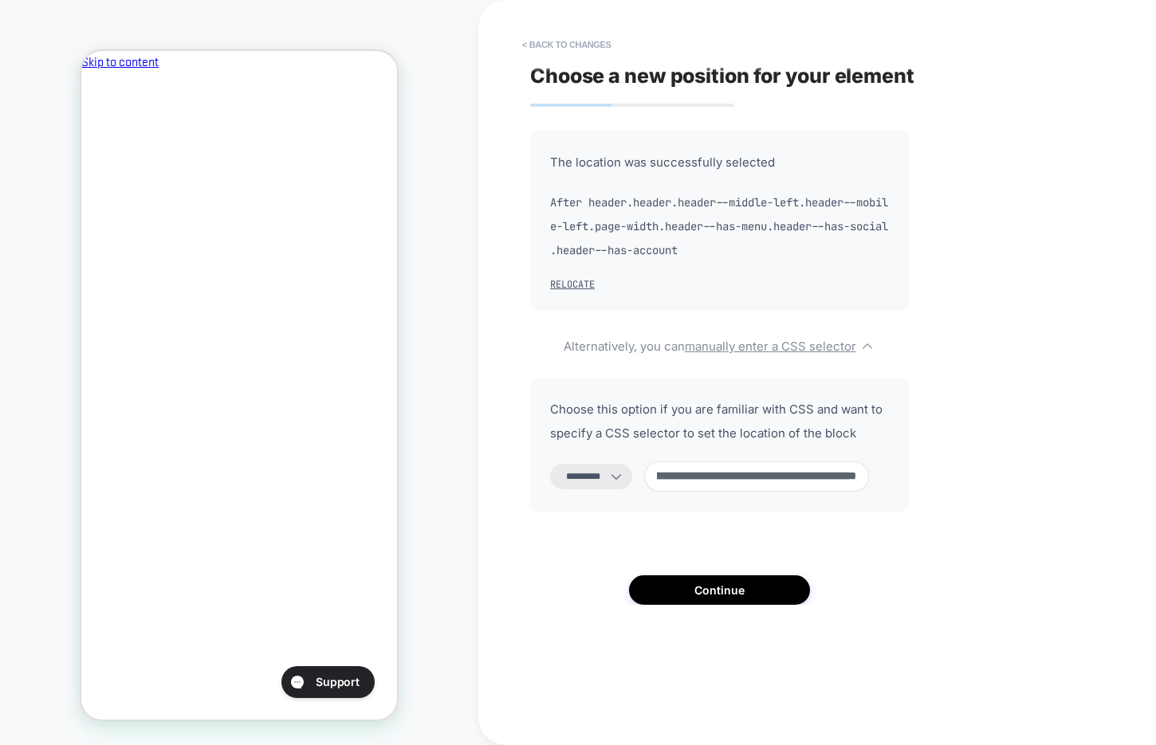
scroll to position [0, 0]
type input "**********"
click at [701, 585] on button "Continue" at bounding box center [719, 590] width 181 height 29
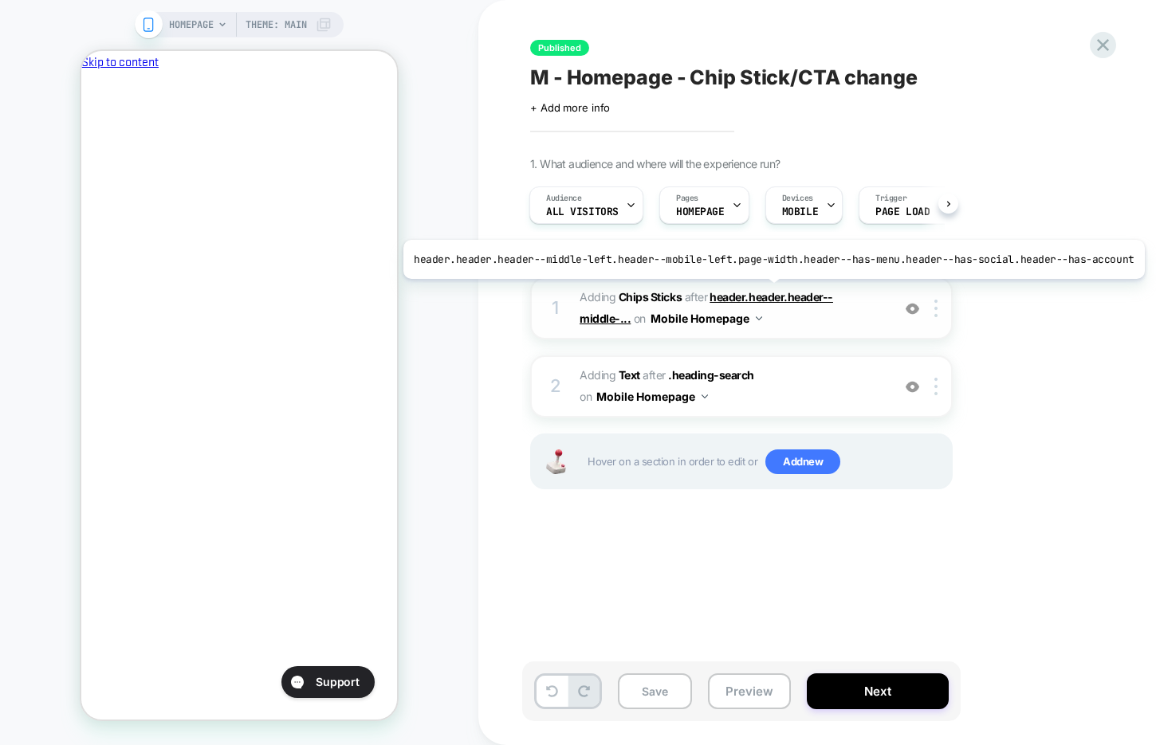
scroll to position [0, 274]
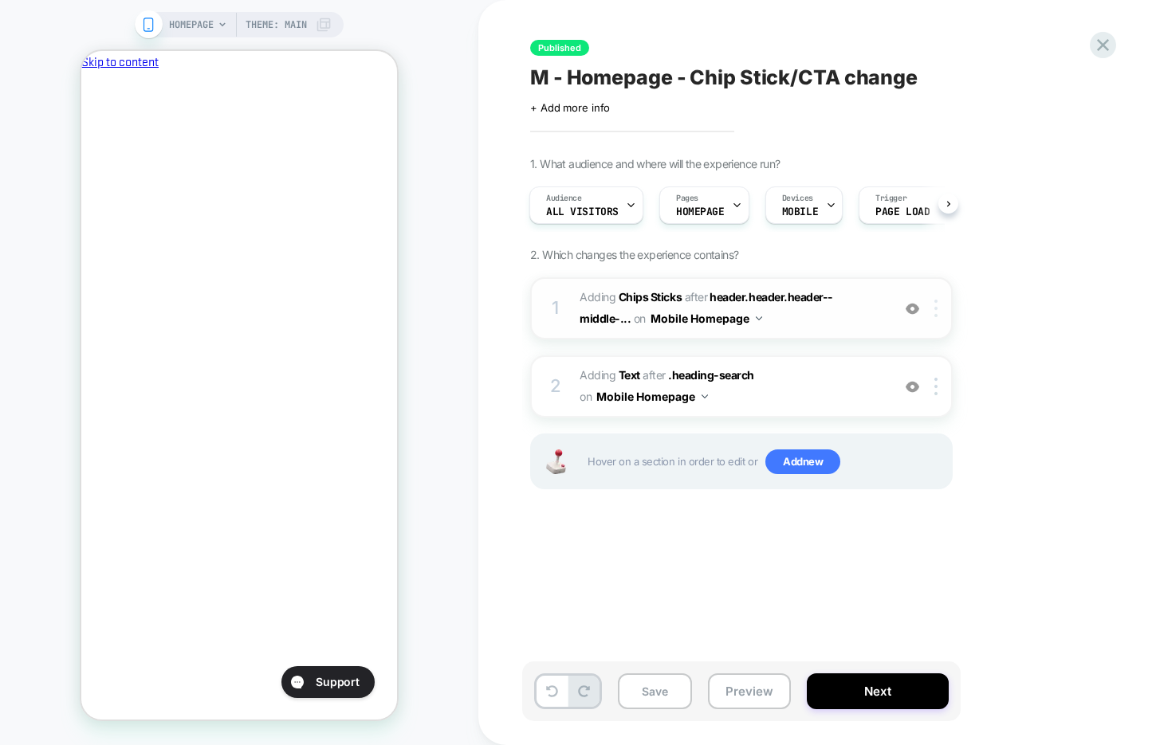
click at [941, 308] on div at bounding box center [938, 309] width 26 height 18
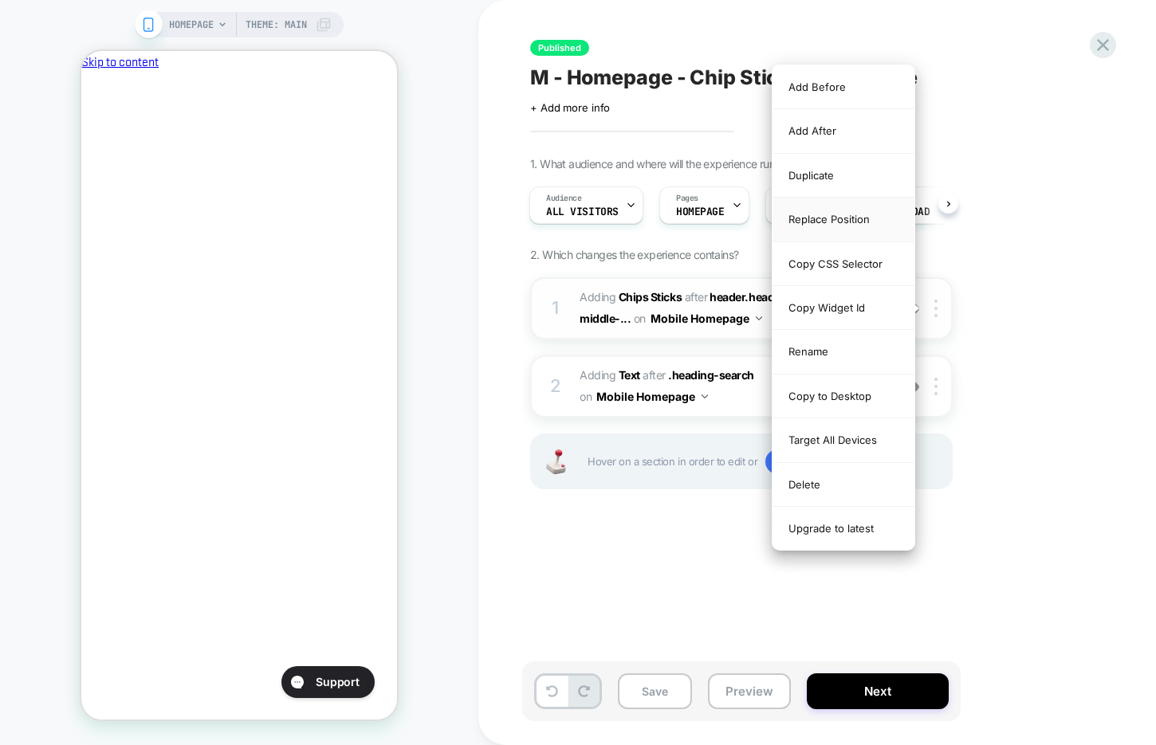
click at [861, 223] on div "Replace Position" at bounding box center [843, 220] width 142 height 44
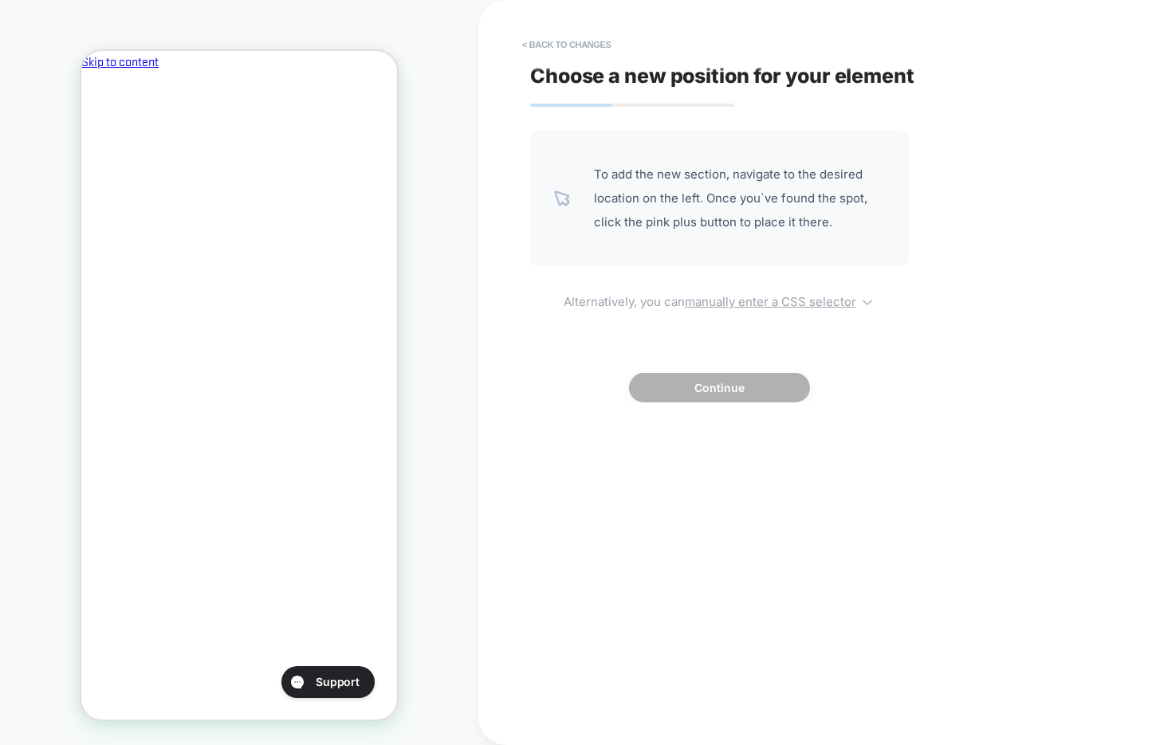
click at [800, 301] on u "manually enter a CSS selector" at bounding box center [770, 301] width 171 height 15
select select "*******"
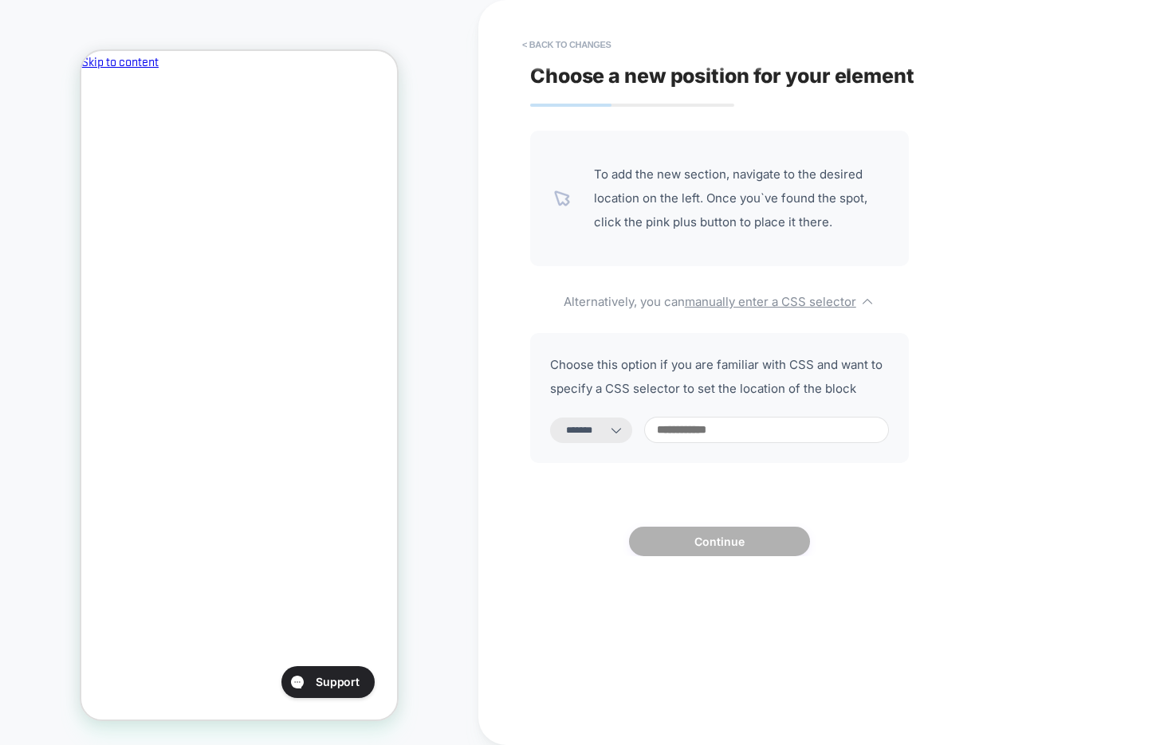
scroll to position [0, 0]
click at [752, 441] on input at bounding box center [766, 430] width 245 height 26
type input "*******"
select select "*********"
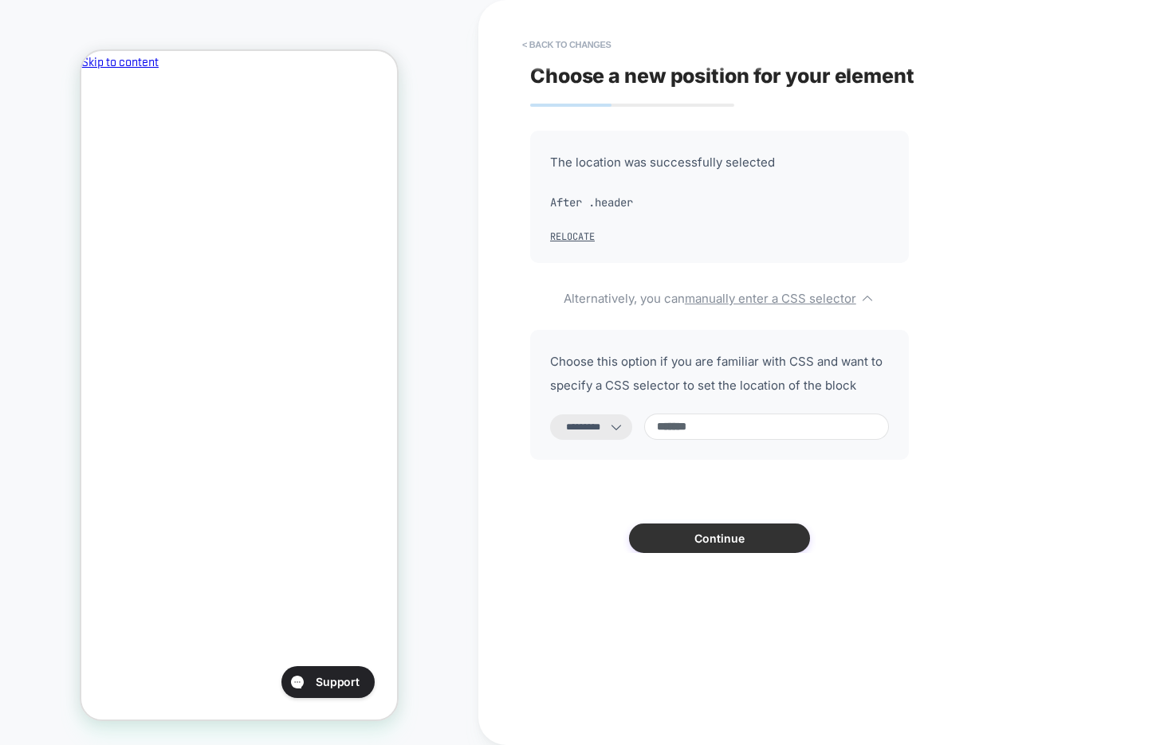
type input "*******"
click at [702, 537] on button "Continue" at bounding box center [719, 538] width 181 height 29
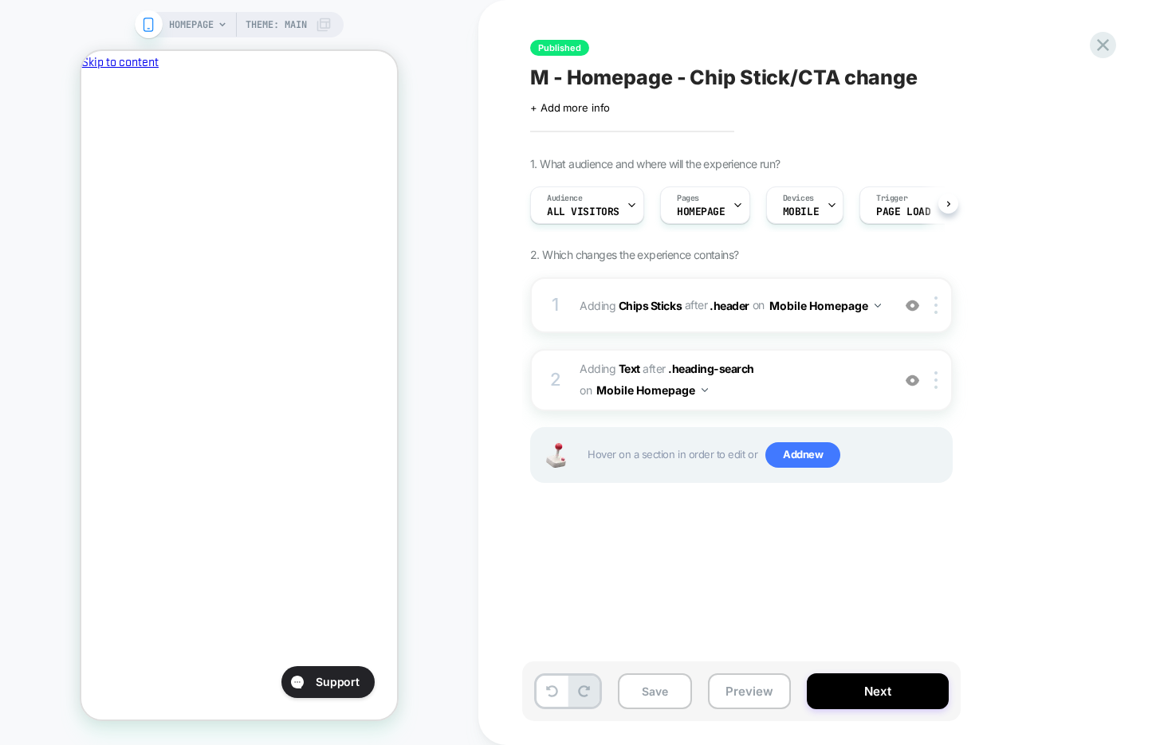
scroll to position [0, 1]
click at [941, 371] on div at bounding box center [938, 380] width 26 height 18
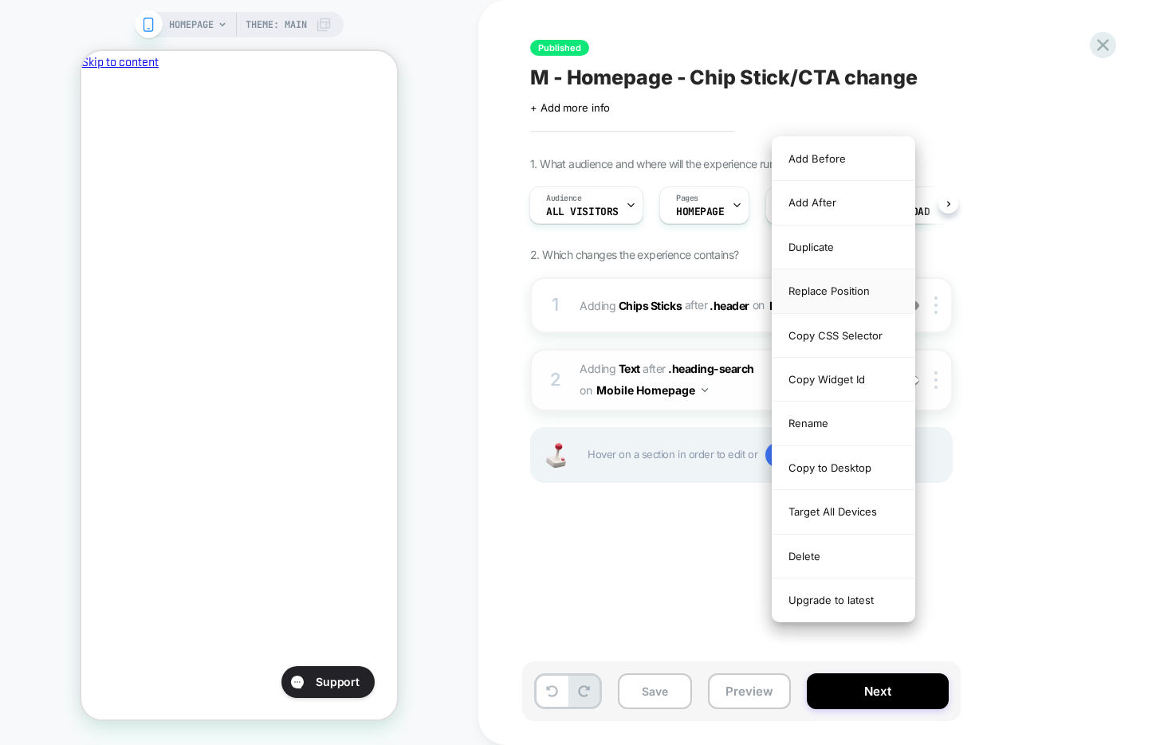
click at [869, 289] on div "Replace Position" at bounding box center [843, 291] width 142 height 44
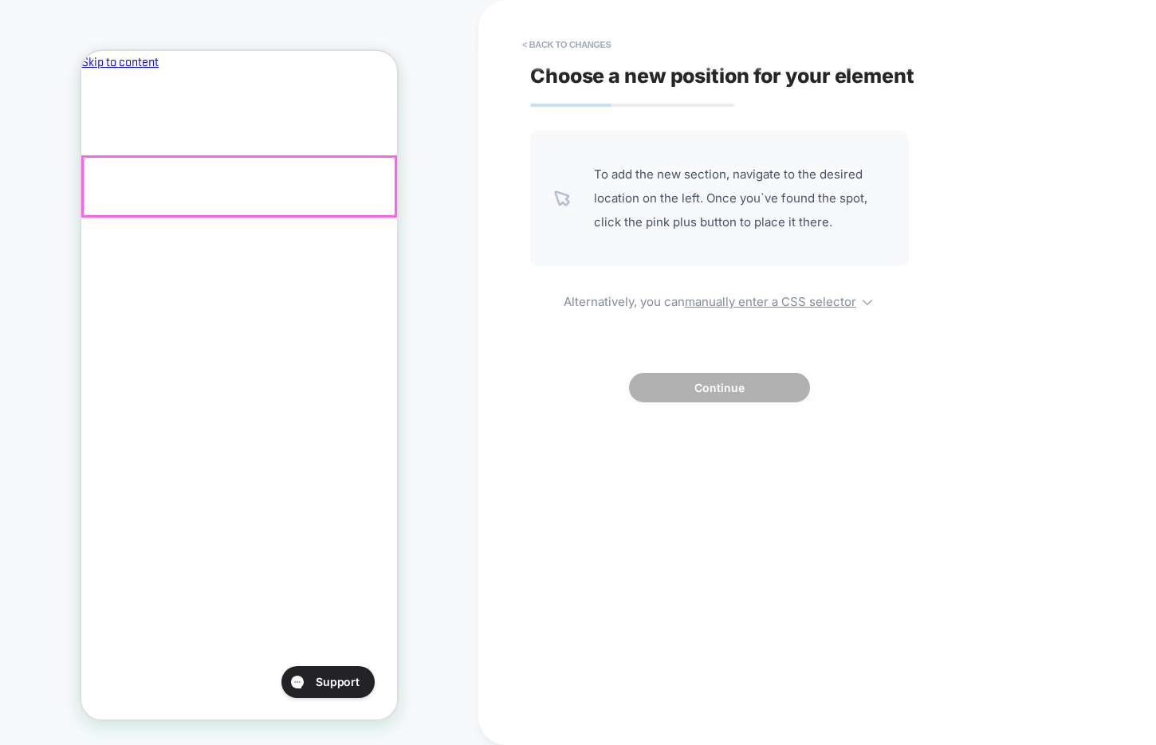
scroll to position [0, 0]
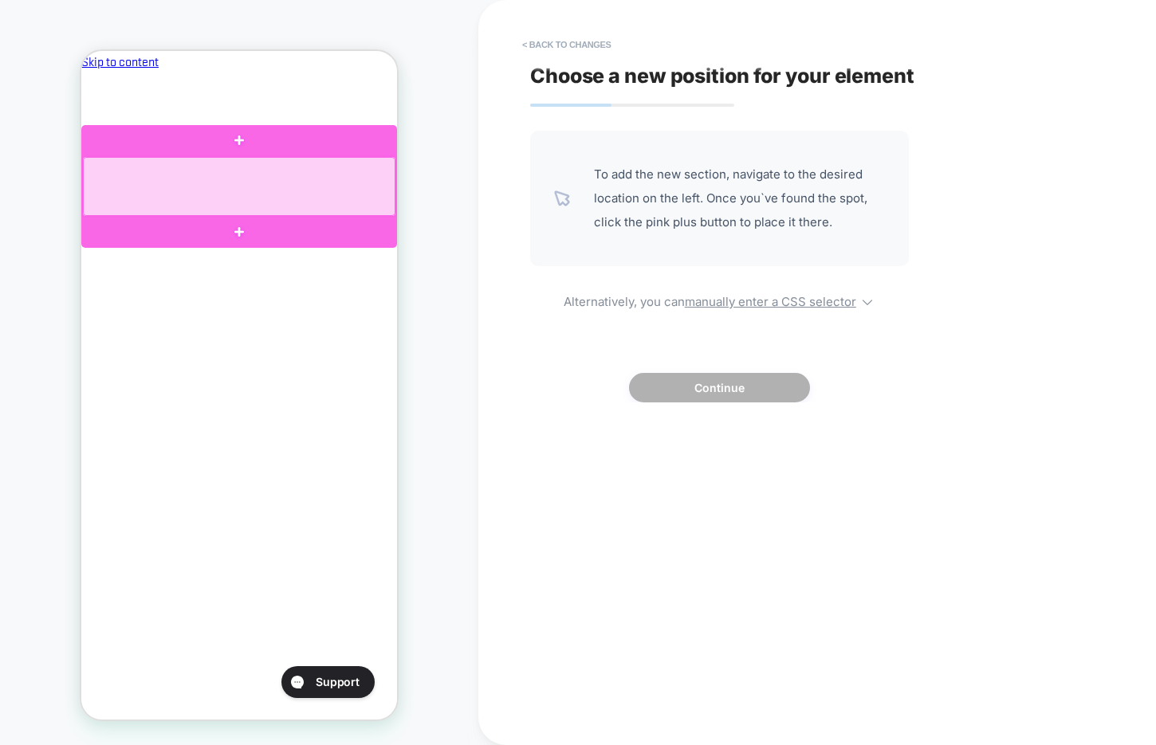
click at [307, 147] on div at bounding box center [239, 140] width 316 height 31
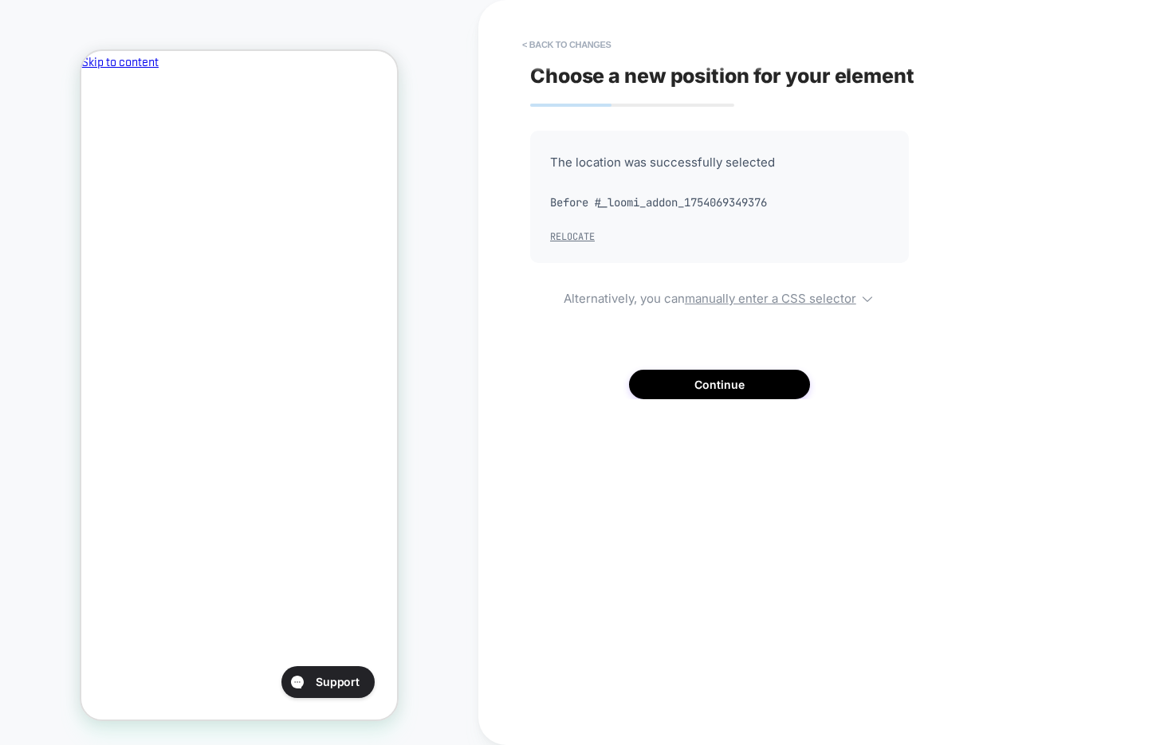
scroll to position [0, 274]
click at [576, 234] on button "Relocate" at bounding box center [572, 236] width 45 height 13
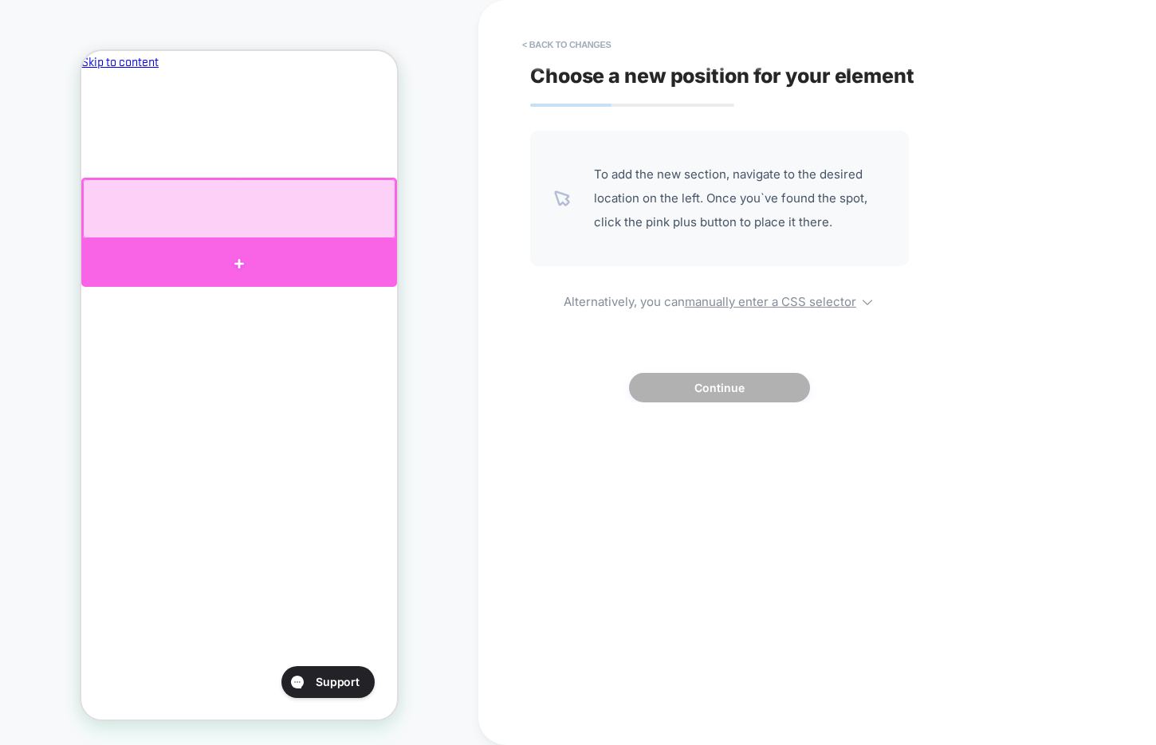
click at [294, 257] on div at bounding box center [239, 264] width 316 height 48
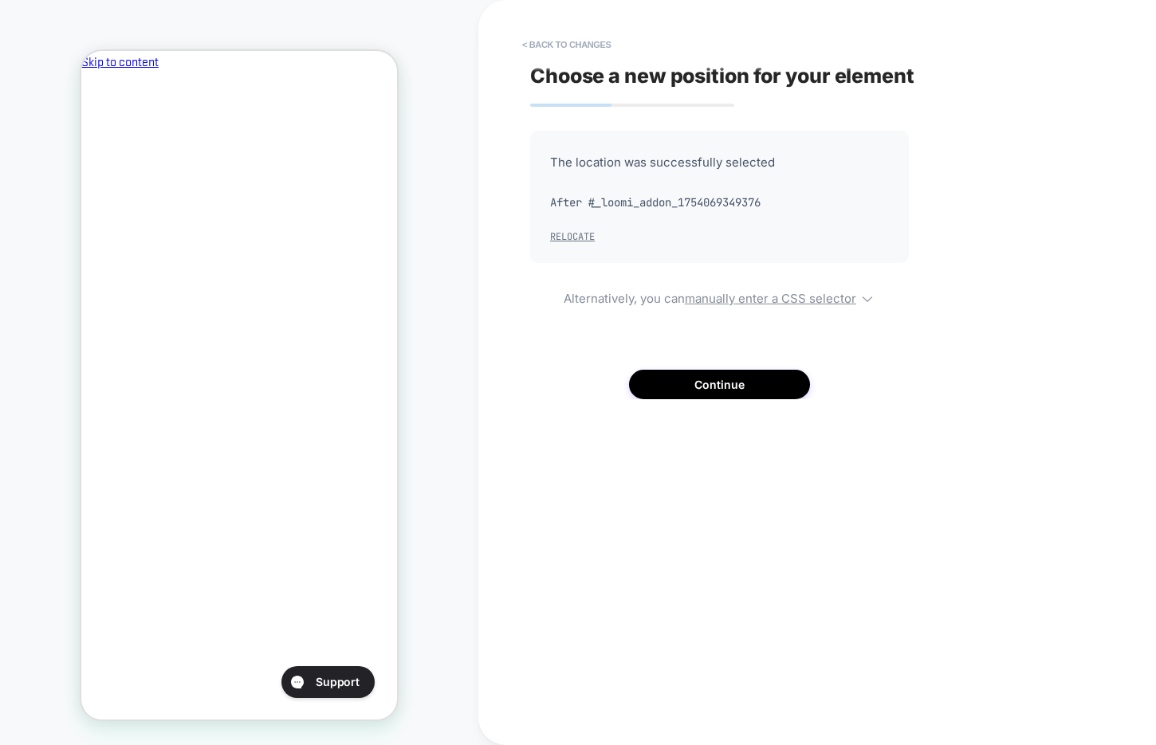
scroll to position [0, 0]
click at [566, 234] on button "Relocate" at bounding box center [572, 236] width 45 height 13
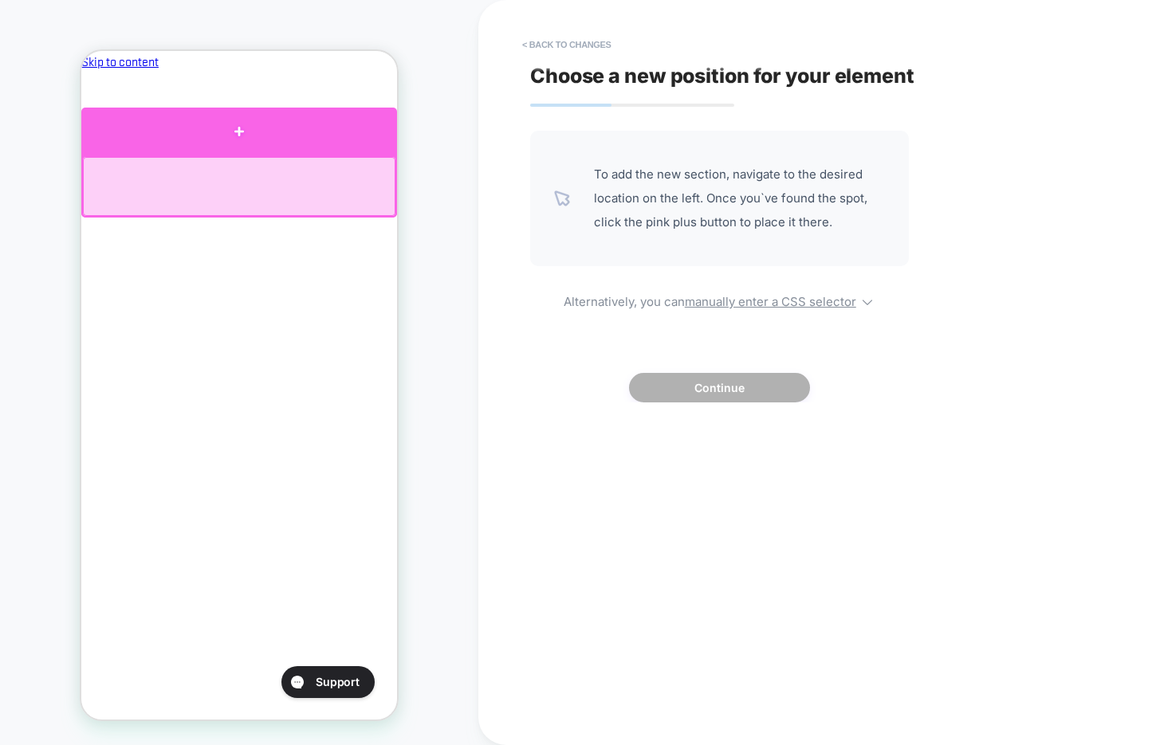
click at [212, 135] on div at bounding box center [239, 132] width 316 height 48
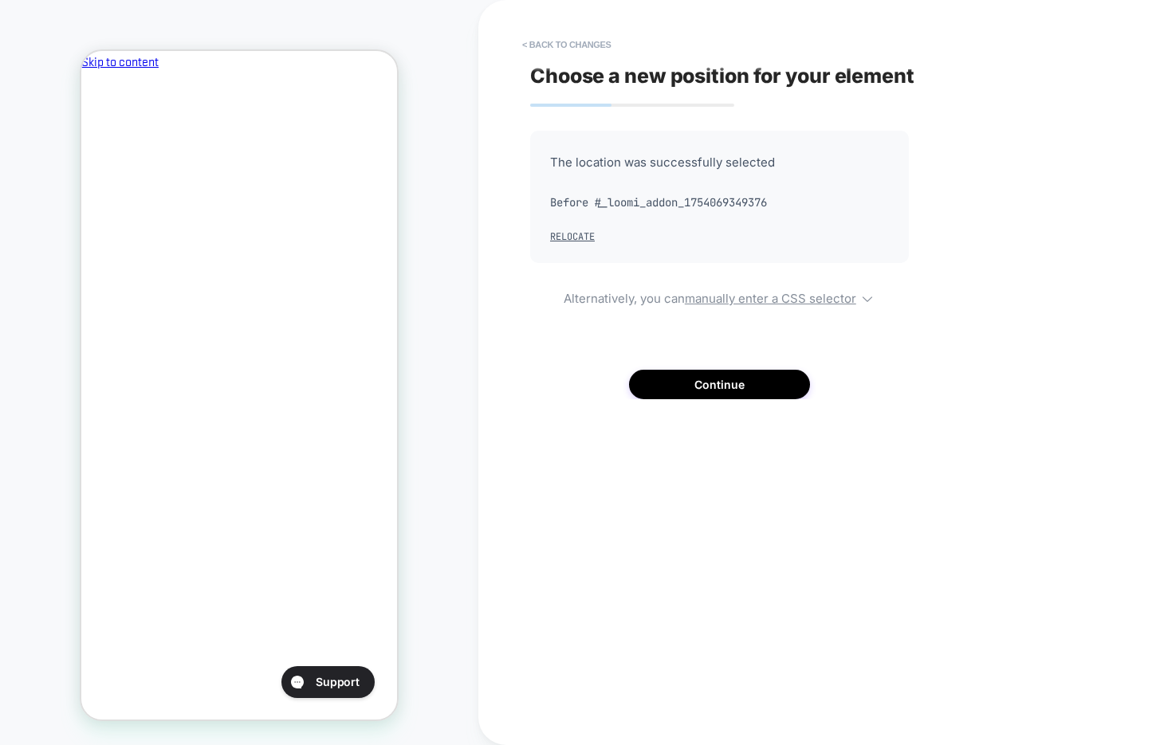
scroll to position [0, 274]
click at [564, 48] on button "< Back to changes" at bounding box center [566, 45] width 105 height 26
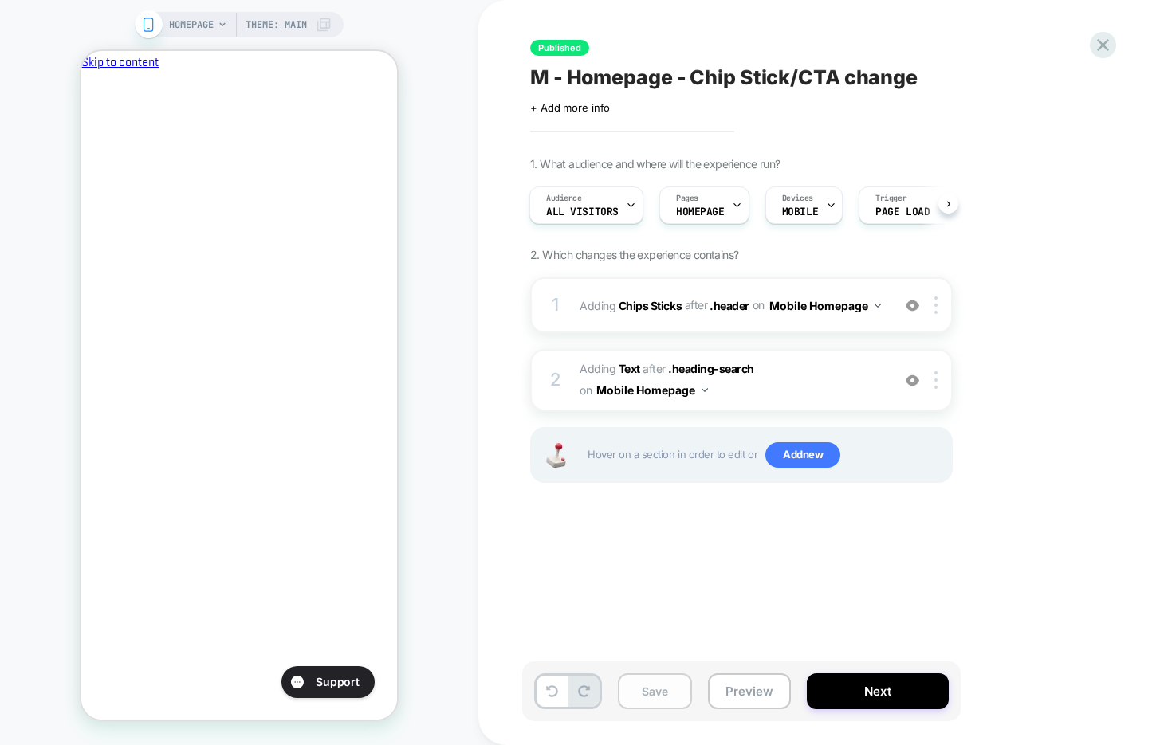
click at [642, 683] on button "Save" at bounding box center [655, 692] width 74 height 36
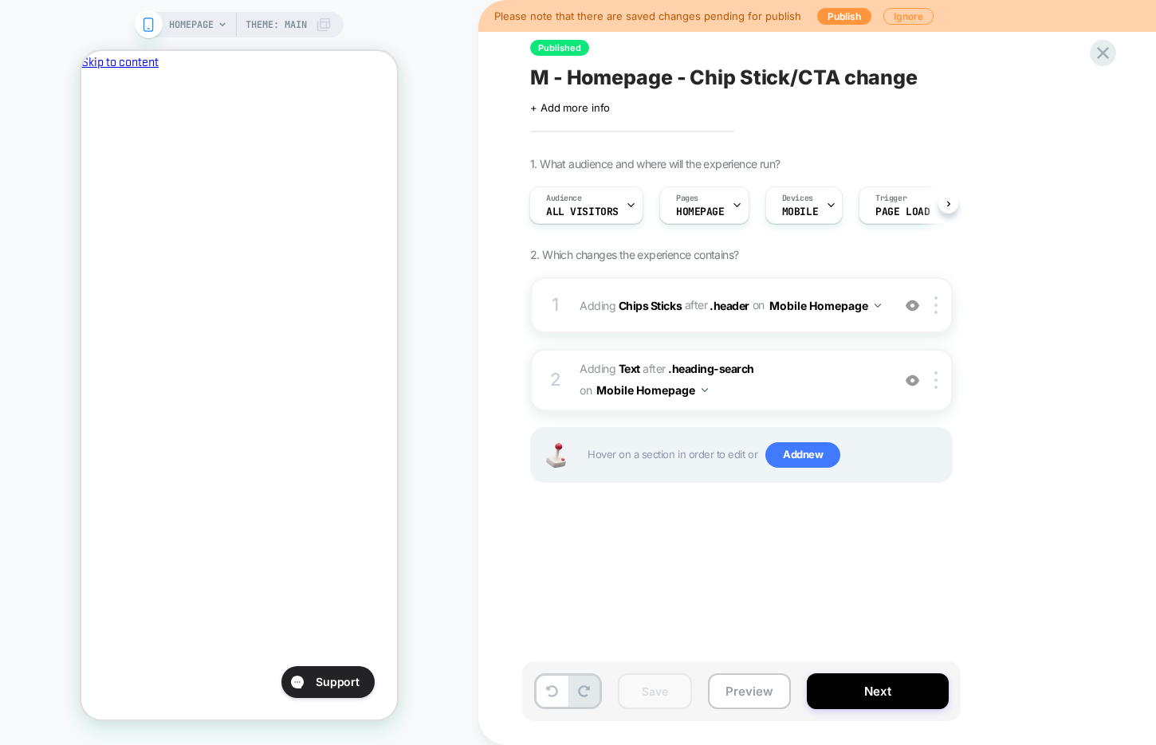
scroll to position [0, 0]
